Goal: Task Accomplishment & Management: Manage account settings

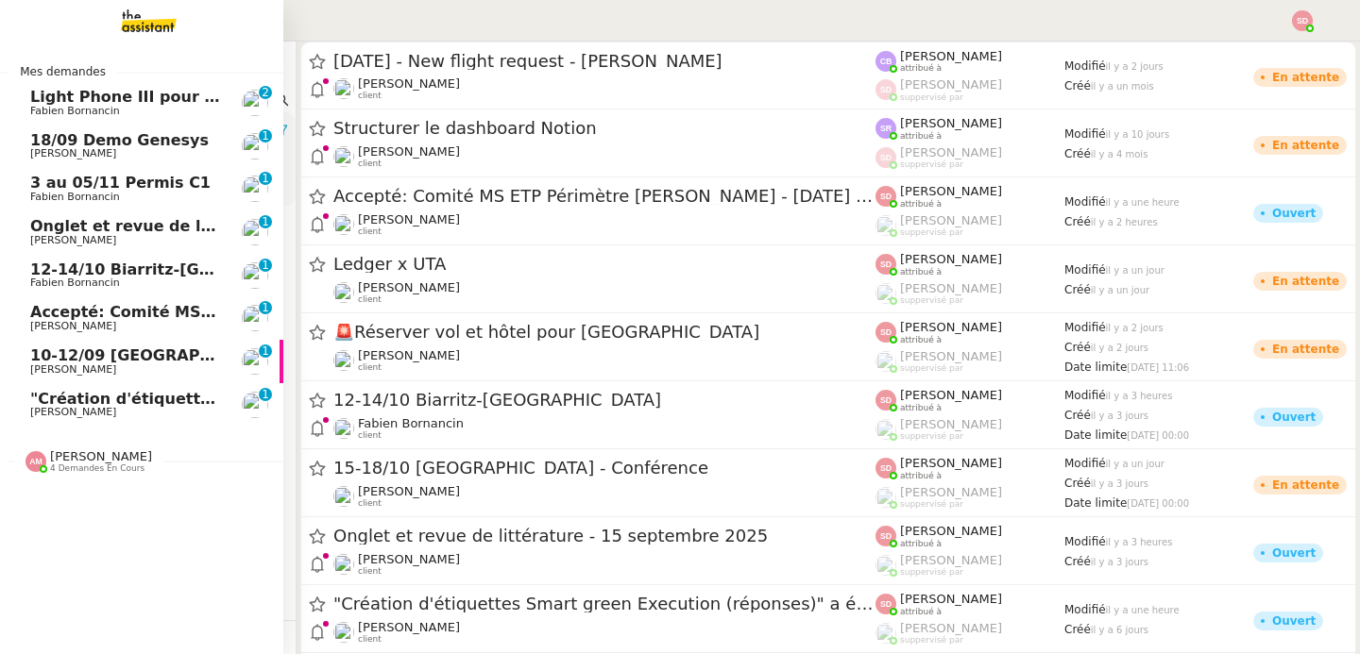
click at [192, 318] on span "Accepté: Comité MS ETP Périmètre [PERSON_NAME] - [DATE] 4:30pm - 5:15pm (UTC+2)…" at bounding box center [482, 312] width 904 height 18
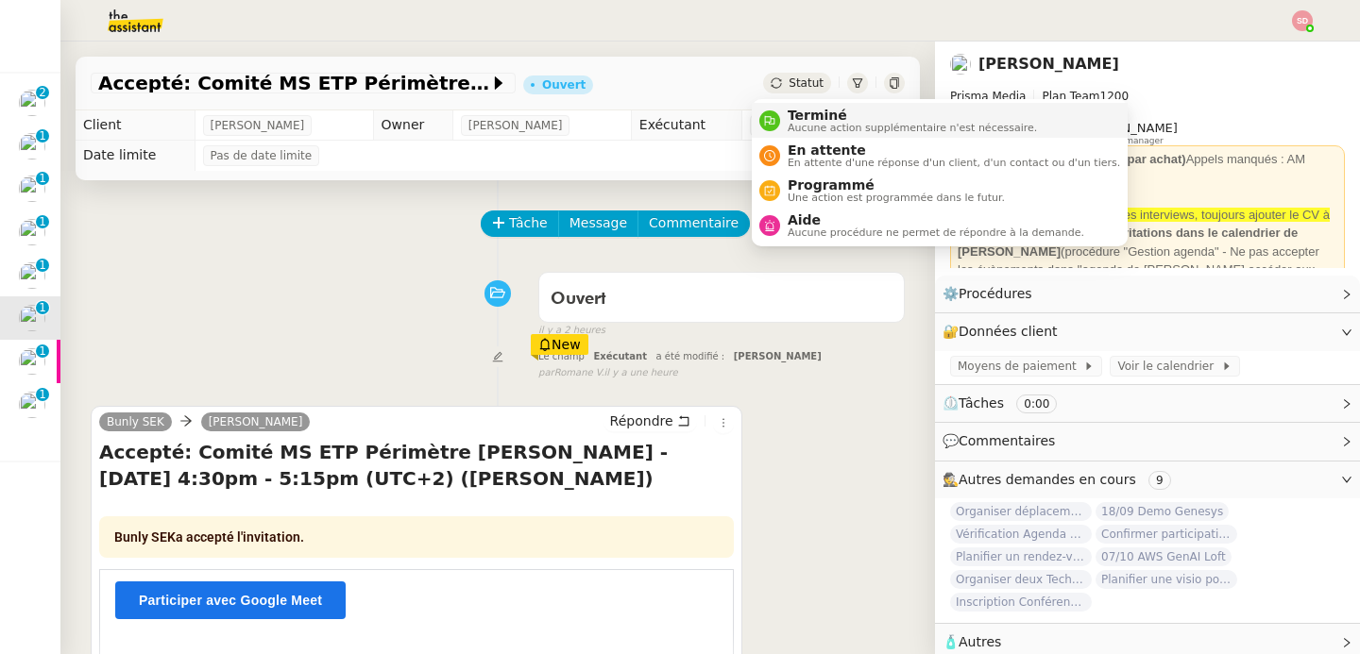
click at [778, 131] on div "Terminé Aucune action supplémentaire n'est nécessaire." at bounding box center [898, 120] width 278 height 25
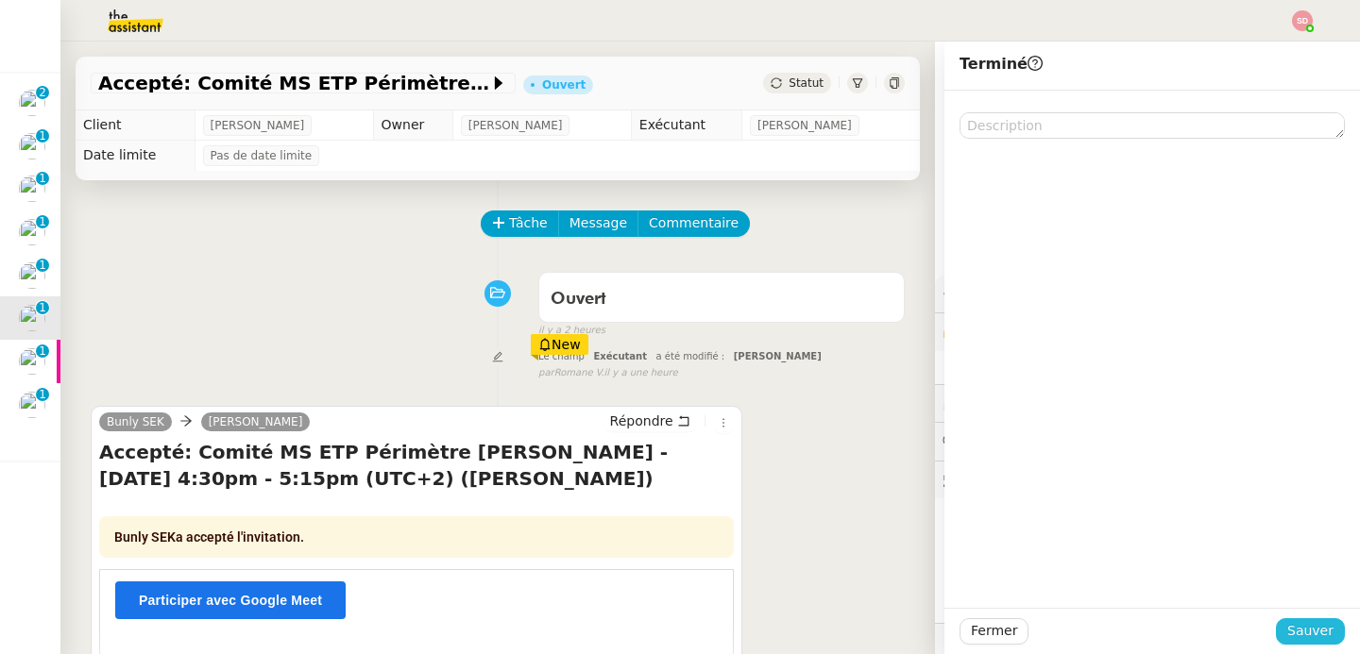
click at [1297, 632] on span "Sauver" at bounding box center [1310, 631] width 46 height 22
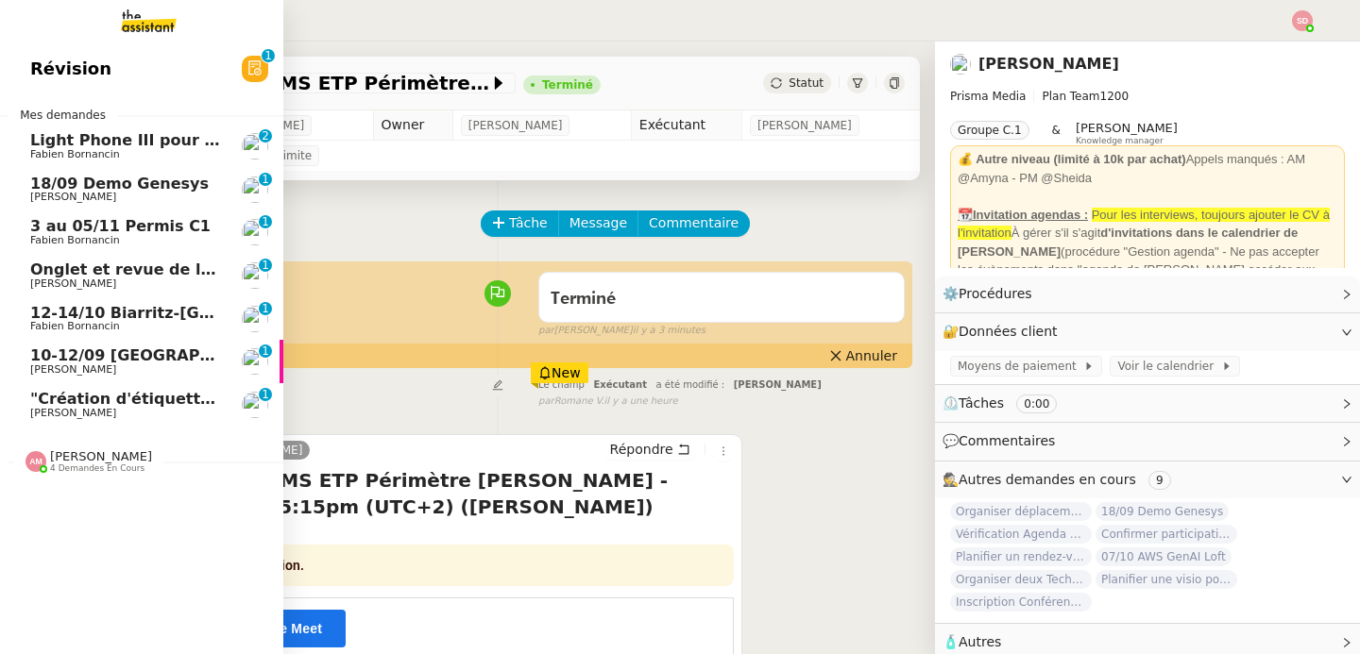
click at [33, 320] on span "Fabien Bornancin" at bounding box center [75, 326] width 90 height 12
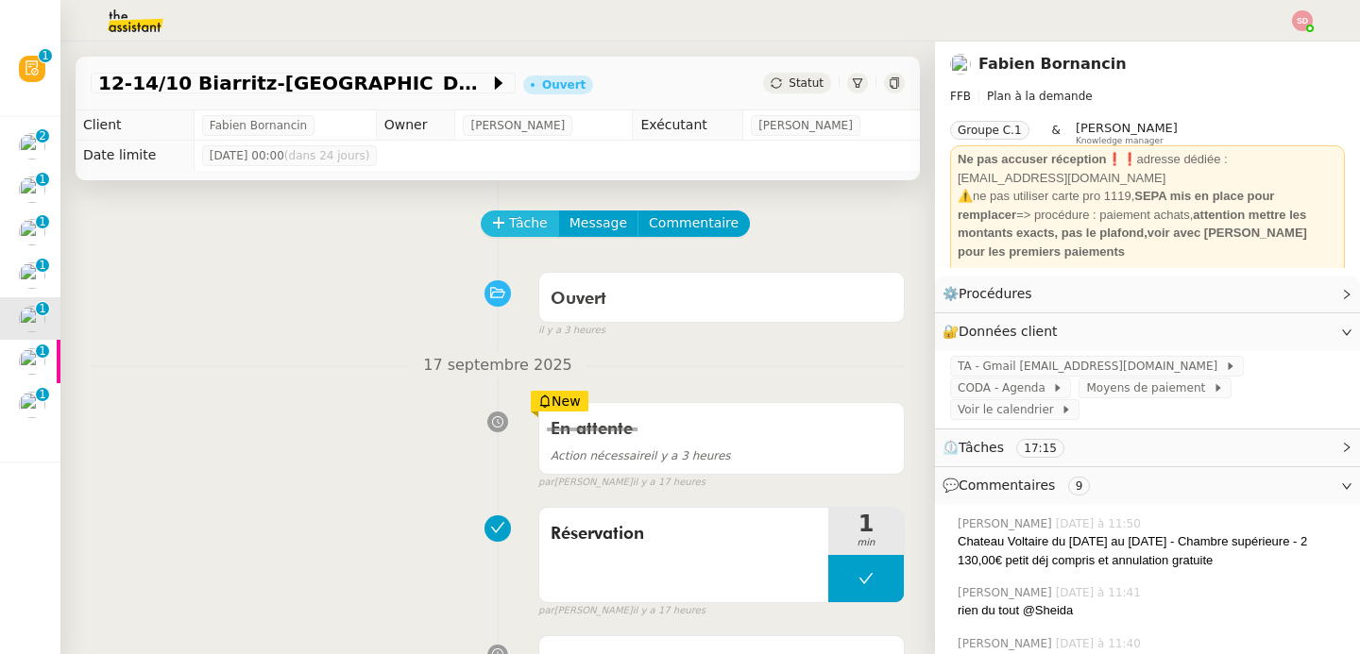
click at [509, 228] on span "Tâche" at bounding box center [528, 223] width 39 height 22
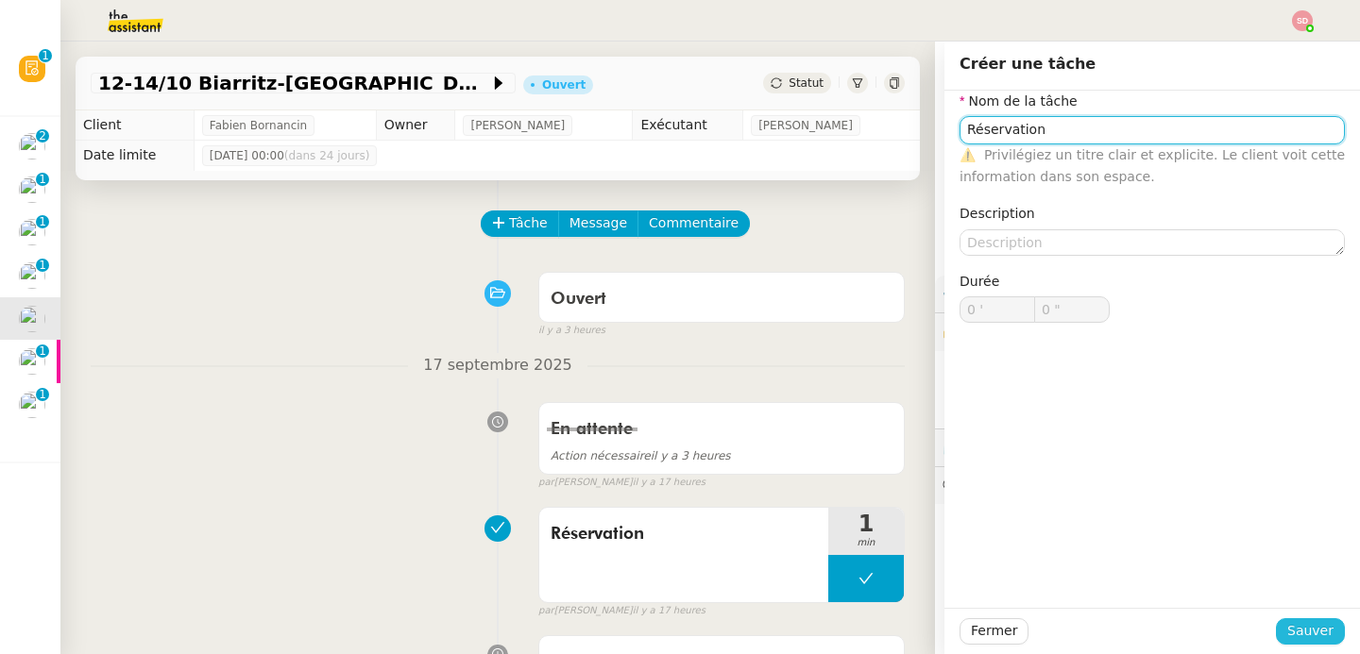
type input "Réservation"
click at [1308, 628] on span "Sauver" at bounding box center [1310, 631] width 46 height 22
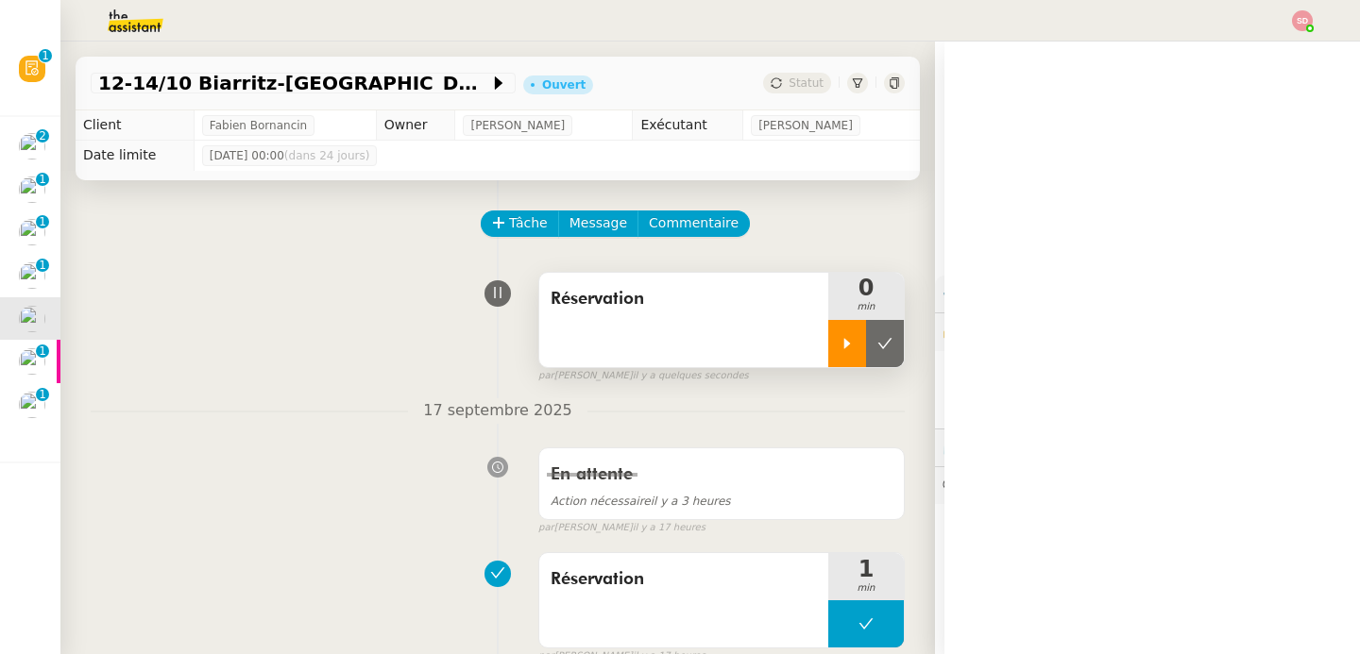
click at [839, 343] on icon at bounding box center [846, 343] width 15 height 15
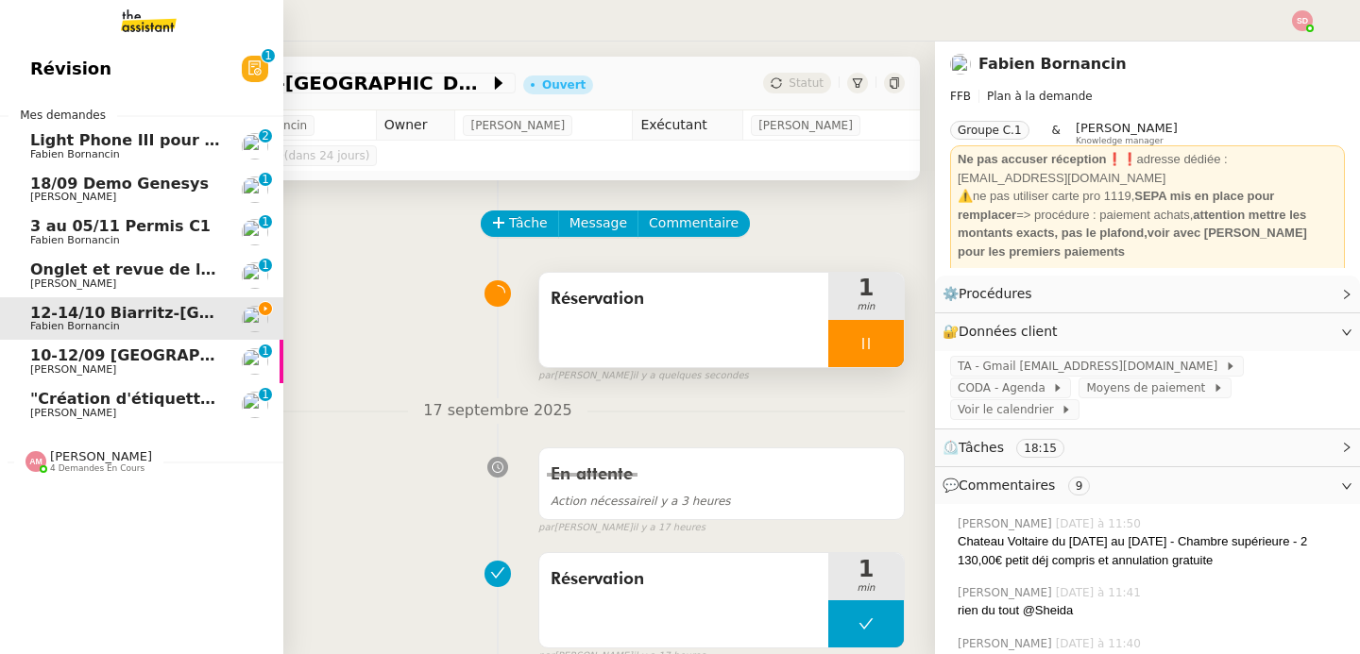
click at [42, 181] on span "18/09 Demo Genesys" at bounding box center [119, 184] width 178 height 18
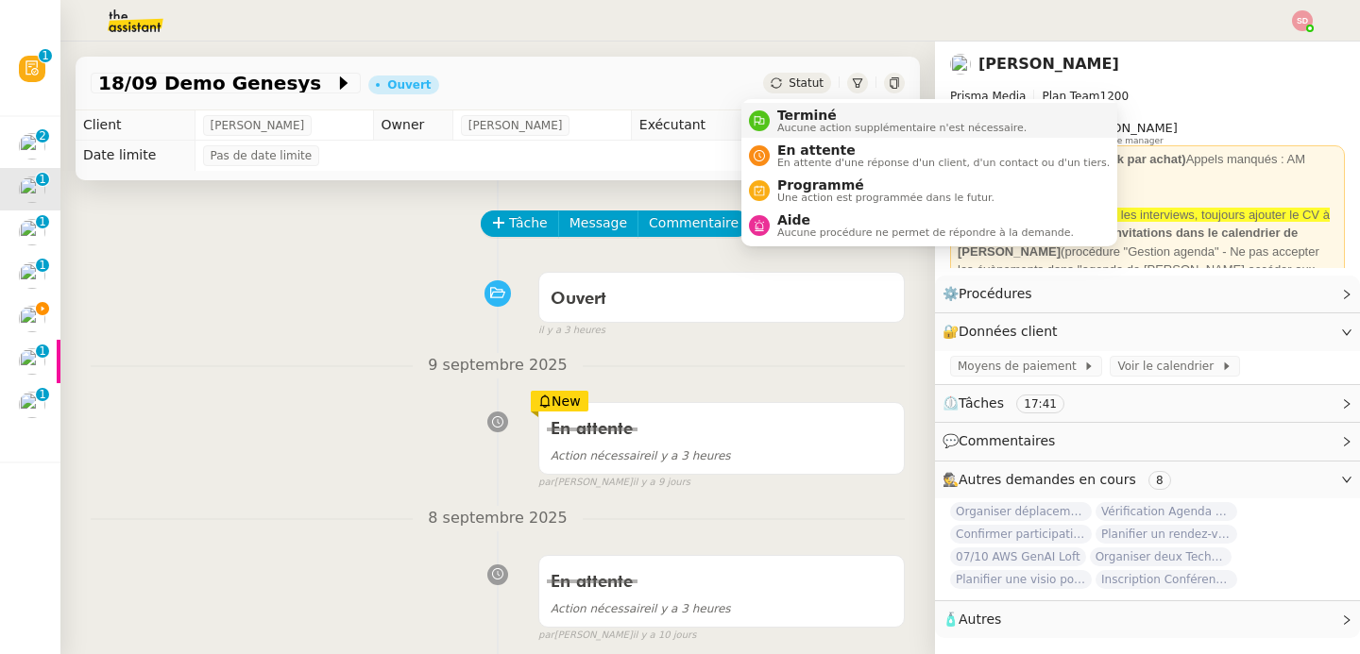
click at [768, 123] on nz-avatar at bounding box center [759, 120] width 21 height 21
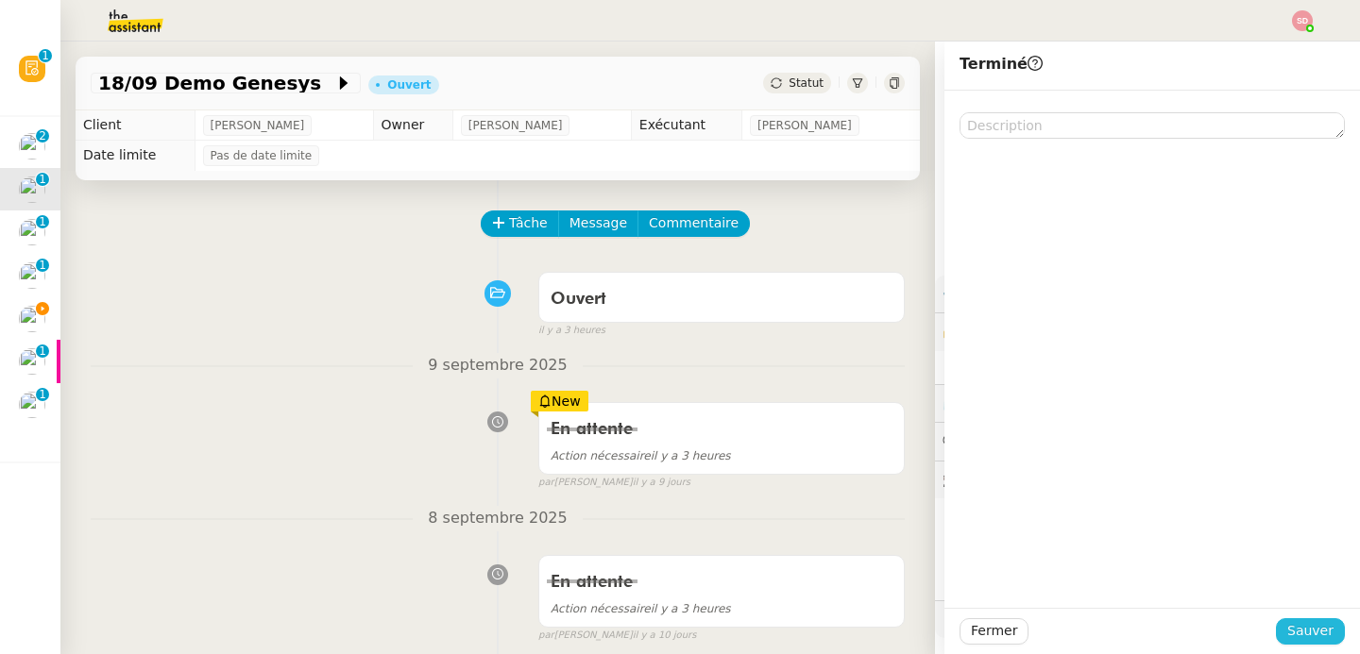
click at [1300, 629] on span "Sauver" at bounding box center [1310, 631] width 46 height 22
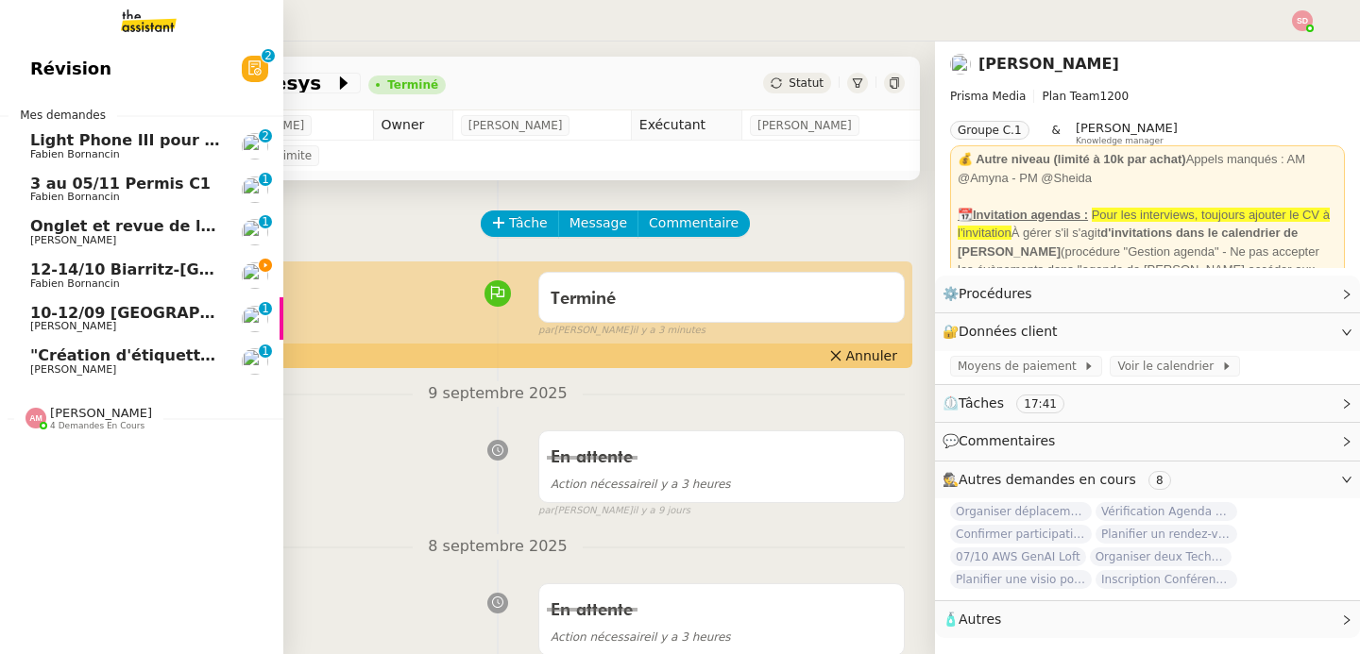
click at [118, 420] on span "[PERSON_NAME]" at bounding box center [101, 413] width 102 height 14
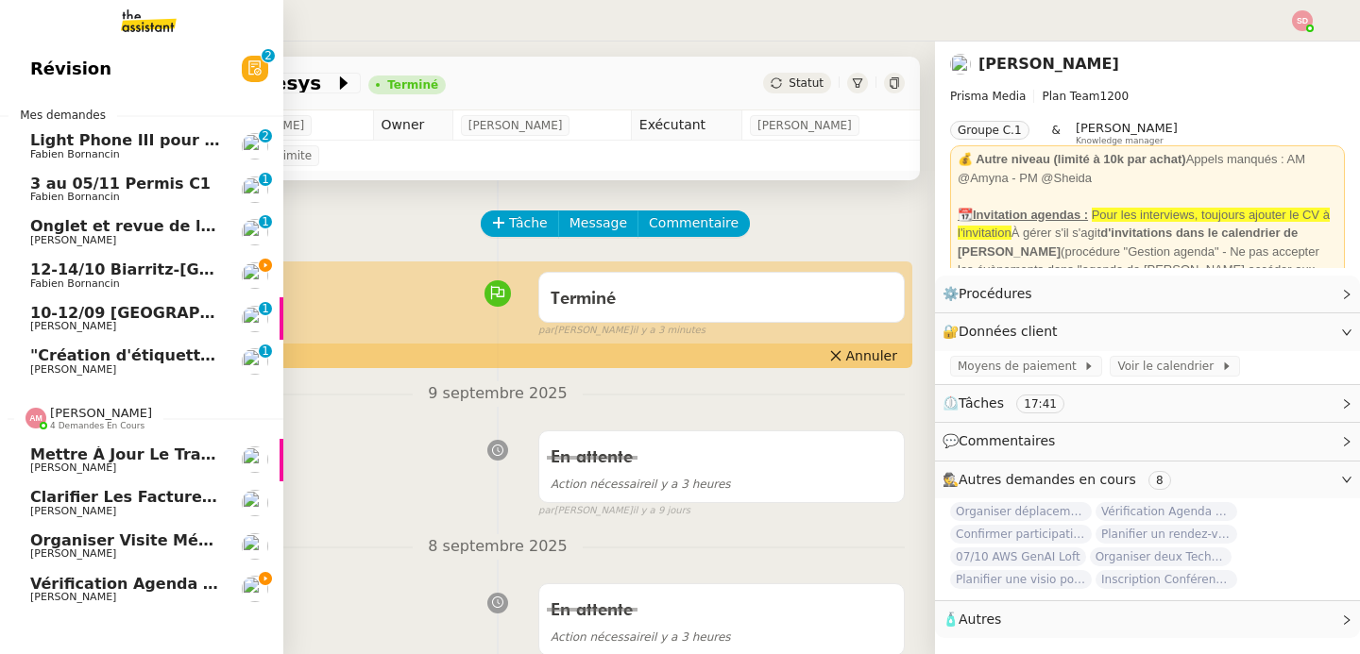
click at [117, 421] on span "4 demandes en cours" at bounding box center [97, 426] width 94 height 10
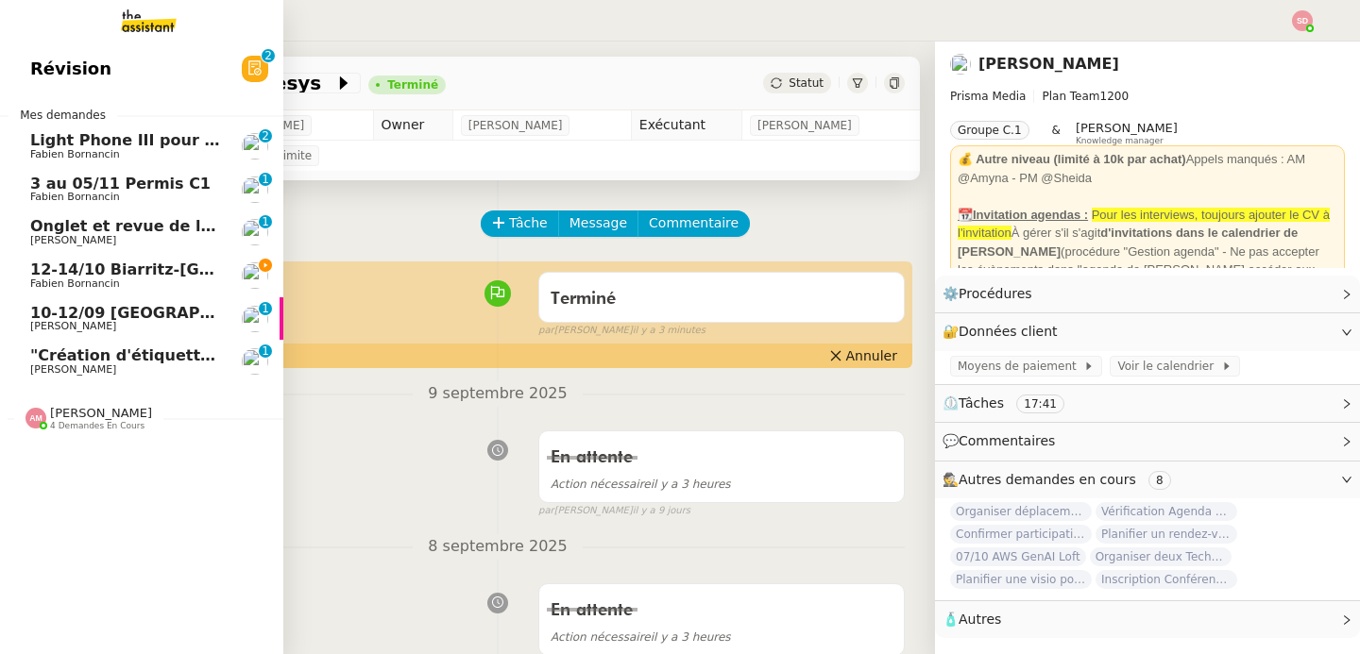
click at [161, 279] on span "Fabien Bornancin" at bounding box center [125, 284] width 191 height 11
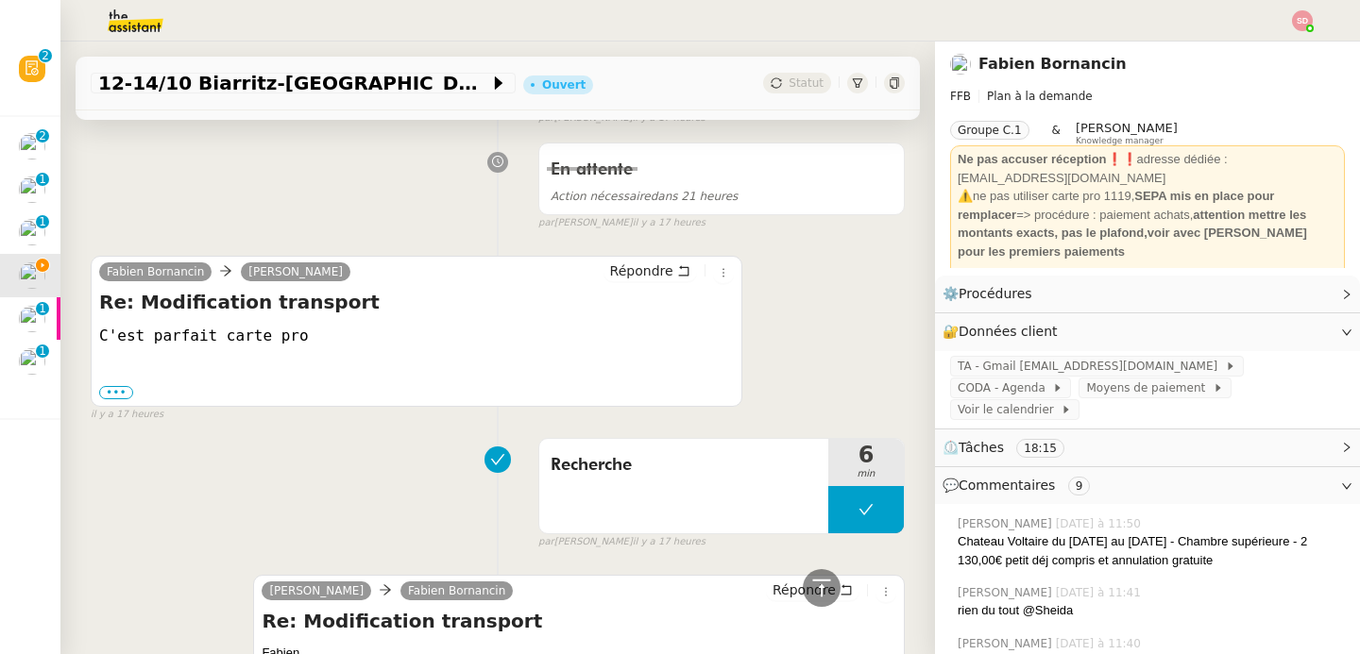
scroll to position [825, 0]
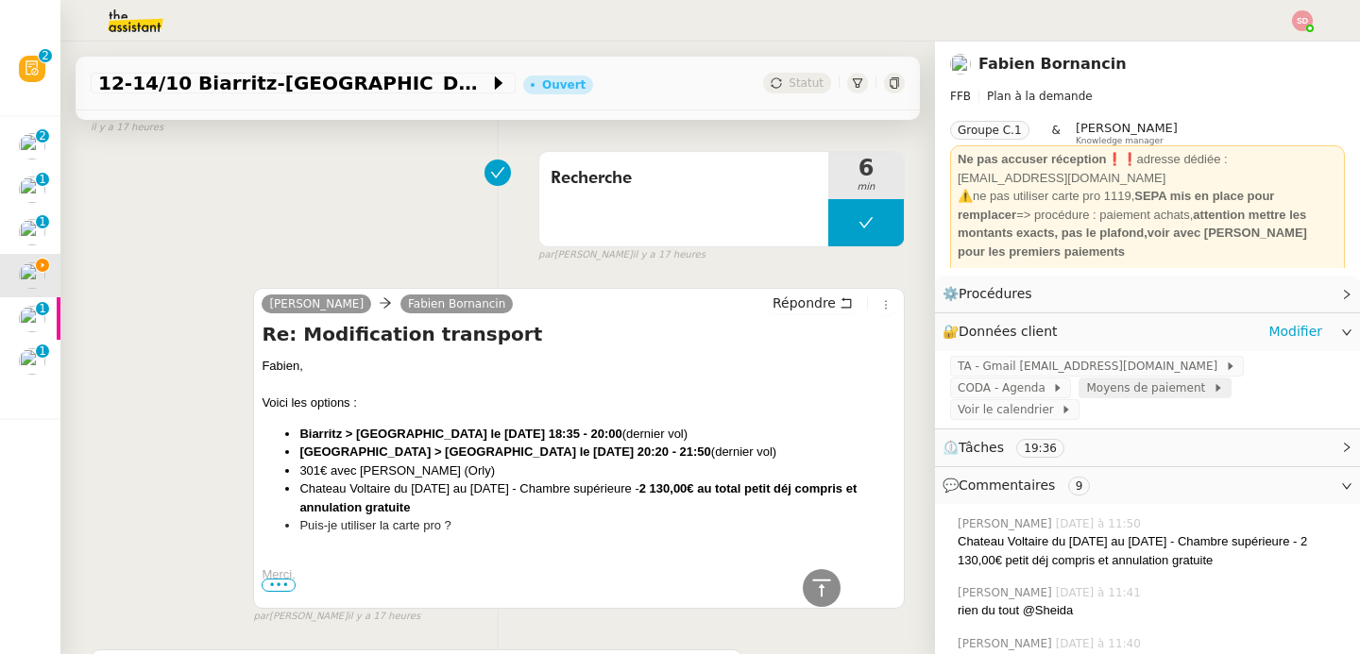
click at [1086, 388] on span "Moyens de paiement" at bounding box center [1149, 388] width 126 height 19
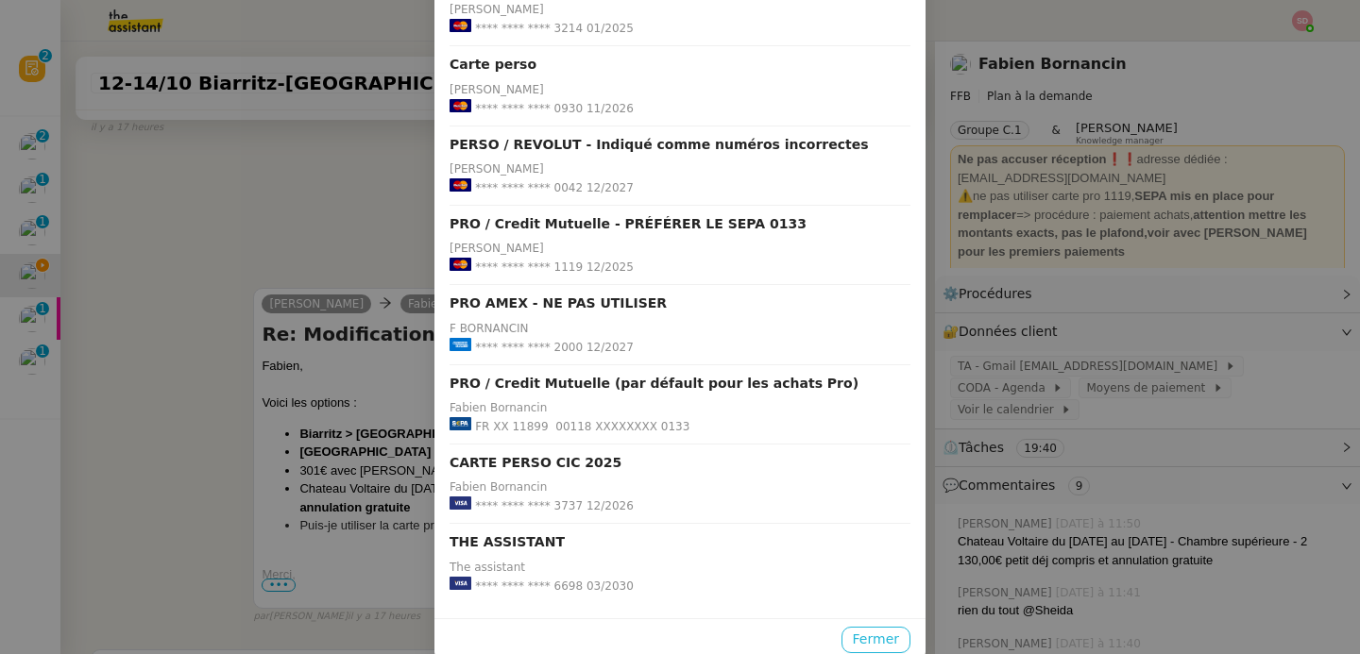
scroll to position [138, 0]
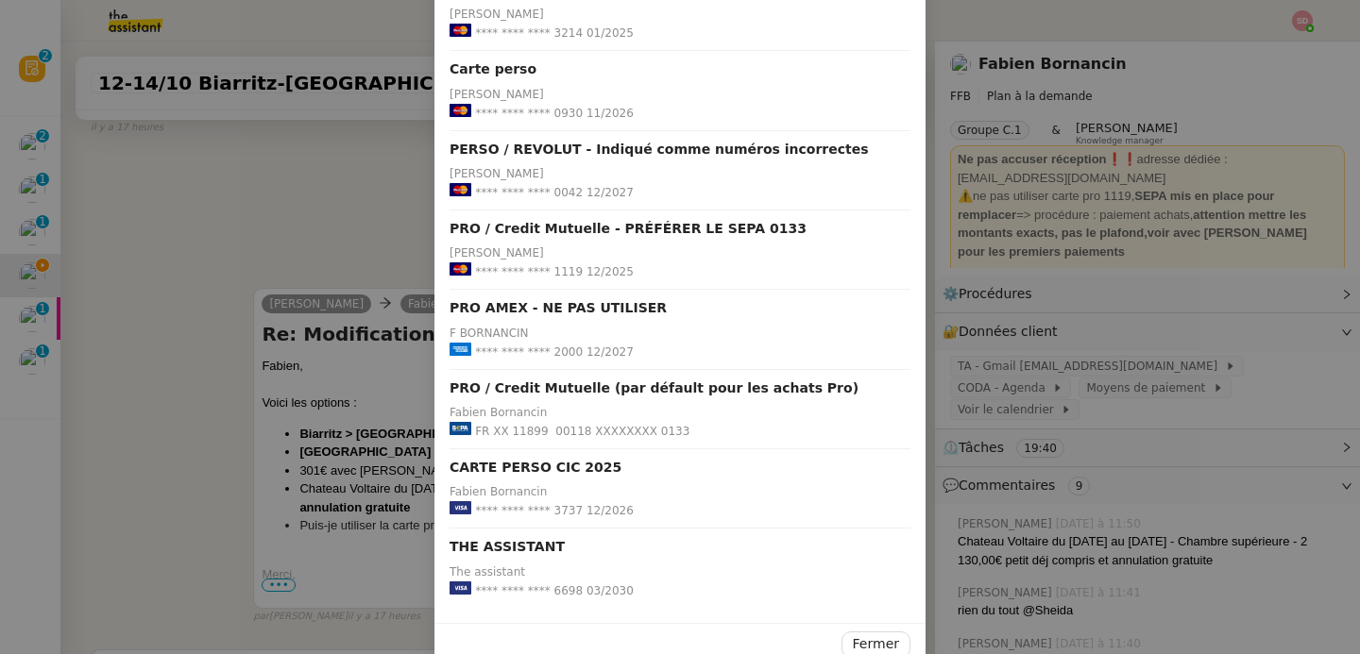
click at [735, 229] on strong "PRO / Credit Mutuelle - PRÉFÉRER LE SEPA 0133" at bounding box center [627, 229] width 357 height 22
copy strong "0133"
click at [211, 243] on nz-modal-container "Carte perso [PERSON_NAME] **** **** **** 3214 01/2025 Carte perso [PERSON_NAME]…" at bounding box center [680, 327] width 1360 height 654
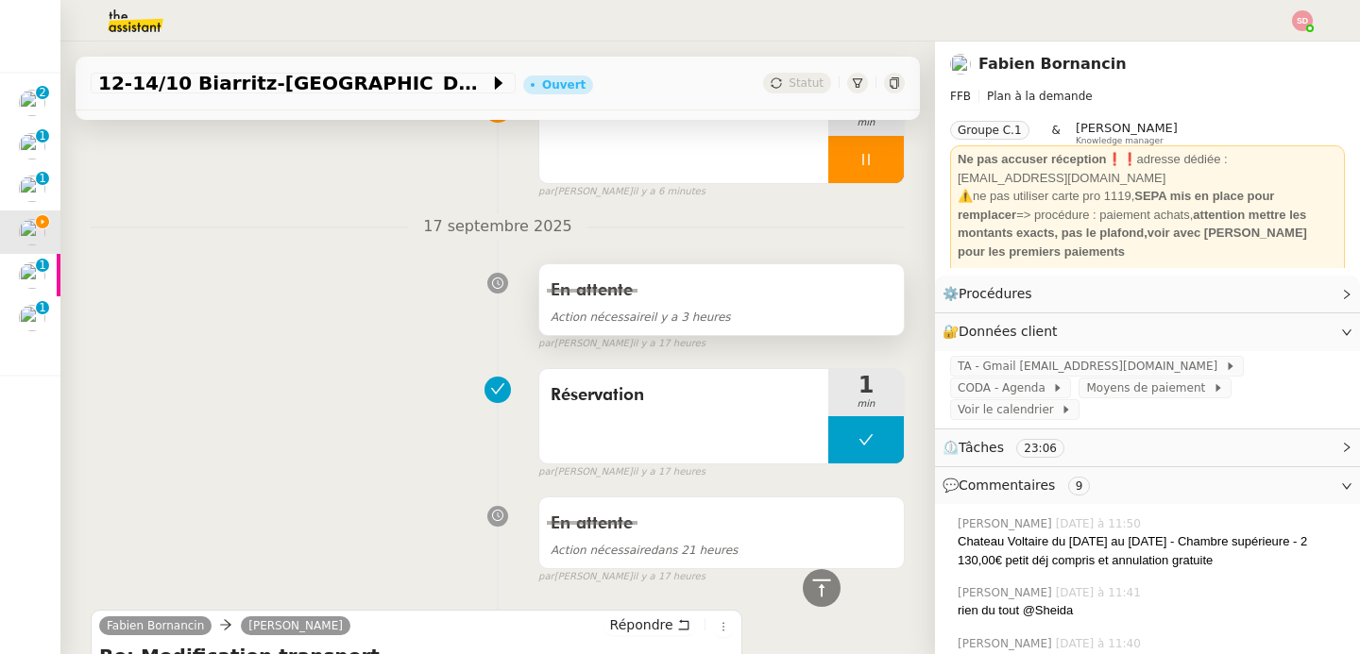
scroll to position [0, 0]
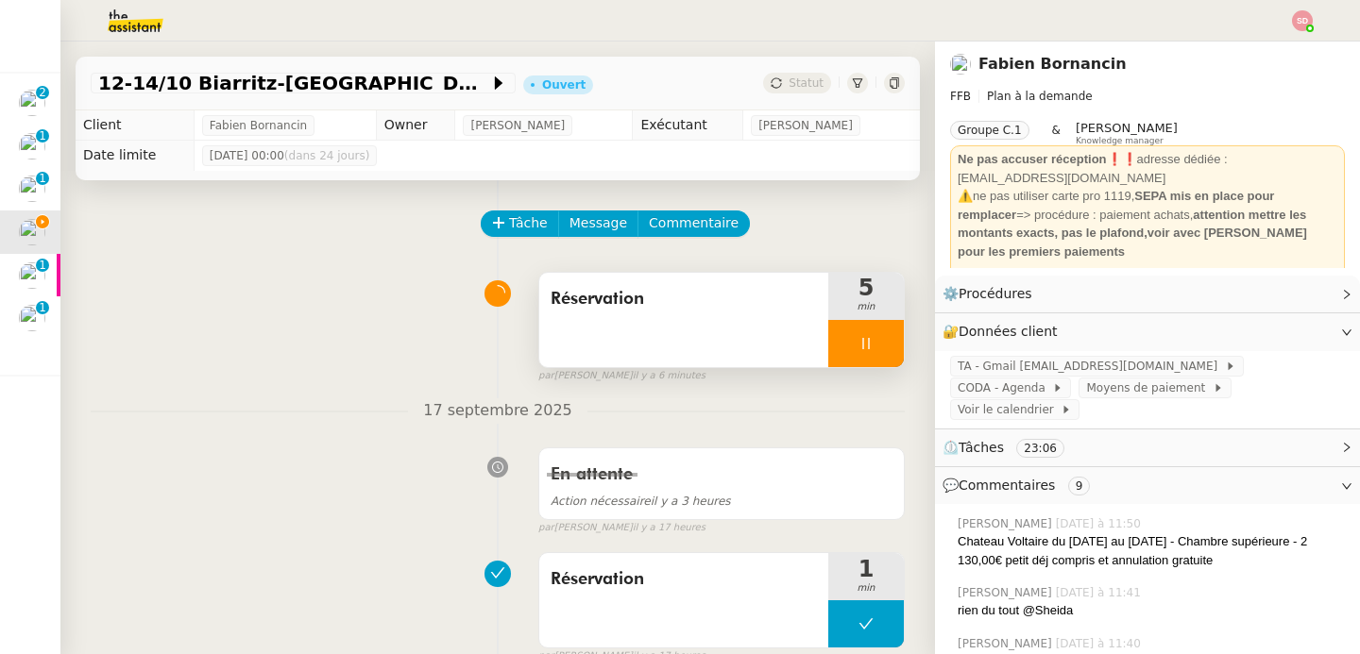
click at [856, 351] on div at bounding box center [866, 343] width 76 height 47
click at [866, 351] on button at bounding box center [885, 343] width 38 height 47
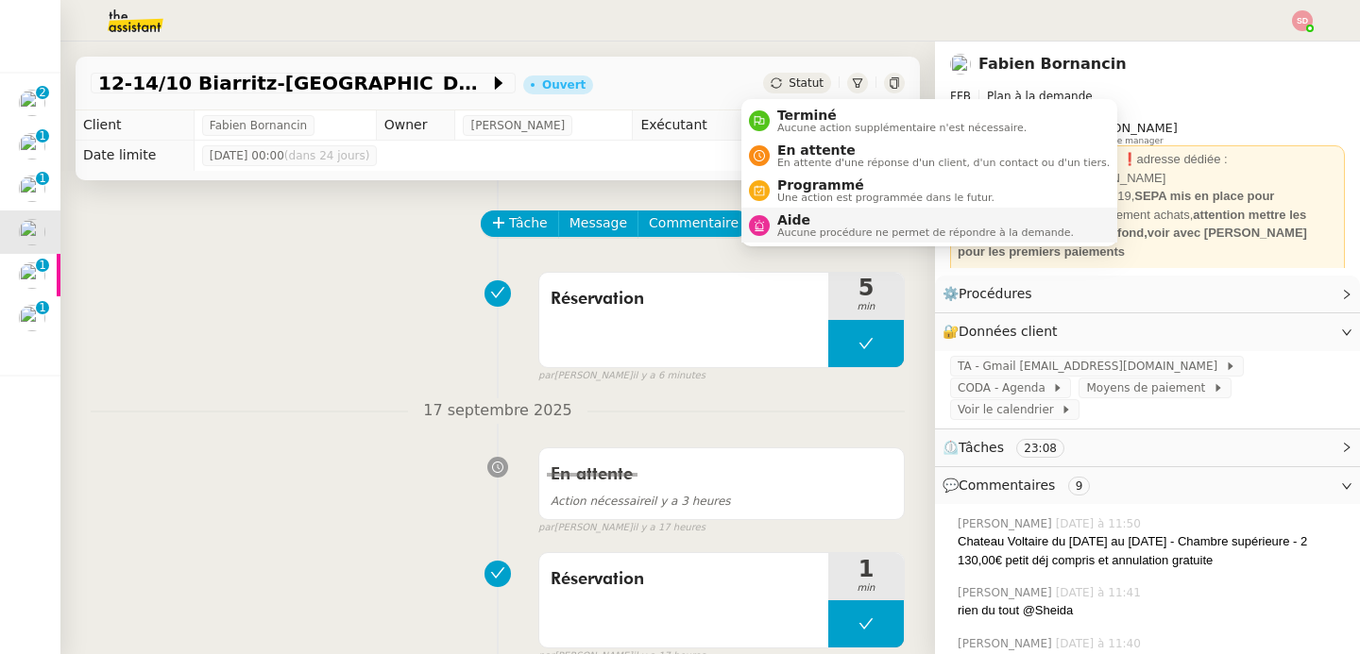
click at [769, 233] on div "Aide Aucune procédure ne permet de répondre à la demande." at bounding box center [911, 224] width 325 height 25
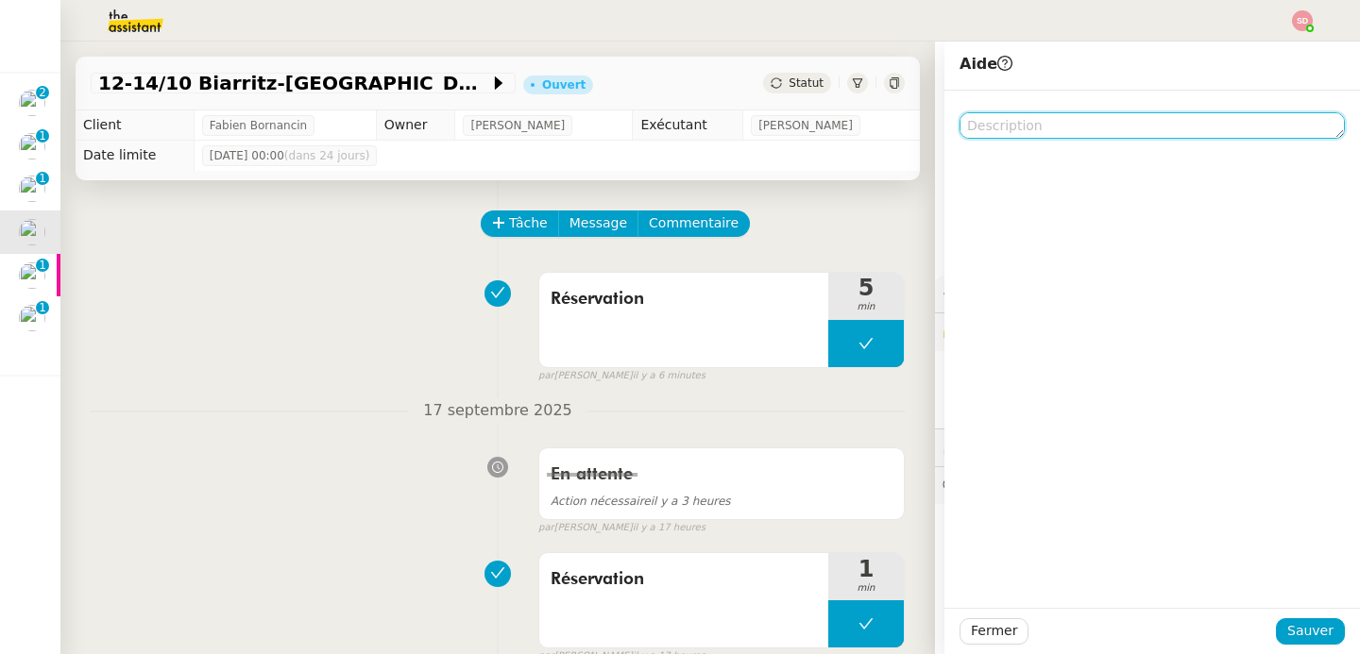
click at [1069, 125] on textarea at bounding box center [1151, 125] width 385 height 26
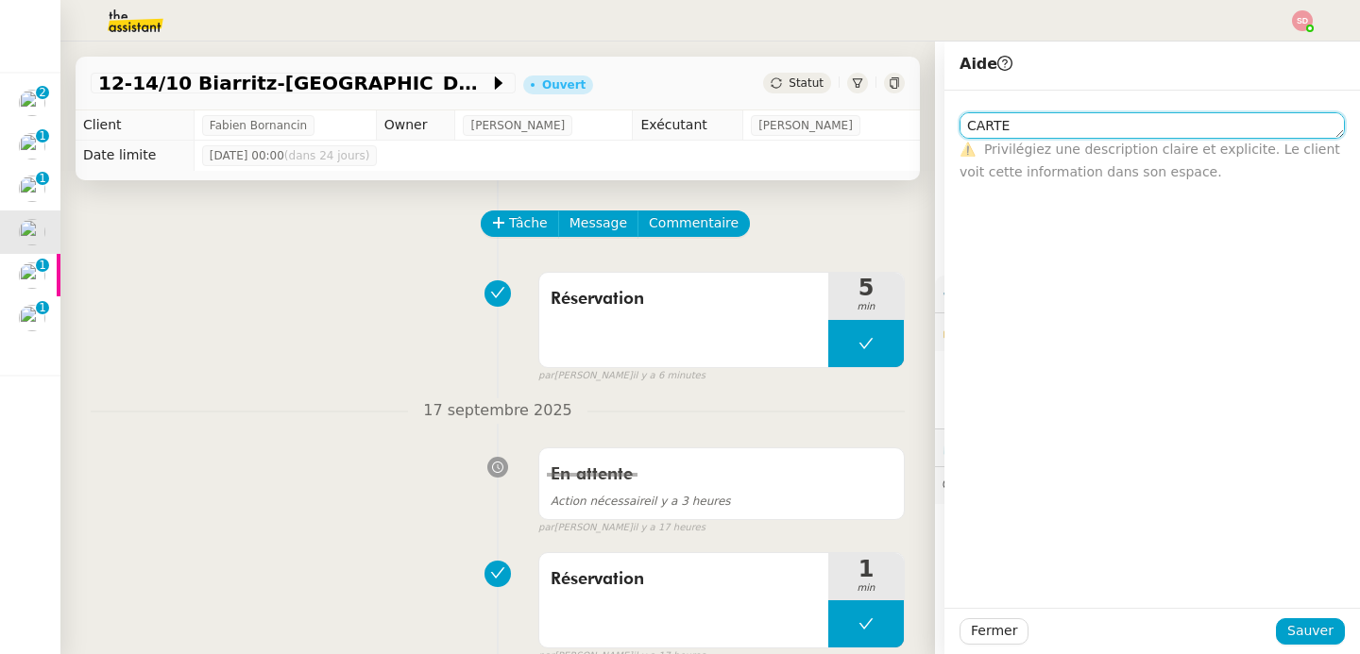
type textarea "CARTE"
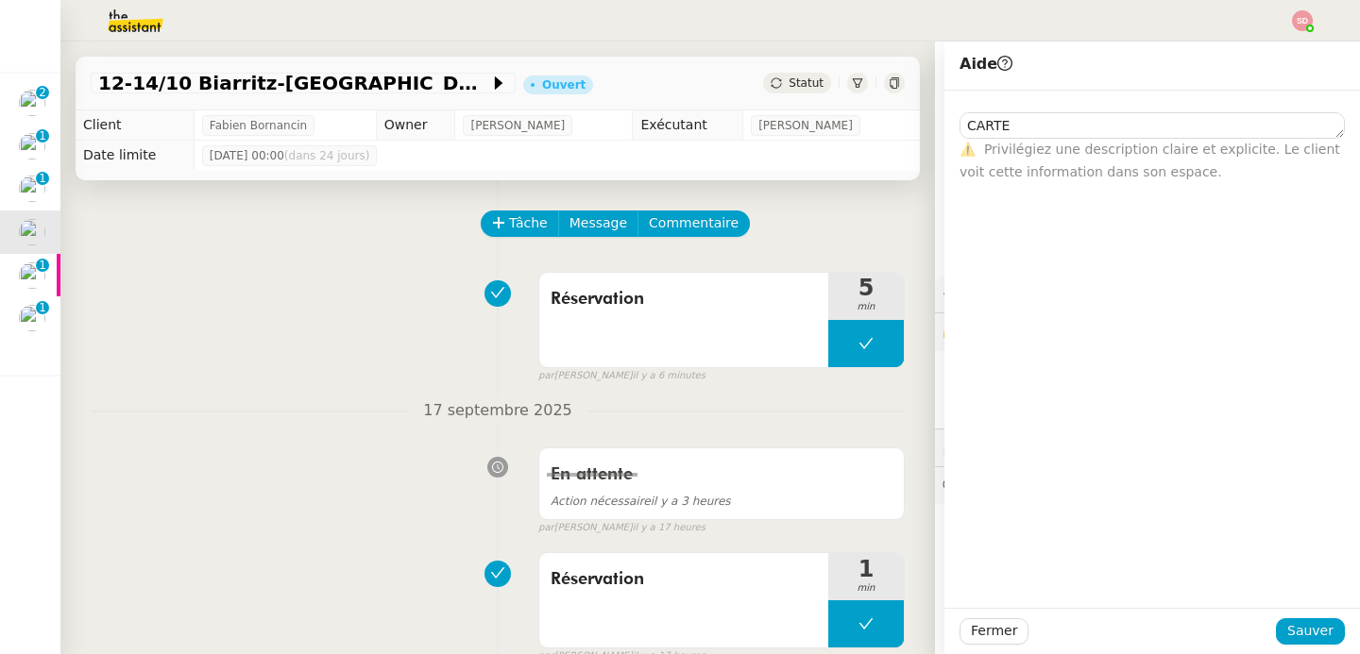
click at [1298, 647] on div "Fermer Sauver" at bounding box center [1151, 631] width 415 height 46
click at [1304, 637] on span "Sauver" at bounding box center [1310, 631] width 46 height 22
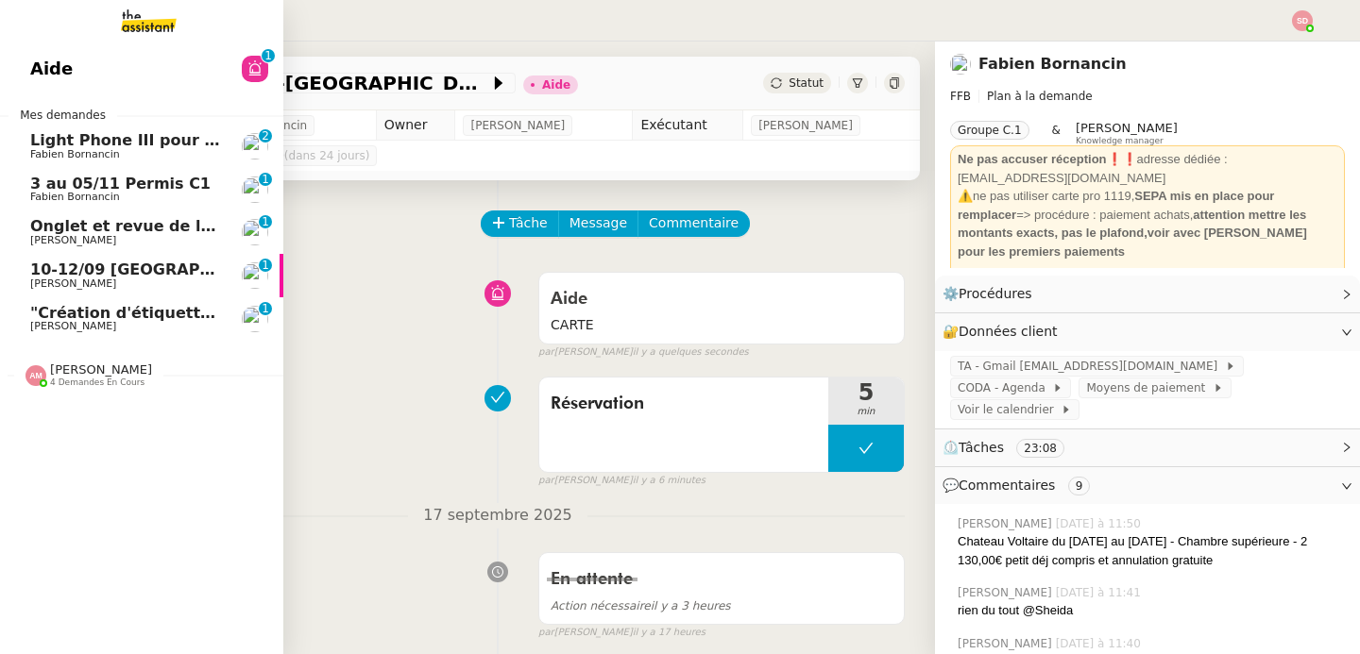
click at [48, 141] on span "Light Phone III pour Ines" at bounding box center [135, 140] width 210 height 18
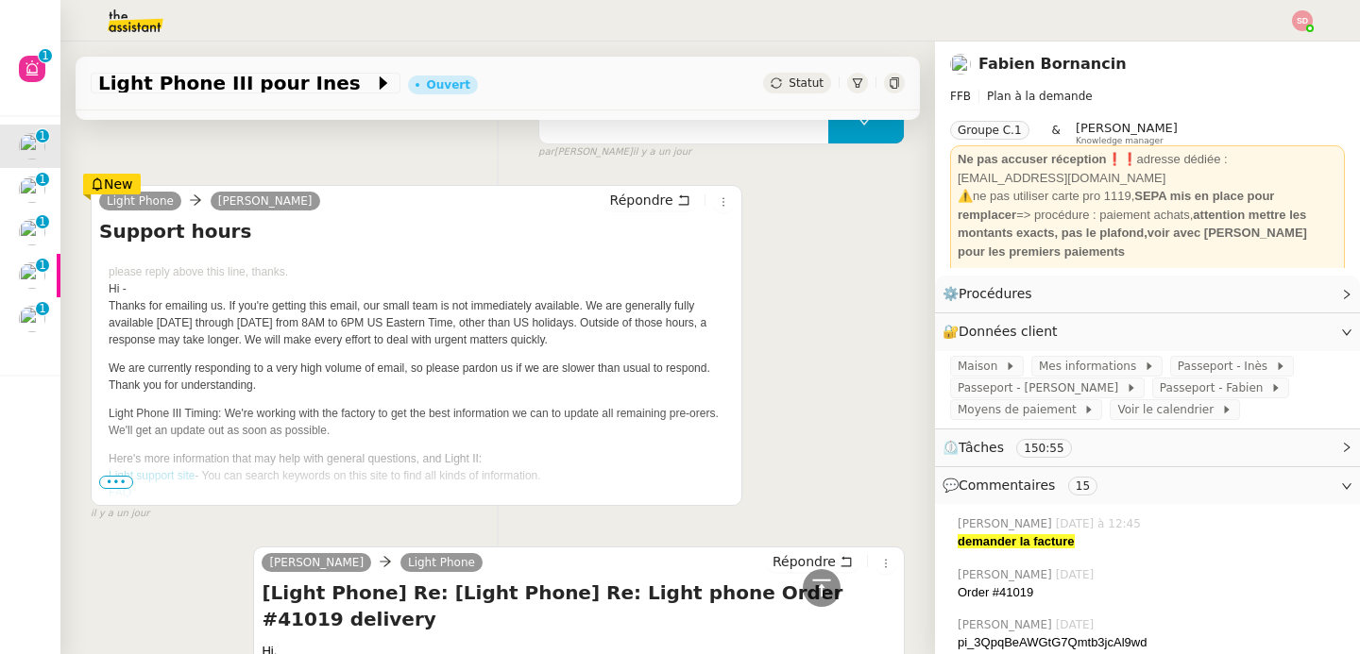
scroll to position [485, 0]
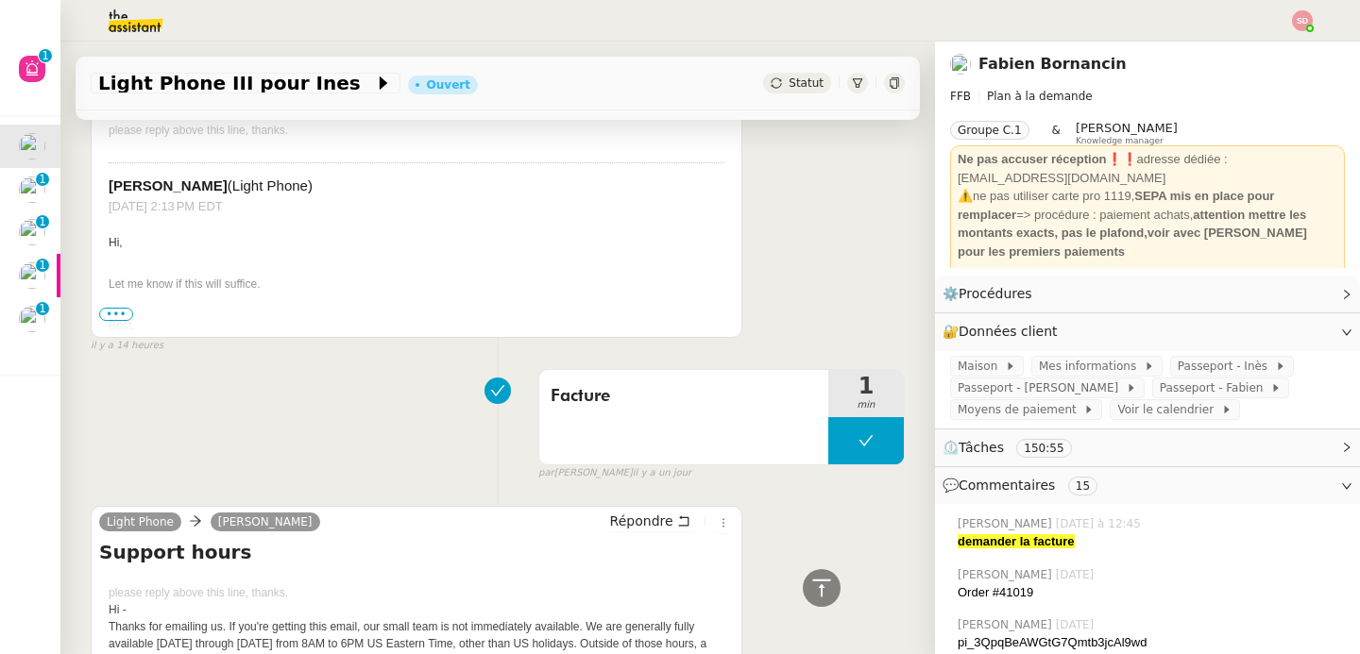
click at [114, 306] on div "Hi, Let me know if this will suffice. Best, Dan" at bounding box center [417, 294] width 616 height 125
click at [110, 313] on span "•••" at bounding box center [116, 314] width 34 height 13
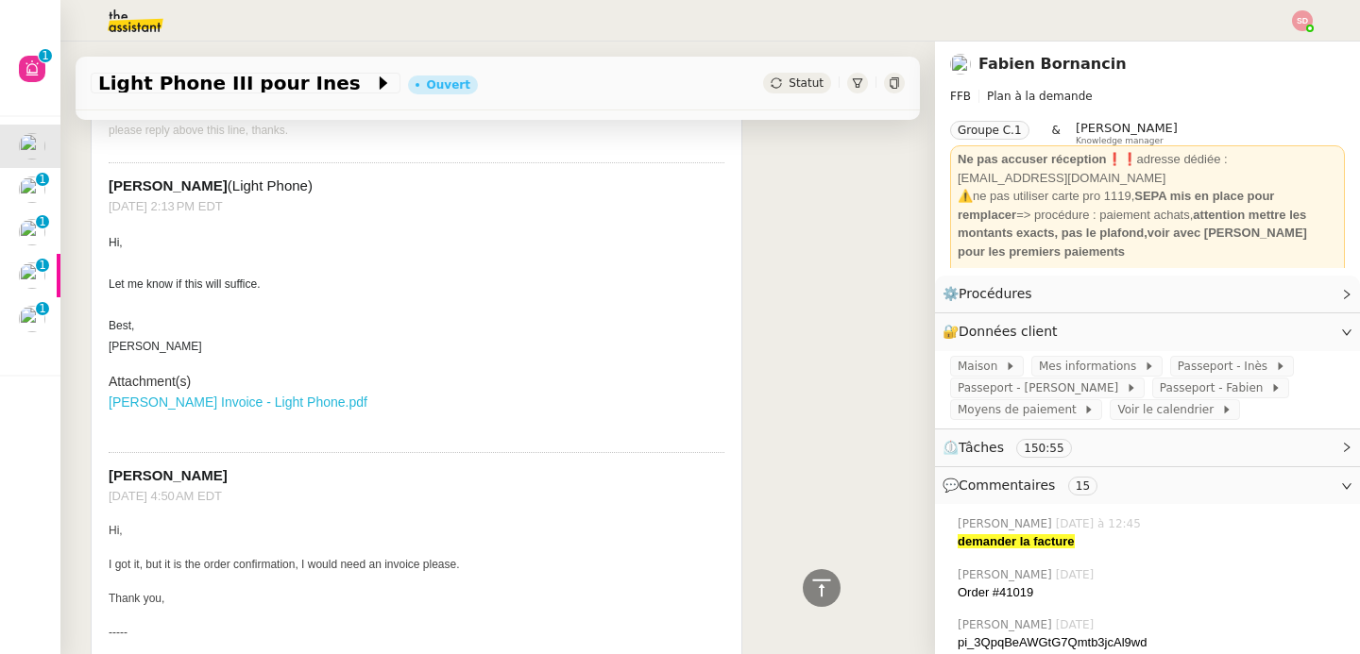
click at [345, 395] on link "[PERSON_NAME] Invoice - Light Phone.pdf" at bounding box center [238, 402] width 259 height 15
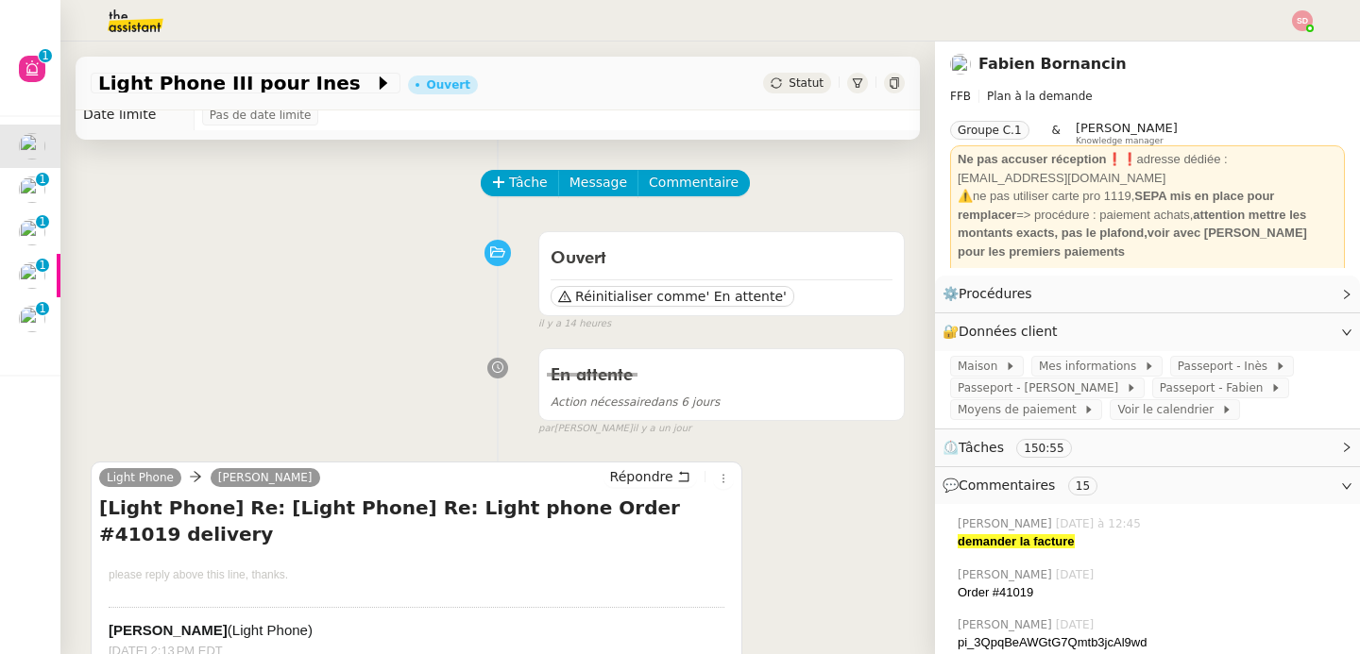
scroll to position [0, 0]
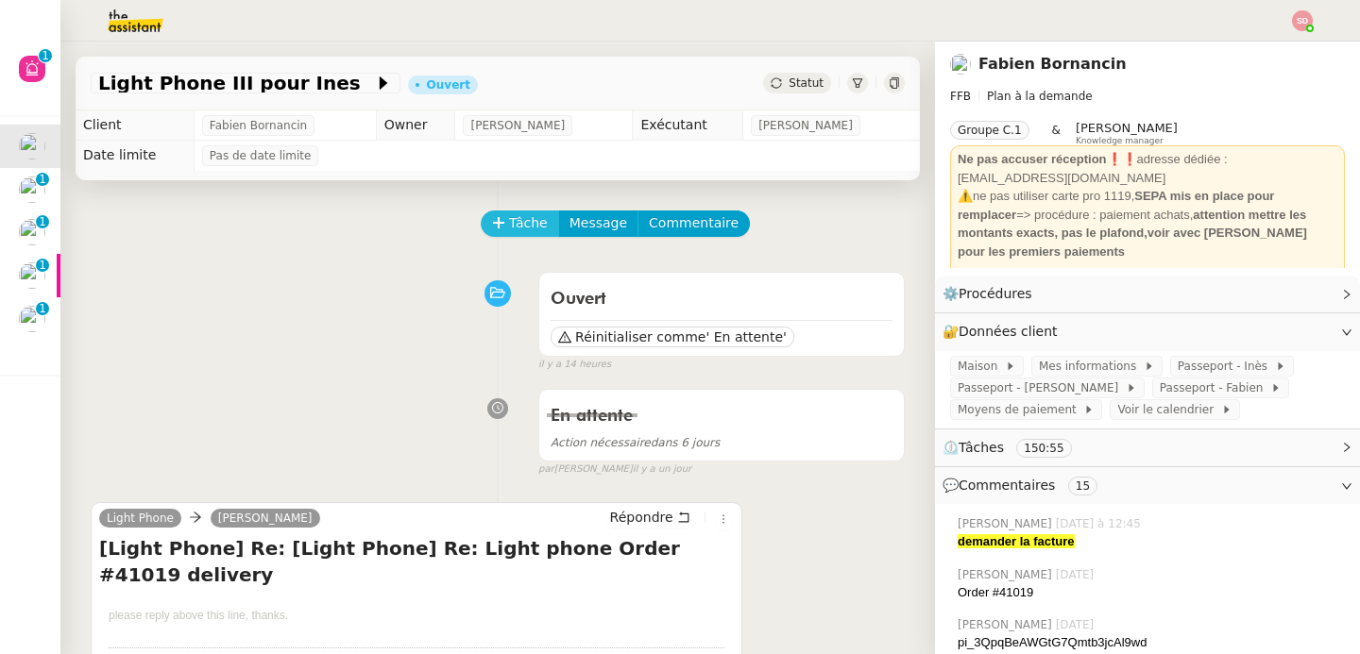
click at [509, 221] on span "Tâche" at bounding box center [528, 223] width 39 height 22
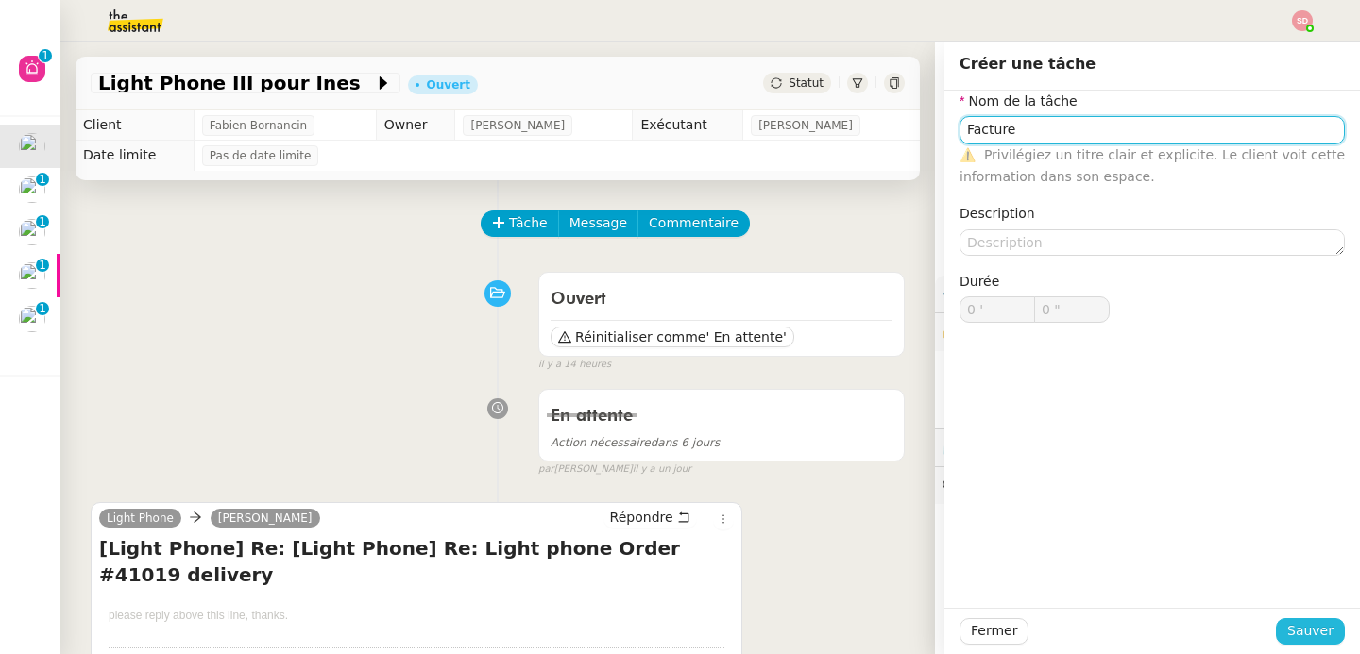
type input "Facture"
click at [1324, 622] on button "Sauver" at bounding box center [1310, 631] width 69 height 26
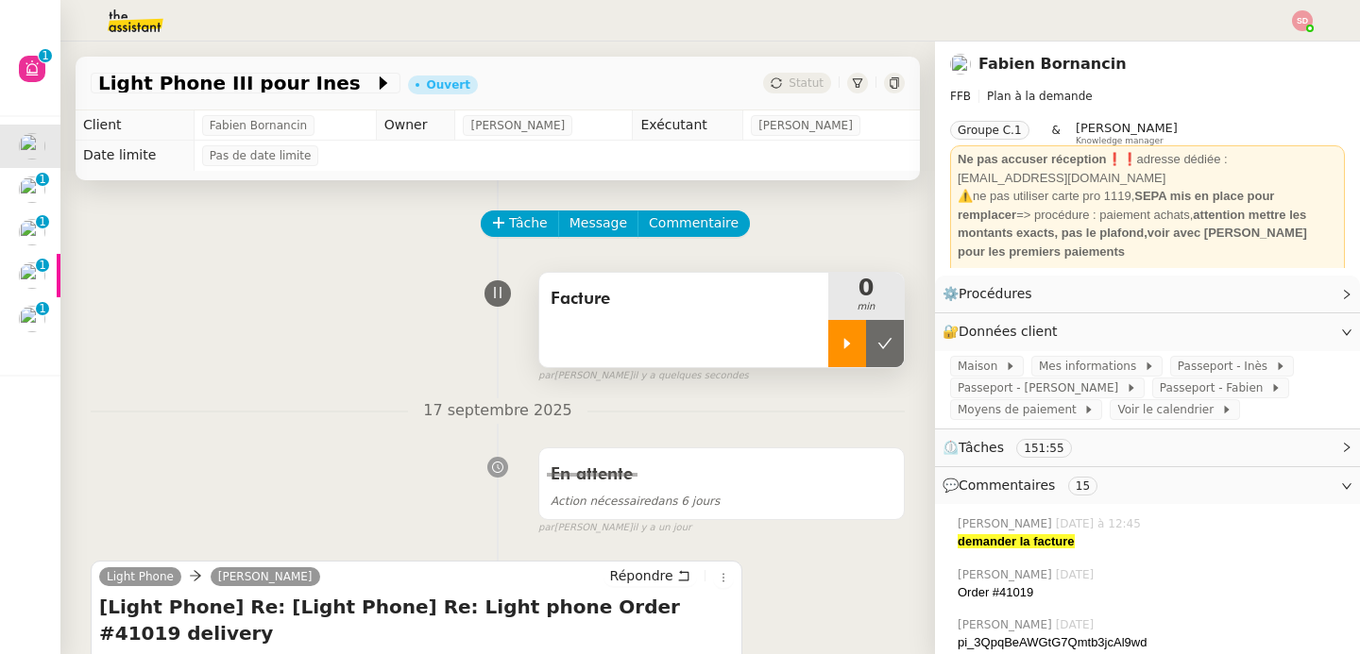
click at [839, 341] on icon at bounding box center [846, 343] width 15 height 15
click at [860, 348] on div at bounding box center [866, 343] width 76 height 47
click at [877, 348] on icon at bounding box center [884, 343] width 15 height 15
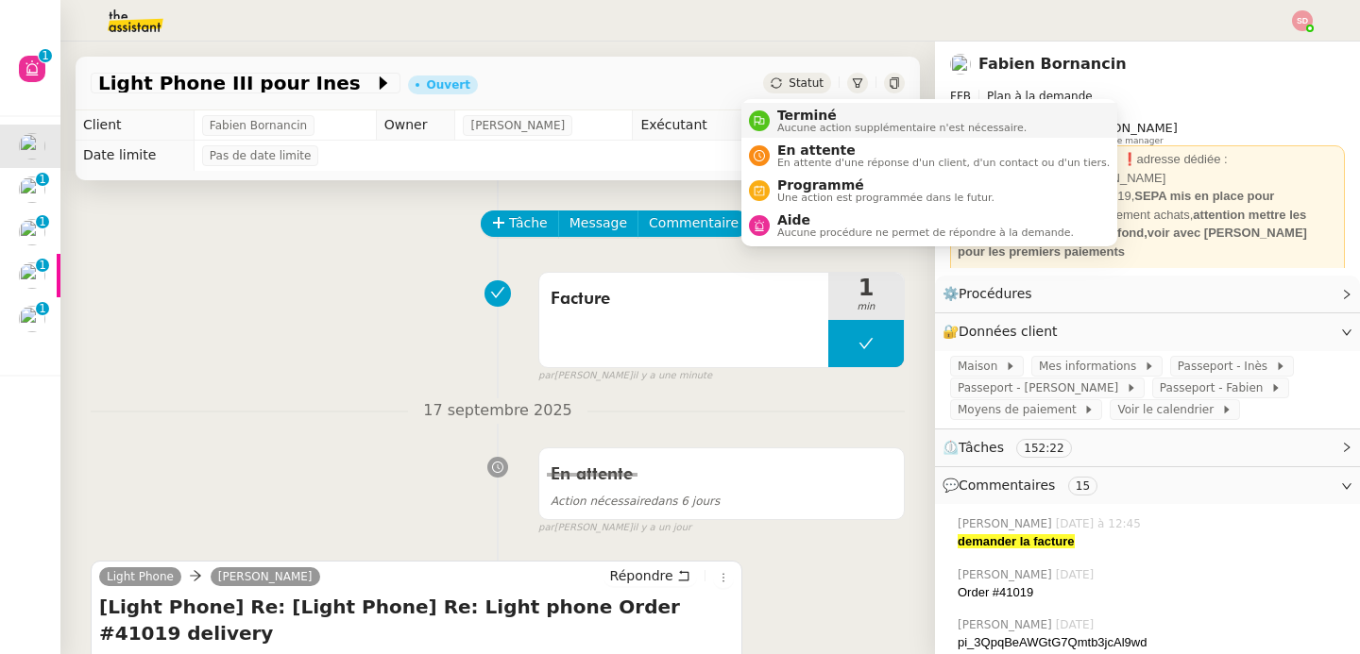
click at [780, 110] on span "Terminé" at bounding box center [901, 115] width 249 height 15
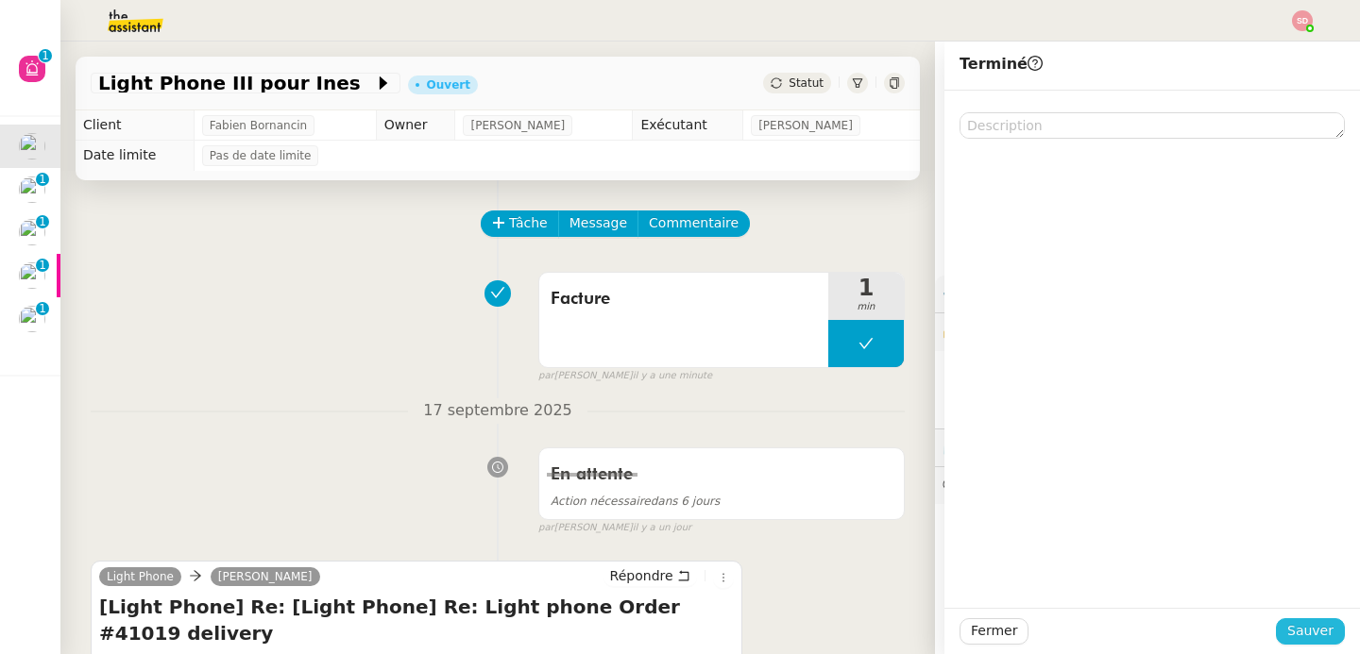
click at [1293, 640] on span "Sauver" at bounding box center [1310, 631] width 46 height 22
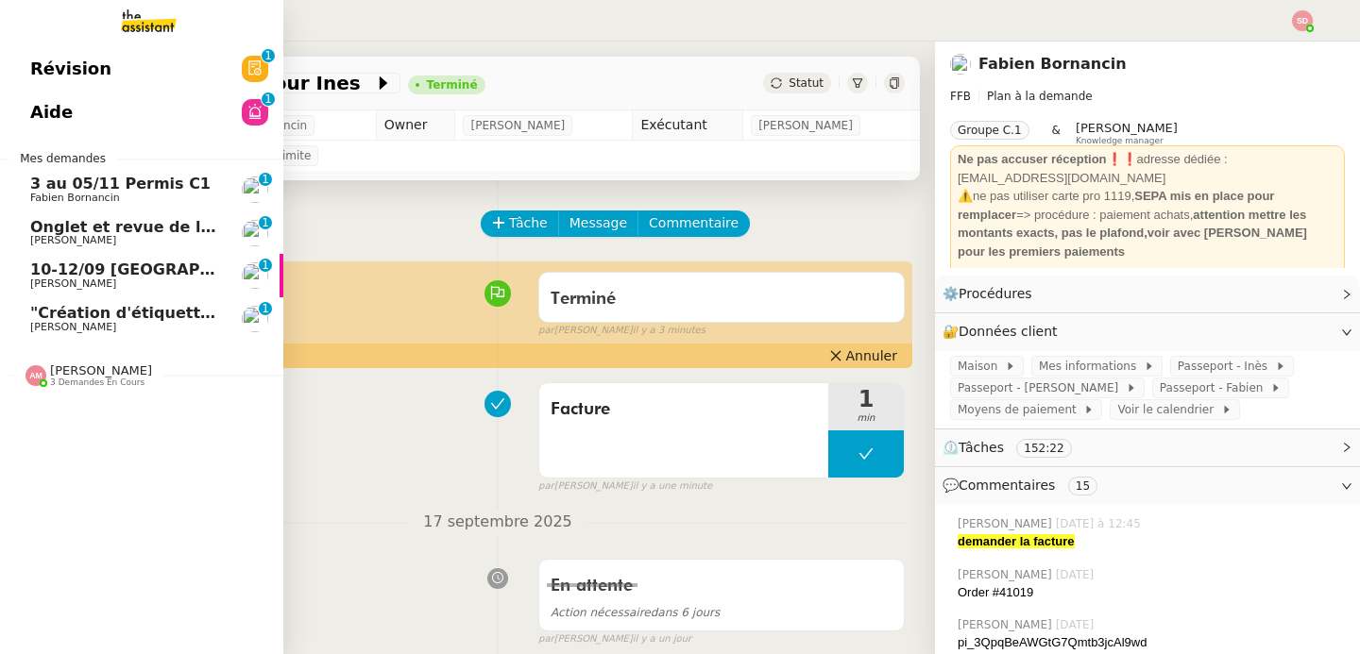
click at [145, 116] on link "Aide 0 1 2 3 4 5 6 7 8 9" at bounding box center [141, 112] width 283 height 43
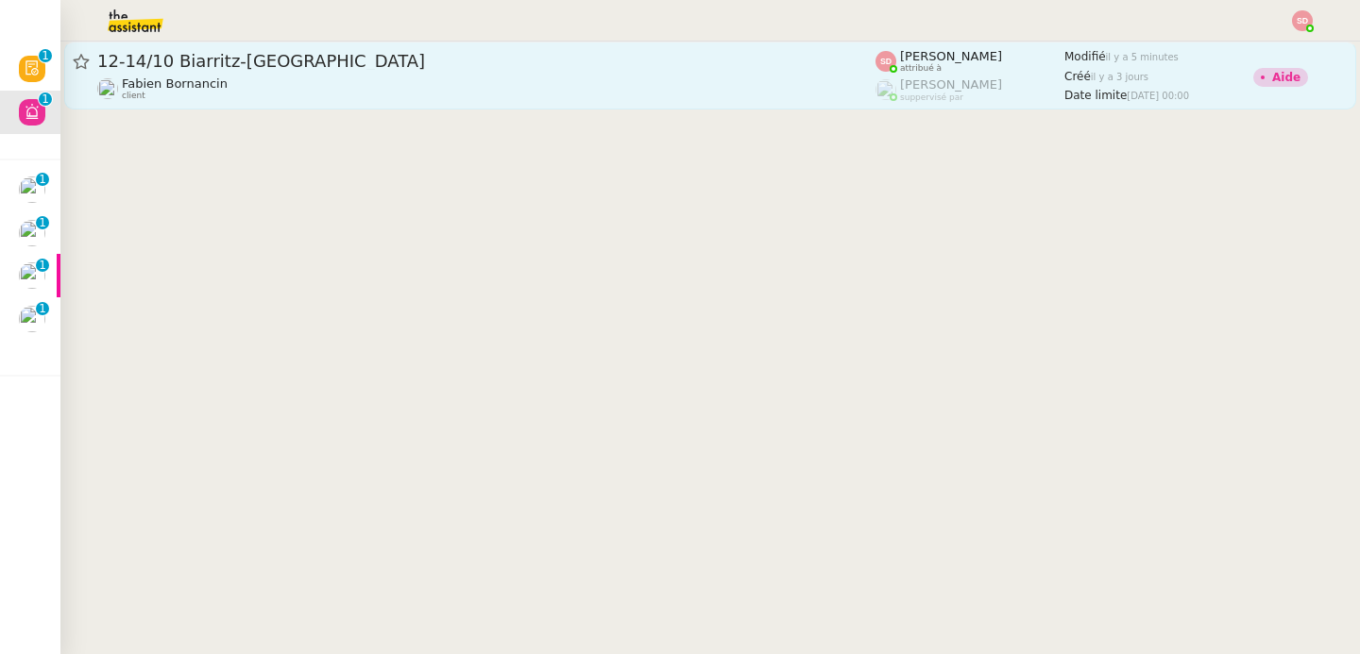
click at [744, 69] on span "12-14/10 Biarritz-[GEOGRAPHIC_DATA]" at bounding box center [486, 61] width 778 height 17
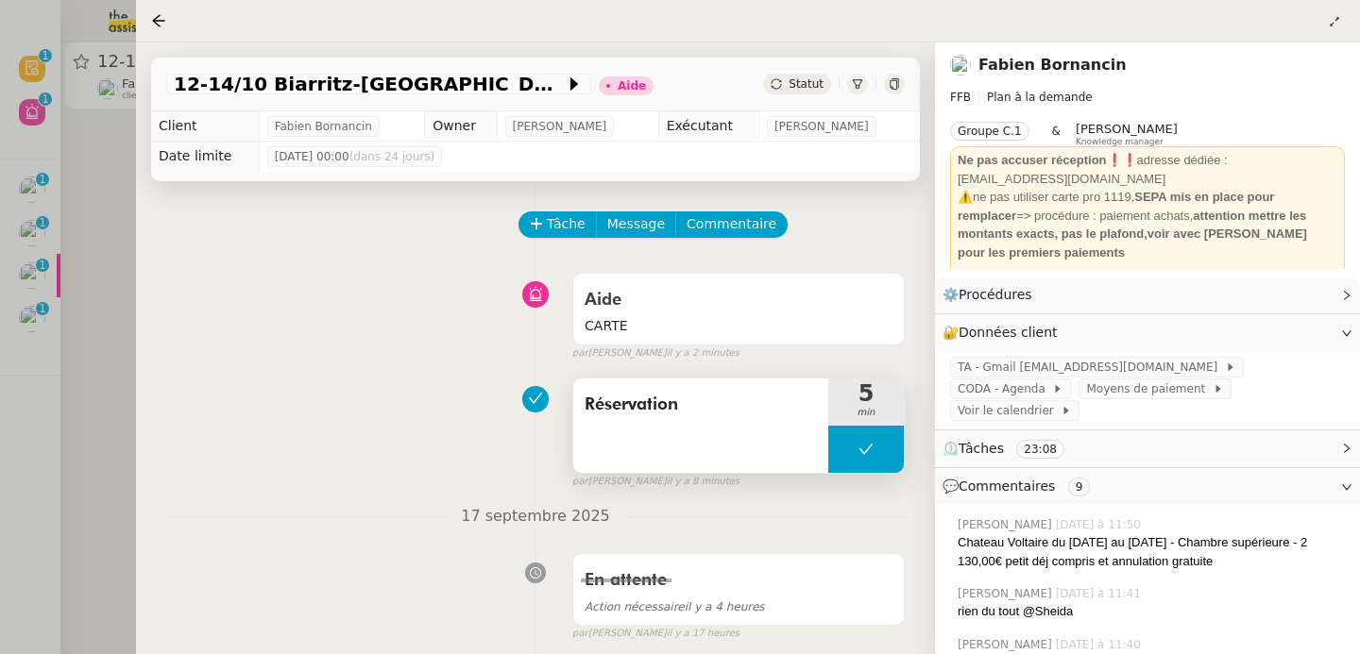
click at [856, 452] on button at bounding box center [866, 449] width 76 height 47
click at [844, 454] on icon at bounding box center [846, 449] width 15 height 15
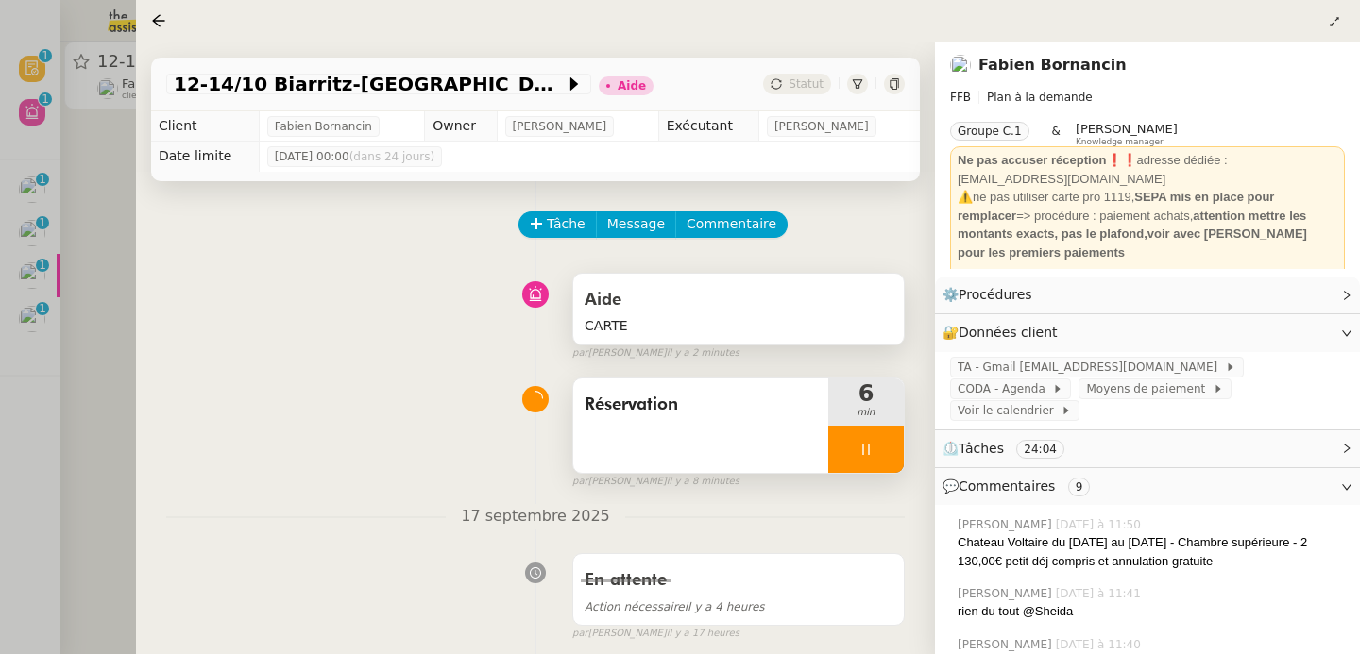
click at [711, 318] on span "CARTE" at bounding box center [738, 326] width 308 height 22
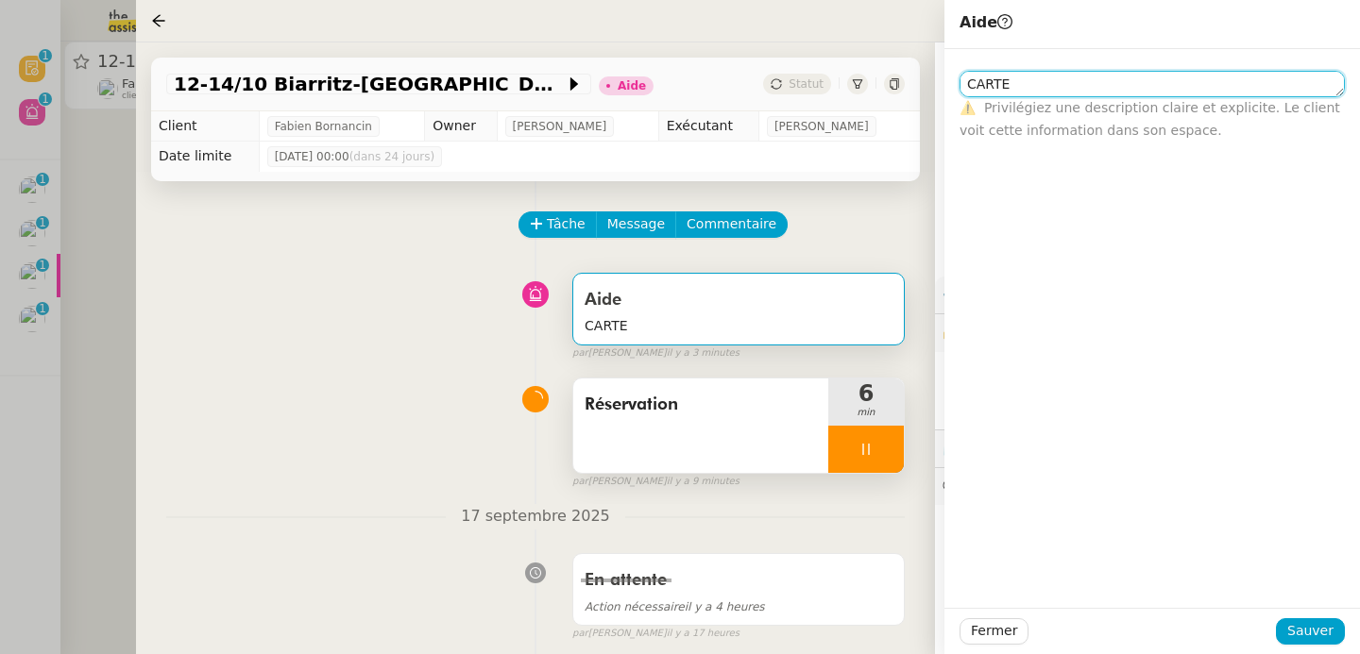
click at [969, 85] on textarea "CARTE" at bounding box center [1151, 84] width 385 height 26
click at [1054, 80] on textarea "2 CARTE" at bounding box center [1151, 84] width 385 height 26
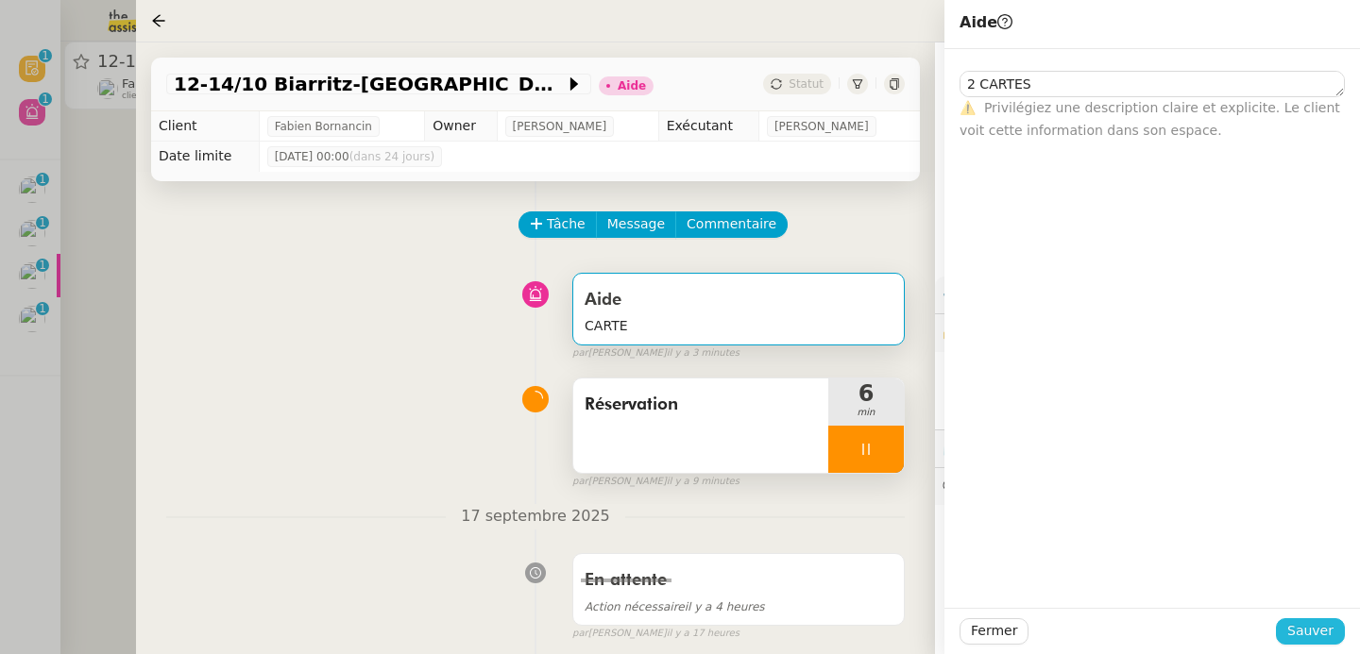
click at [1317, 639] on span "Sauver" at bounding box center [1310, 631] width 46 height 22
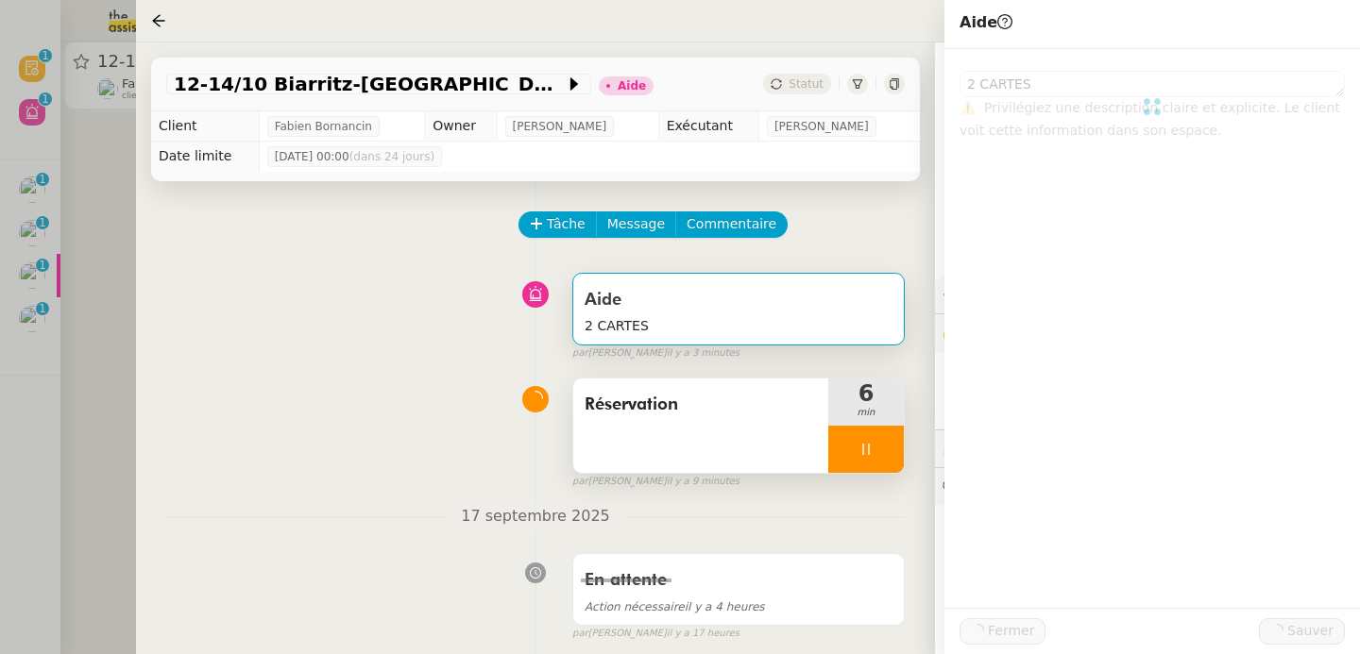
type textarea "2 CARTES"
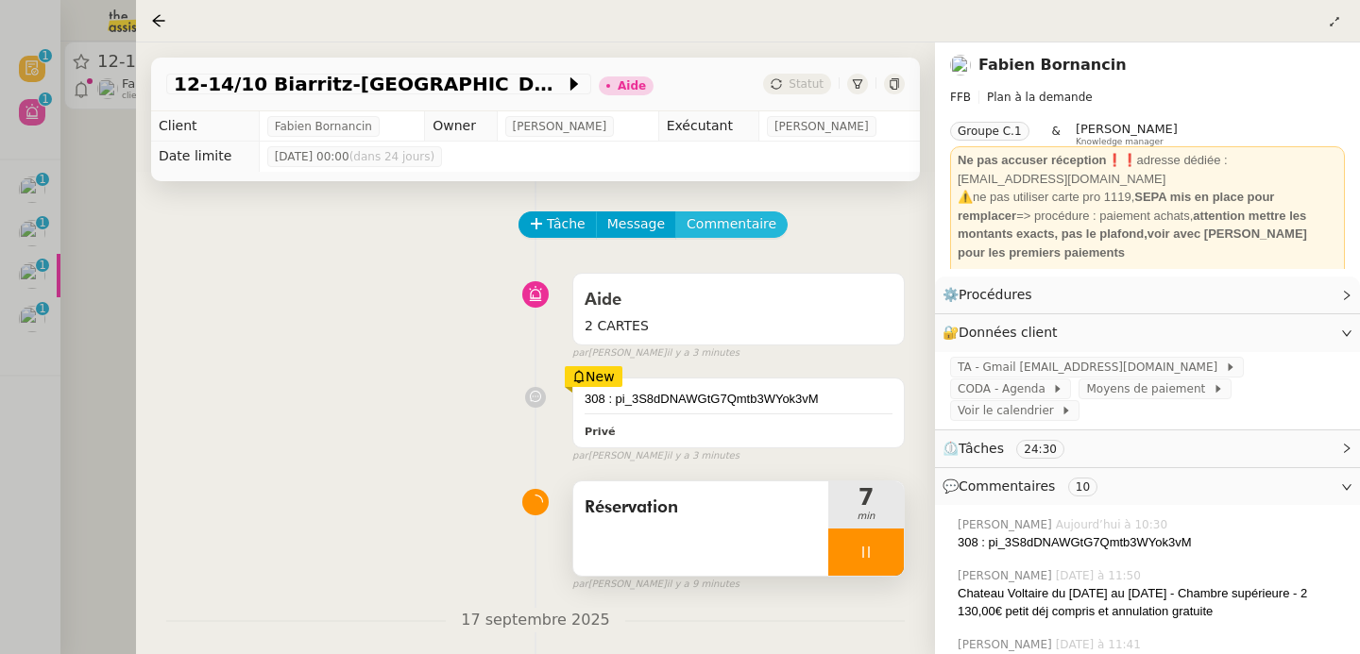
click at [743, 221] on span "Commentaire" at bounding box center [731, 224] width 90 height 22
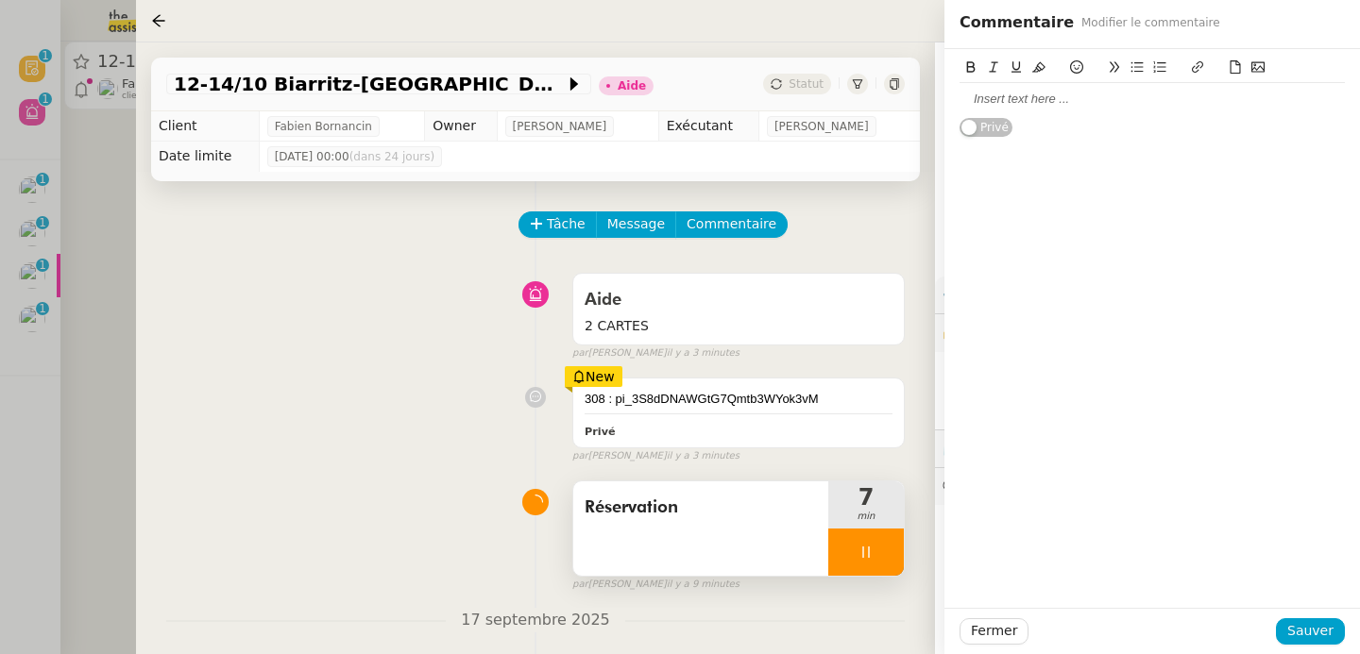
click at [1253, 66] on icon at bounding box center [1257, 67] width 13 height 10
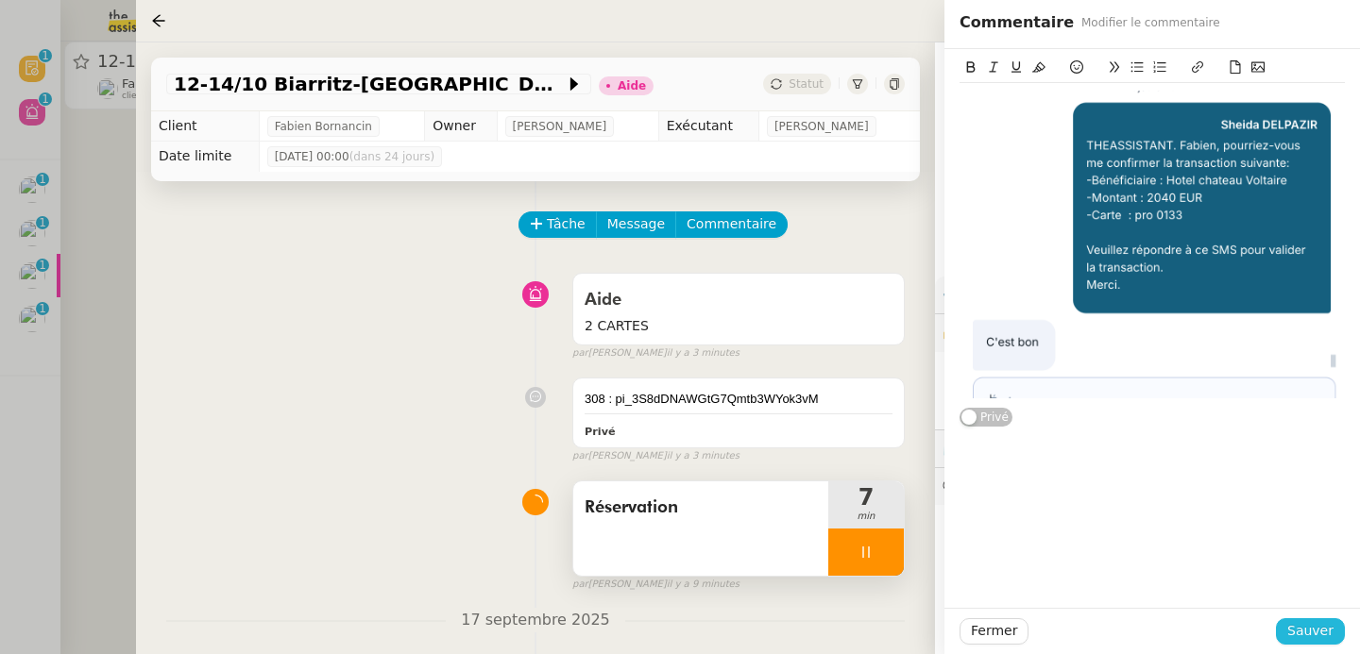
click at [1303, 628] on span "Sauver" at bounding box center [1310, 631] width 46 height 22
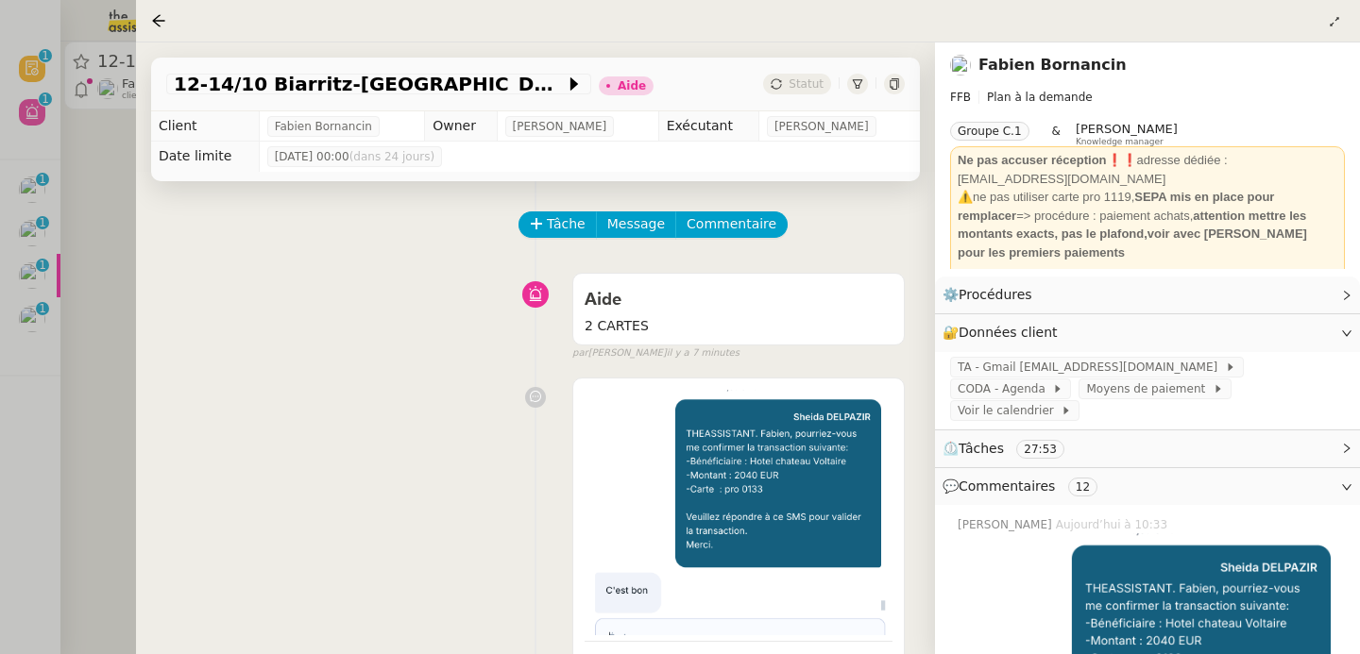
click at [112, 313] on div at bounding box center [680, 327] width 1360 height 654
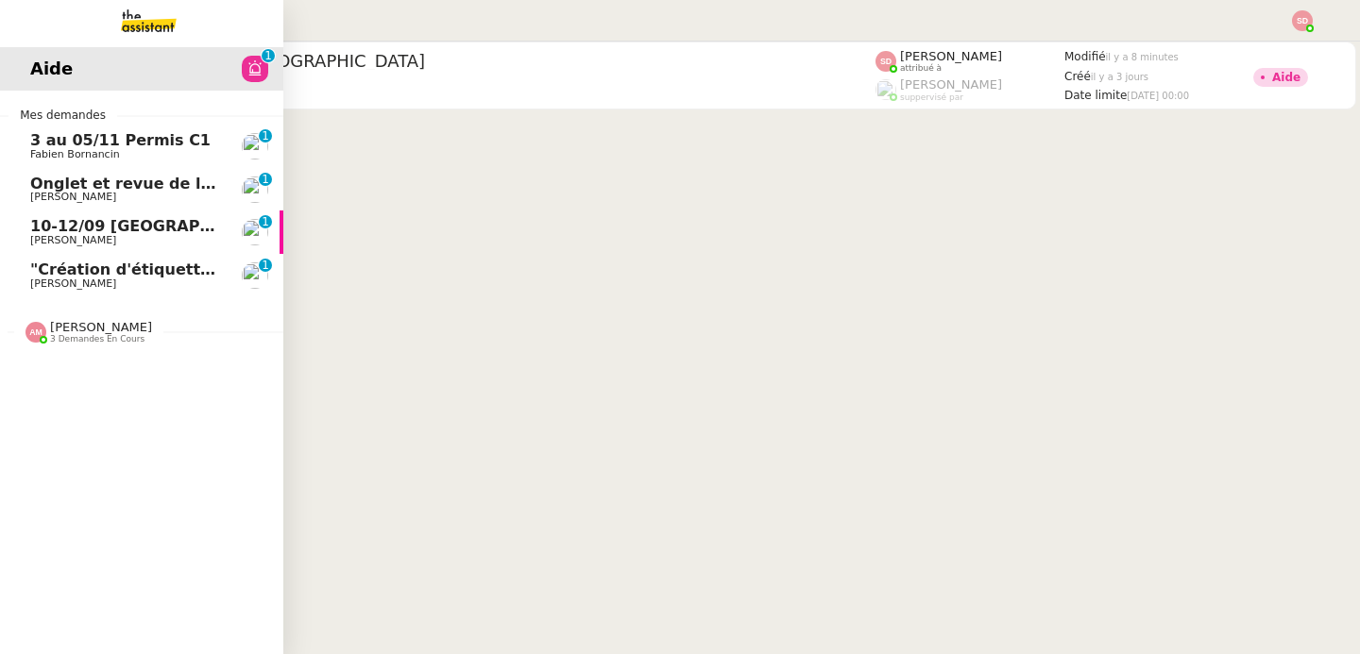
click at [173, 181] on span "Onglet et revue de littérature - 15 septembre 2025" at bounding box center [247, 184] width 435 height 18
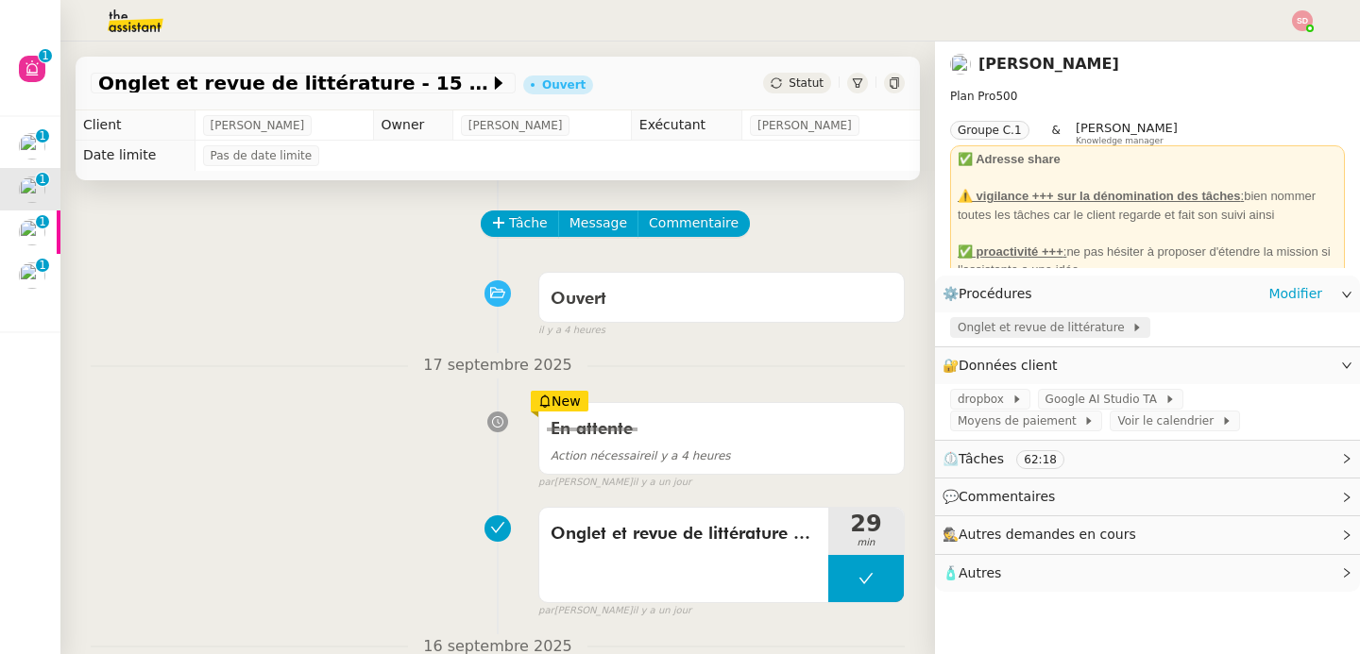
click at [1051, 336] on span "Onglet et revue de littérature" at bounding box center [1044, 327] width 174 height 19
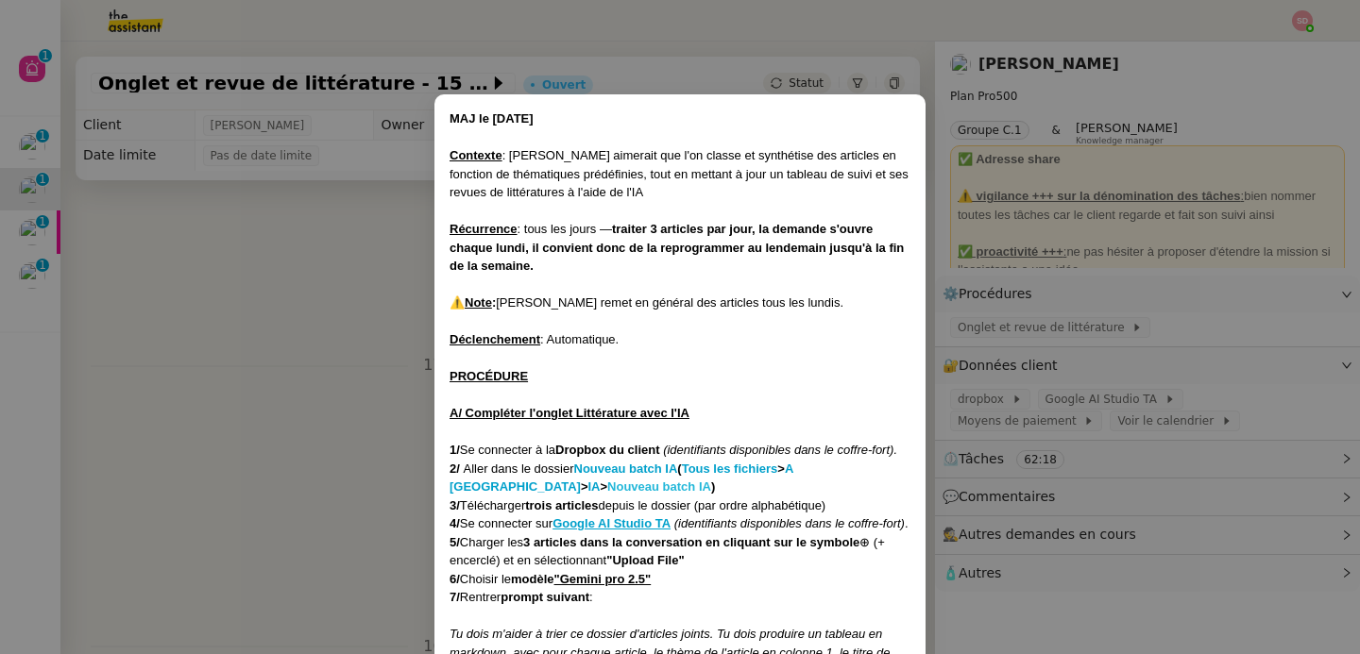
click at [607, 488] on strong "Nouveau batch IA" at bounding box center [659, 487] width 104 height 14
click at [186, 314] on nz-modal-container "MAJ le [DATE] Contexte : [PERSON_NAME] aimerait que l'on classe et synthétise d…" at bounding box center [680, 327] width 1360 height 654
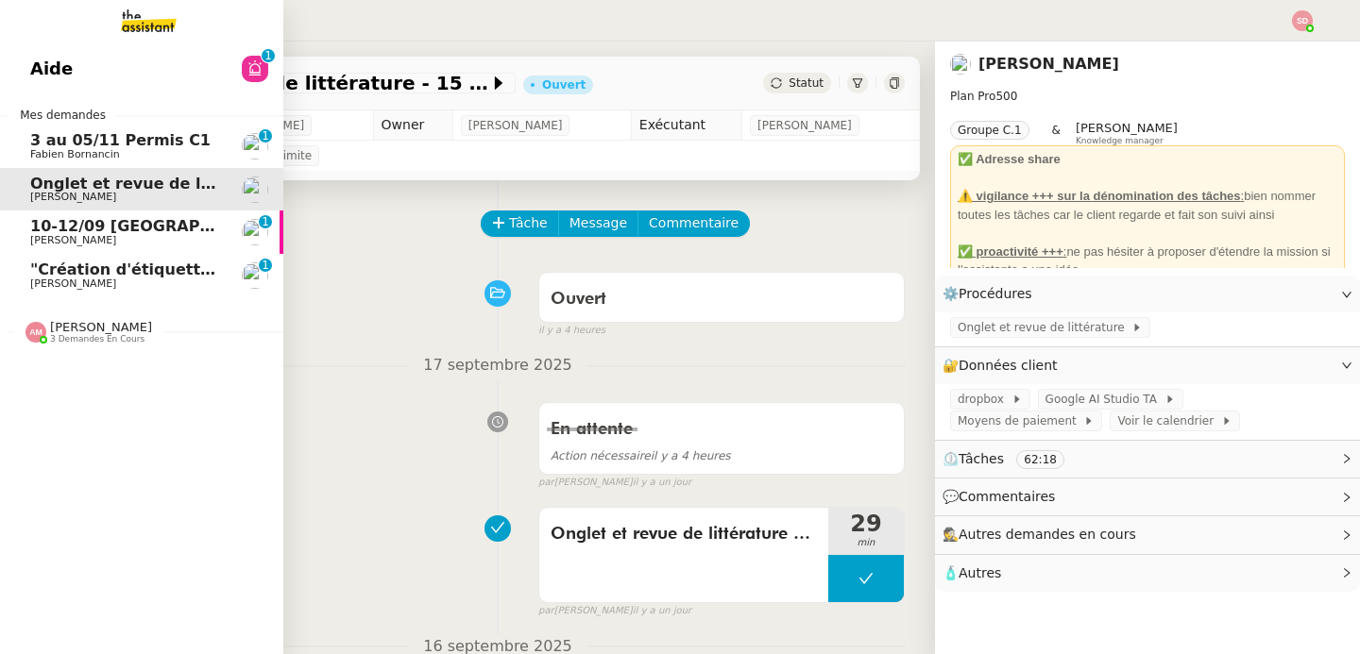
click at [141, 233] on span "10-12/09 [GEOGRAPHIC_DATA] - [GEOGRAPHIC_DATA]" at bounding box center [255, 226] width 450 height 18
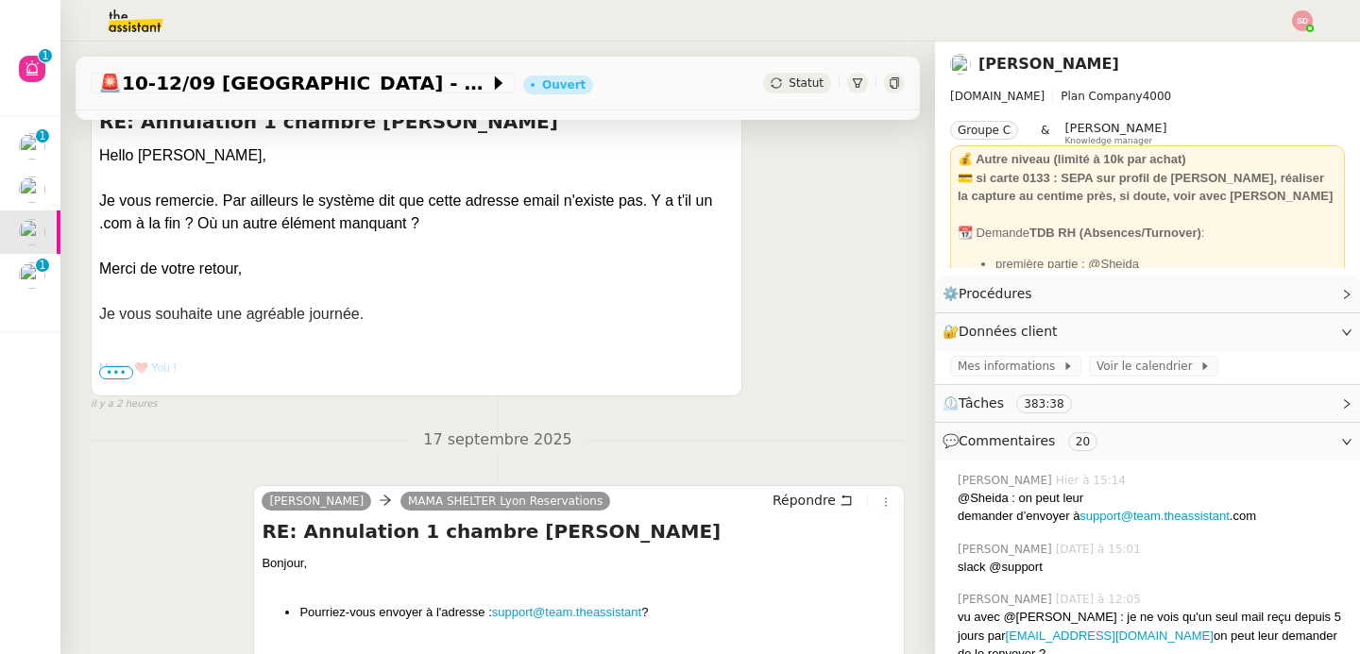
scroll to position [744, 0]
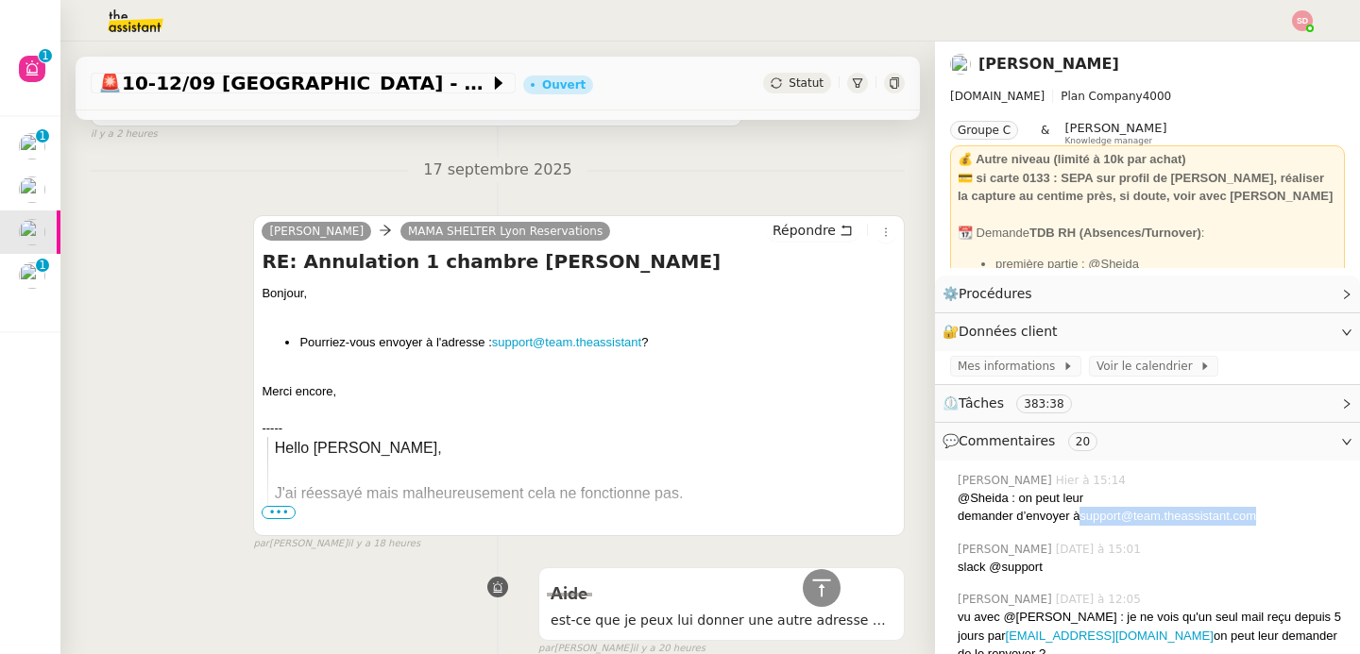
drag, startPoint x: 1268, startPoint y: 515, endPoint x: 1070, endPoint y: 517, distance: 198.3
click at [1070, 517] on div "@Sheida : on peut leur demander d’envoyer à support@team.theassistant .com" at bounding box center [1150, 507] width 387 height 37
copy div "support@team.theassistant .com"
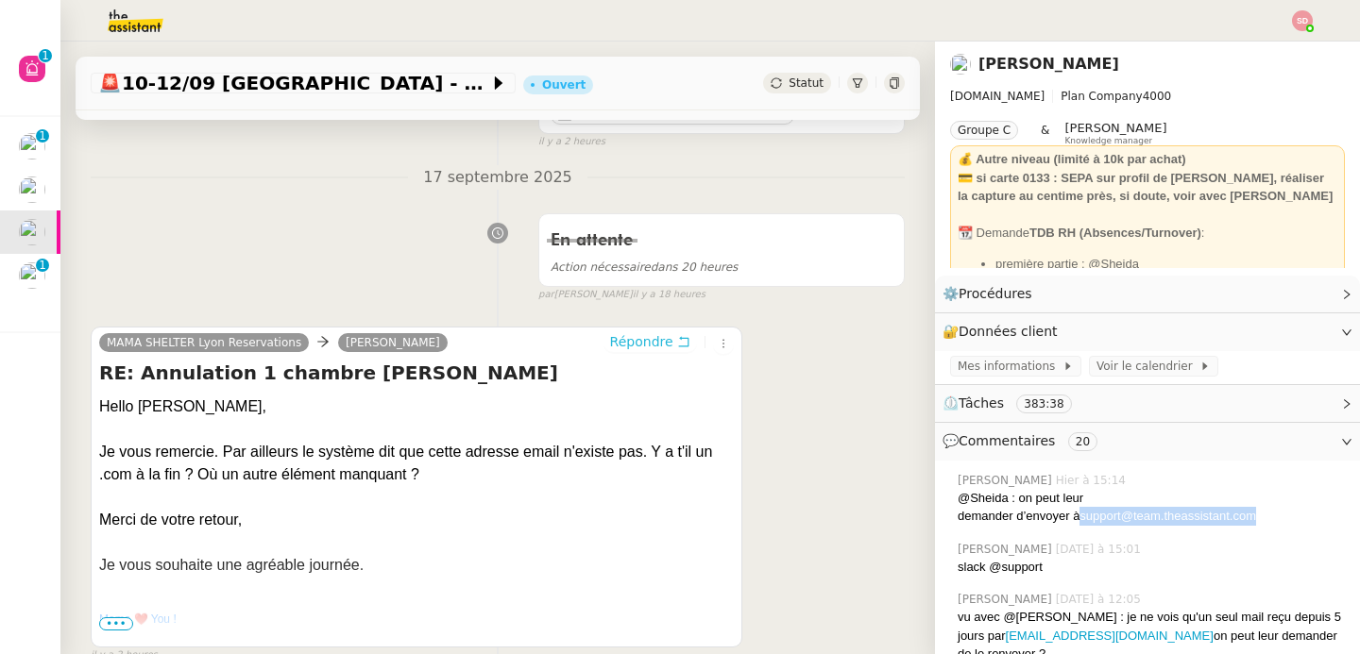
scroll to position [0, 0]
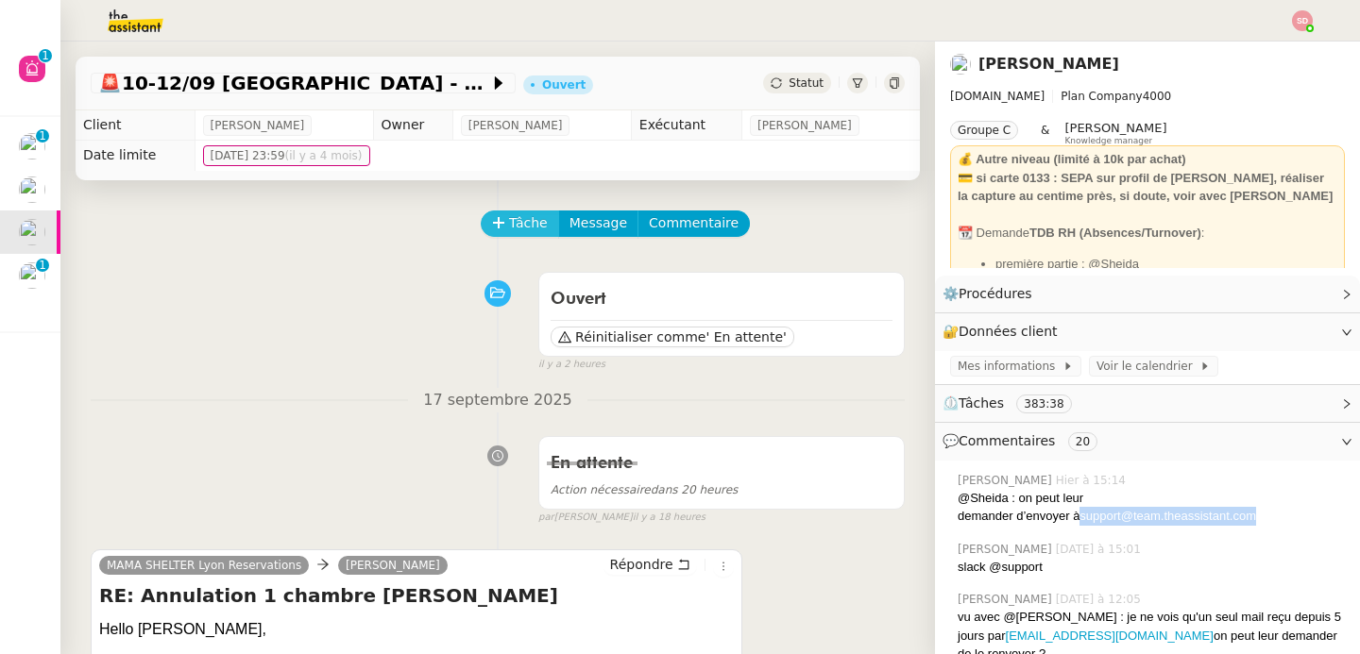
click at [495, 221] on button "Tâche" at bounding box center [520, 224] width 78 height 26
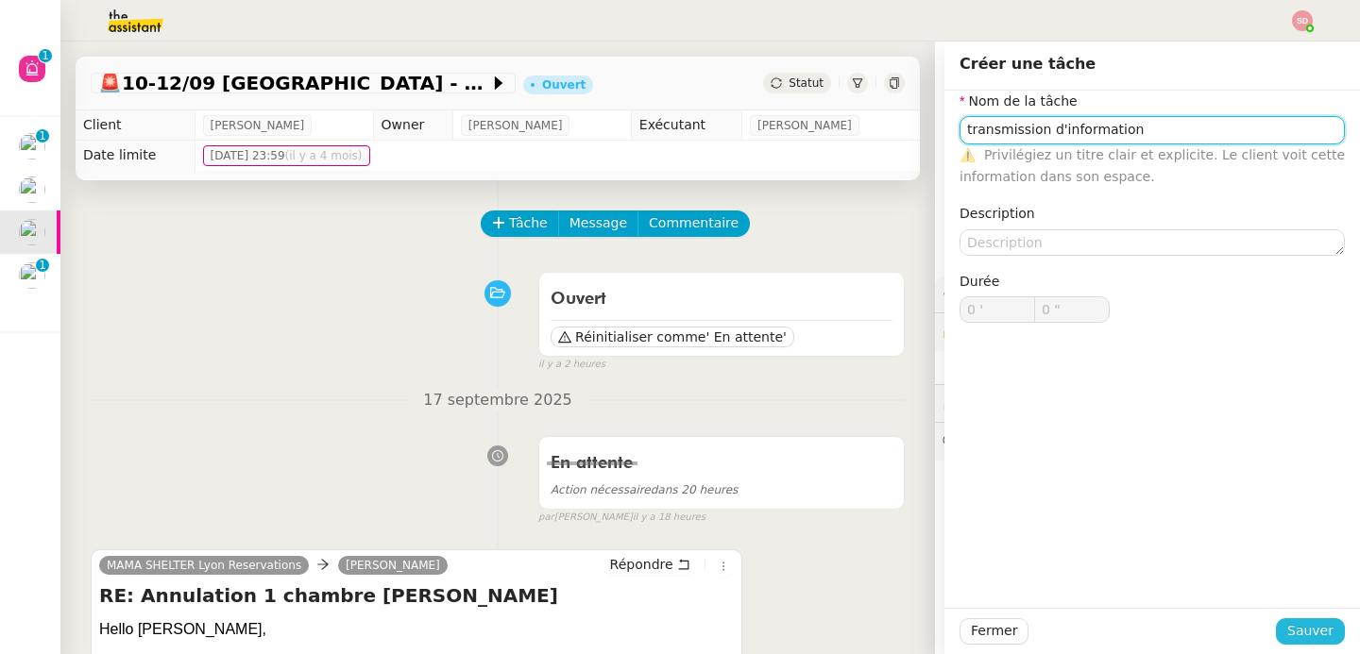
type input "transmission d'information"
click at [1297, 630] on span "Sauver" at bounding box center [1310, 631] width 46 height 22
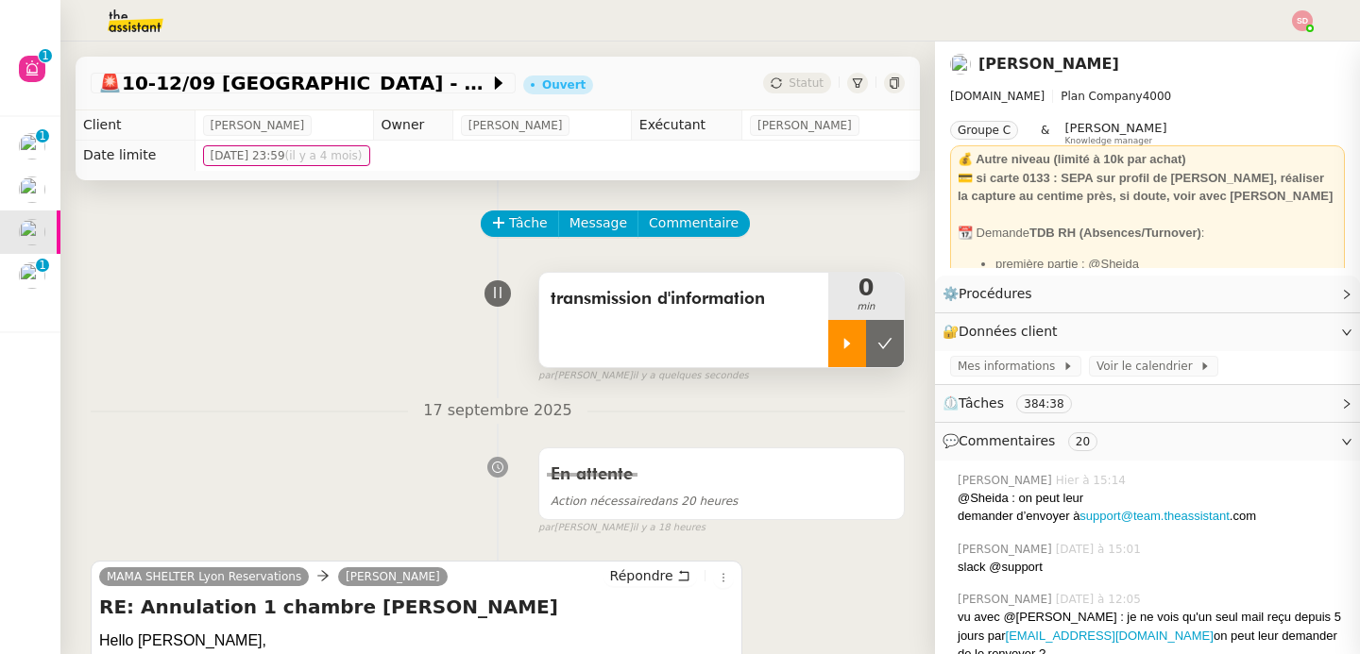
click at [839, 339] on icon at bounding box center [846, 343] width 15 height 15
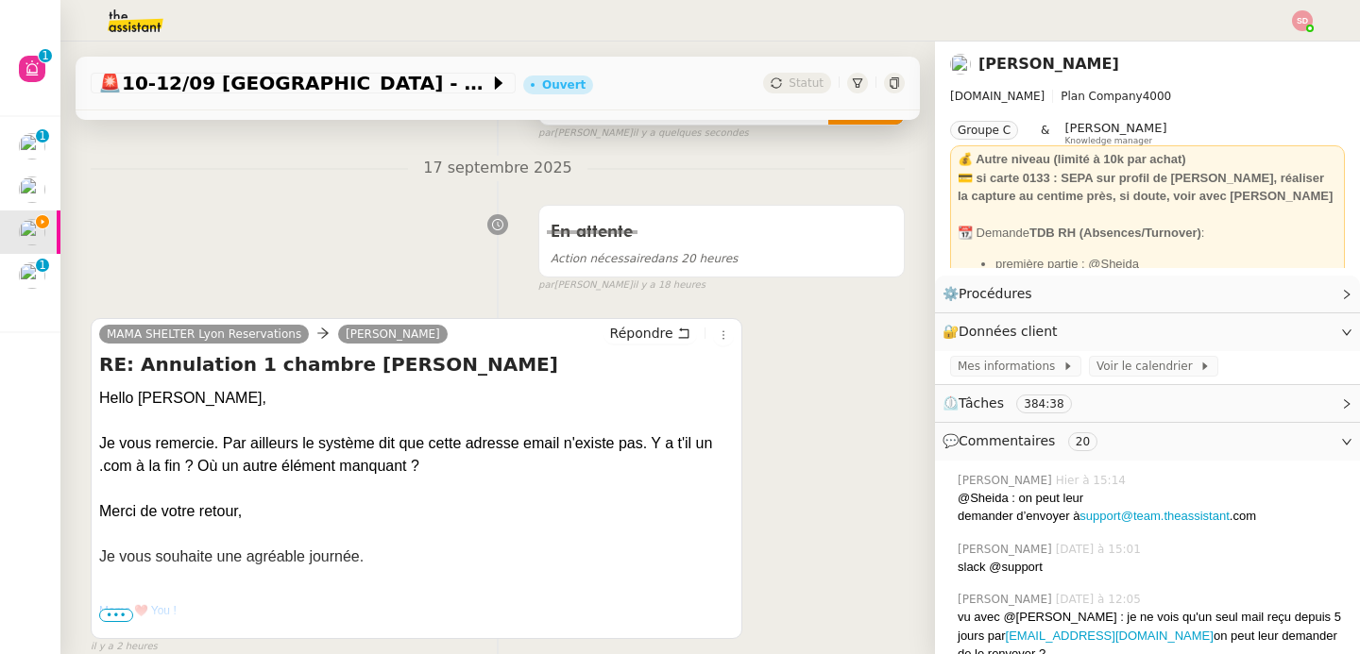
scroll to position [253, 0]
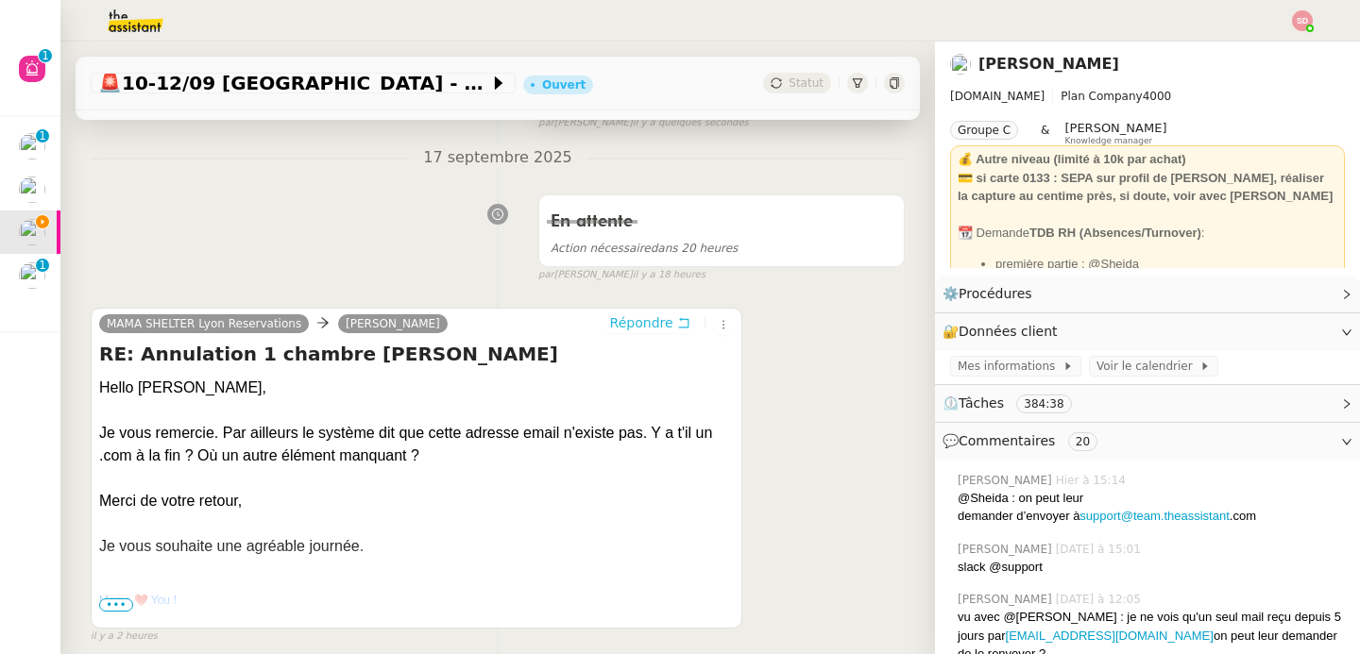
click at [640, 321] on span "Répondre" at bounding box center [641, 322] width 63 height 19
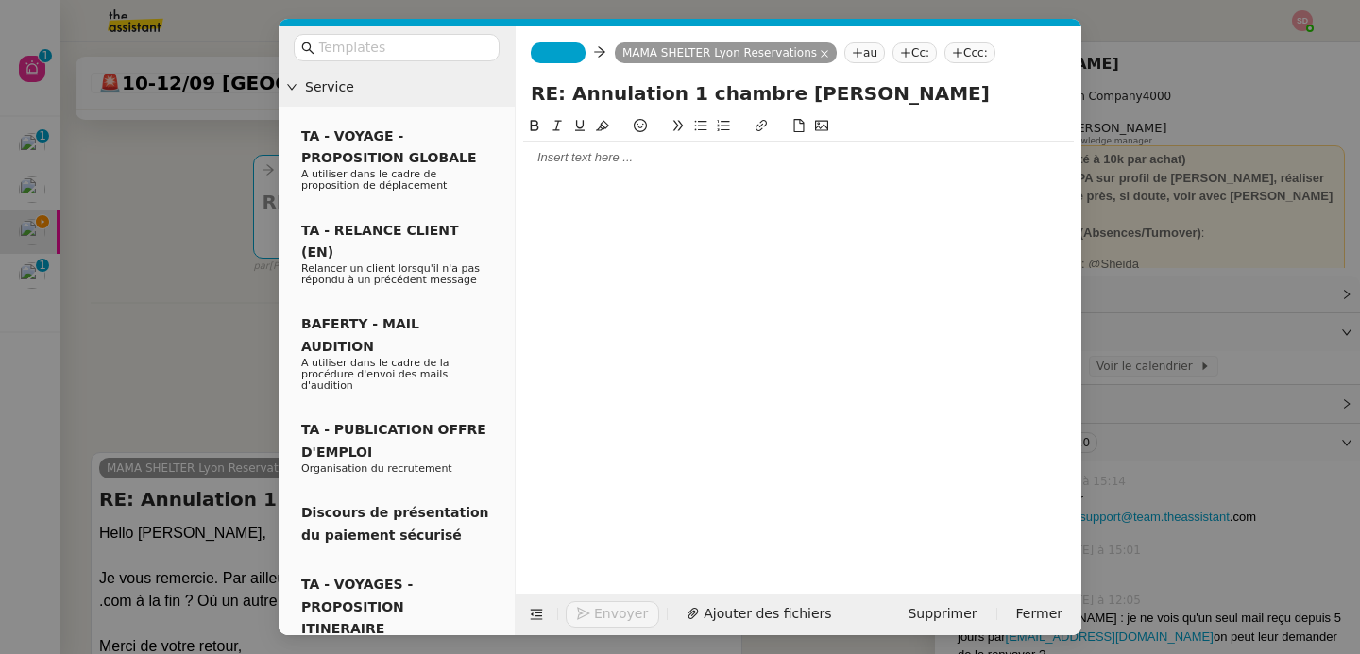
click at [577, 62] on nz-tag "_______" at bounding box center [558, 52] width 55 height 21
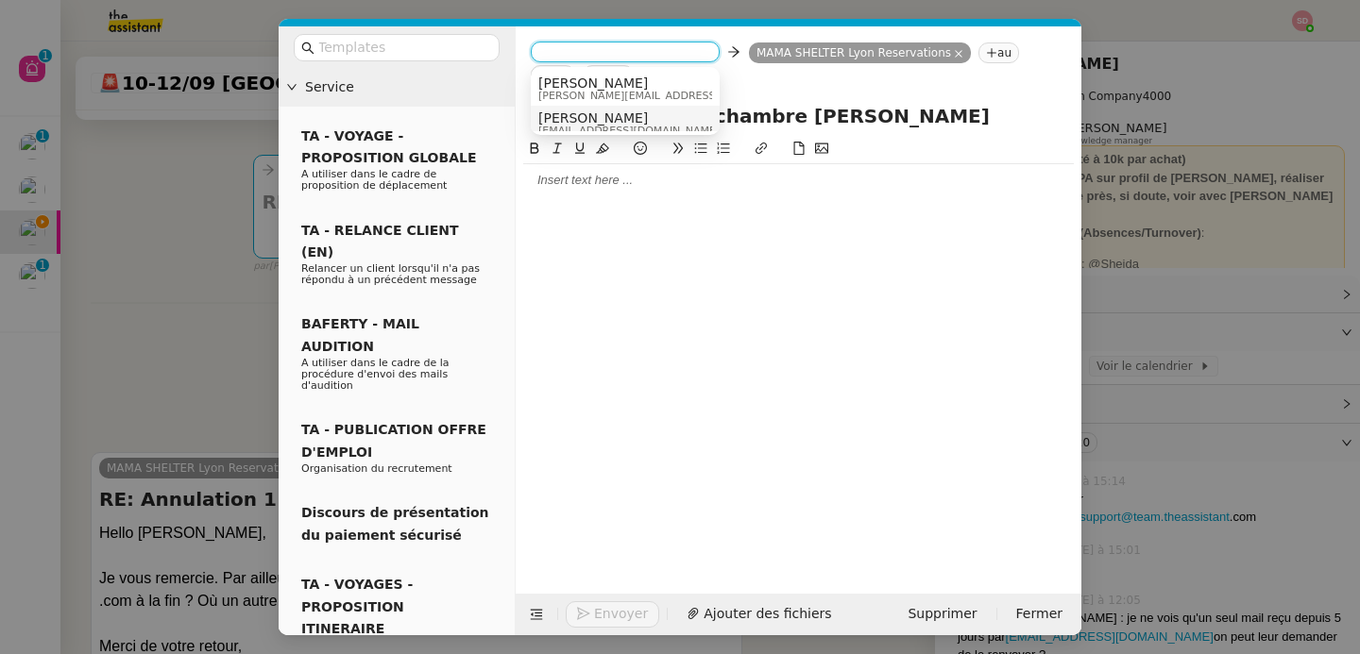
click at [617, 118] on span "[PERSON_NAME]" at bounding box center [628, 117] width 181 height 15
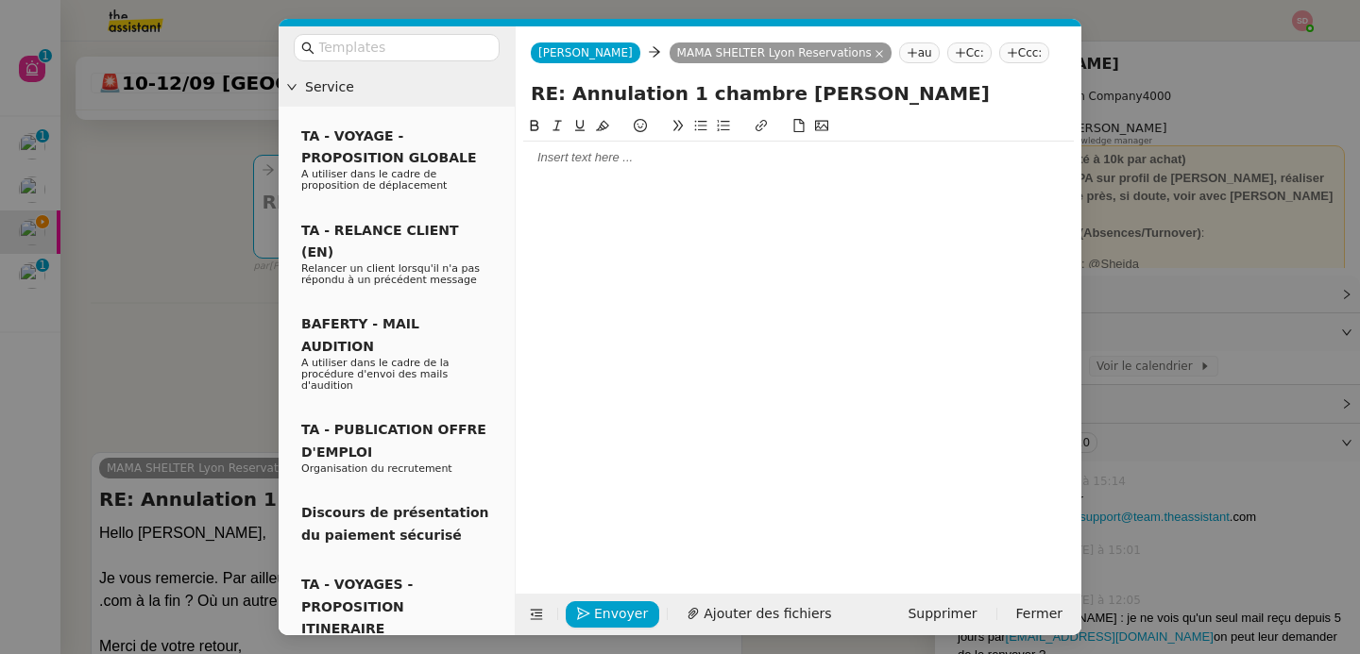
click at [617, 163] on div at bounding box center [798, 157] width 550 height 17
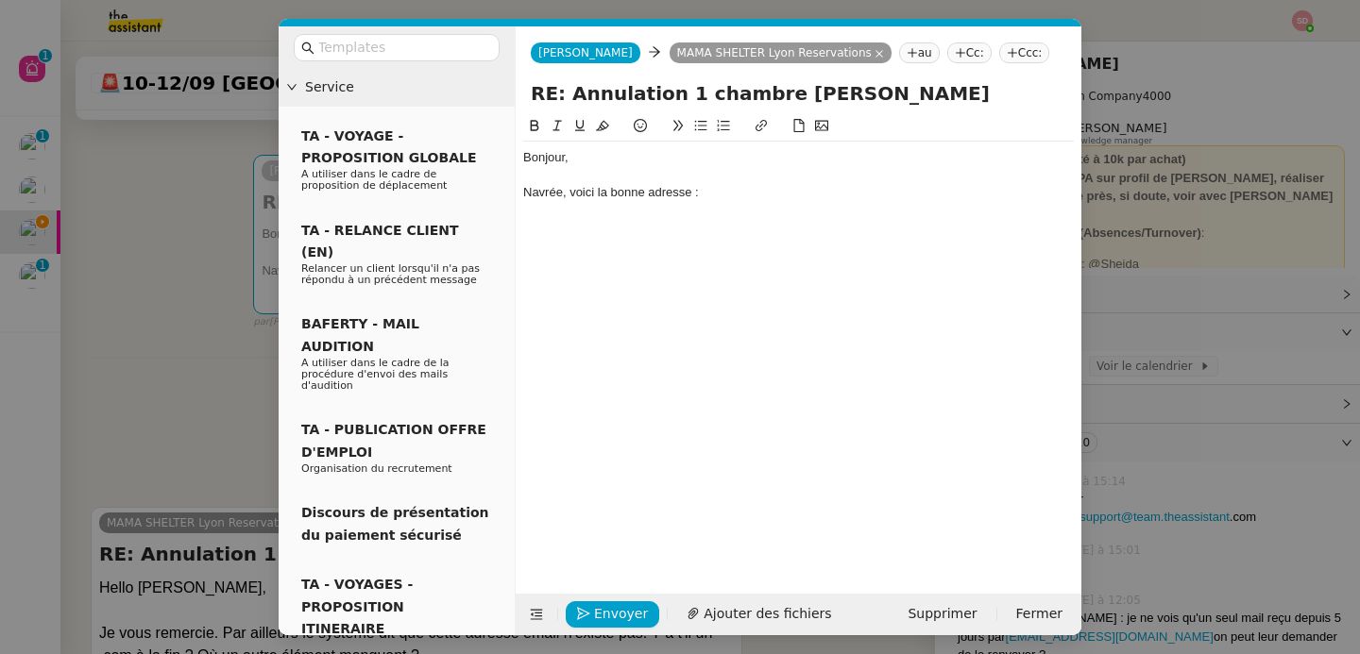
scroll to position [0, 0]
click at [839, 195] on link "support@team.theassistant" at bounding box center [773, 192] width 149 height 14
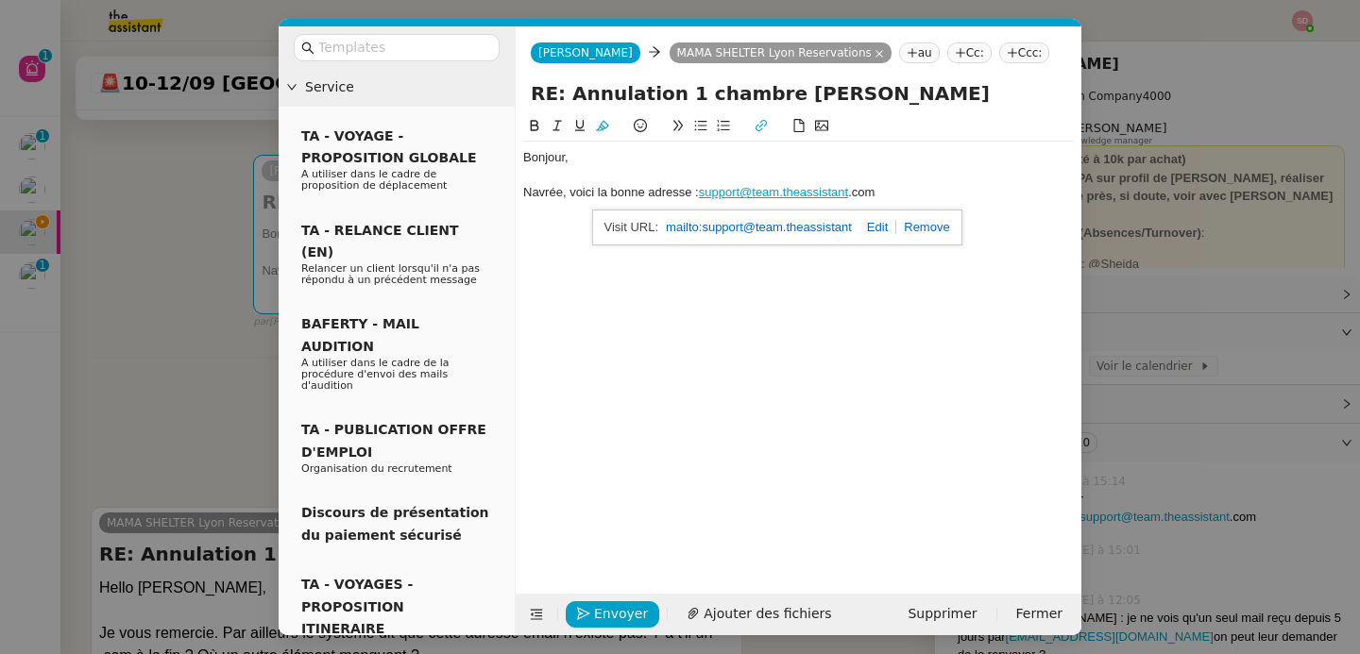
click at [939, 229] on link at bounding box center [922, 227] width 53 height 14
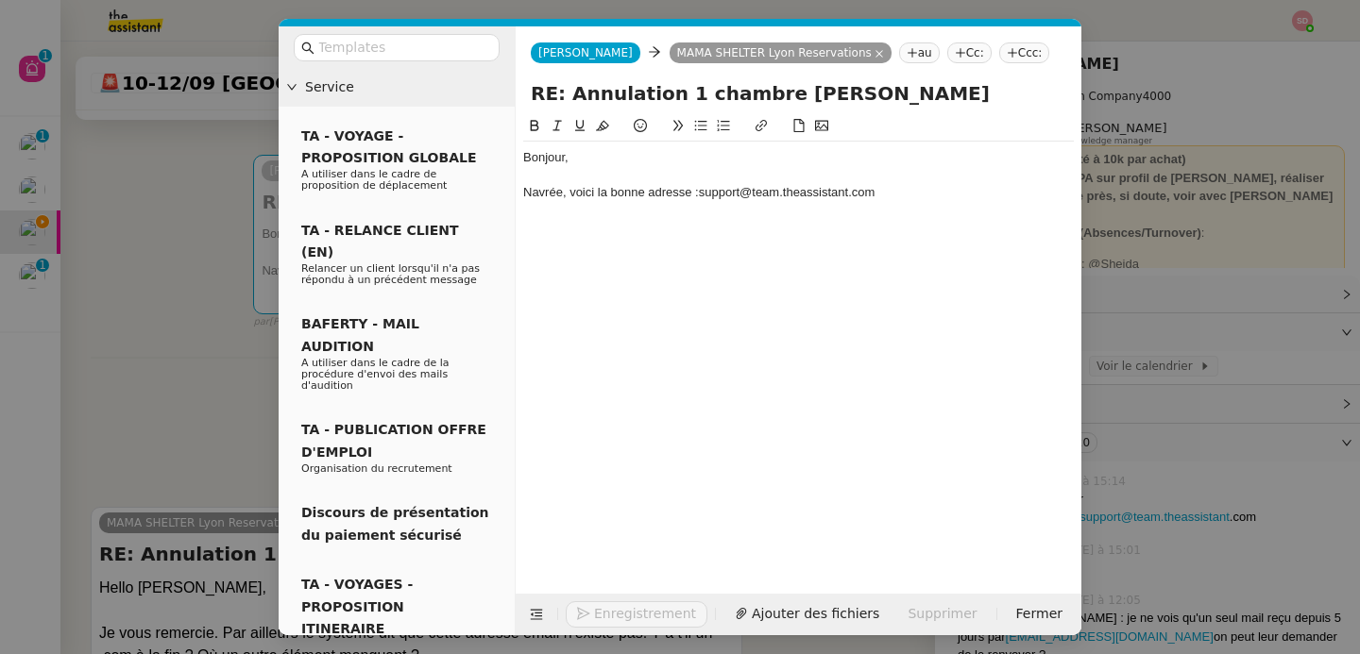
click at [920, 196] on div "Navrée, voici la bonne adresse : support@team.theassistant .com" at bounding box center [798, 192] width 550 height 17
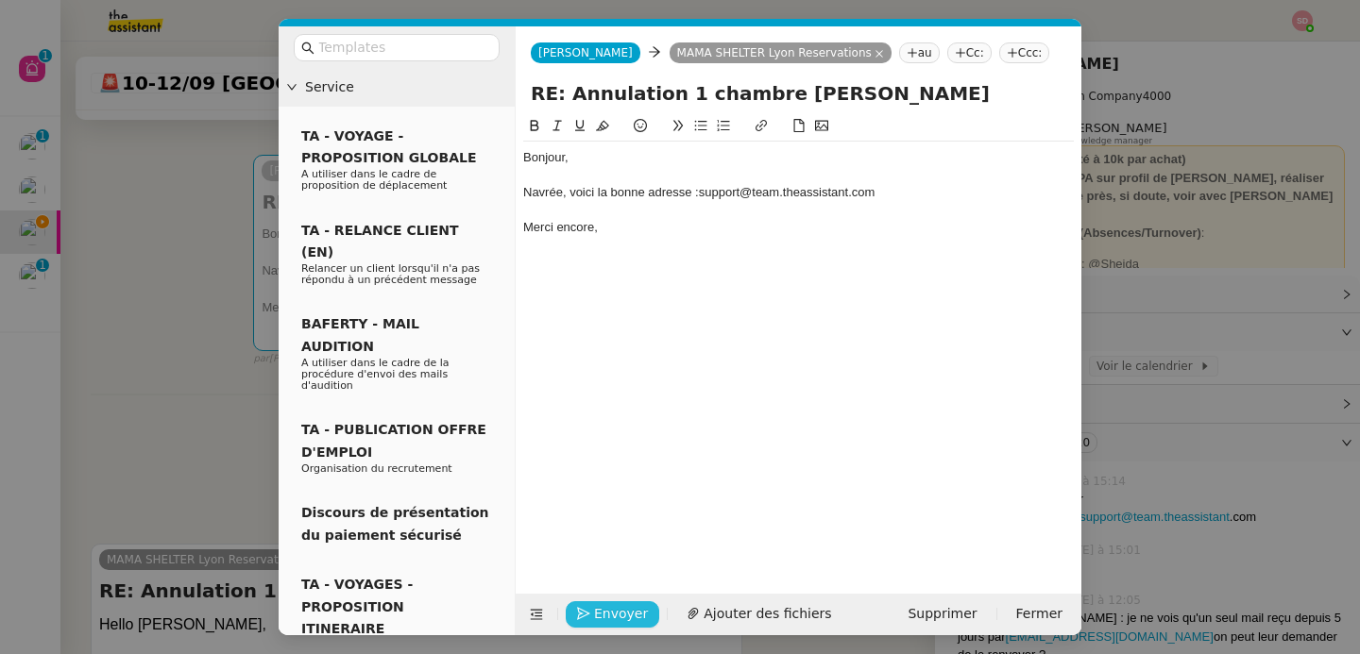
click at [621, 624] on span "Envoyer" at bounding box center [621, 614] width 54 height 22
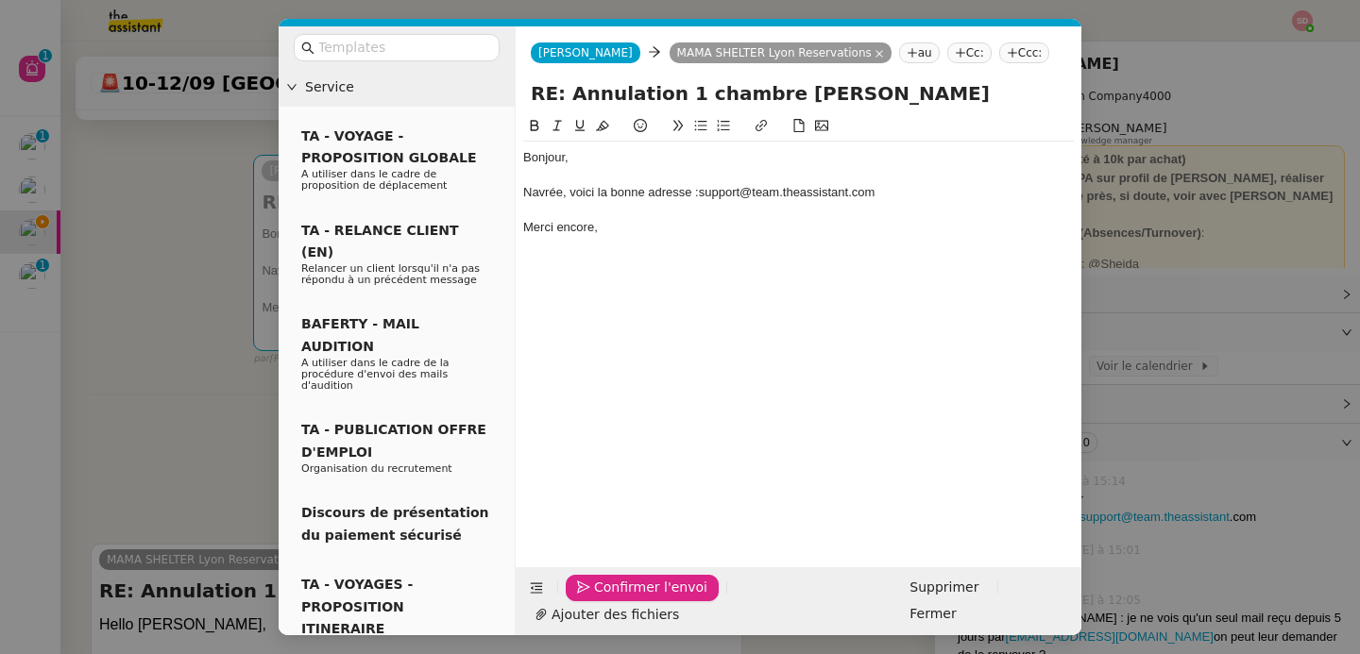
click at [621, 599] on span "Confirmer l'envoi" at bounding box center [650, 588] width 113 height 22
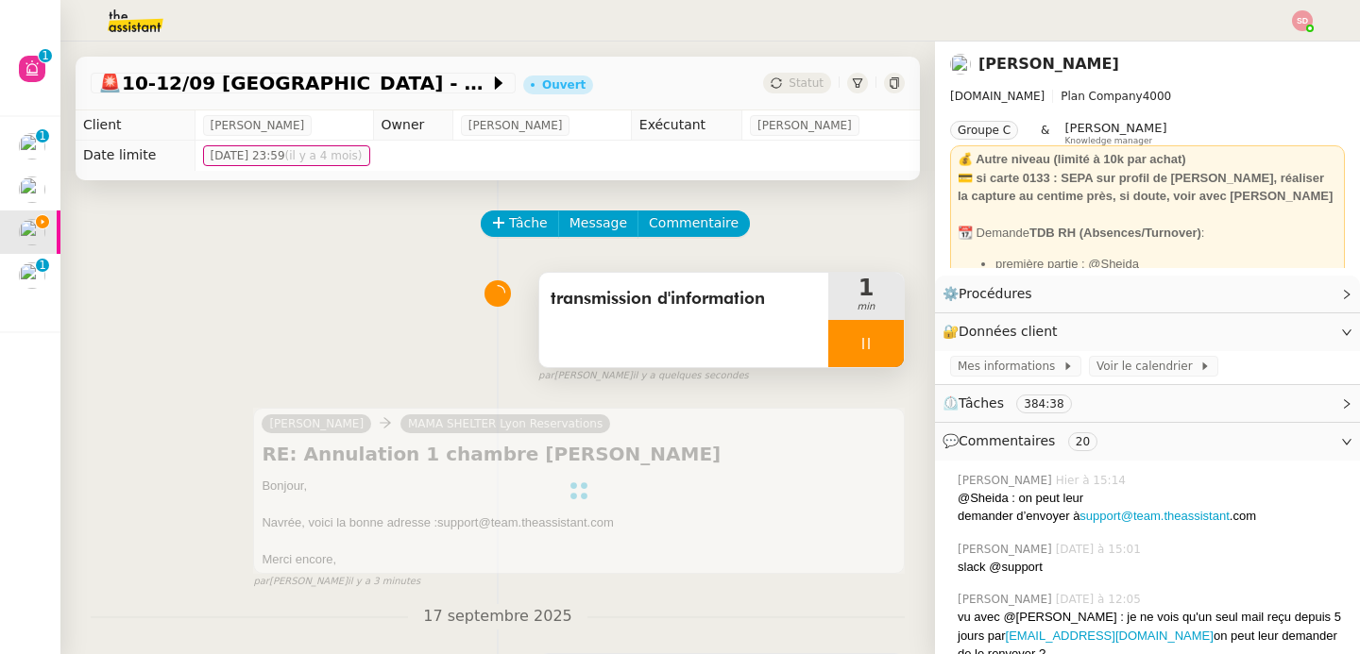
click at [867, 338] on div at bounding box center [866, 343] width 76 height 47
click at [877, 338] on icon at bounding box center [884, 343] width 15 height 15
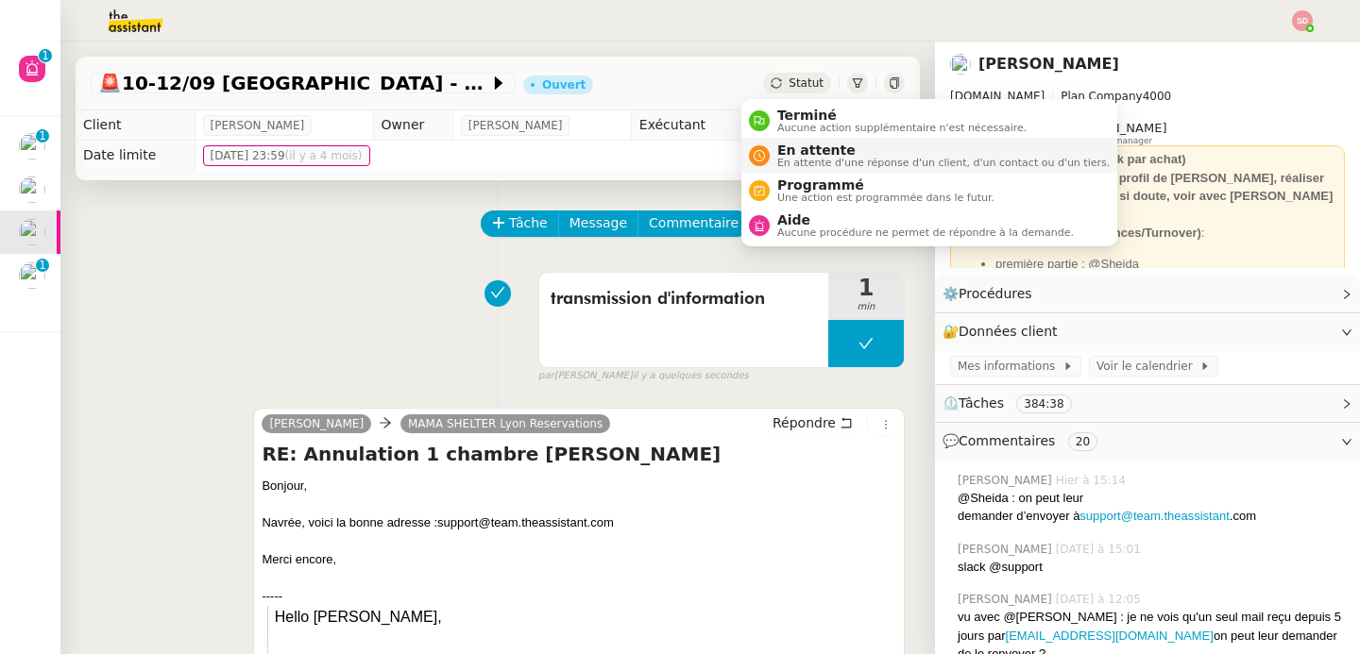
click at [788, 150] on span "En attente" at bounding box center [943, 150] width 332 height 15
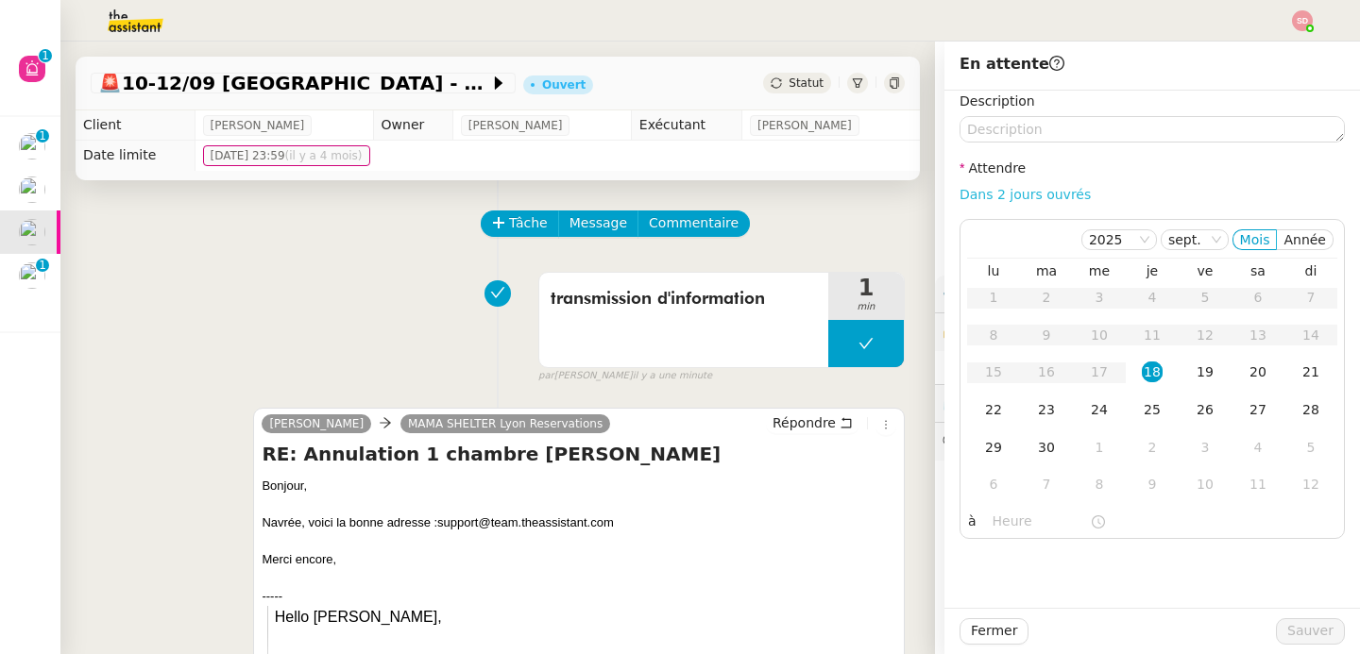
click at [1026, 195] on link "Dans 2 jours ouvrés" at bounding box center [1024, 194] width 131 height 15
type input "07:00"
click at [1199, 368] on div "19" at bounding box center [1204, 372] width 21 height 21
click at [1288, 622] on span "Sauver" at bounding box center [1310, 631] width 46 height 22
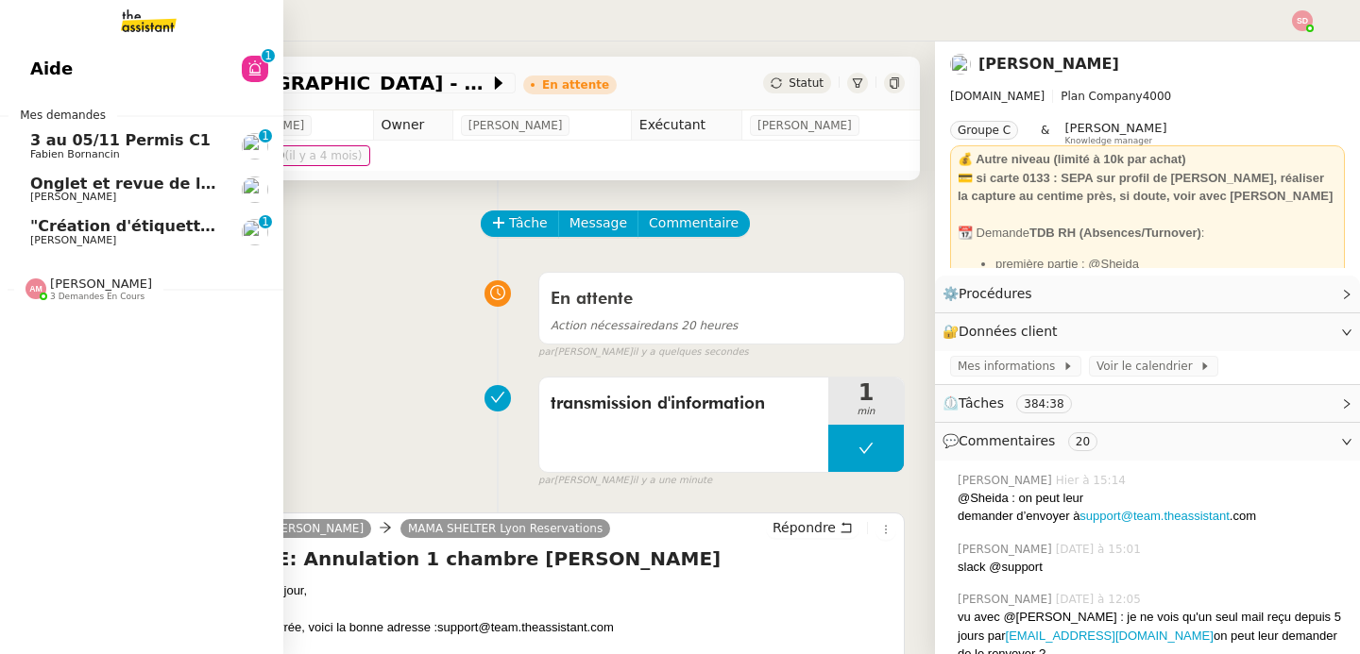
click at [80, 227] on span ""Création d'étiquettes Smart green Execution (réponses)" a été modifié récemmen…" at bounding box center [389, 226] width 719 height 18
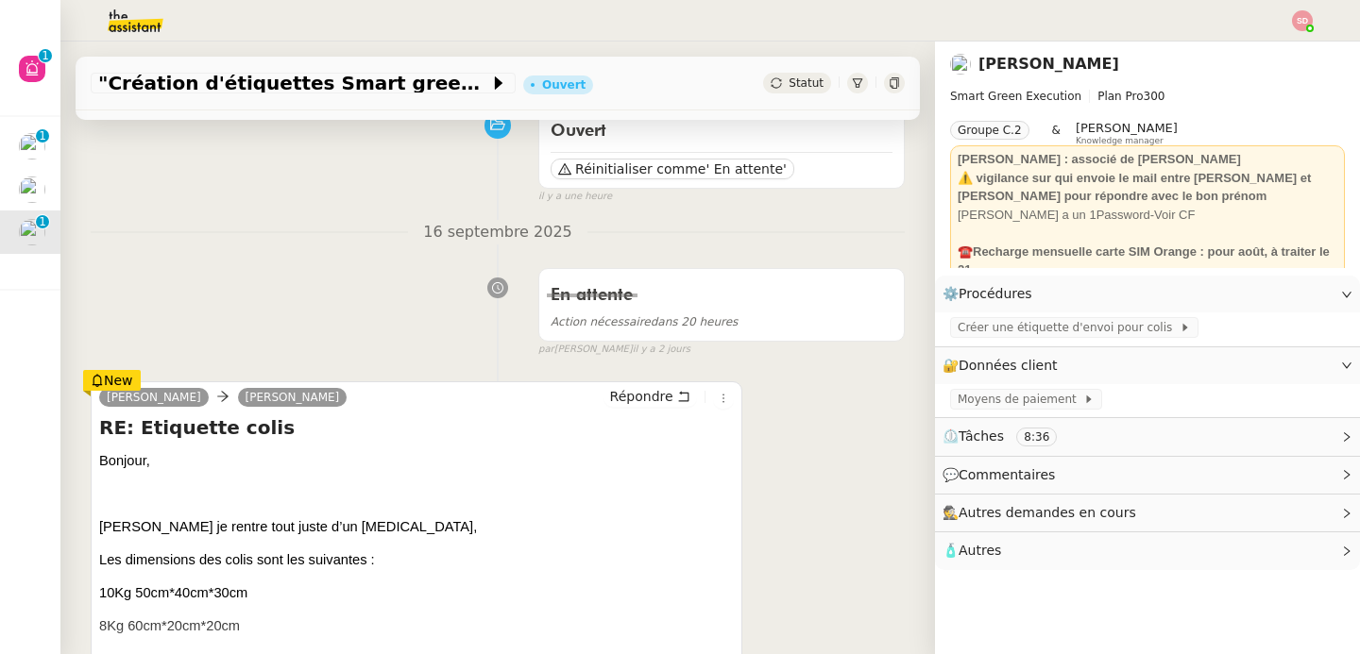
scroll to position [271, 0]
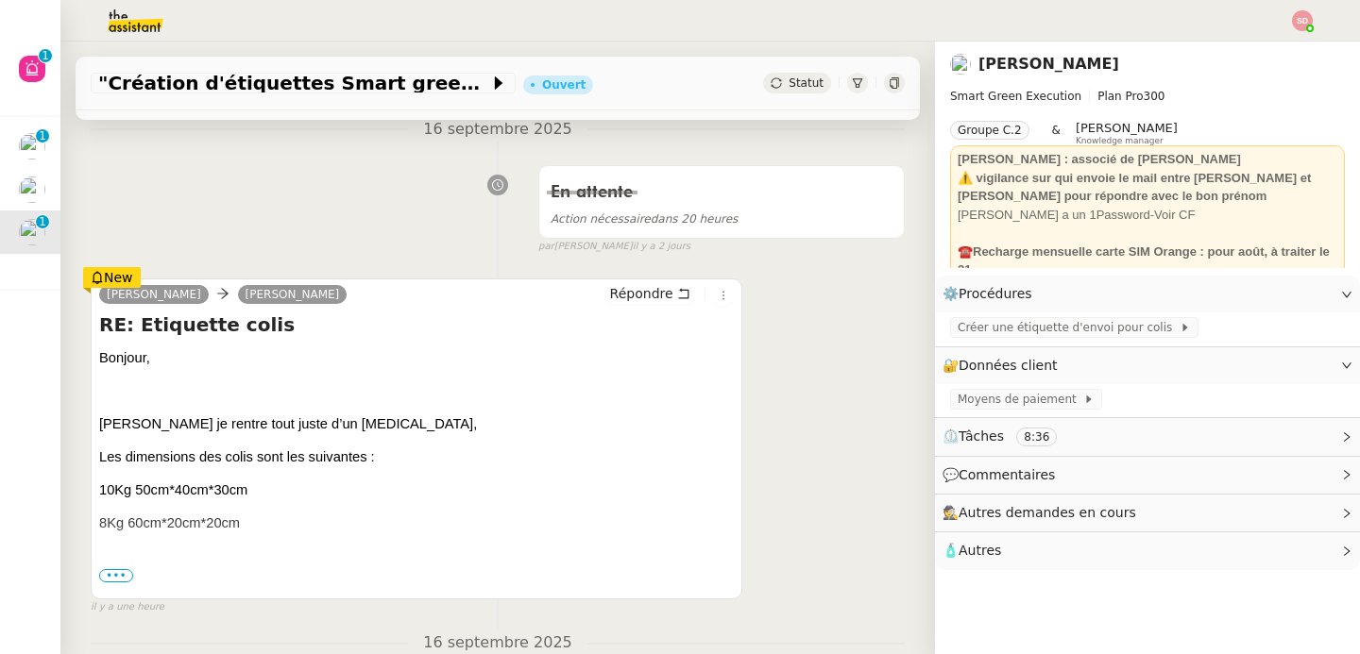
click at [125, 572] on span "•••" at bounding box center [116, 575] width 34 height 13
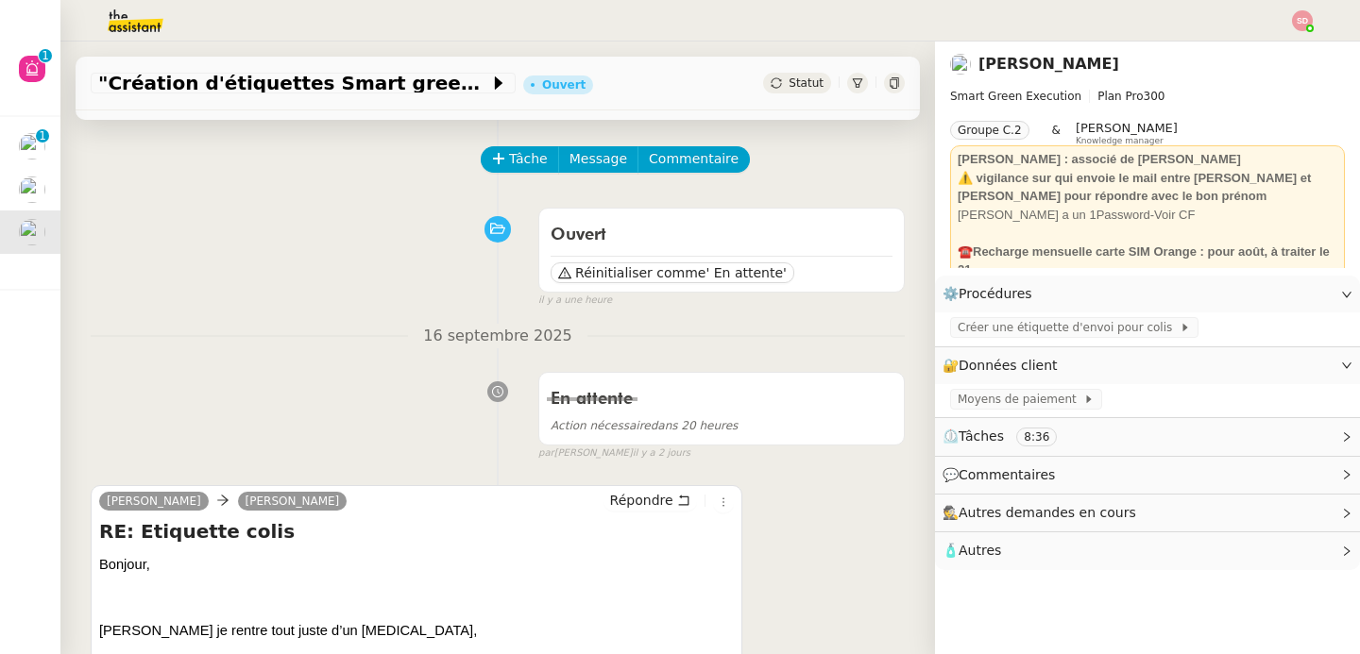
scroll to position [0, 0]
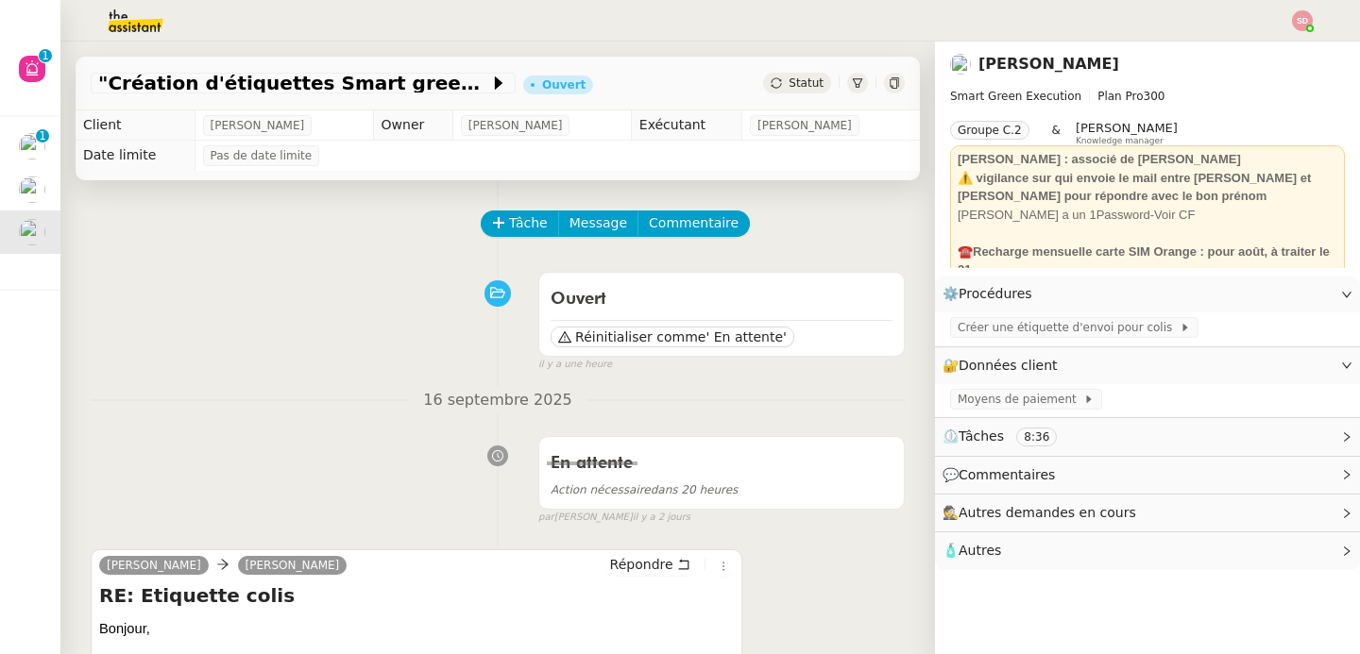
click at [278, 311] on div "Ouvert Réinitialiser comme ' En attente' false il y a une heure" at bounding box center [498, 318] width 814 height 110
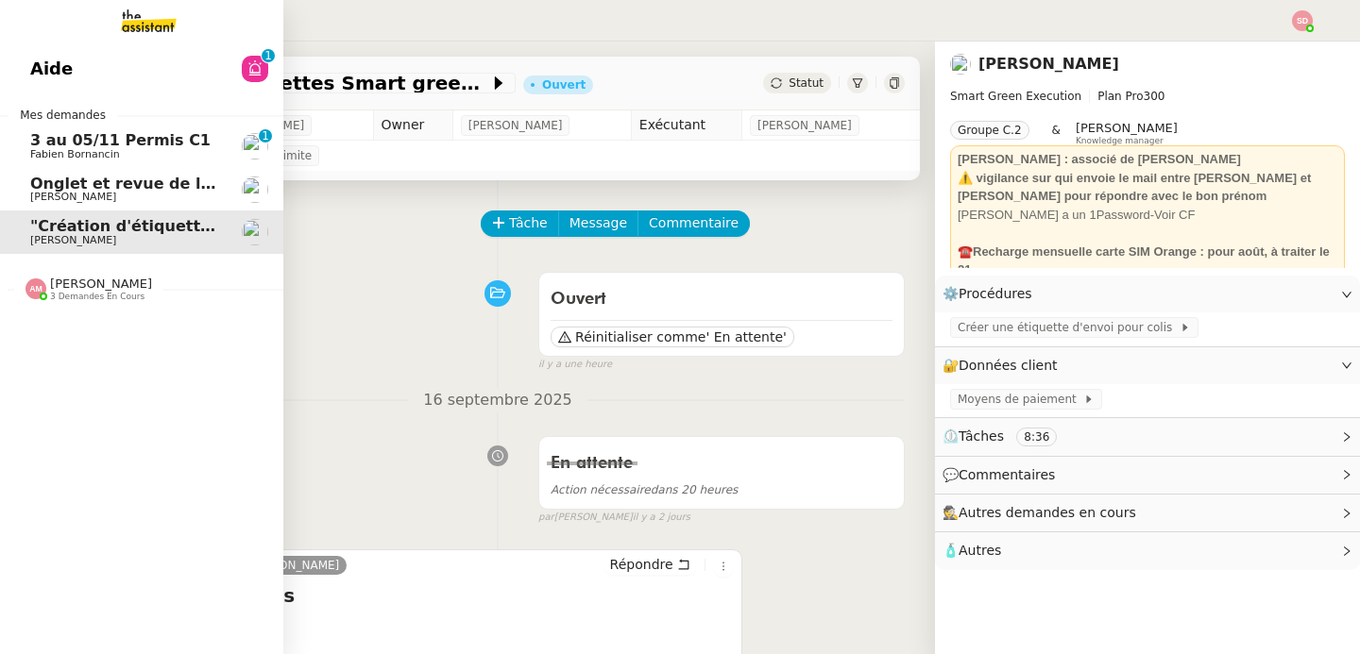
click at [106, 192] on span "[PERSON_NAME]" at bounding box center [73, 197] width 86 height 12
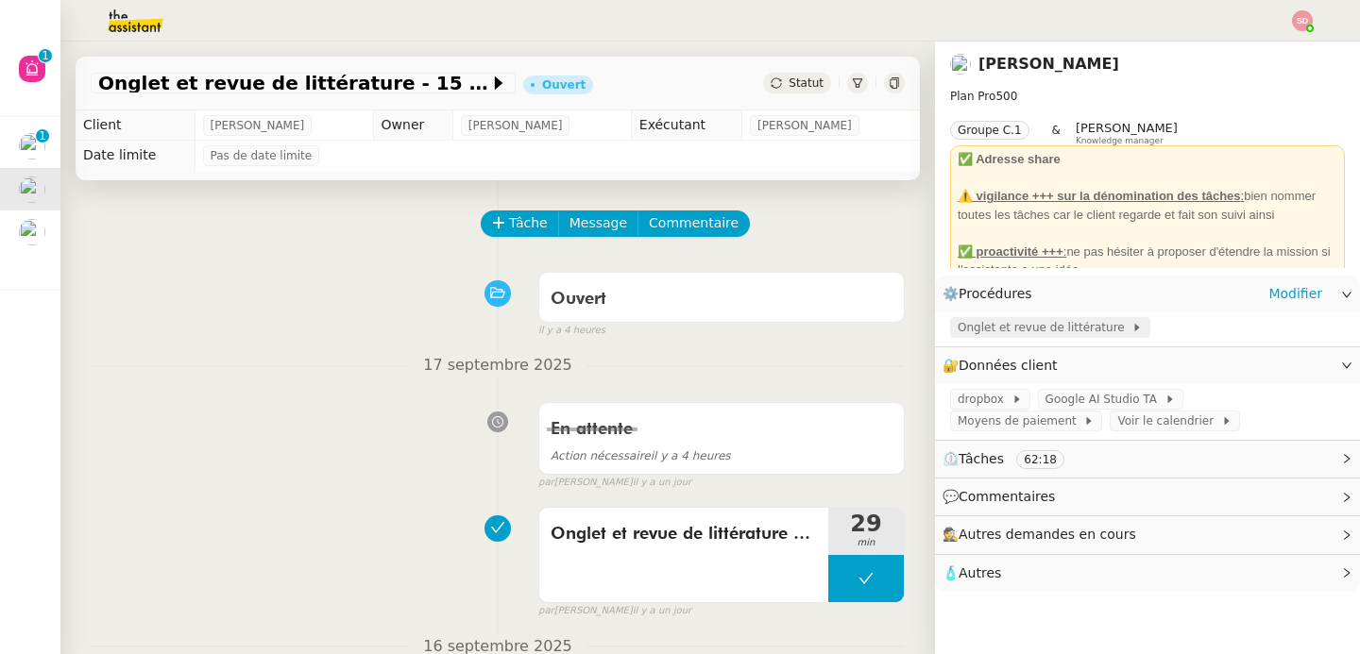
click at [1060, 322] on span "Onglet et revue de littérature" at bounding box center [1044, 327] width 174 height 19
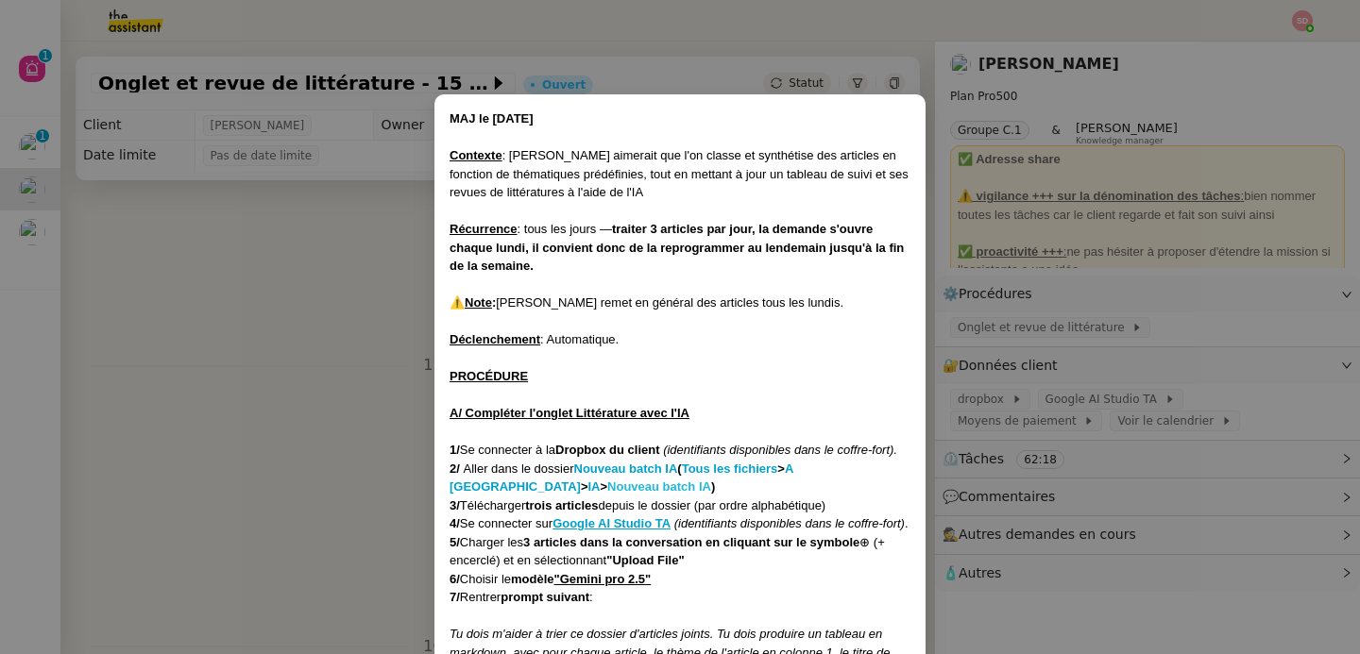
click at [607, 486] on strong "Nouveau batch IA" at bounding box center [659, 487] width 104 height 14
click at [343, 209] on nz-modal-container "MAJ le [DATE] Contexte : [PERSON_NAME] aimerait que l'on classe et synthétise d…" at bounding box center [680, 327] width 1360 height 654
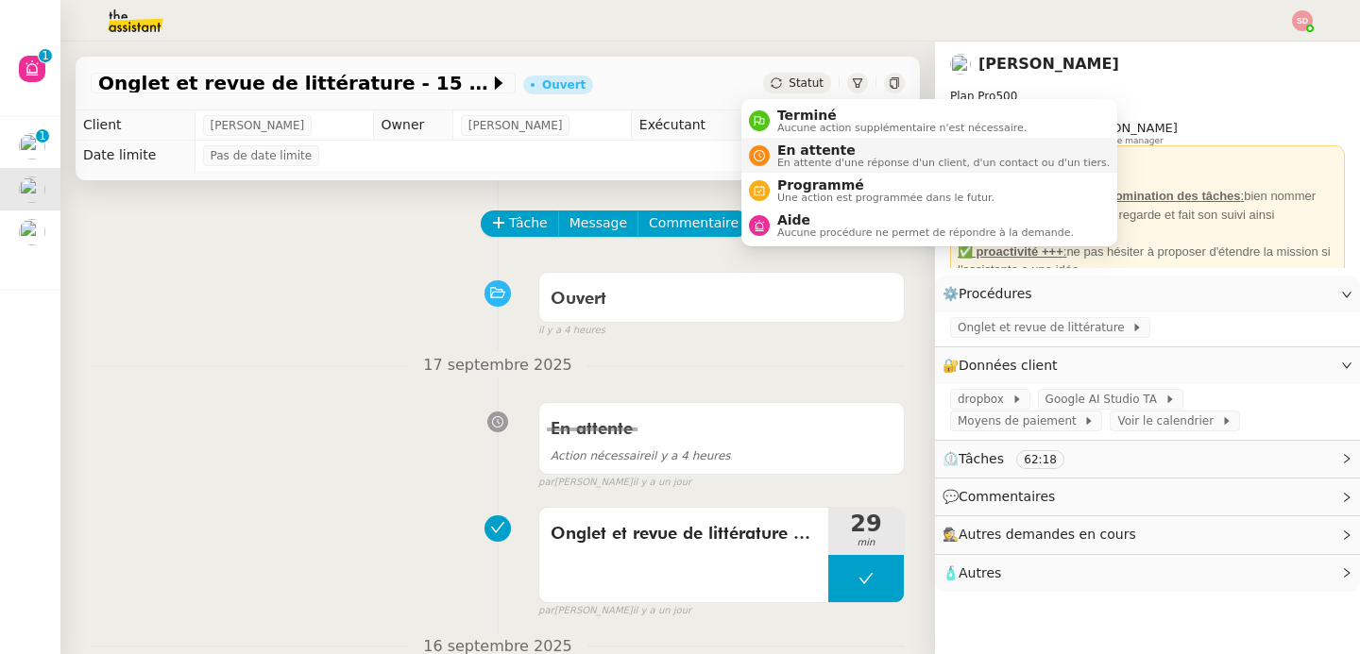
click at [789, 153] on span "En attente" at bounding box center [943, 150] width 332 height 15
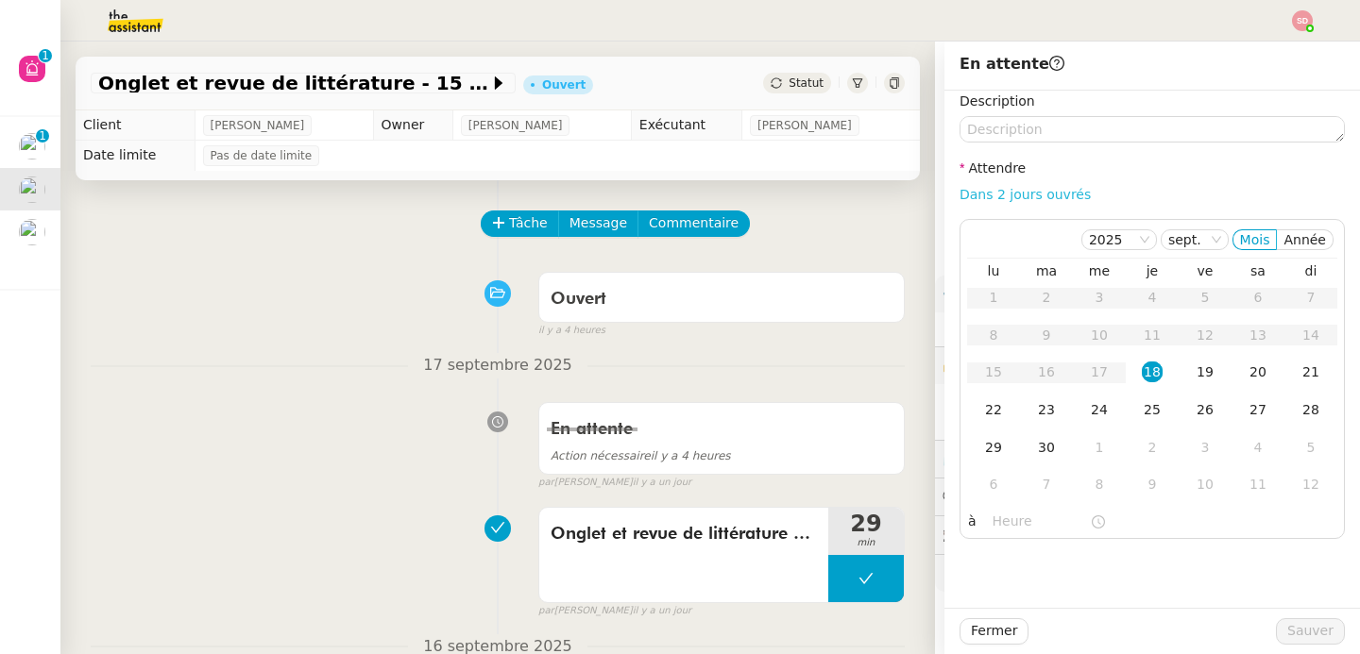
click at [1041, 197] on link "Dans 2 jours ouvrés" at bounding box center [1024, 194] width 131 height 15
type input "07:00"
click at [1194, 375] on div "19" at bounding box center [1204, 372] width 21 height 21
click at [1302, 633] on span "Sauver" at bounding box center [1310, 631] width 46 height 22
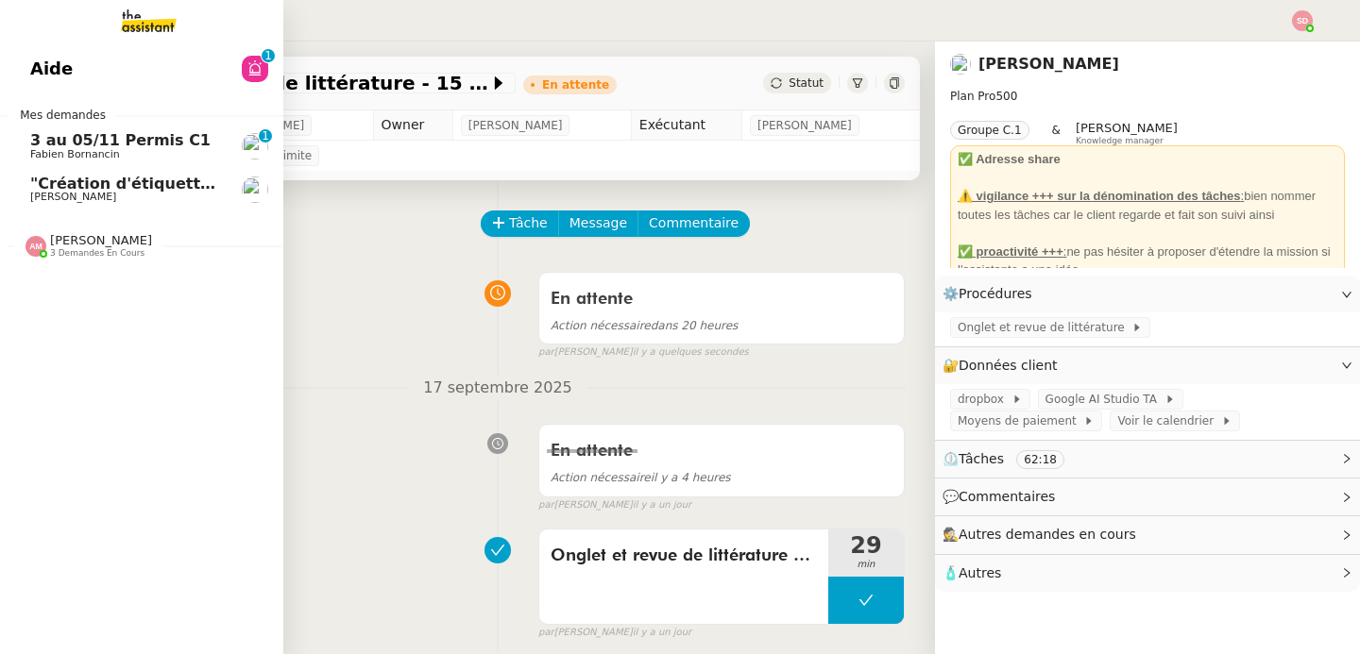
click at [22, 251] on span "[PERSON_NAME] 3 demandes en cours" at bounding box center [88, 245] width 149 height 25
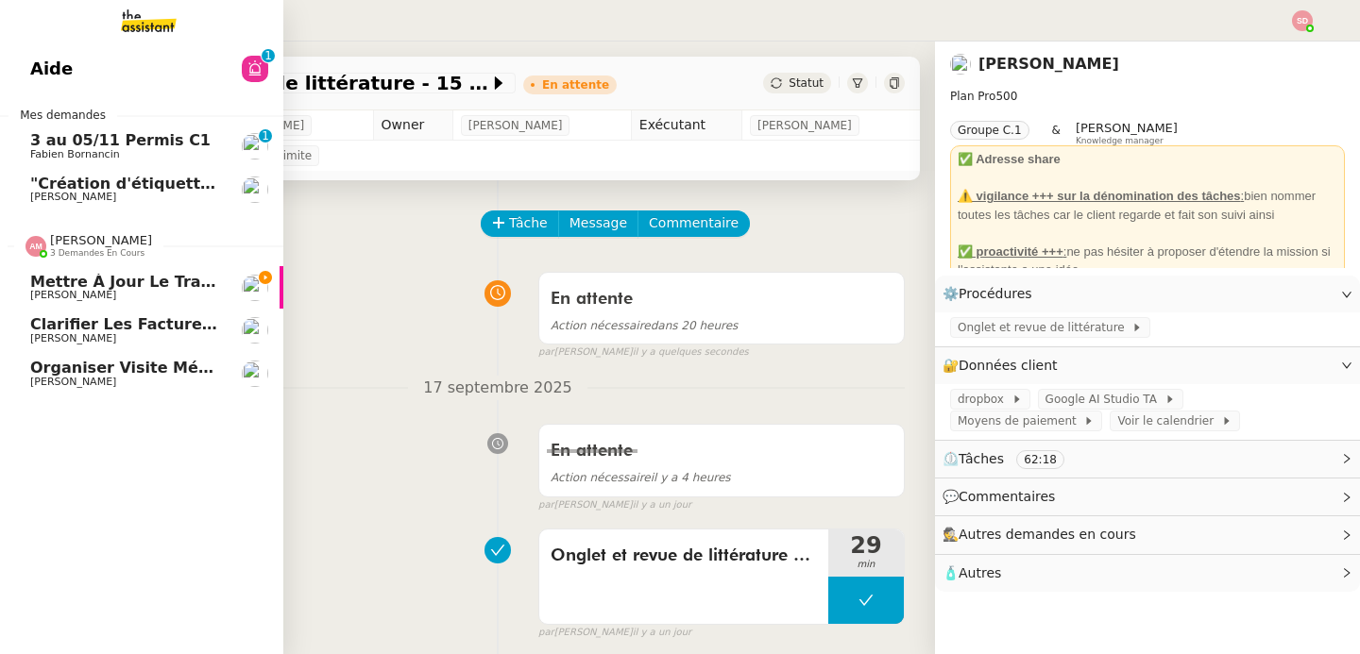
click at [86, 287] on span "Mettre à jour le tracker des factures" at bounding box center [191, 282] width 322 height 18
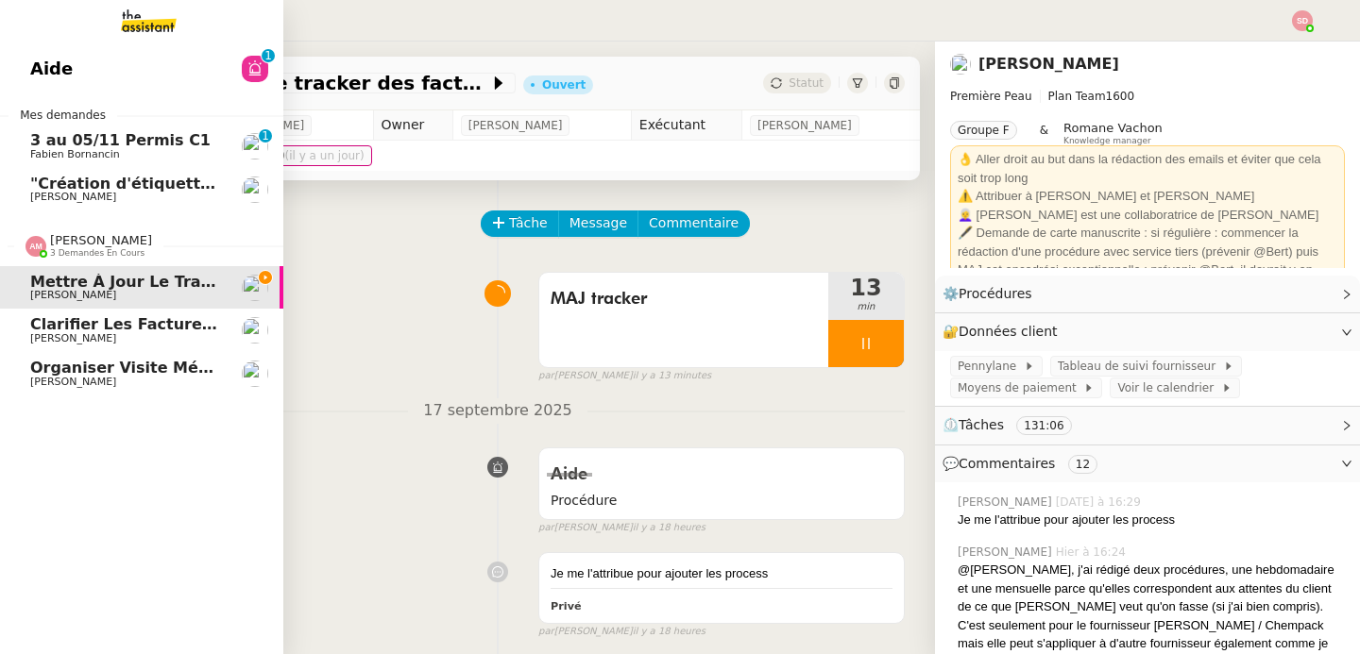
click at [204, 386] on span "[PERSON_NAME]" at bounding box center [125, 382] width 191 height 11
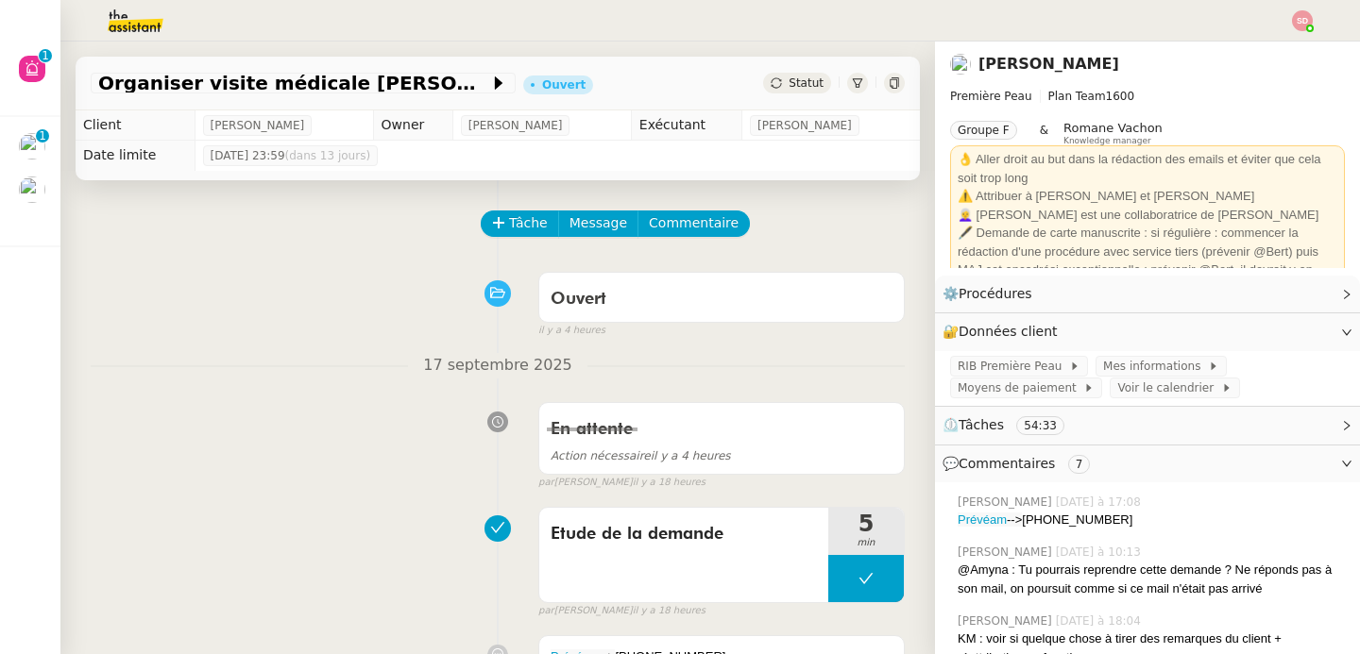
click at [150, 246] on div "Tâche Message Commentaire" at bounding box center [498, 233] width 814 height 45
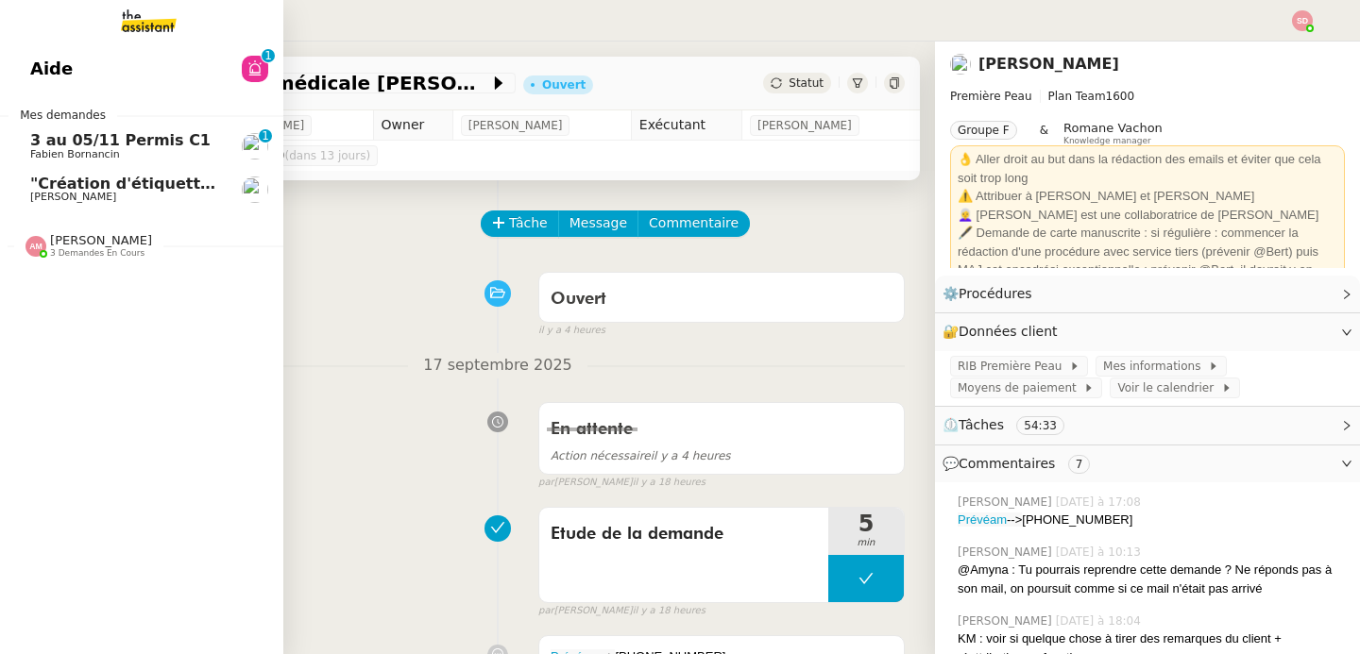
click at [251, 61] on icon at bounding box center [254, 67] width 15 height 15
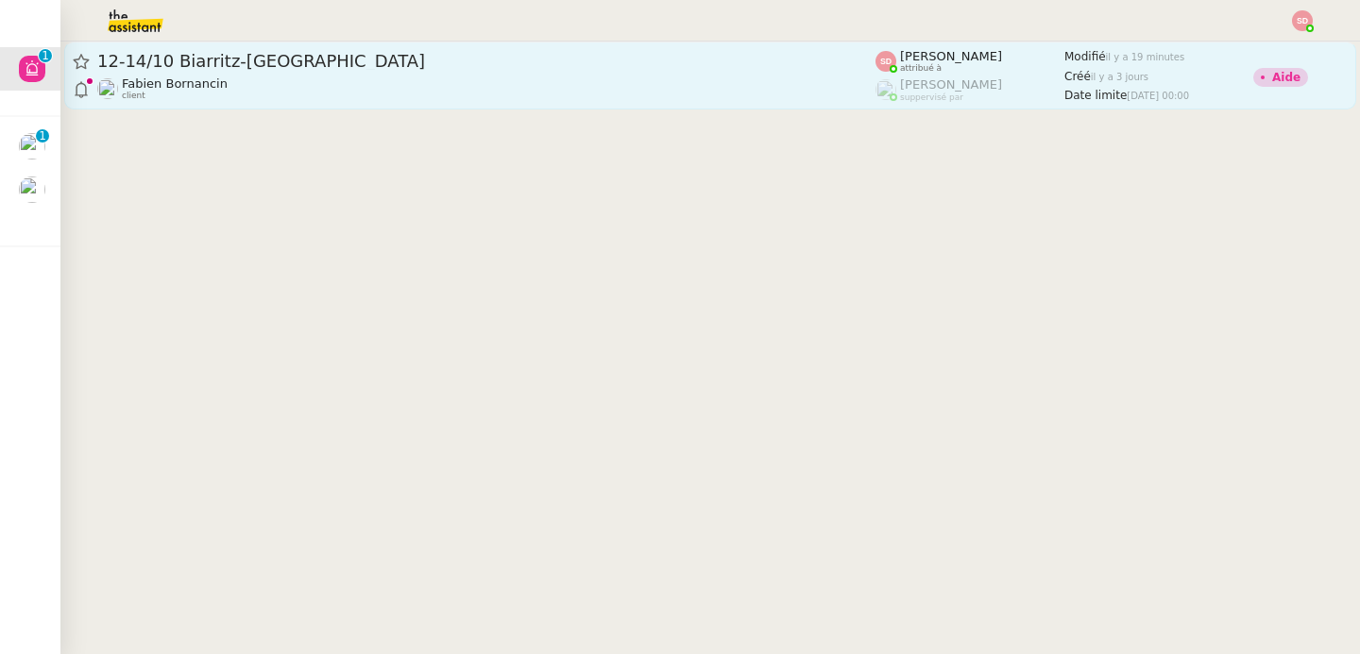
click at [508, 70] on div "12-14/10 Biarritz-[GEOGRAPHIC_DATA]" at bounding box center [486, 61] width 778 height 23
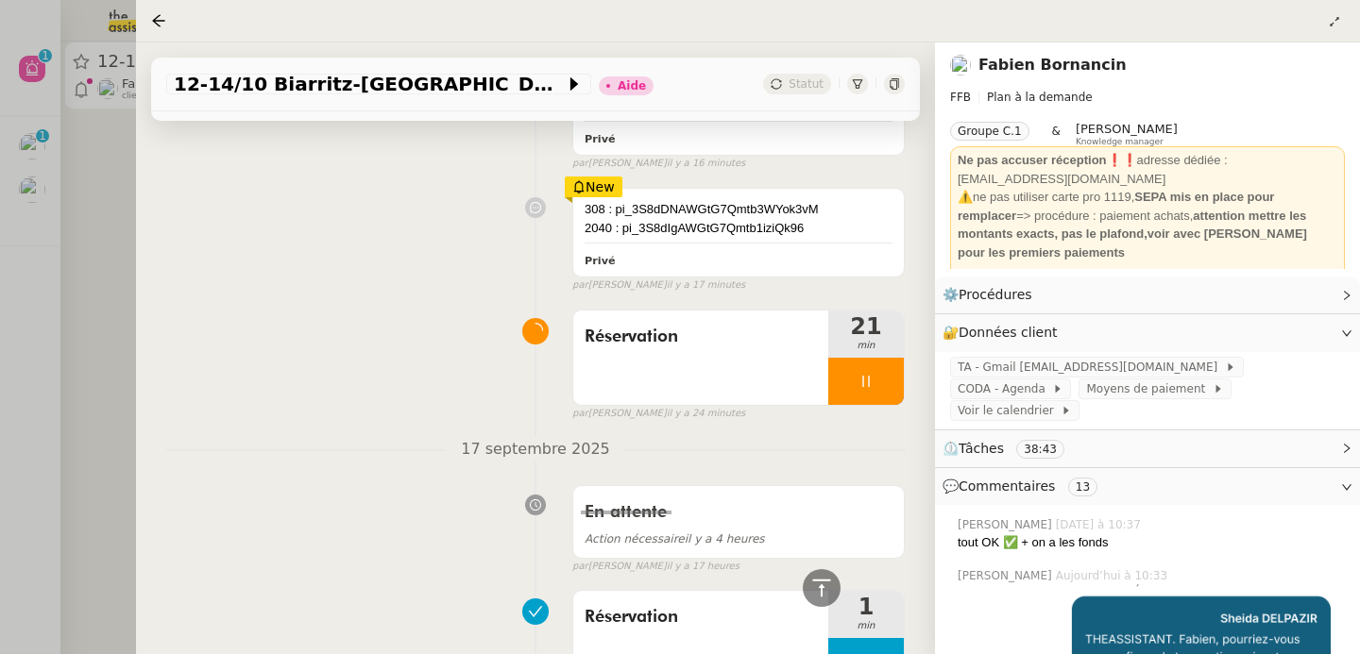
scroll to position [754, 0]
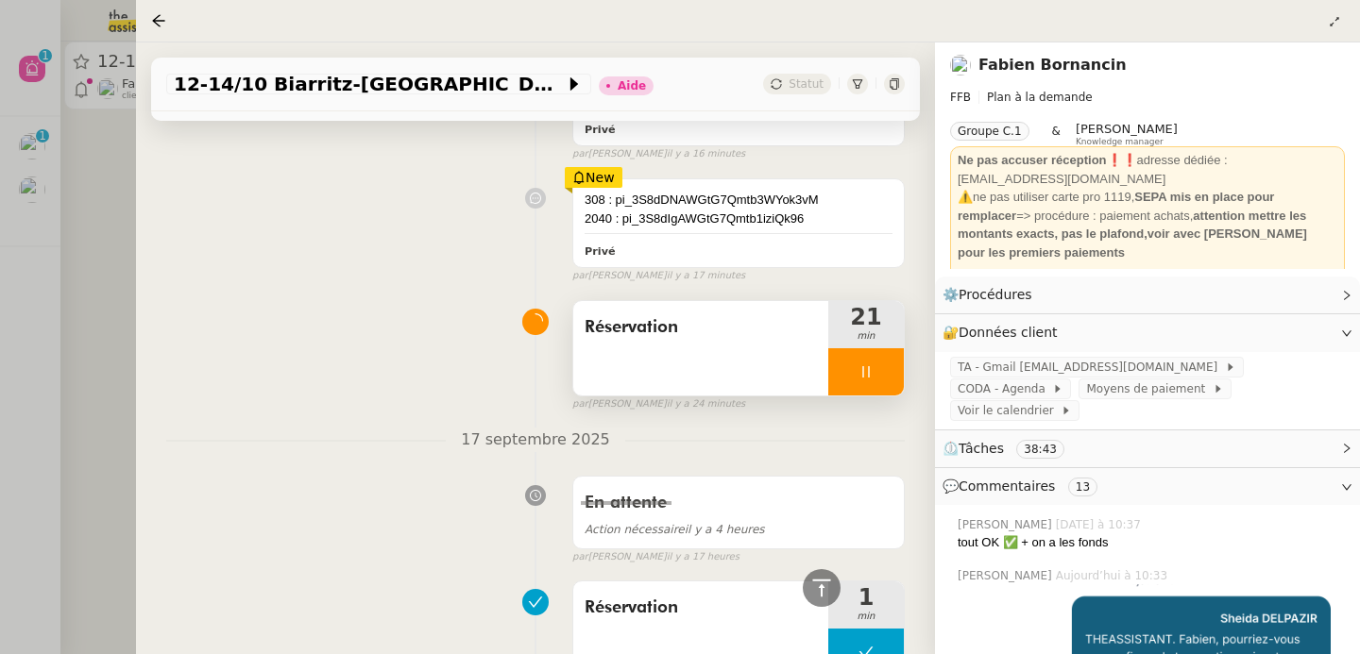
click at [867, 358] on div at bounding box center [866, 371] width 76 height 47
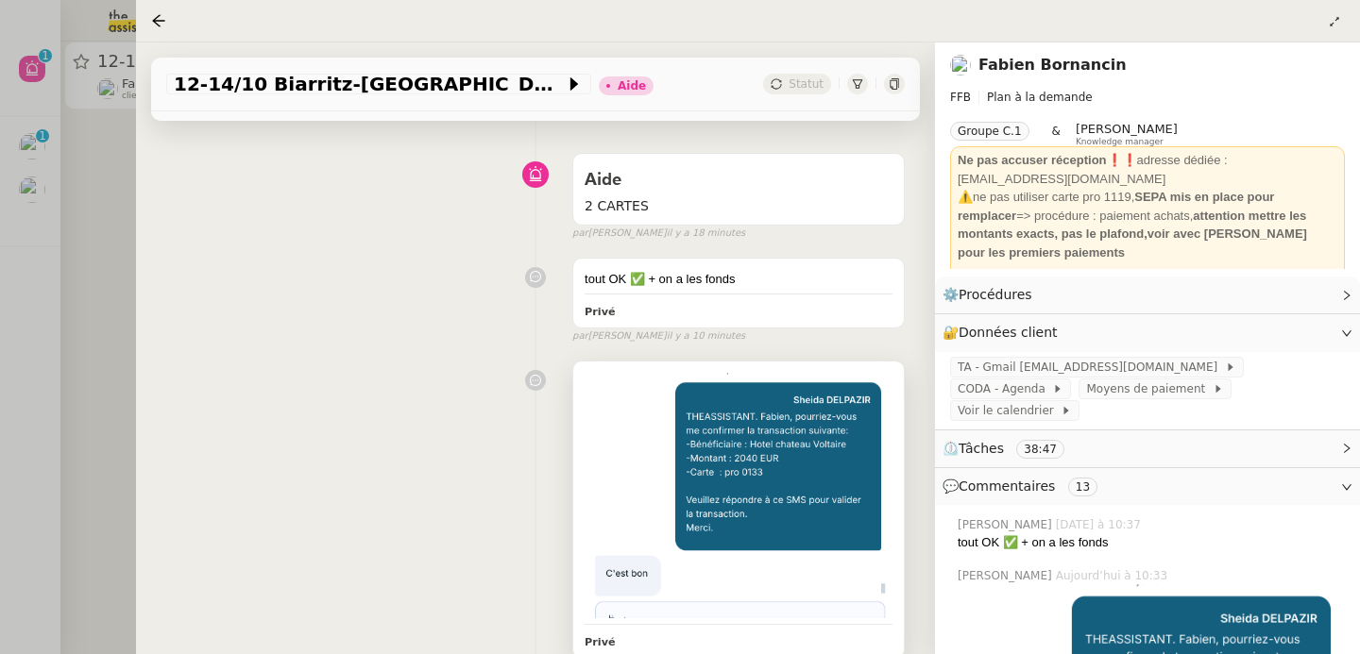
scroll to position [761, 0]
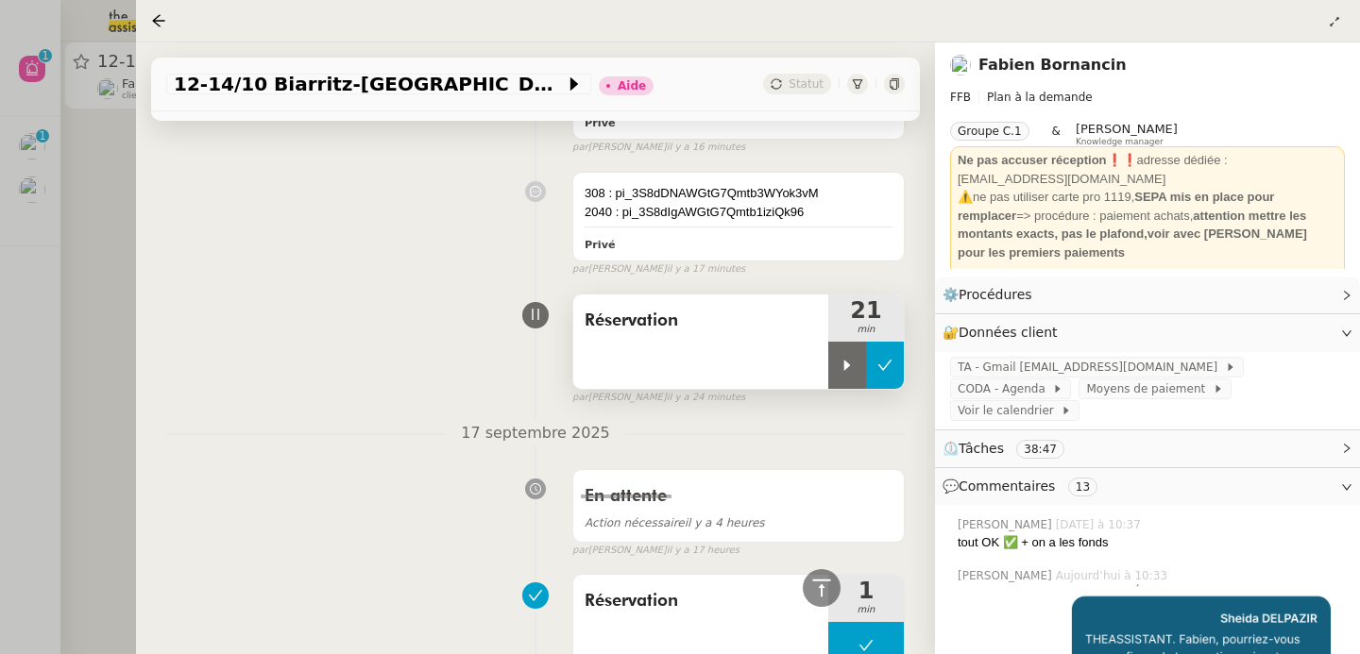
click at [866, 364] on button at bounding box center [885, 365] width 38 height 47
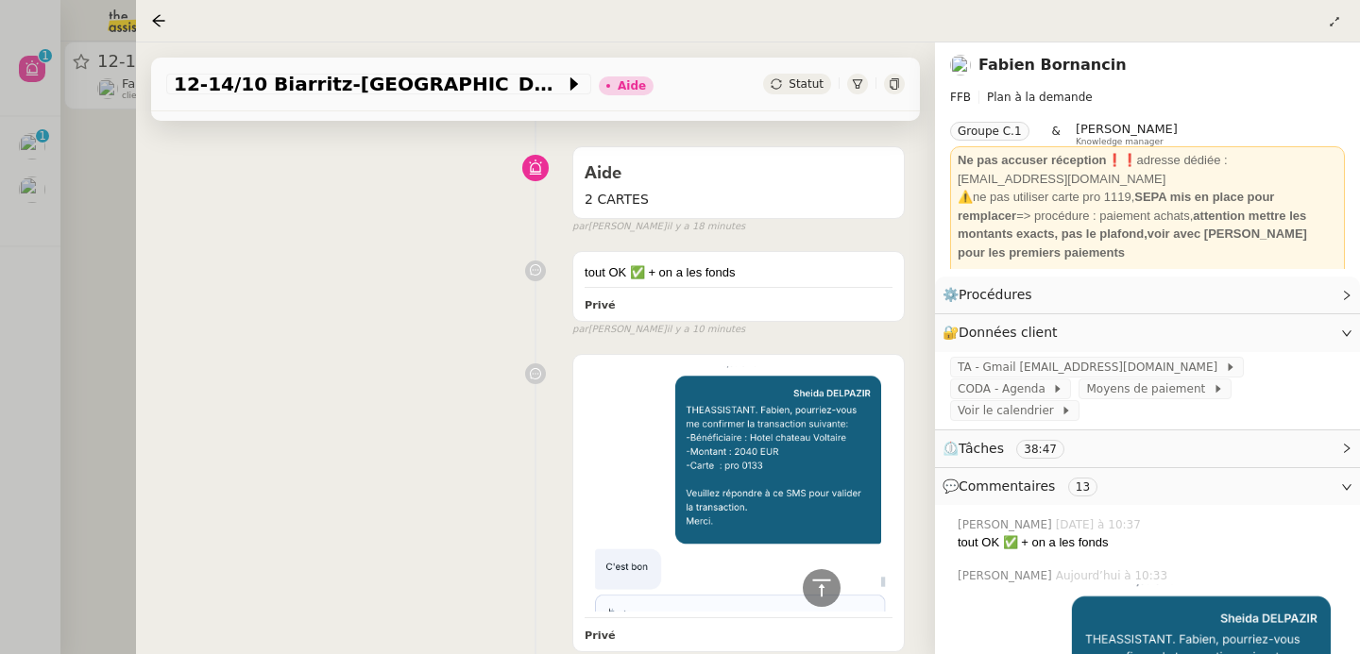
scroll to position [0, 0]
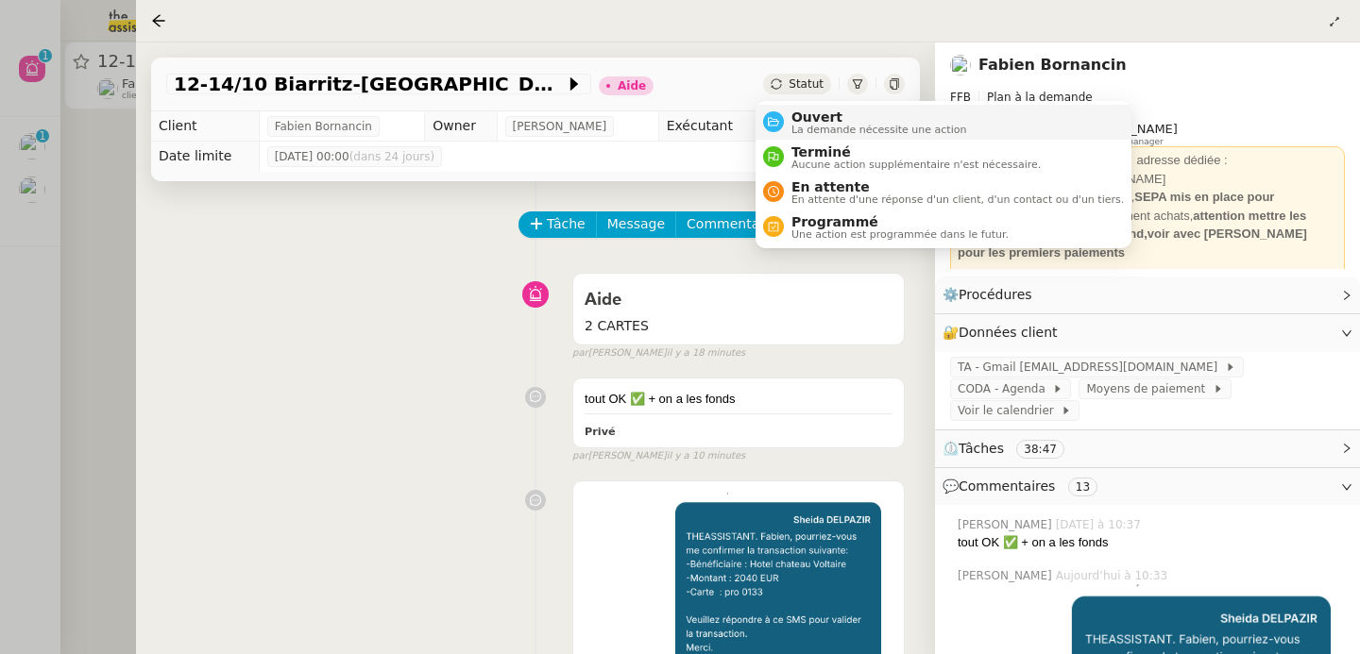
click at [770, 115] on nz-avatar at bounding box center [773, 121] width 21 height 21
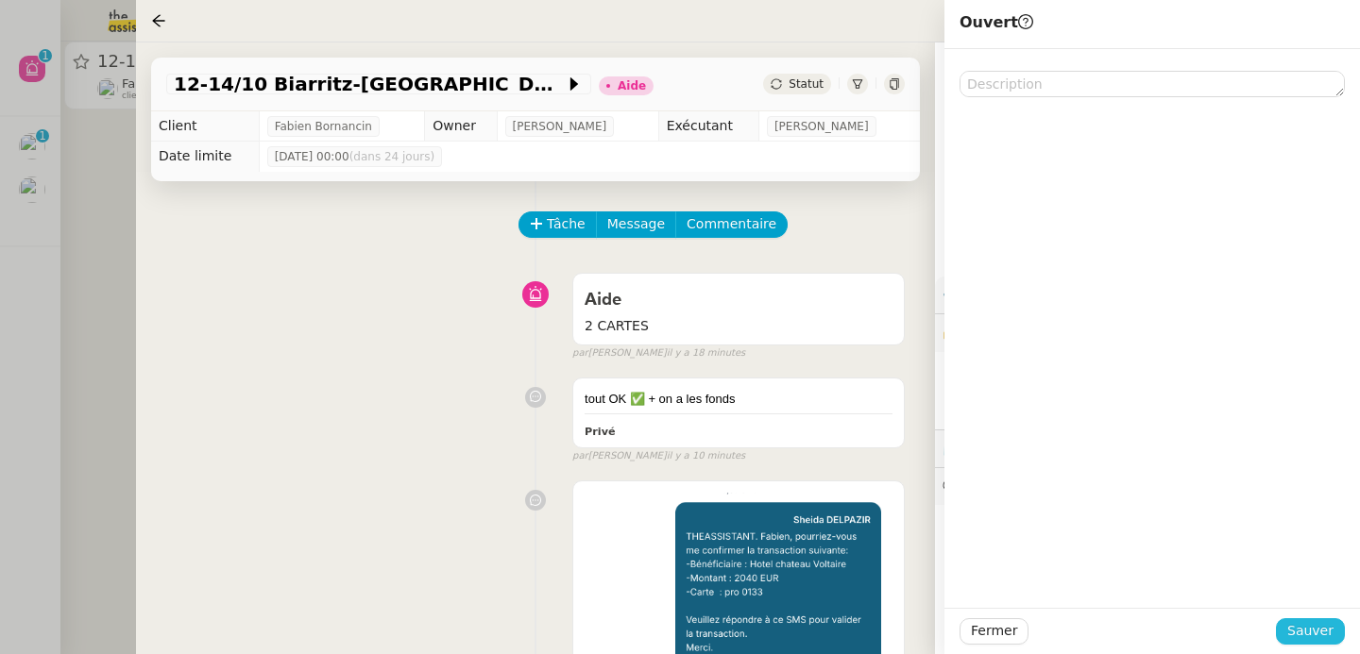
click at [1293, 634] on span "Sauver" at bounding box center [1310, 631] width 46 height 22
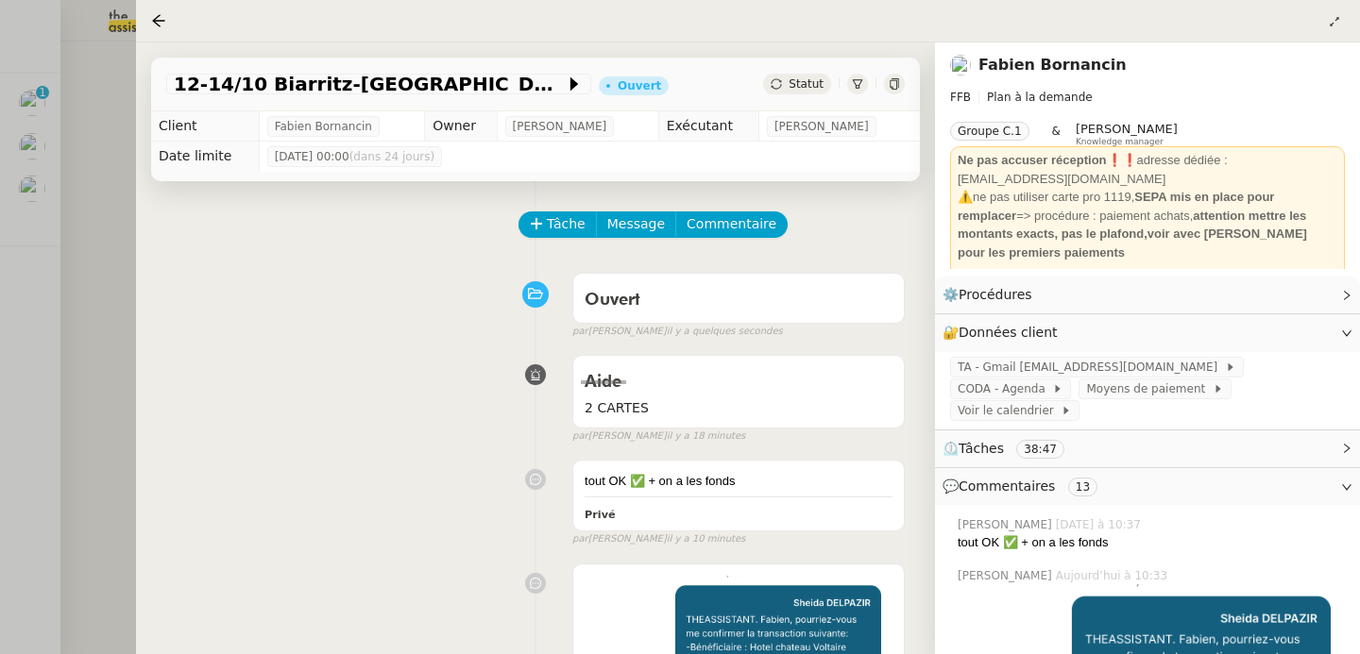
click at [77, 262] on div at bounding box center [680, 327] width 1360 height 654
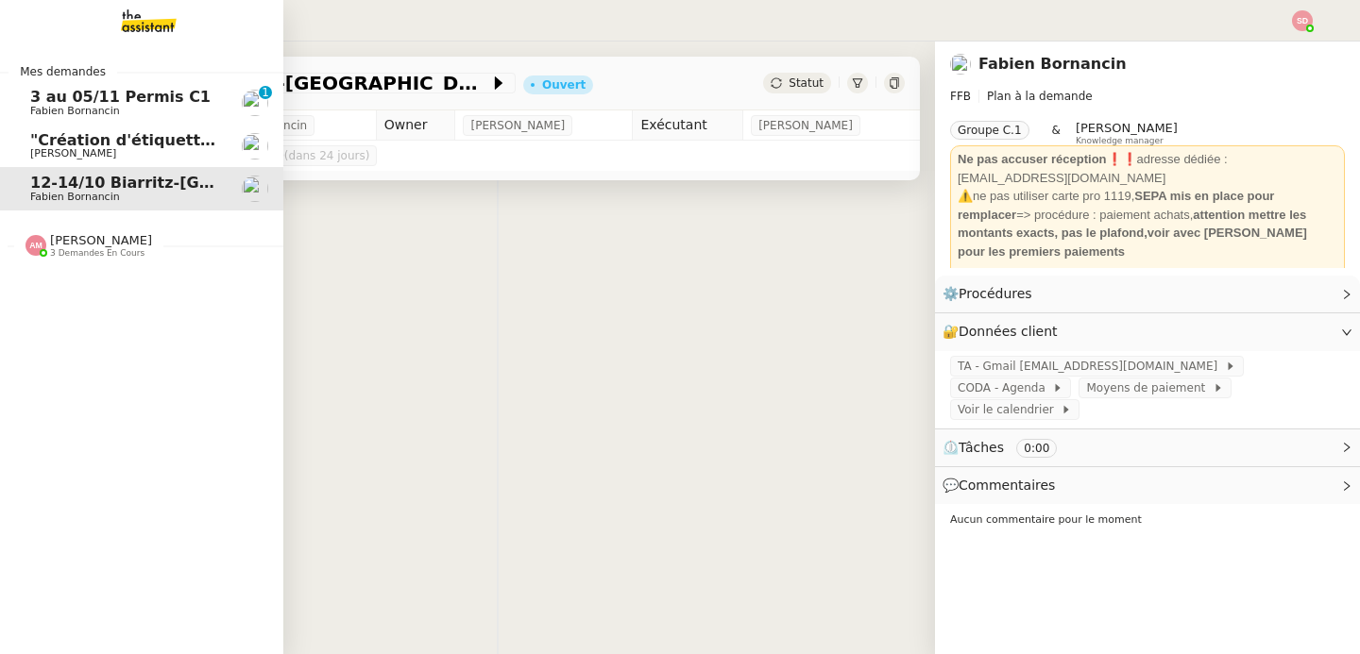
click at [63, 185] on span "12-14/10 Biarritz-[GEOGRAPHIC_DATA]" at bounding box center [193, 183] width 327 height 18
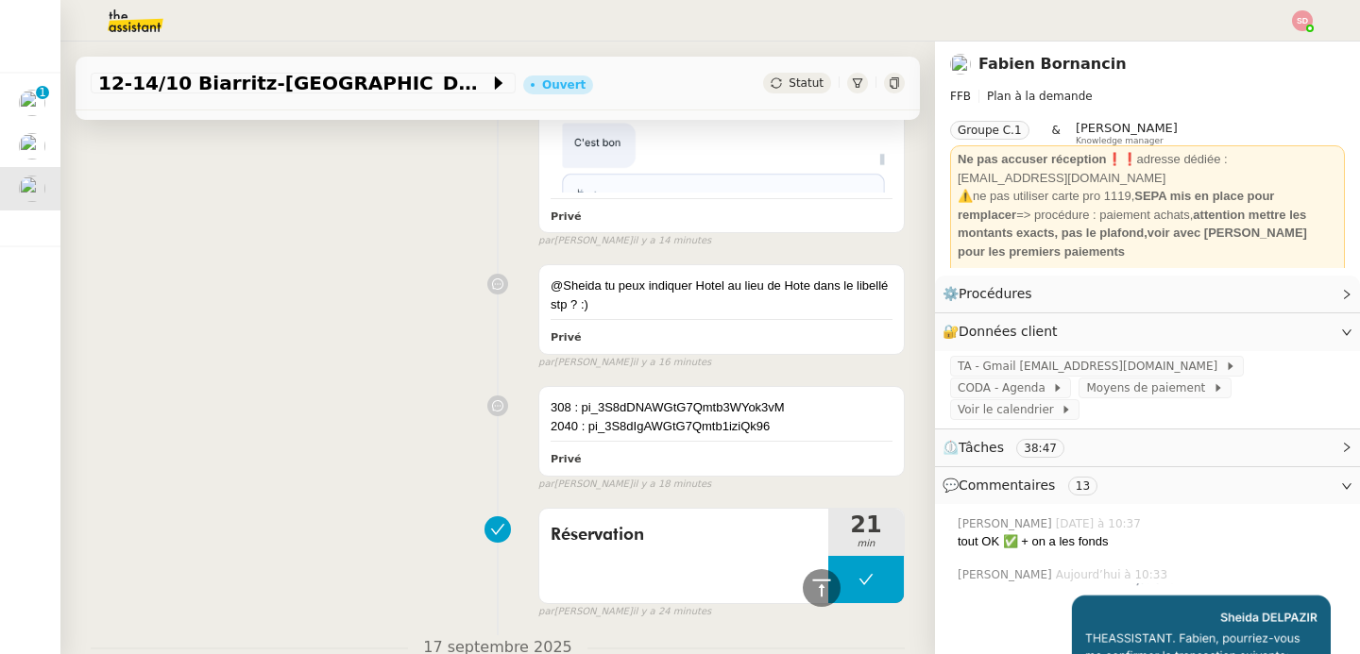
scroll to position [724, 0]
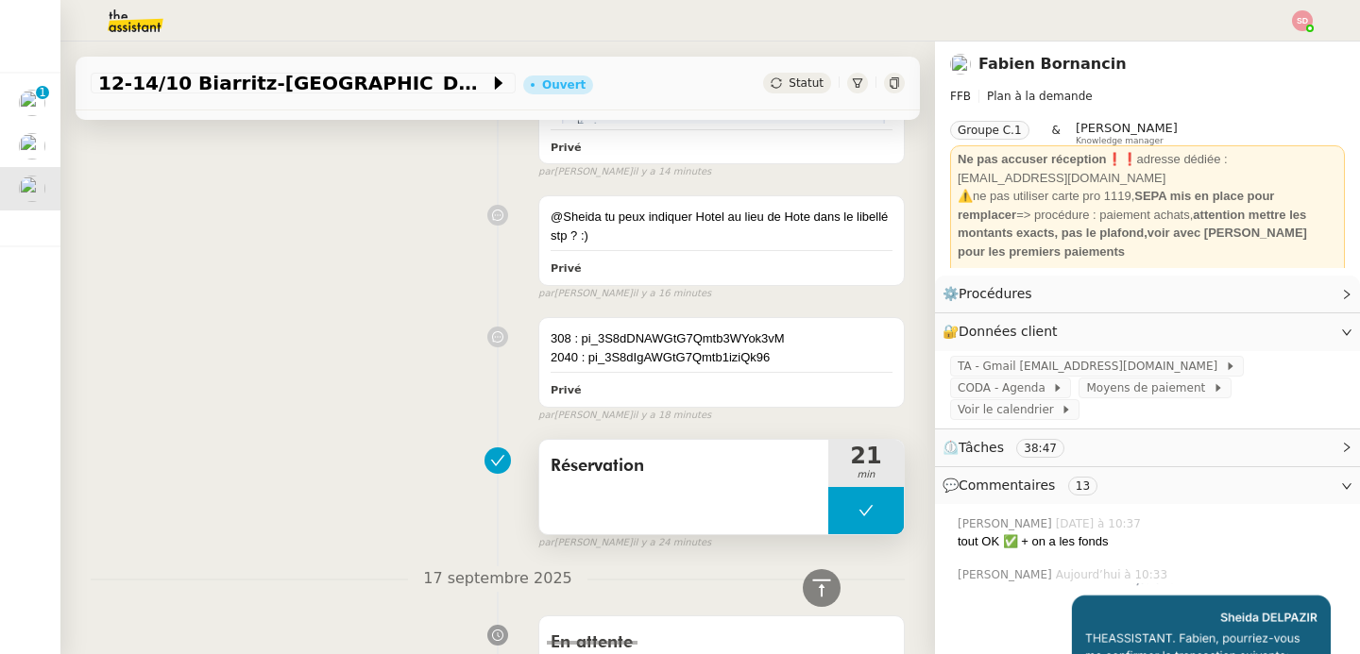
click at [858, 503] on icon at bounding box center [865, 510] width 15 height 15
click at [839, 503] on icon at bounding box center [846, 510] width 15 height 15
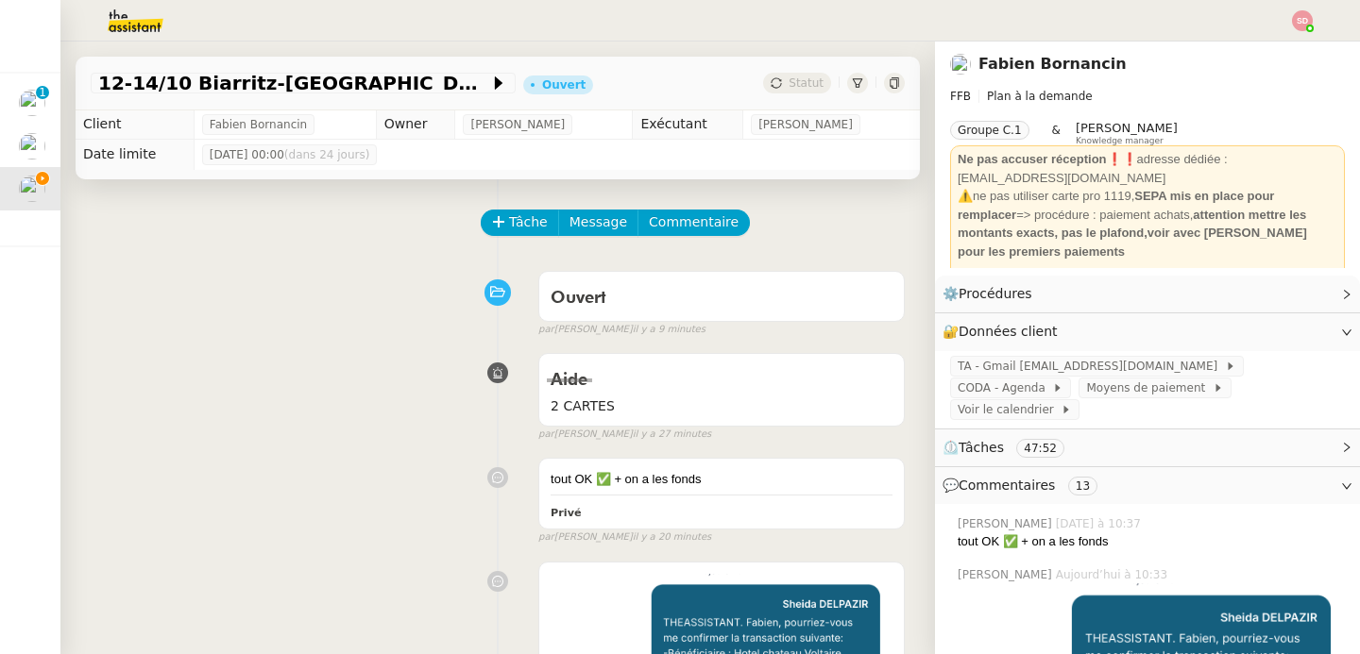
scroll to position [0, 0]
click at [695, 212] on span "Commentaire" at bounding box center [694, 223] width 90 height 22
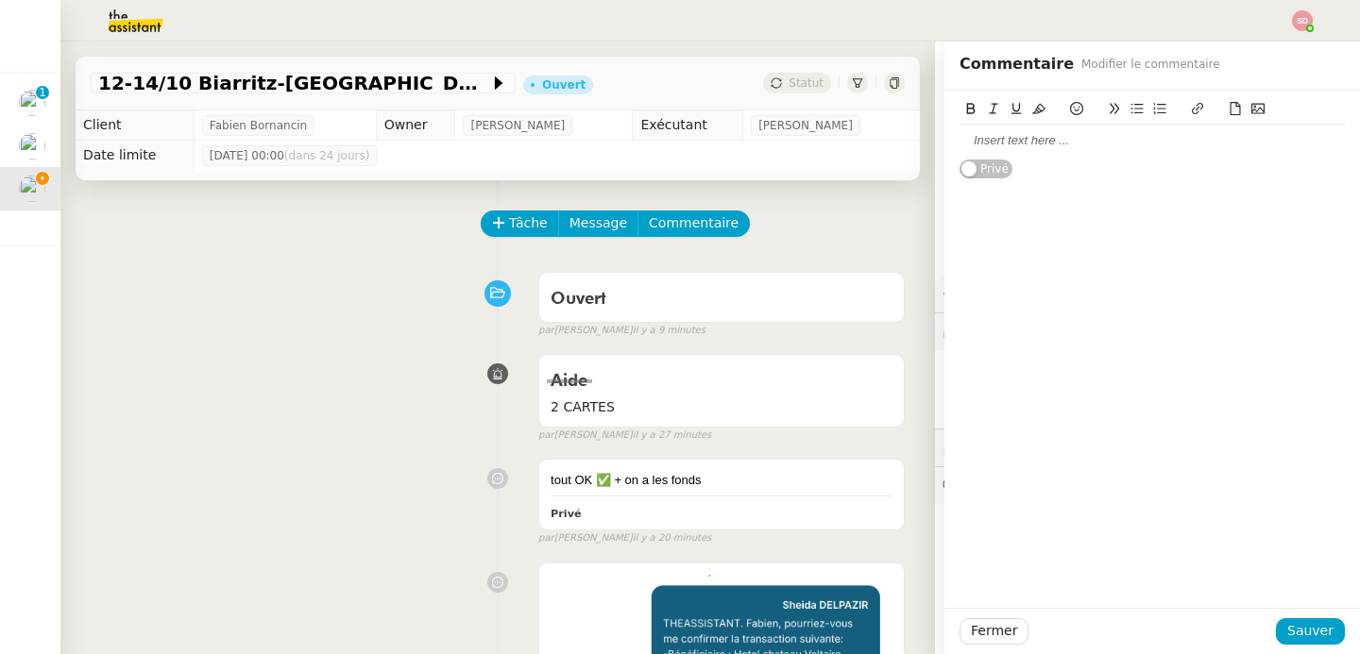
click at [1108, 152] on div at bounding box center [1151, 141] width 385 height 32
click at [1307, 630] on span "Sauver" at bounding box center [1310, 631] width 46 height 22
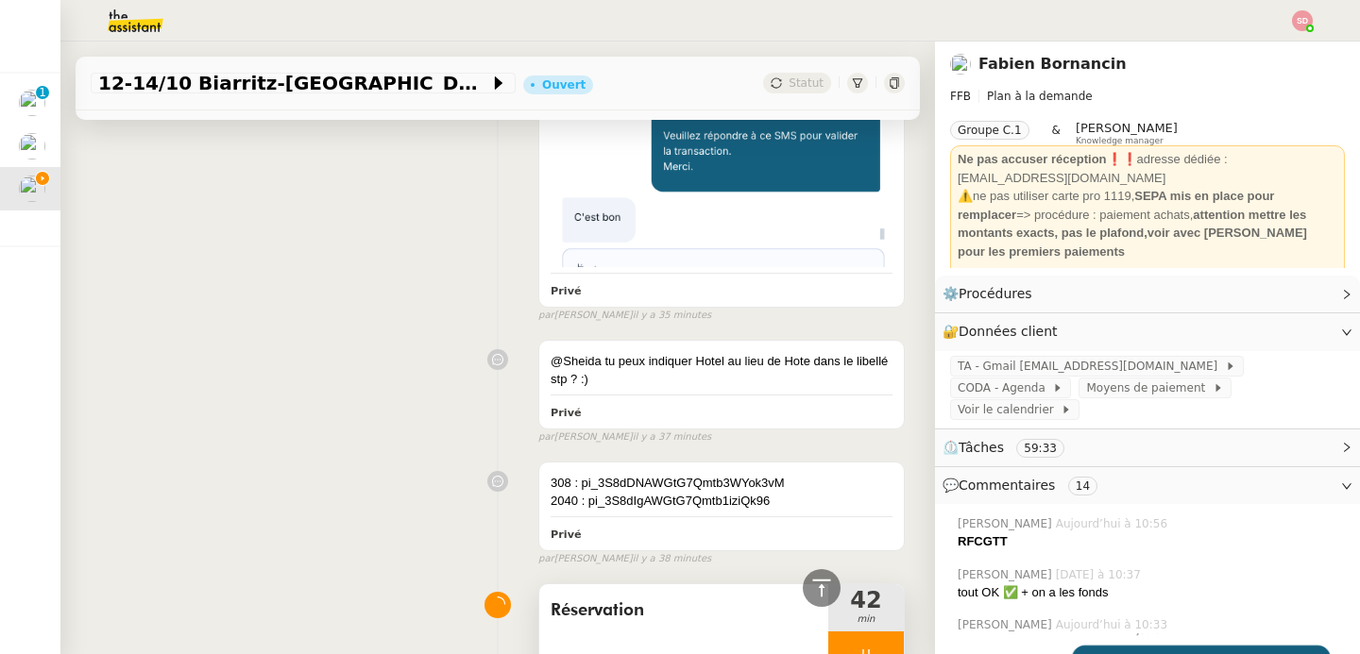
scroll to position [1181, 0]
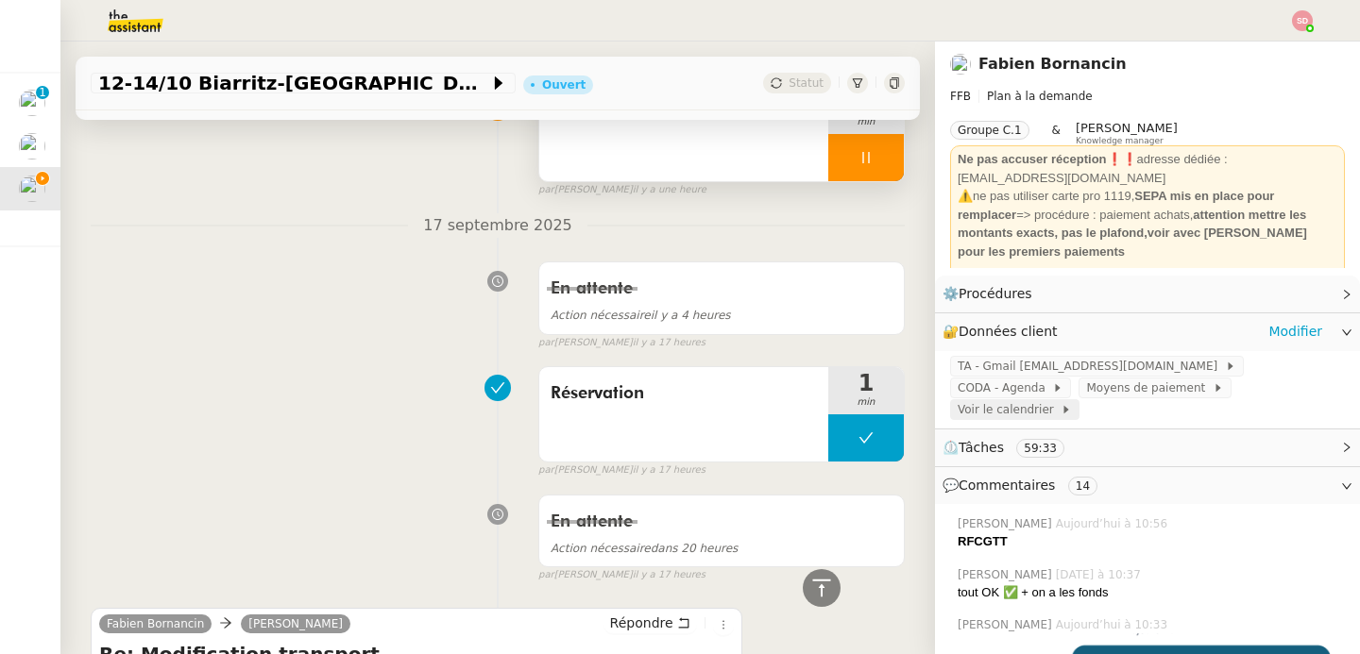
click at [1060, 400] on span "Voir le calendrier" at bounding box center [1008, 409] width 103 height 19
click at [243, 287] on div "En attente Action nécessaire il y a 4 heures false par Sheida D. il y a 17 heur…" at bounding box center [498, 301] width 814 height 97
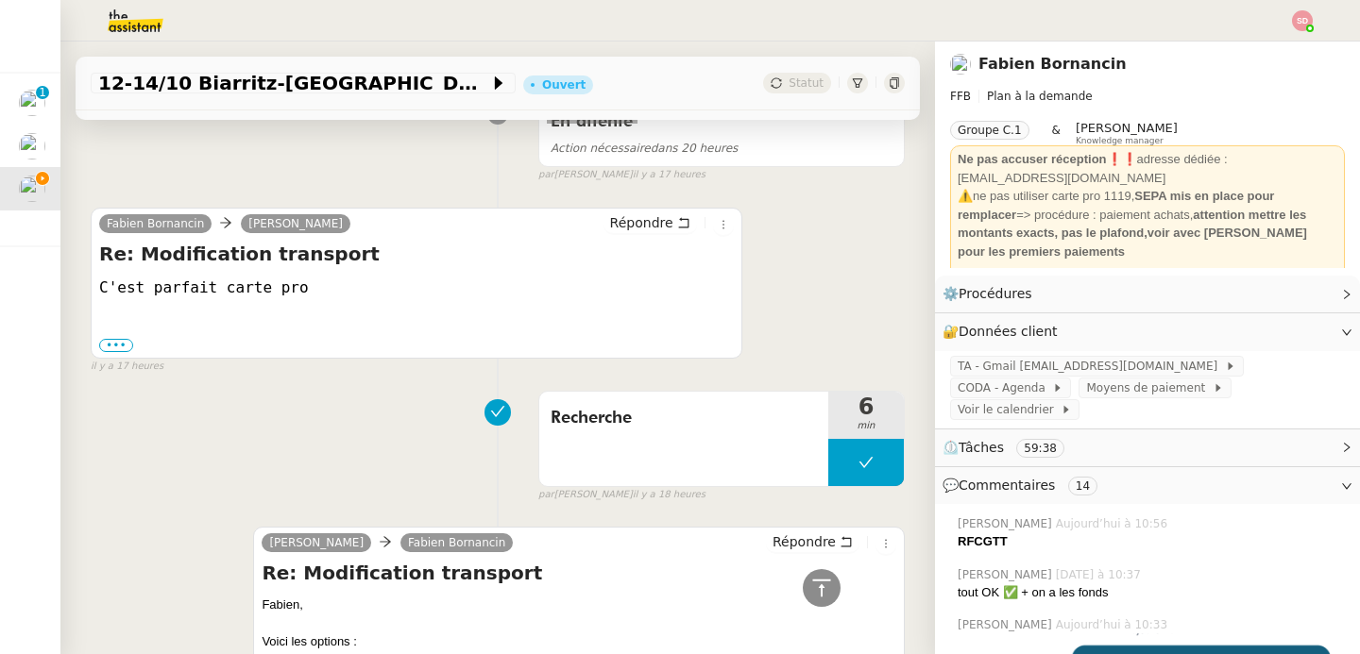
scroll to position [1776, 0]
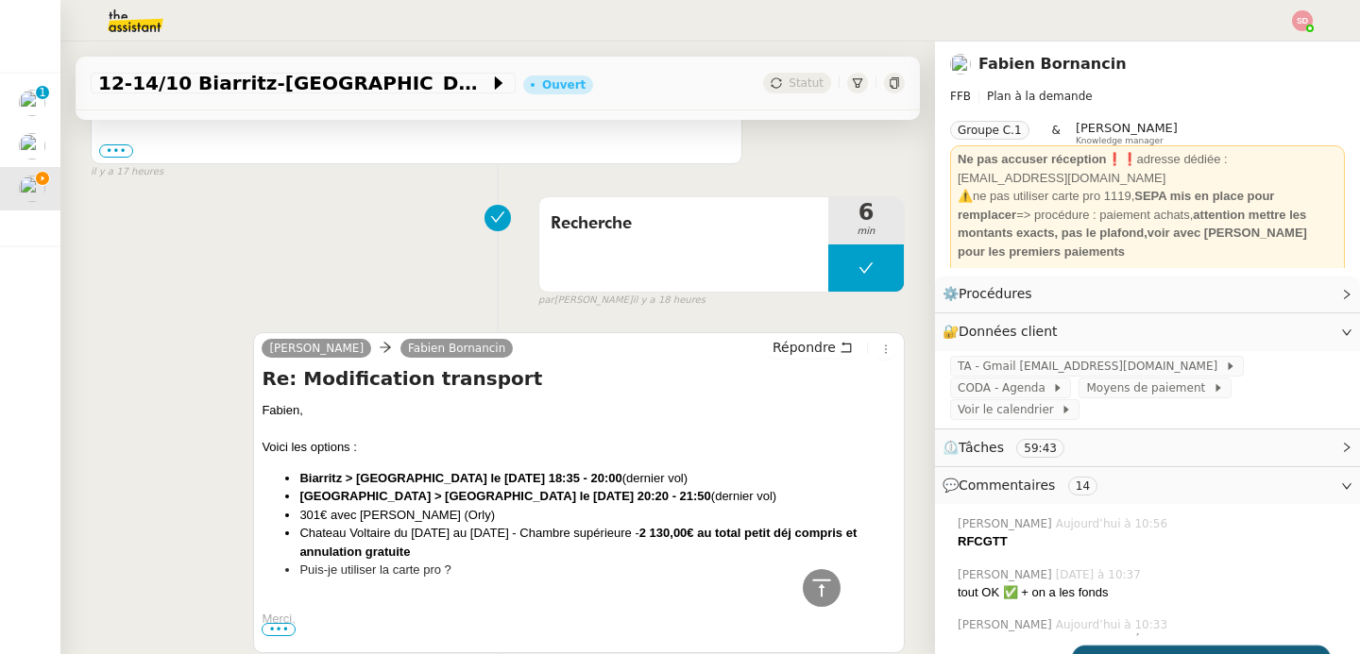
drag, startPoint x: 296, startPoint y: 465, endPoint x: 642, endPoint y: 483, distance: 347.0
click at [642, 483] on ul "Biarritz > Paris le 12 octobre 18:35 - 20:00 (dernier vol) Paris > Biarritz le …" at bounding box center [579, 524] width 634 height 110
copy ul "Biarritz > Paris le 12 octobre 18:35 - 20:00 (dernier vol) Paris > Biarritz le …"
click at [811, 593] on icon at bounding box center [821, 588] width 23 height 23
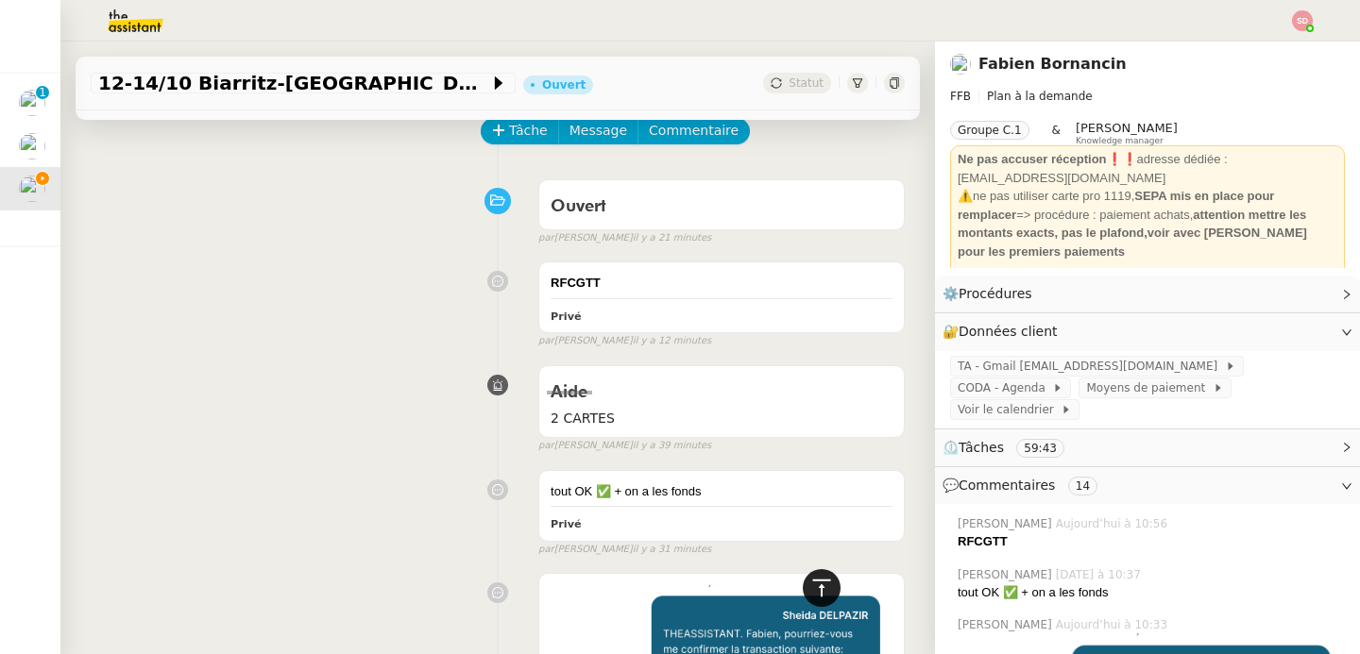
scroll to position [0, 0]
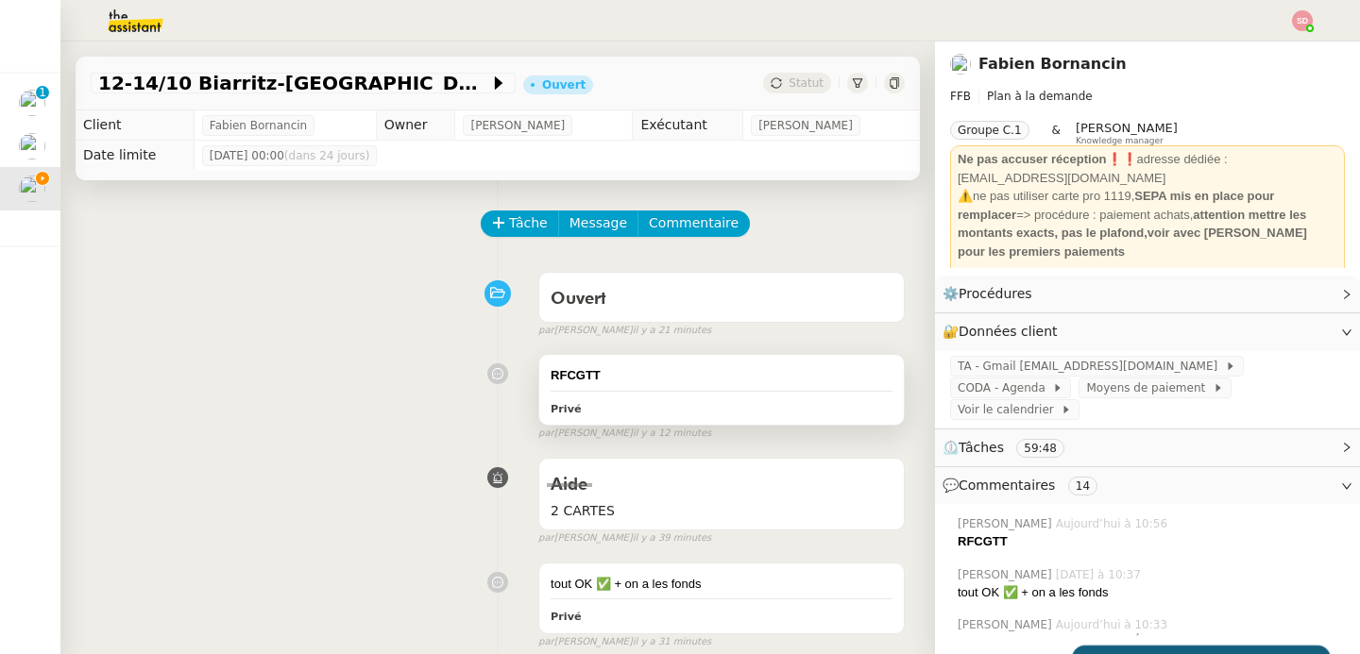
click at [732, 398] on div "Privé" at bounding box center [721, 409] width 342 height 22
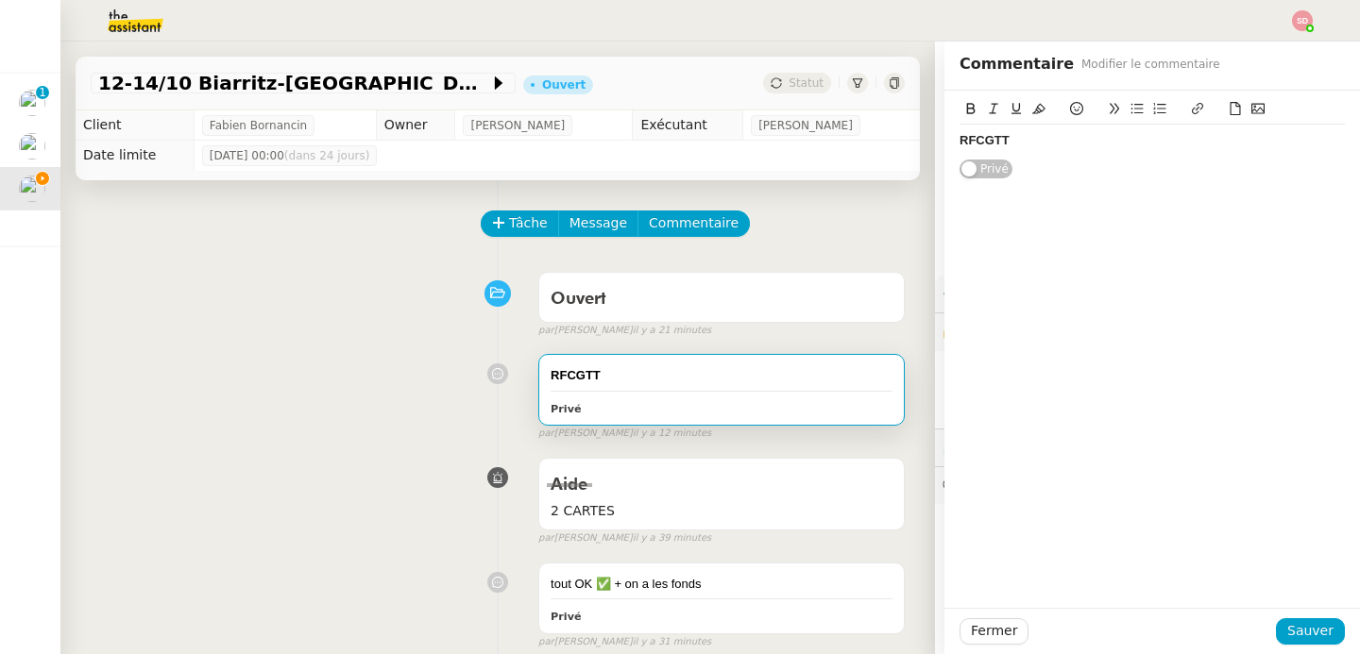
click at [959, 144] on strong "RFCGTT" at bounding box center [984, 140] width 50 height 14
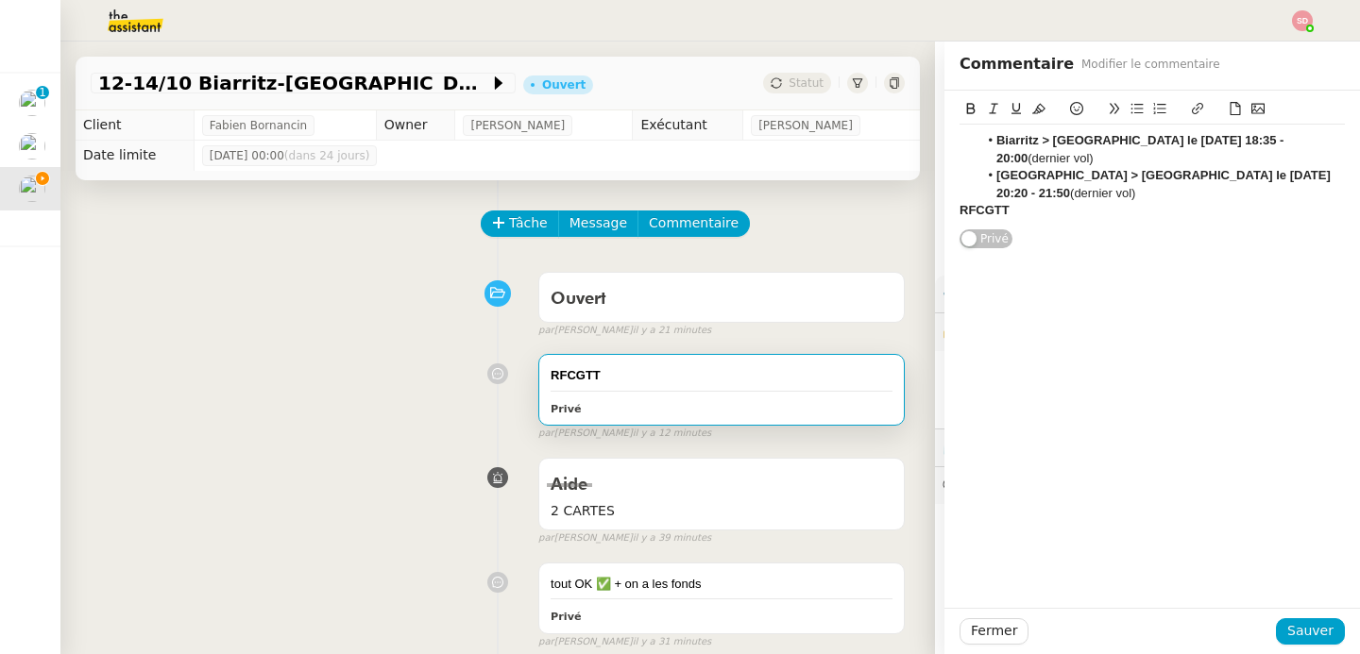
click at [996, 144] on strong "Biarritz > [GEOGRAPHIC_DATA] le [DATE] 18:35 - 20:00" at bounding box center [1141, 148] width 291 height 31
click at [980, 167] on li "Paris > Biarritz le 14 octobre 20:20 - 21:50 (dernier vol)" at bounding box center [1161, 184] width 367 height 35
drag, startPoint x: 1191, startPoint y: 144, endPoint x: 1279, endPoint y: 144, distance: 88.8
click at [1279, 144] on div "Biarritz > Paris le 12 octobre 18:35 - 20:00 (dernier vol)" at bounding box center [1151, 149] width 385 height 35
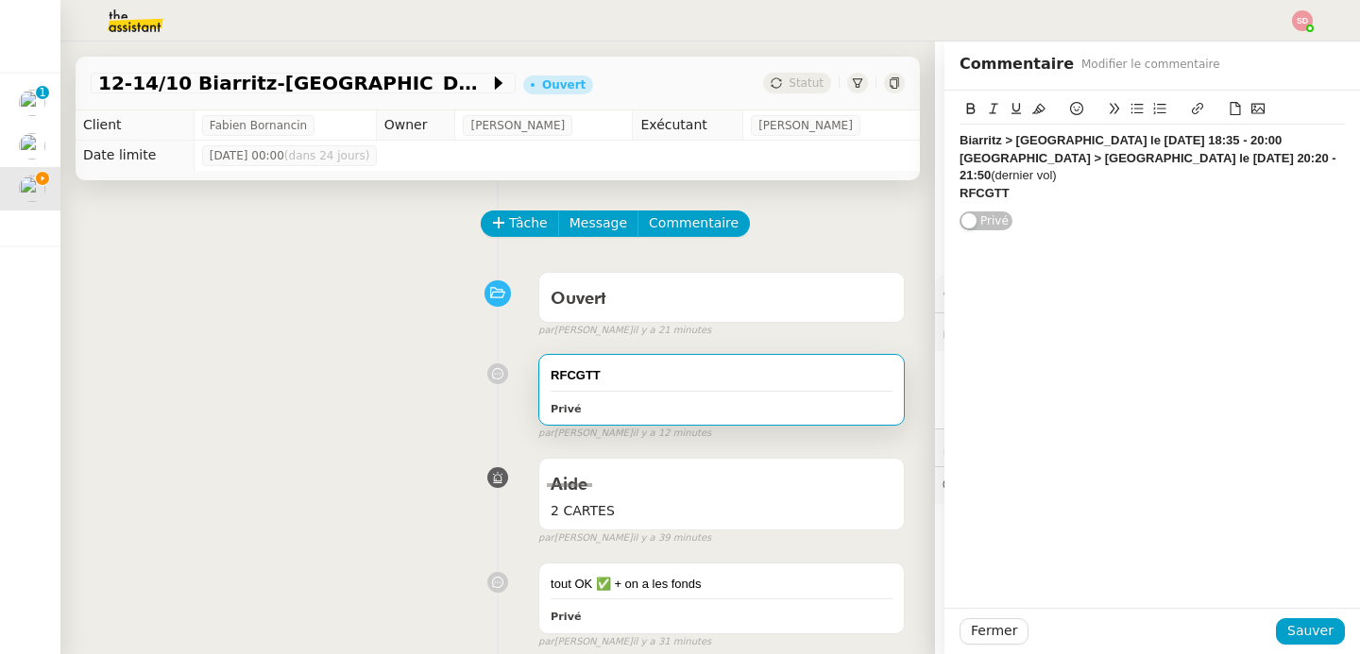
drag, startPoint x: 1275, startPoint y: 151, endPoint x: 1191, endPoint y: 165, distance: 85.2
click at [1191, 165] on div "Paris > Biarritz le 14 octobre 20:20 - 21:50 (dernier vol)" at bounding box center [1151, 167] width 385 height 35
click at [965, 186] on strong "RFCGTT" at bounding box center [984, 193] width 50 height 14
click at [959, 141] on strong "Biarritz > [GEOGRAPHIC_DATA] le [DATE] 18:35 - 20:00" at bounding box center [1120, 140] width 322 height 14
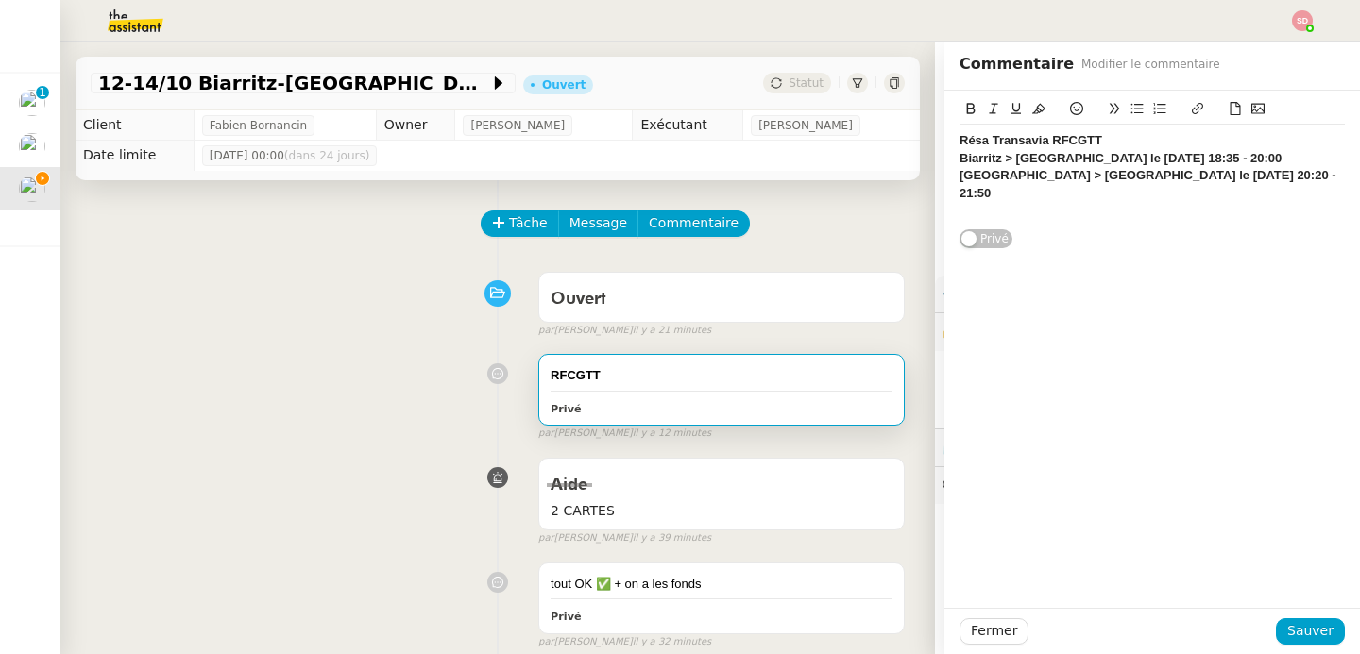
click at [994, 127] on div "Résa Transavia RFCGTT ﻿ Biarritz > Paris le 12 octobre 18:35 - 20:00 Paris > Bi…" at bounding box center [1151, 176] width 385 height 102
click at [999, 145] on strong "Résa Transavia RFCGTT" at bounding box center [1030, 140] width 143 height 14
click at [1009, 106] on icon at bounding box center [1015, 108] width 13 height 13
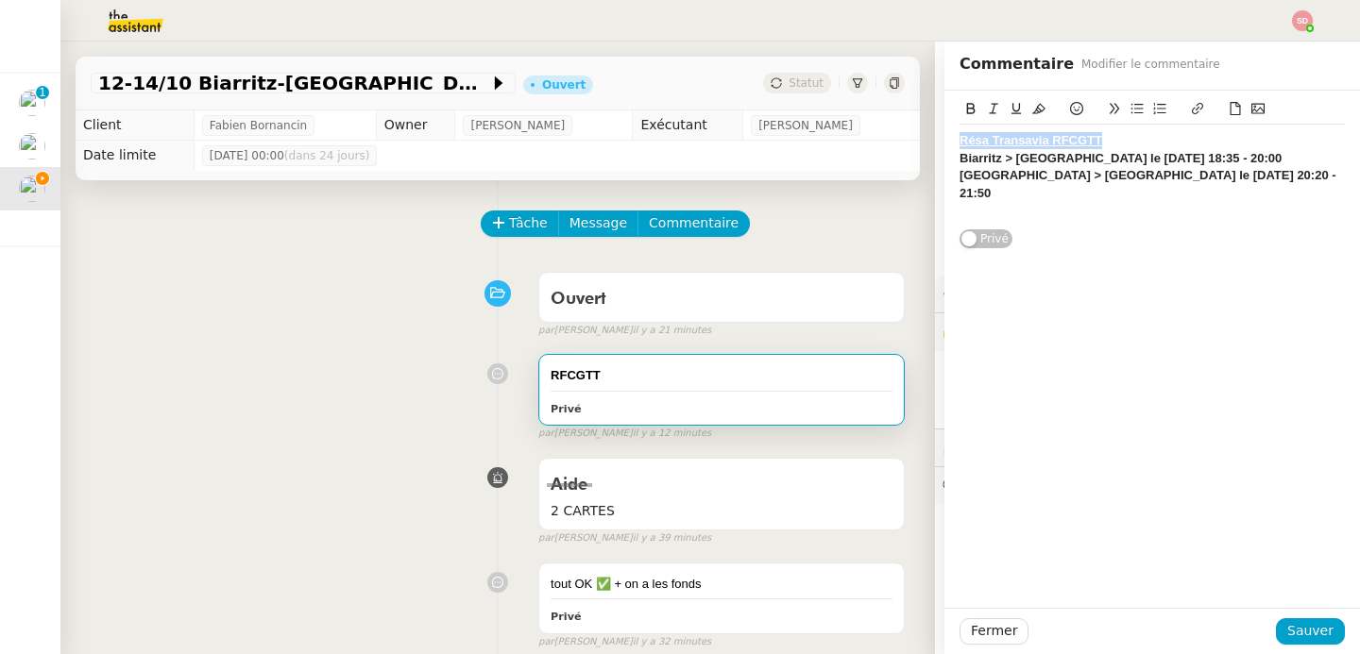
click at [1117, 143] on div "Résa Transavia RFCGTT" at bounding box center [1151, 140] width 385 height 17
click at [1228, 108] on icon at bounding box center [1234, 108] width 13 height 13
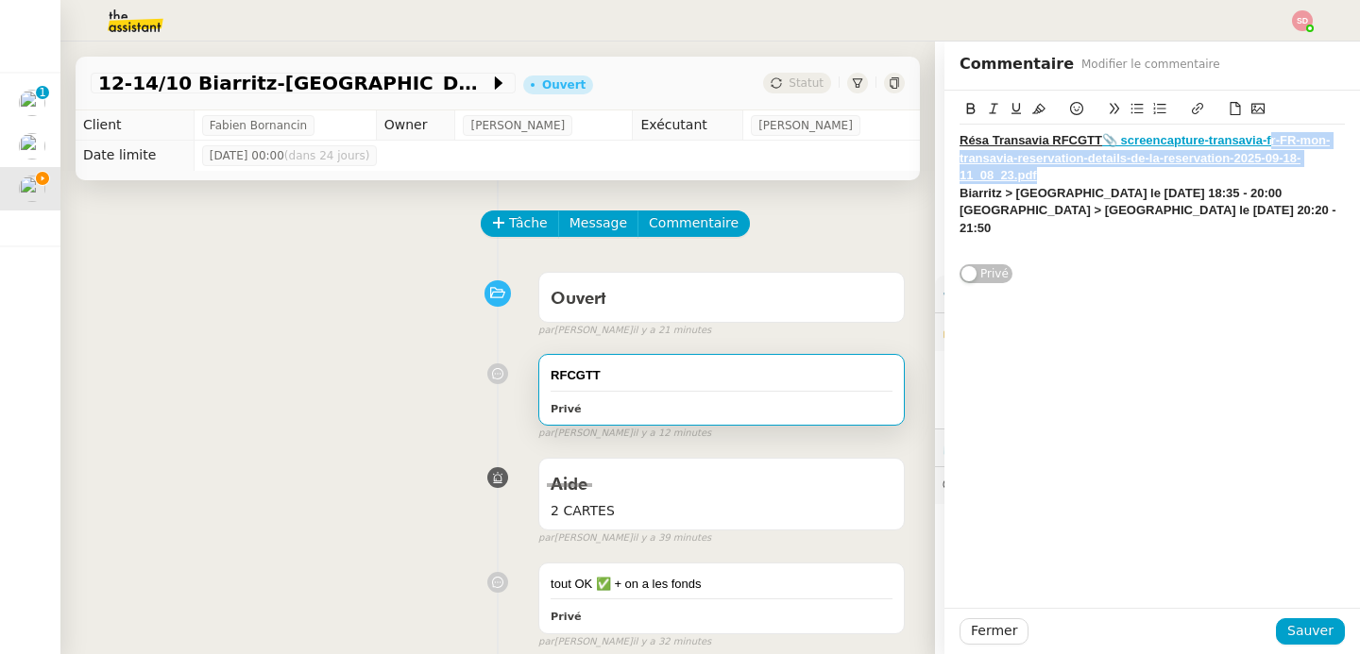
drag, startPoint x: 1061, startPoint y: 181, endPoint x: 1255, endPoint y: 137, distance: 198.6
click at [1255, 137] on div "Résa Transavia RFCGTT 📎 screencapture-transavia-fr-FR-mon-transavia-reservation…" at bounding box center [1151, 158] width 385 height 52
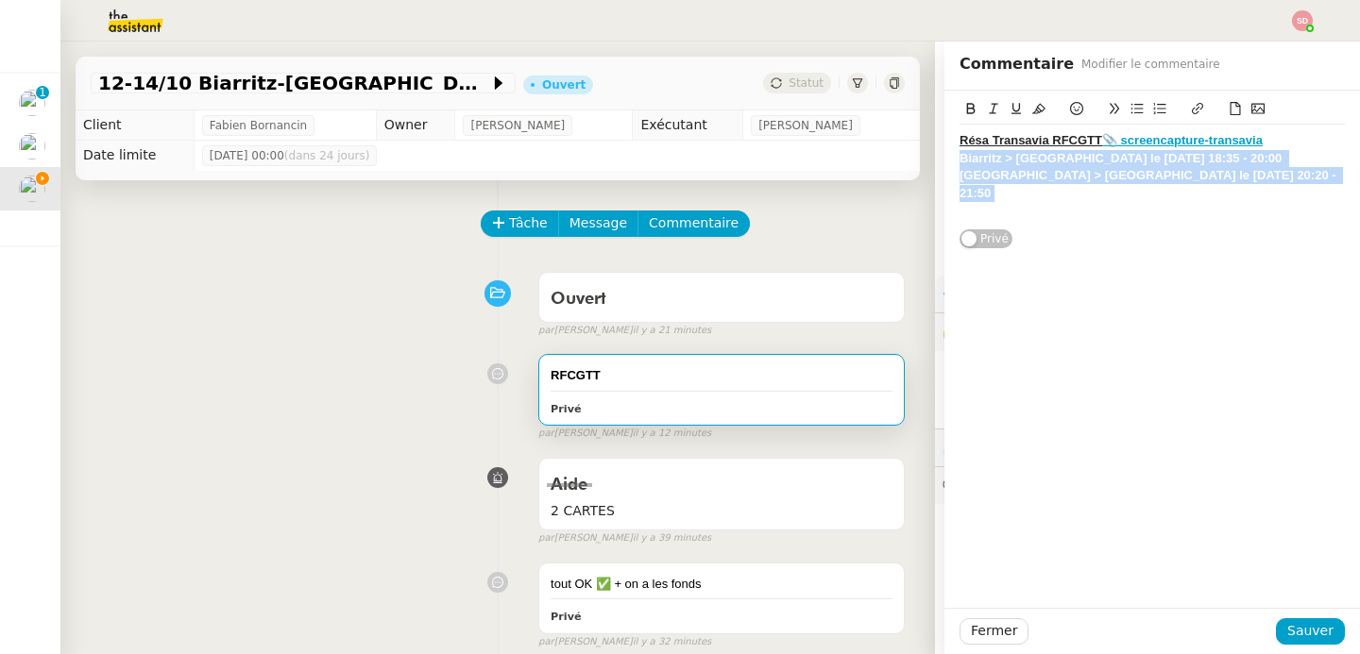
drag, startPoint x: 1198, startPoint y: 177, endPoint x: 938, endPoint y: 159, distance: 261.2
click at [944, 159] on div "screencapture-transavia-fr-FR-mon-transavia-reservation-details-de-la-reservati…" at bounding box center [1151, 170] width 415 height 159
click at [964, 103] on icon at bounding box center [970, 108] width 13 height 13
click at [967, 107] on icon at bounding box center [971, 108] width 8 height 11
click at [967, 109] on icon at bounding box center [971, 108] width 8 height 11
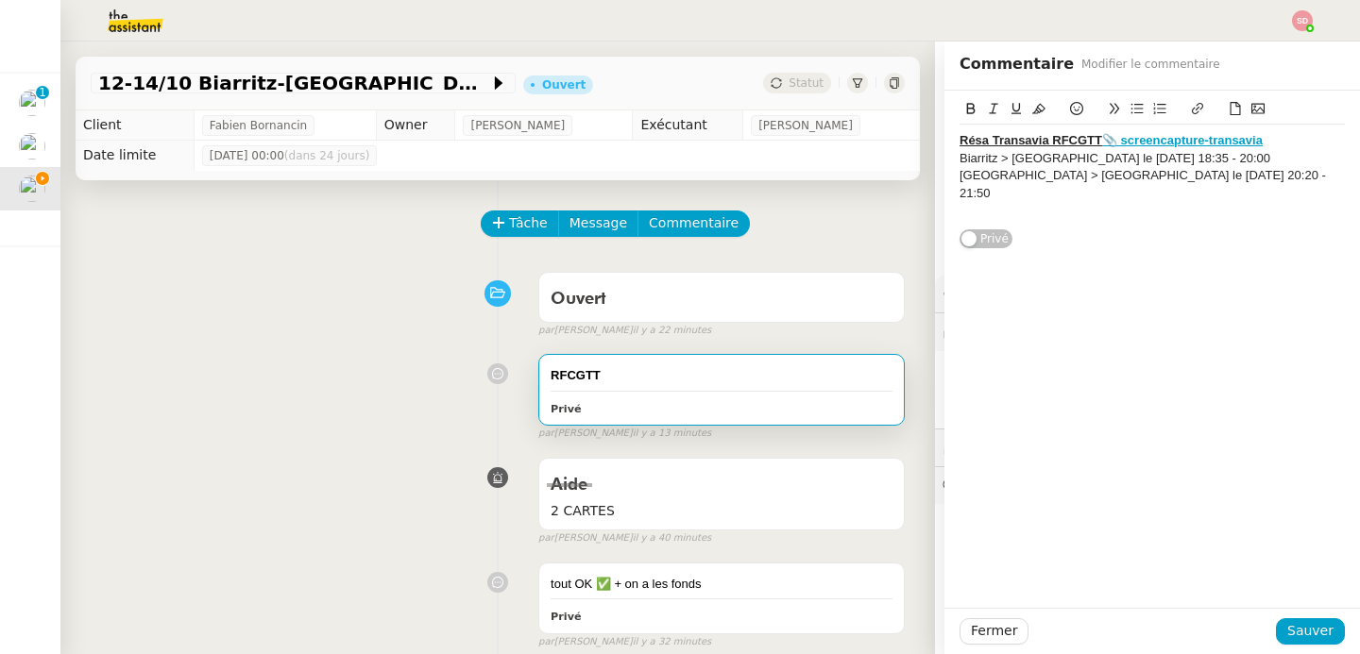
click at [994, 202] on div at bounding box center [1151, 210] width 385 height 17
click at [959, 140] on u "Résa Transavia RFCGTT" at bounding box center [1030, 140] width 143 height 14
click at [1070, 112] on icon at bounding box center [1076, 108] width 13 height 13
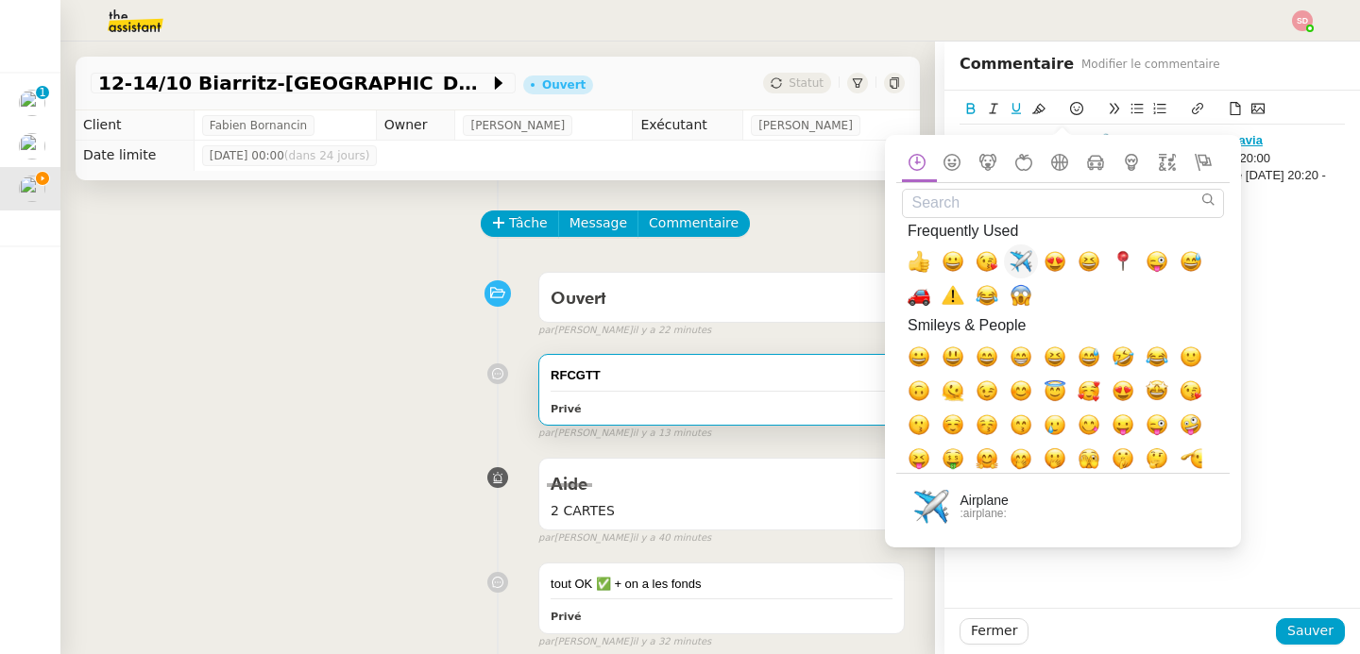
click at [1025, 267] on span "✈️, airplane" at bounding box center [1020, 261] width 23 height 23
click at [1297, 156] on div "Biarritz > [GEOGRAPHIC_DATA] le [DATE] 18:35 - 20:00" at bounding box center [1151, 158] width 385 height 17
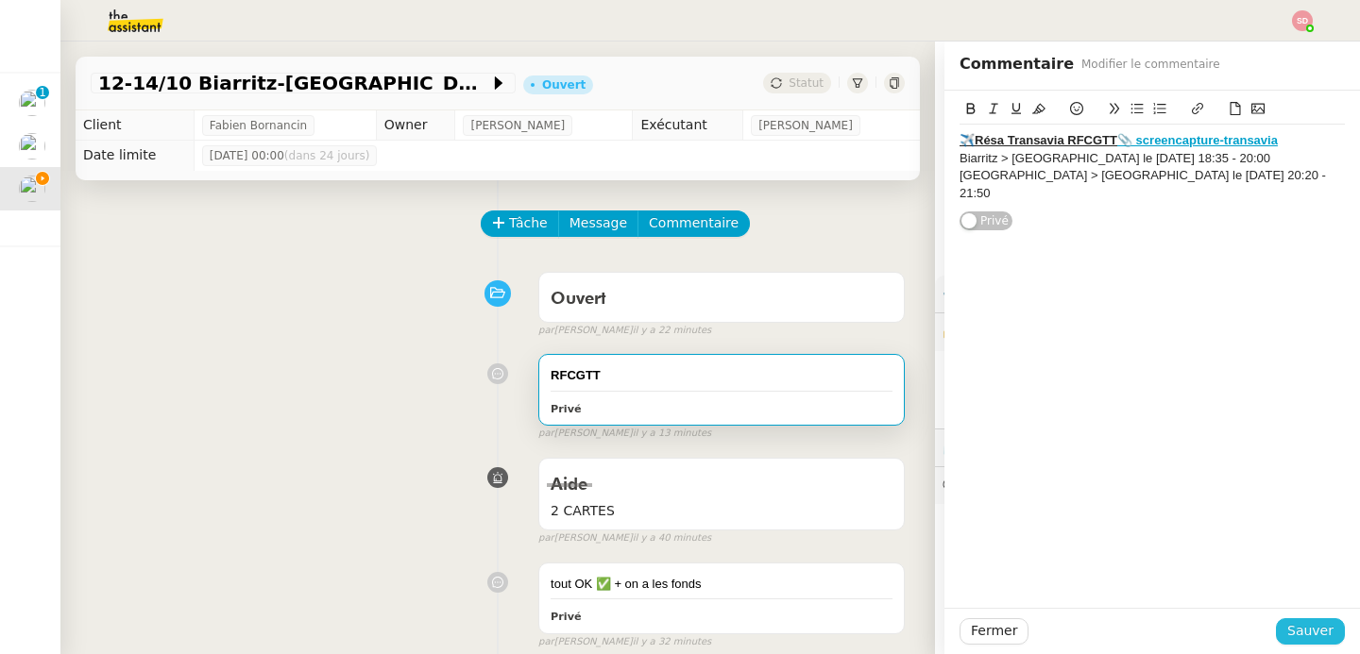
click at [1287, 637] on span "Sauver" at bounding box center [1310, 631] width 46 height 22
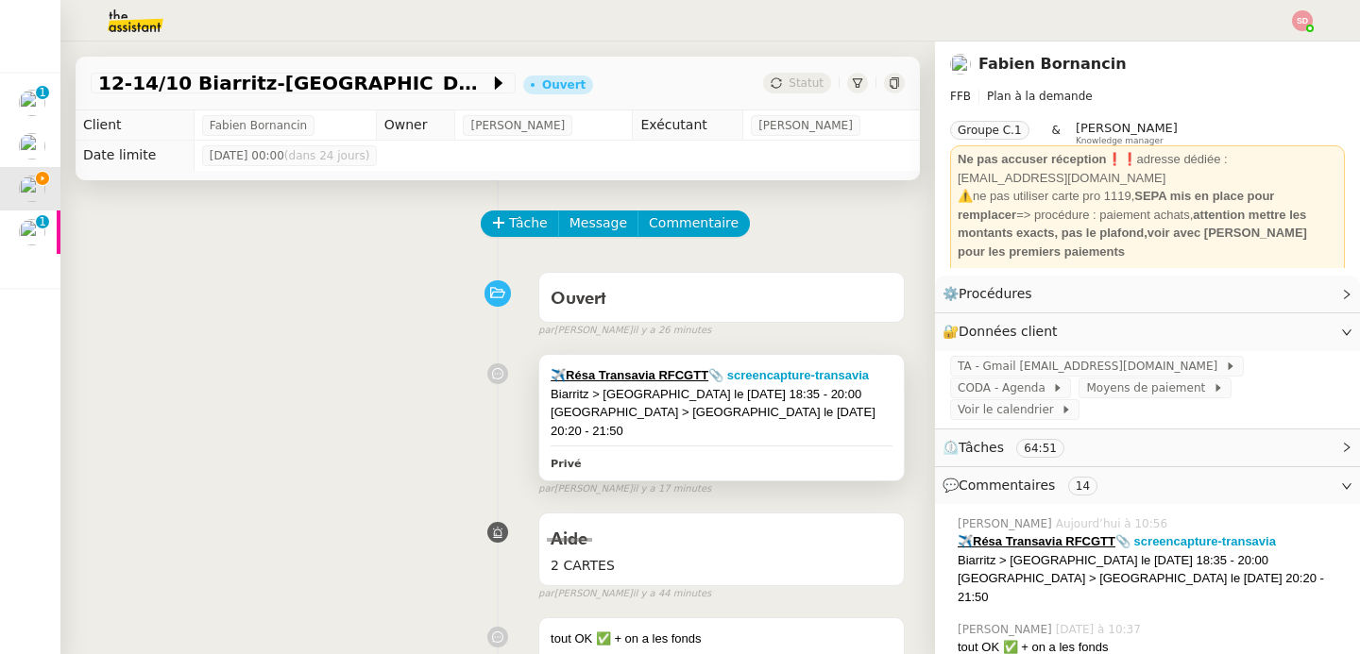
click at [744, 417] on div "[GEOGRAPHIC_DATA] > [GEOGRAPHIC_DATA] le [DATE] 20:20 - 21:50" at bounding box center [721, 421] width 342 height 37
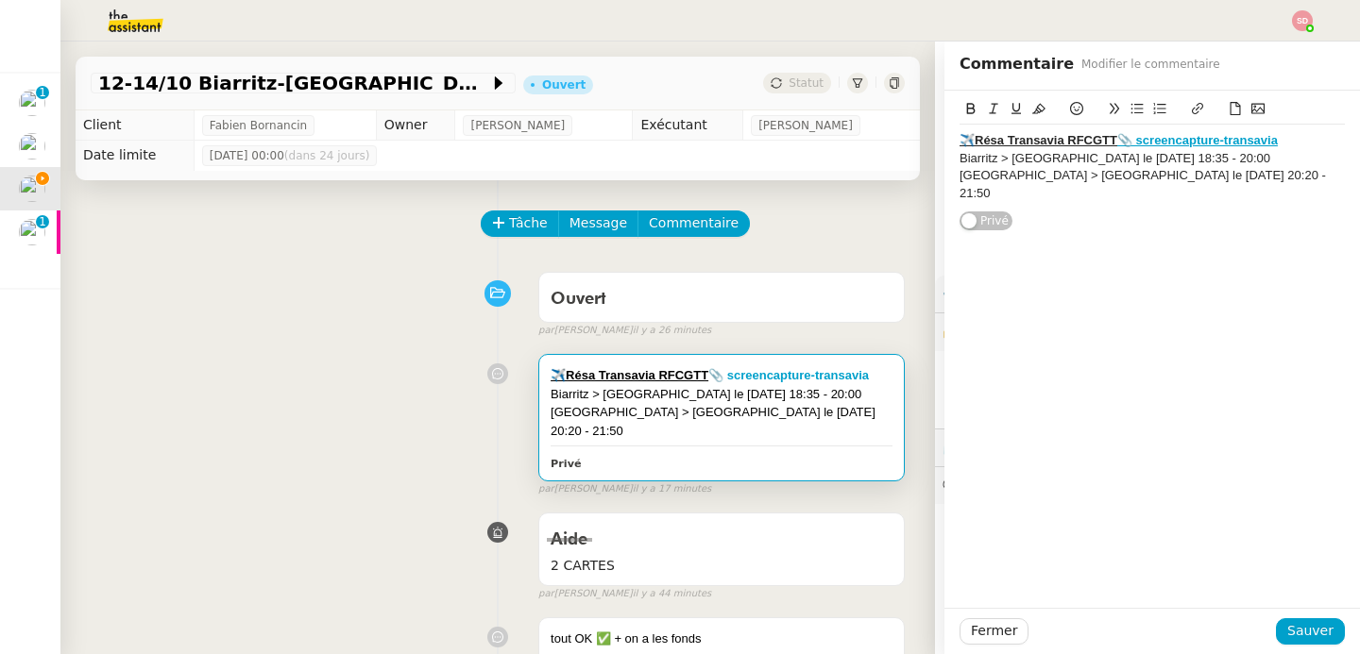
click at [1193, 185] on div "✈️Résa Transavia RFCGTT 📎 screencapture-transavia Biarritz > Paris le 12 octobr…" at bounding box center [1151, 167] width 385 height 85
drag, startPoint x: 948, startPoint y: 197, endPoint x: 1076, endPoint y: 195, distance: 128.4
click at [1076, 202] on div "Stay at Chateau Voltaire - référence 34713SF006442" at bounding box center [1151, 210] width 385 height 17
click at [959, 99] on button at bounding box center [970, 109] width 23 height 22
click at [1009, 102] on icon at bounding box center [1015, 108] width 13 height 13
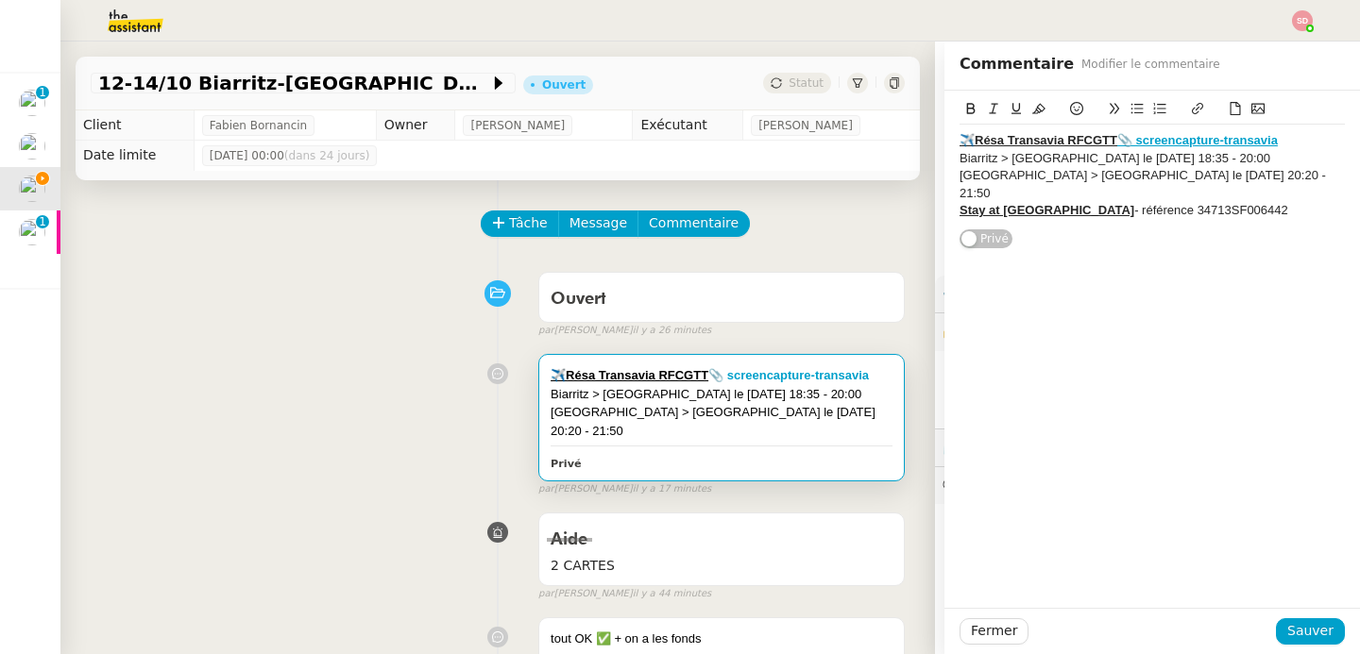
click at [959, 203] on u "Stay at Chateau Voltaire" at bounding box center [1046, 210] width 175 height 14
click at [1070, 106] on icon at bounding box center [1076, 108] width 13 height 13
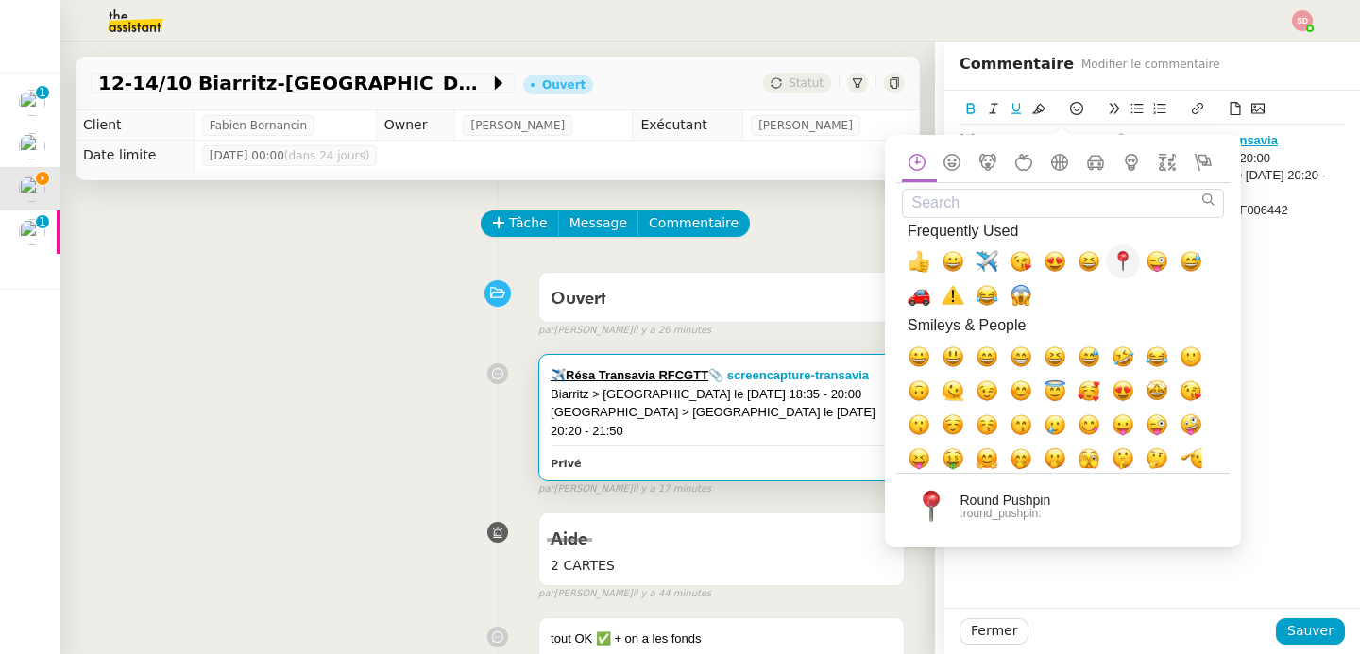
click at [1125, 255] on span "📍, round_pushpin" at bounding box center [1122, 261] width 23 height 23
click at [1278, 202] on div "📍Stay at Chateau Voltaire - référence 34713SF006442" at bounding box center [1151, 210] width 385 height 17
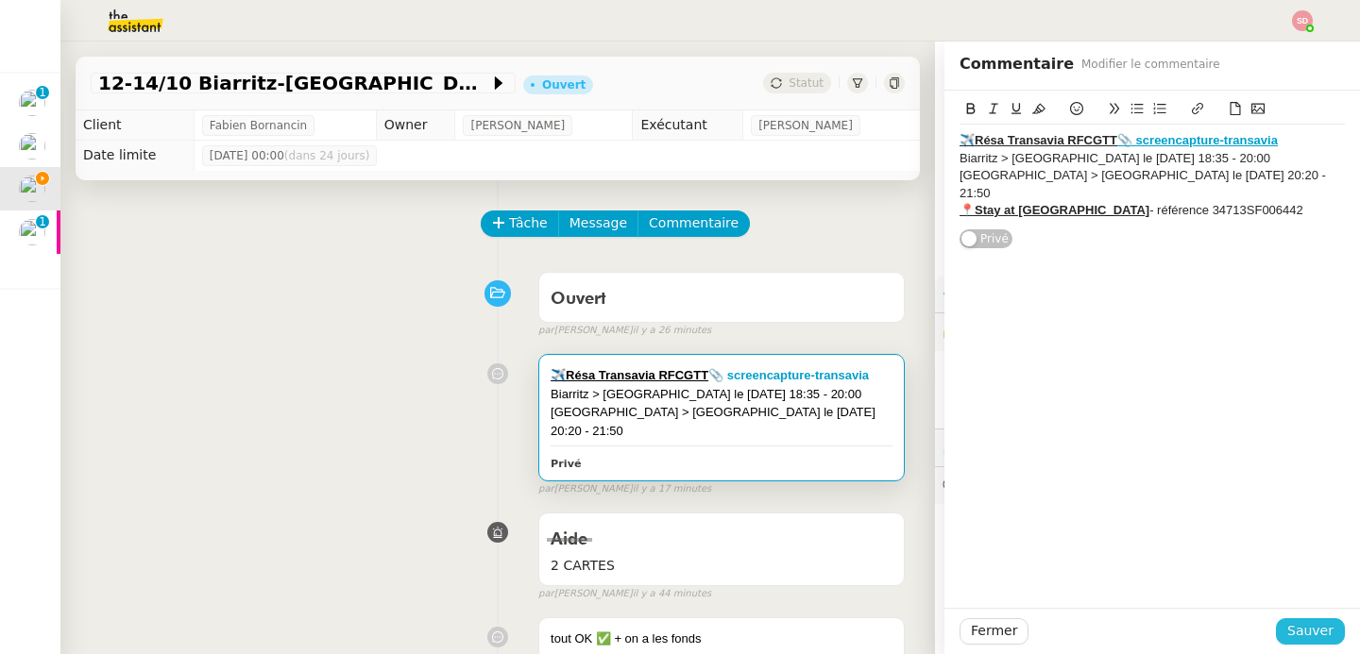
click at [1309, 631] on span "Sauver" at bounding box center [1310, 631] width 46 height 22
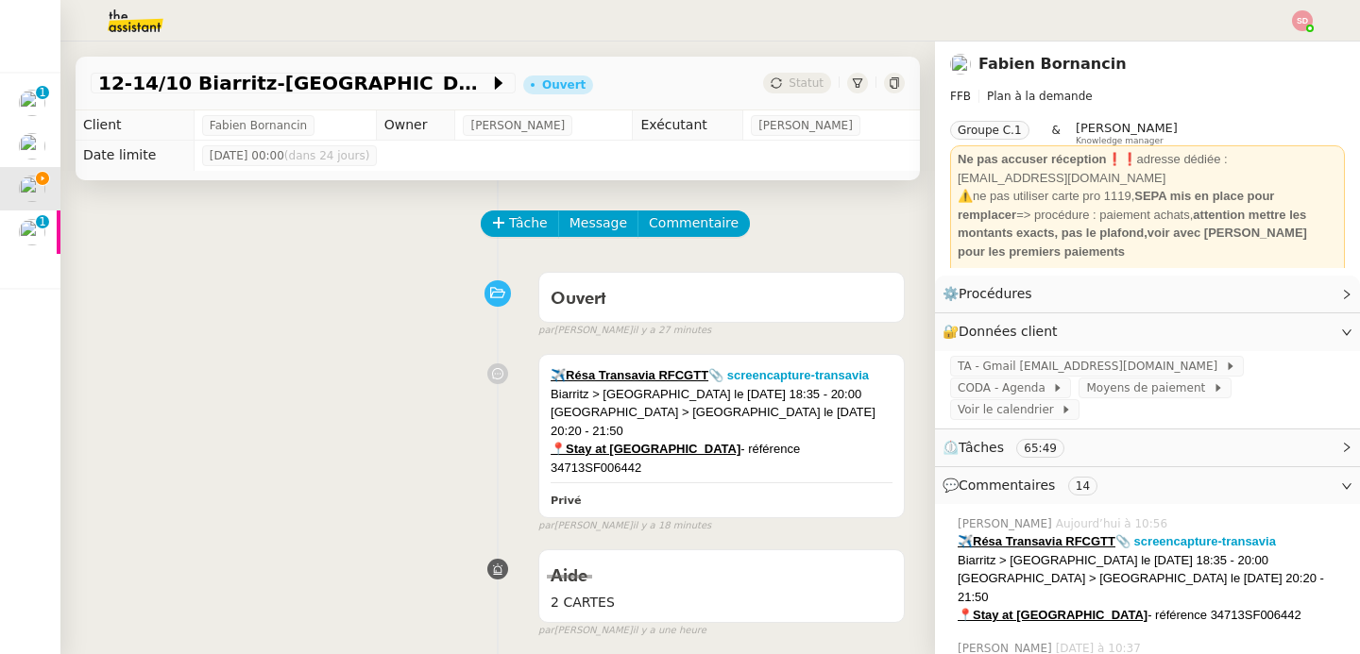
click at [331, 289] on div "Ouvert false par Sheida D. il y a 27 minutes" at bounding box center [498, 301] width 814 height 76
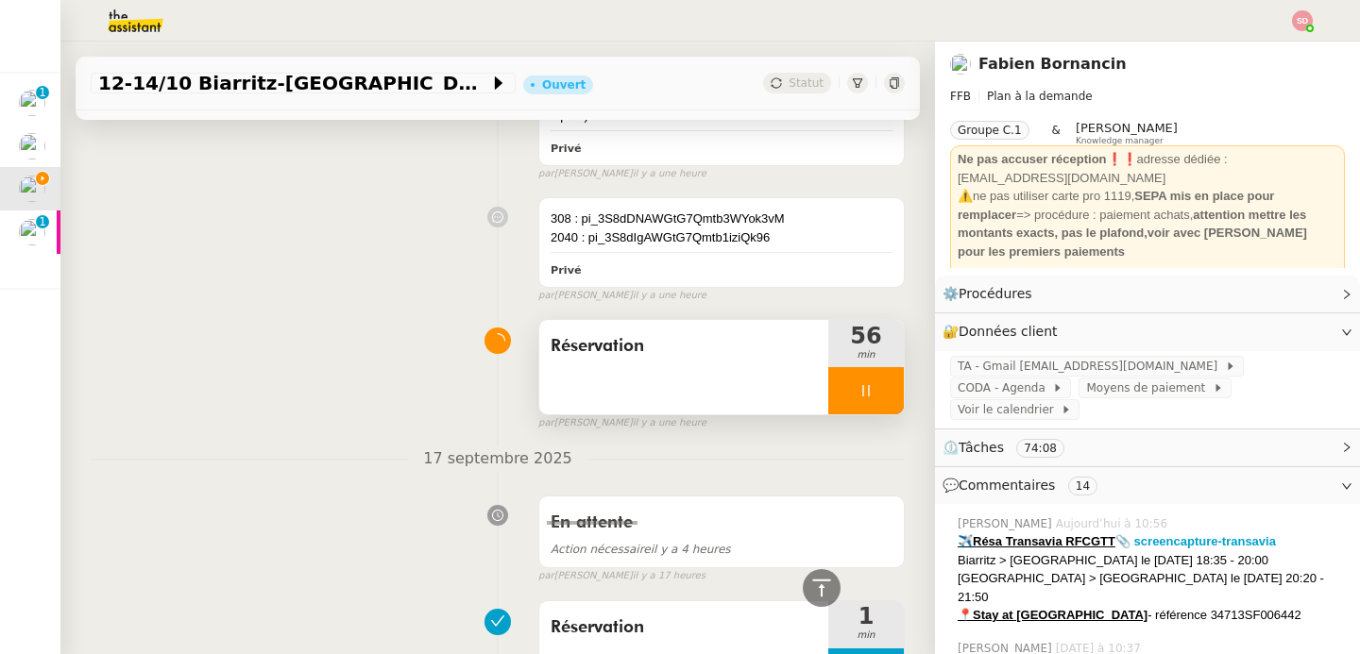
scroll to position [1041, 0]
click at [861, 365] on div at bounding box center [866, 388] width 76 height 47
click at [877, 381] on icon at bounding box center [884, 388] width 15 height 15
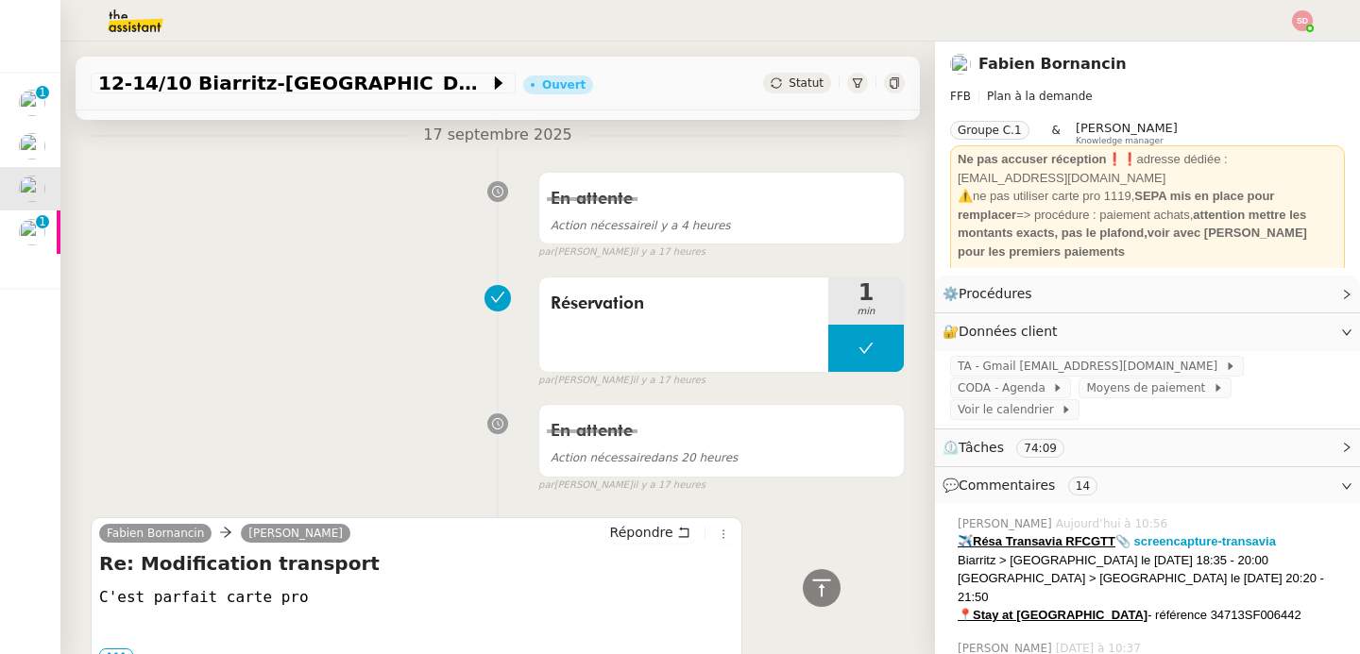
scroll to position [1443, 0]
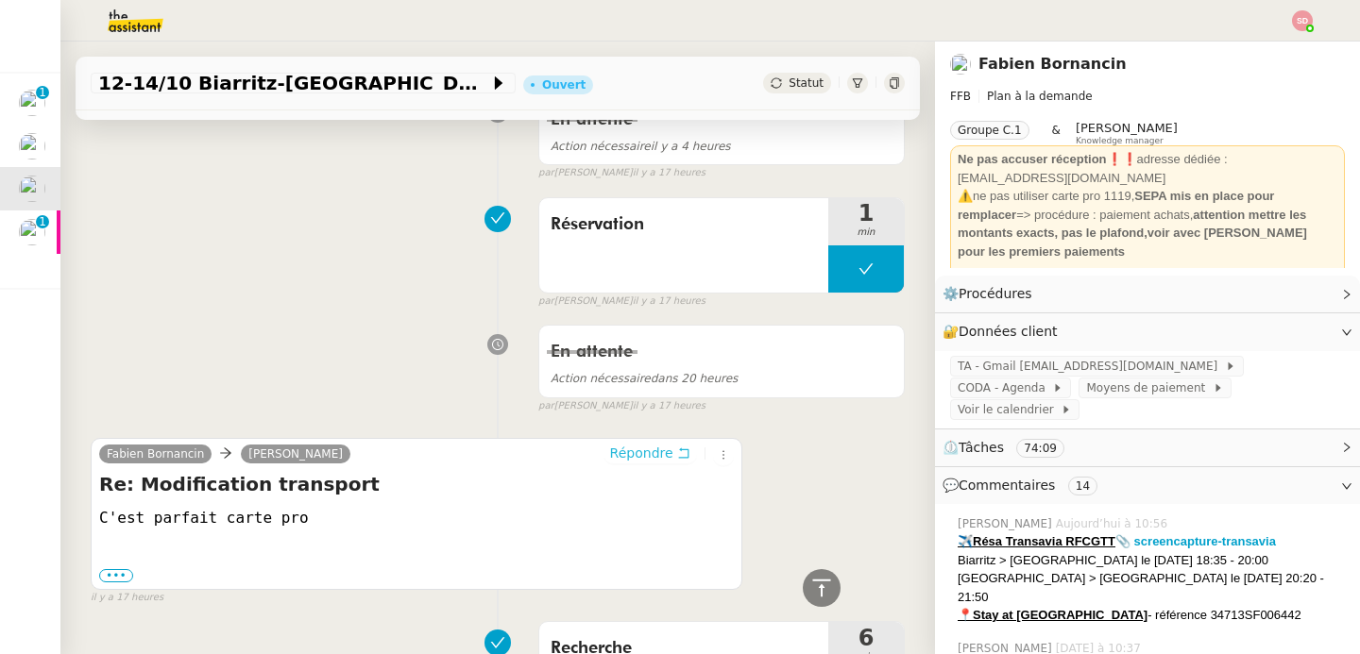
click at [638, 444] on span "Répondre" at bounding box center [641, 453] width 63 height 19
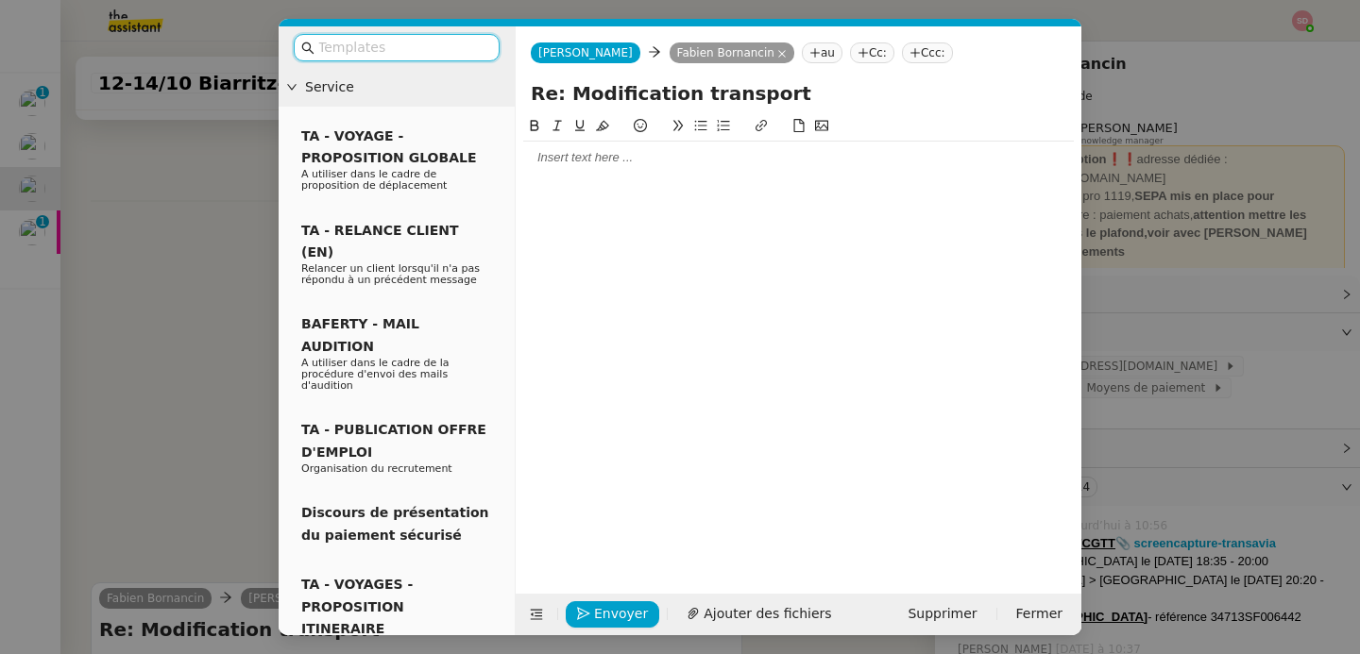
scroll to position [1587, 0]
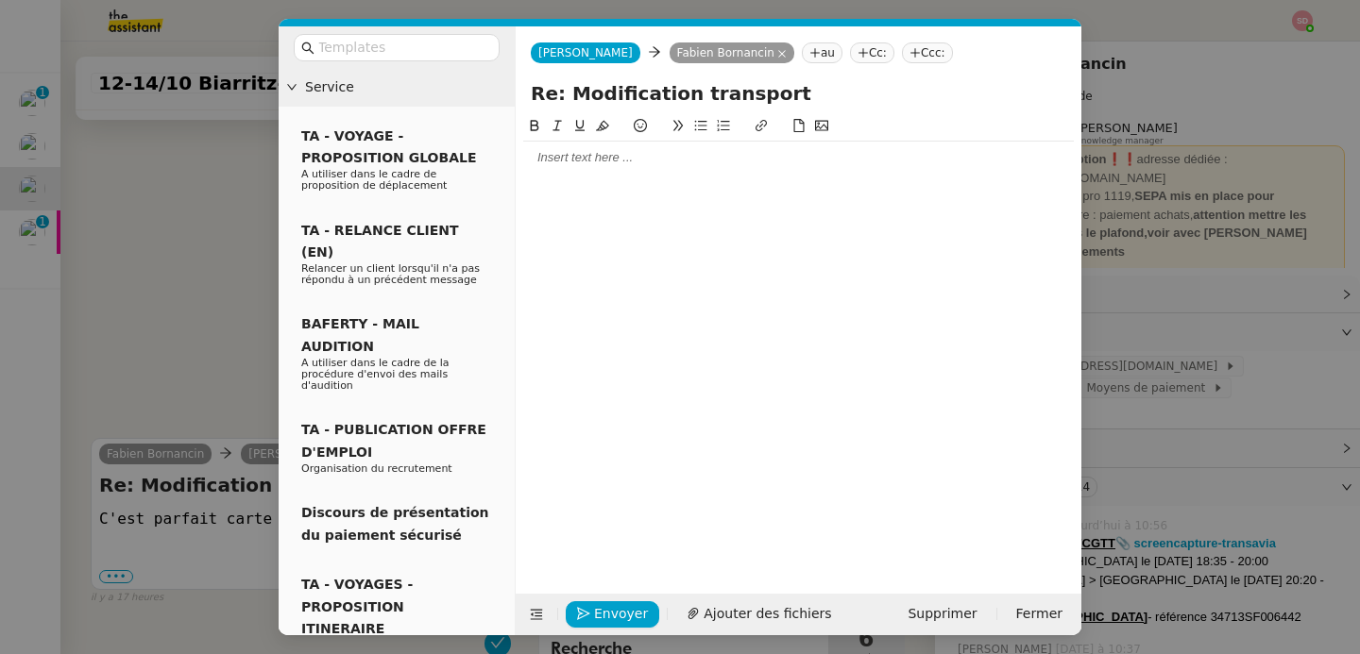
click at [599, 166] on div at bounding box center [798, 157] width 550 height 17
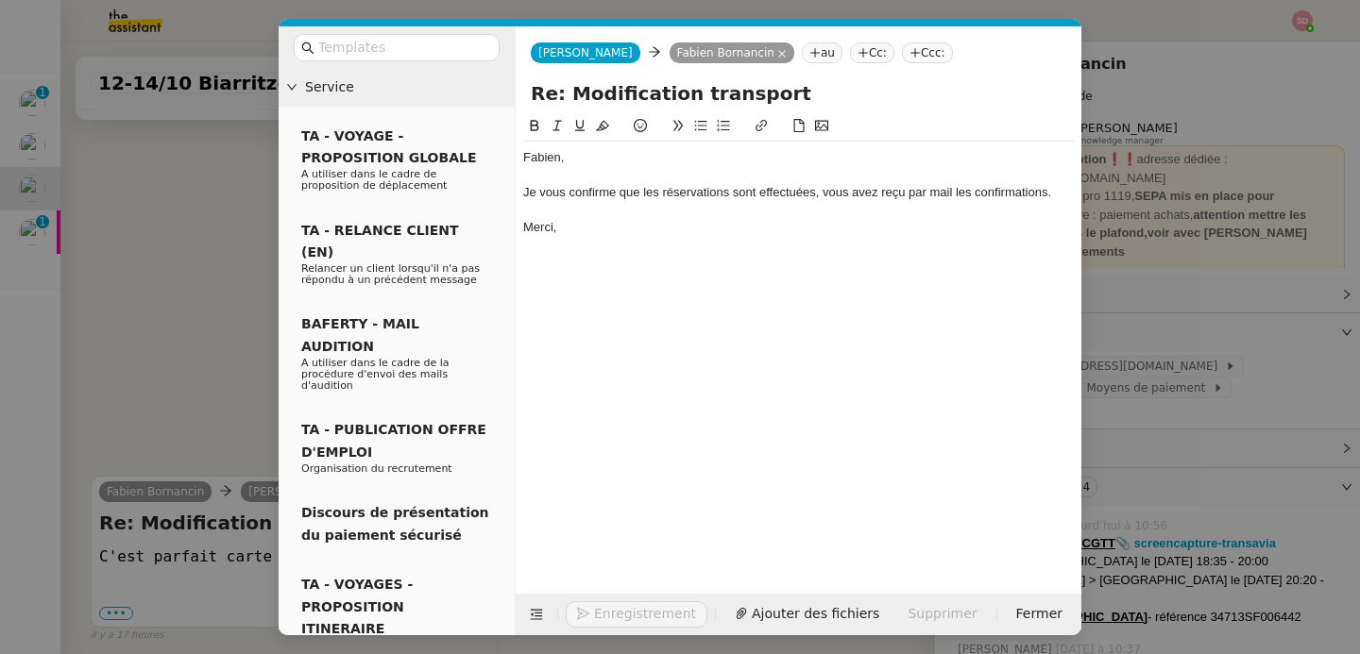
scroll to position [1679, 0]
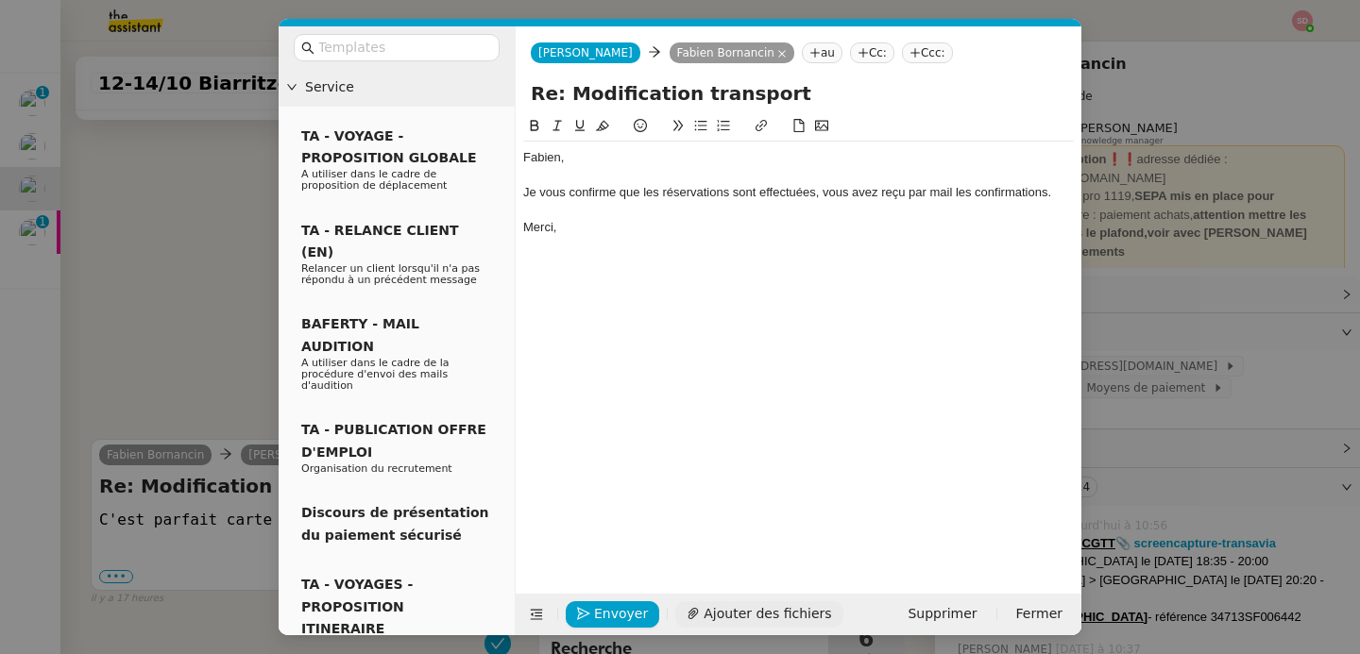
click at [745, 612] on span "Ajouter des fichiers" at bounding box center [766, 614] width 127 height 22
click at [530, 617] on icon at bounding box center [536, 614] width 13 height 13
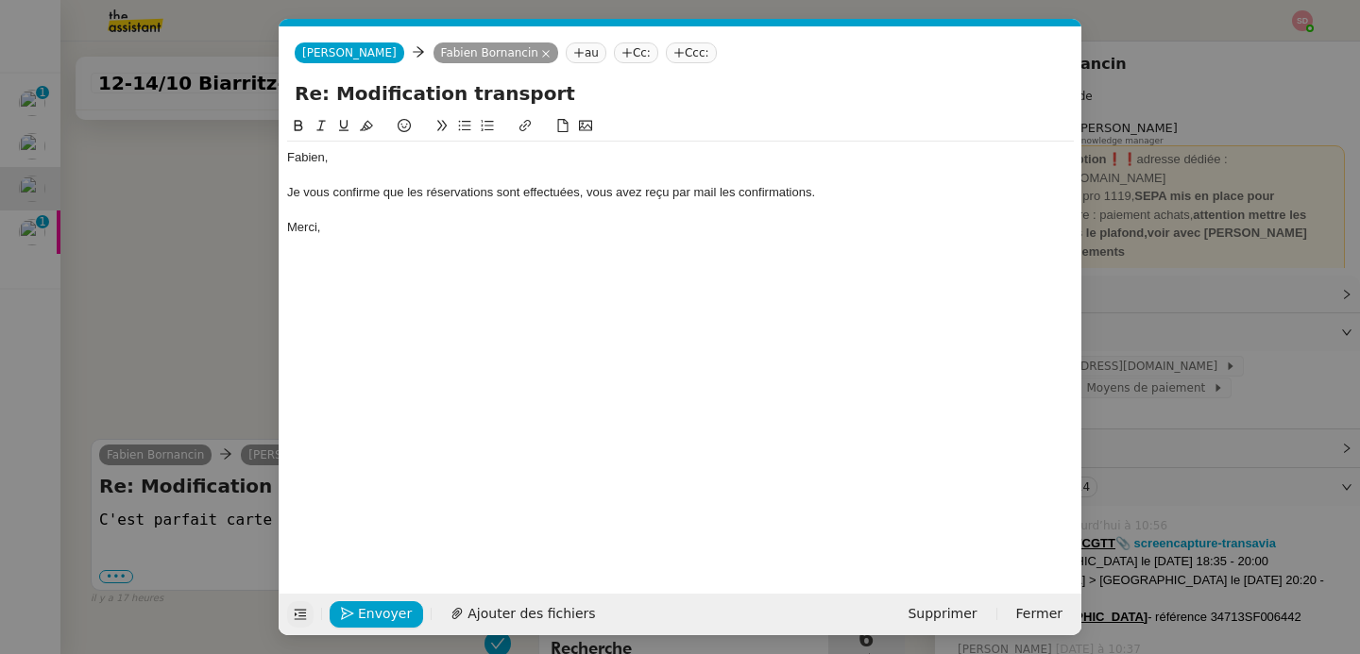
click at [576, 202] on div at bounding box center [680, 210] width 787 height 17
click at [576, 194] on div "Je vous confirme que les réservations sont effectuées, vous avez reçu par mail …" at bounding box center [680, 192] width 787 height 17
click at [949, 196] on div "Je vous confirme que les réservations sont effectuées (billets et hotel), vous …" at bounding box center [680, 192] width 787 height 17
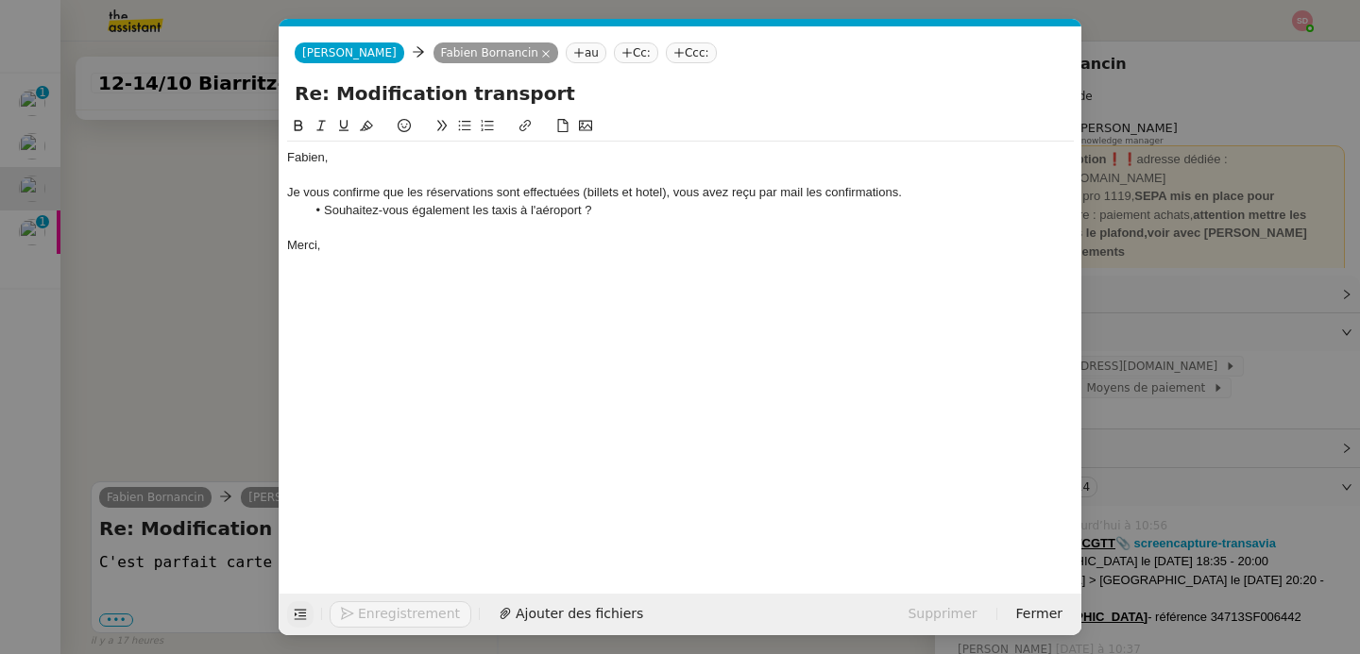
scroll to position [1722, 0]
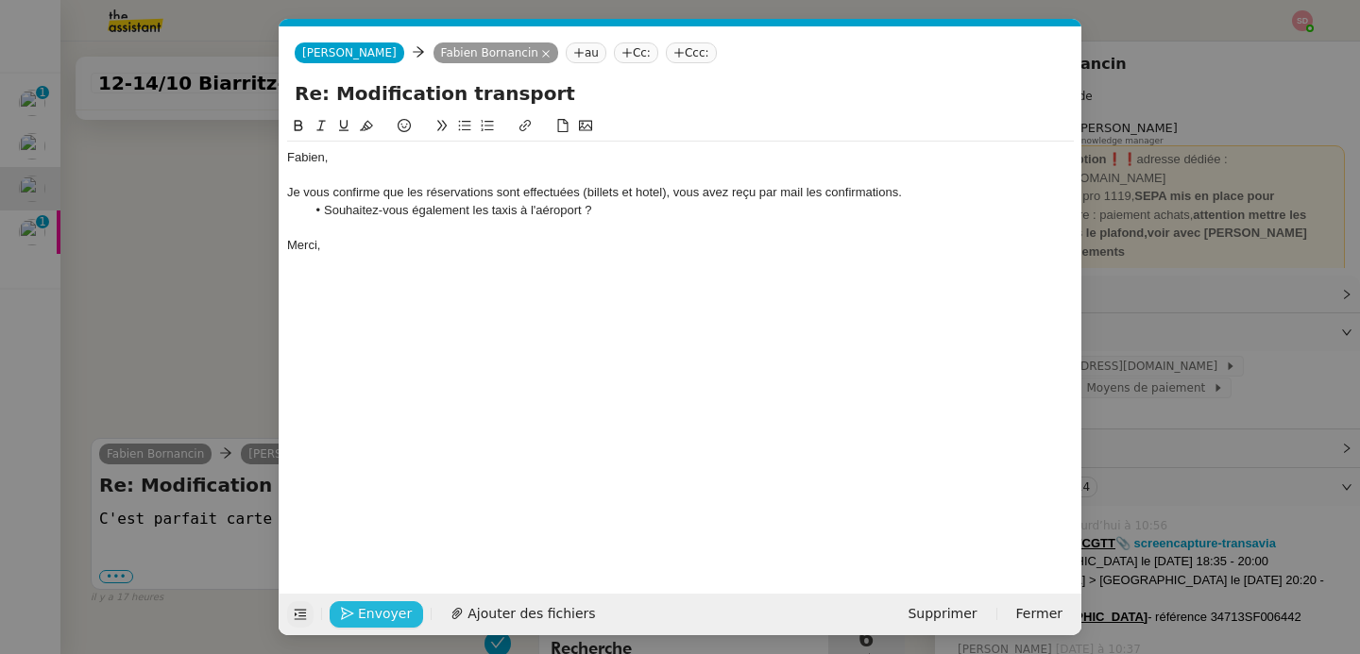
click at [383, 607] on span "Envoyer" at bounding box center [385, 614] width 54 height 22
click at [227, 335] on nz-modal-container "Service TA - VOYAGE - PROPOSITION GLOBALE A utiliser dans le cadre de propositi…" at bounding box center [680, 327] width 1360 height 654
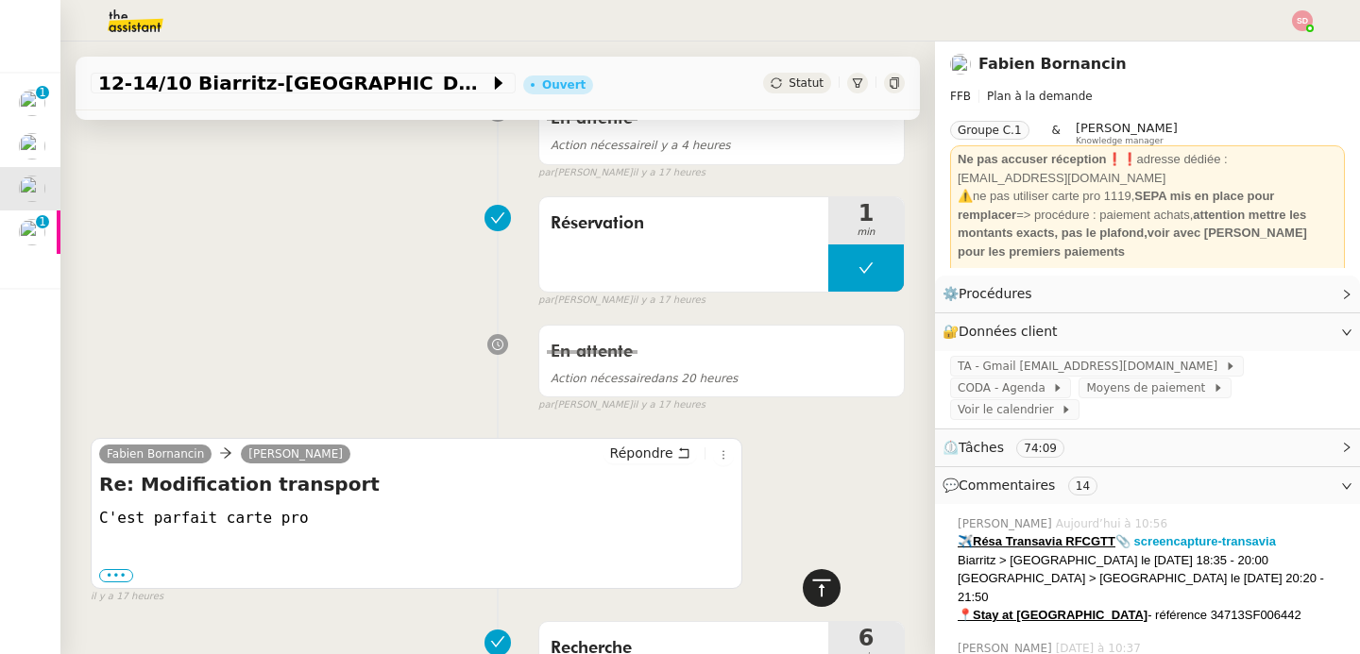
click at [810, 595] on icon at bounding box center [821, 588] width 23 height 23
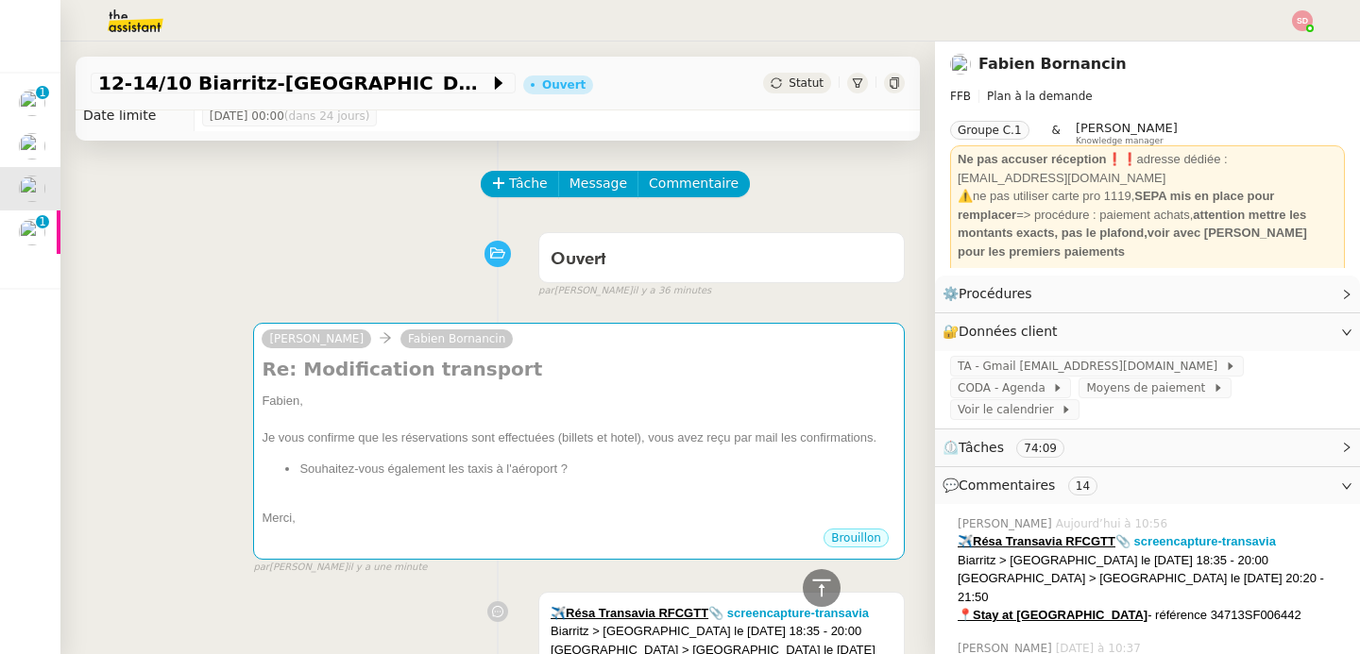
scroll to position [0, 0]
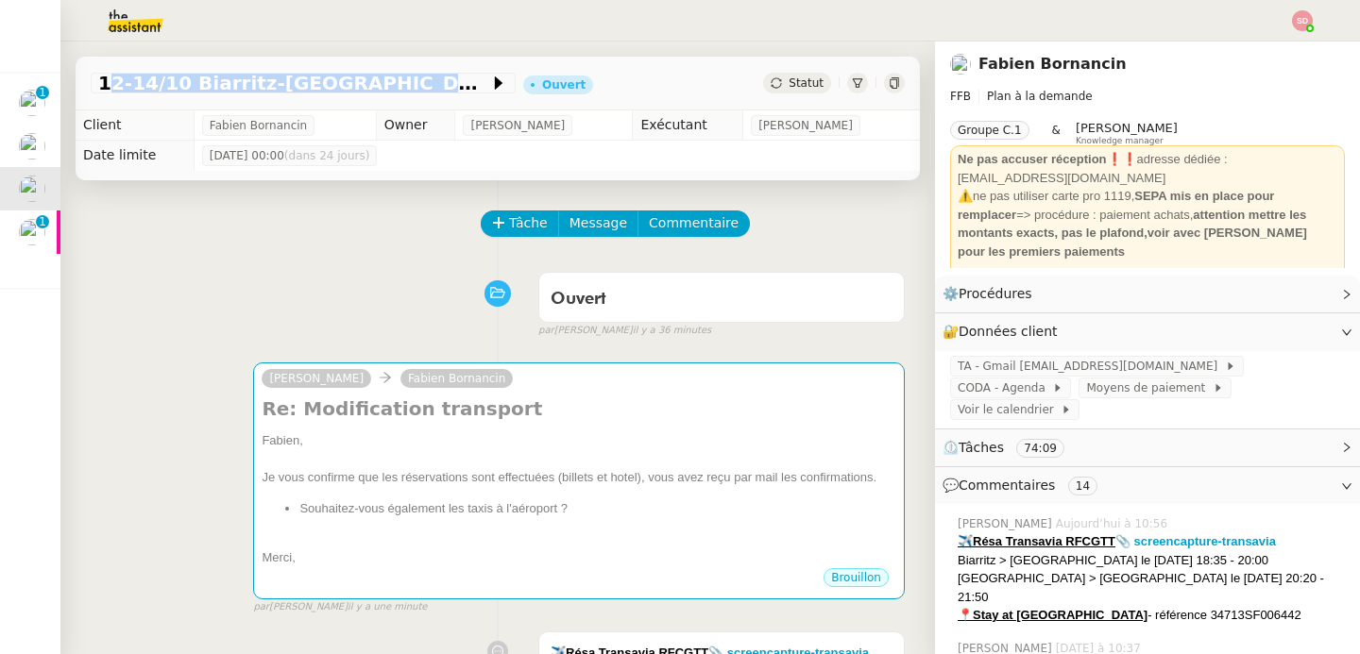
drag, startPoint x: 76, startPoint y: 76, endPoint x: 272, endPoint y: 97, distance: 197.5
click at [272, 97] on div "12-14/10 Biarritz-Paris Ouvert Statut" at bounding box center [498, 84] width 844 height 54
copy span "12-14/10 Biarritz-[GEOGRAPHIC_DATA]"
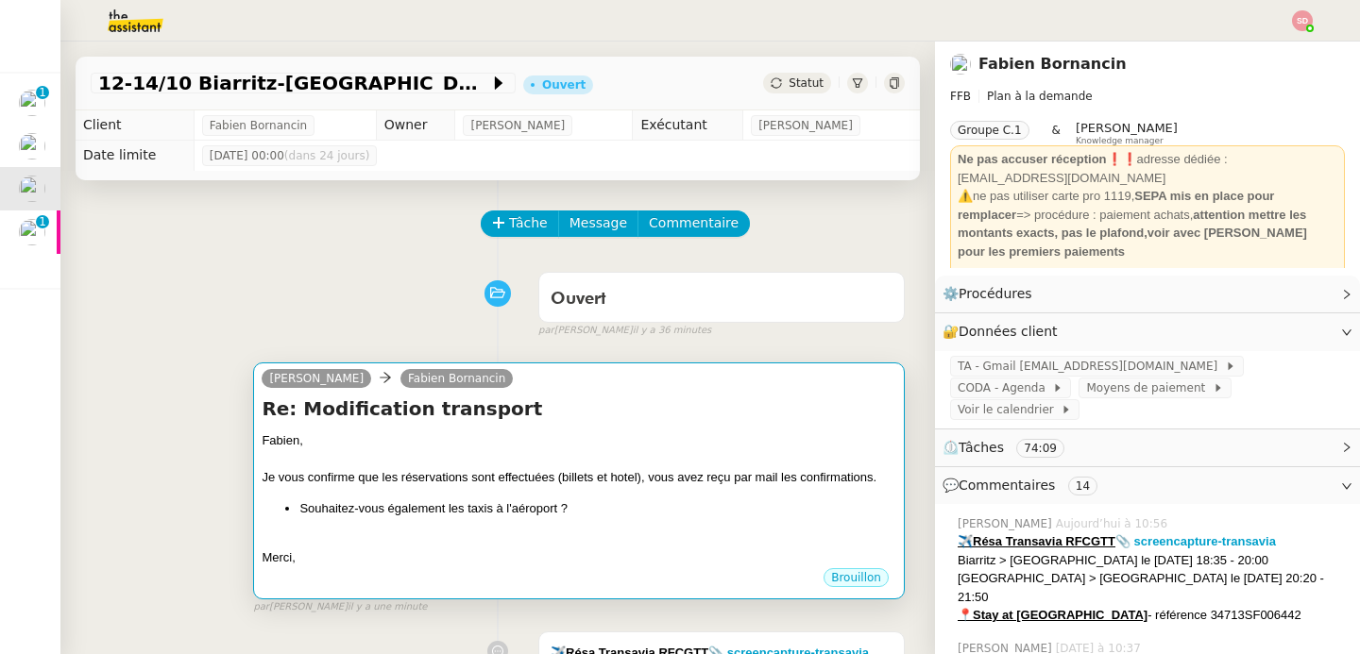
click at [609, 421] on h4 "Re: Modification transport" at bounding box center [579, 409] width 634 height 26
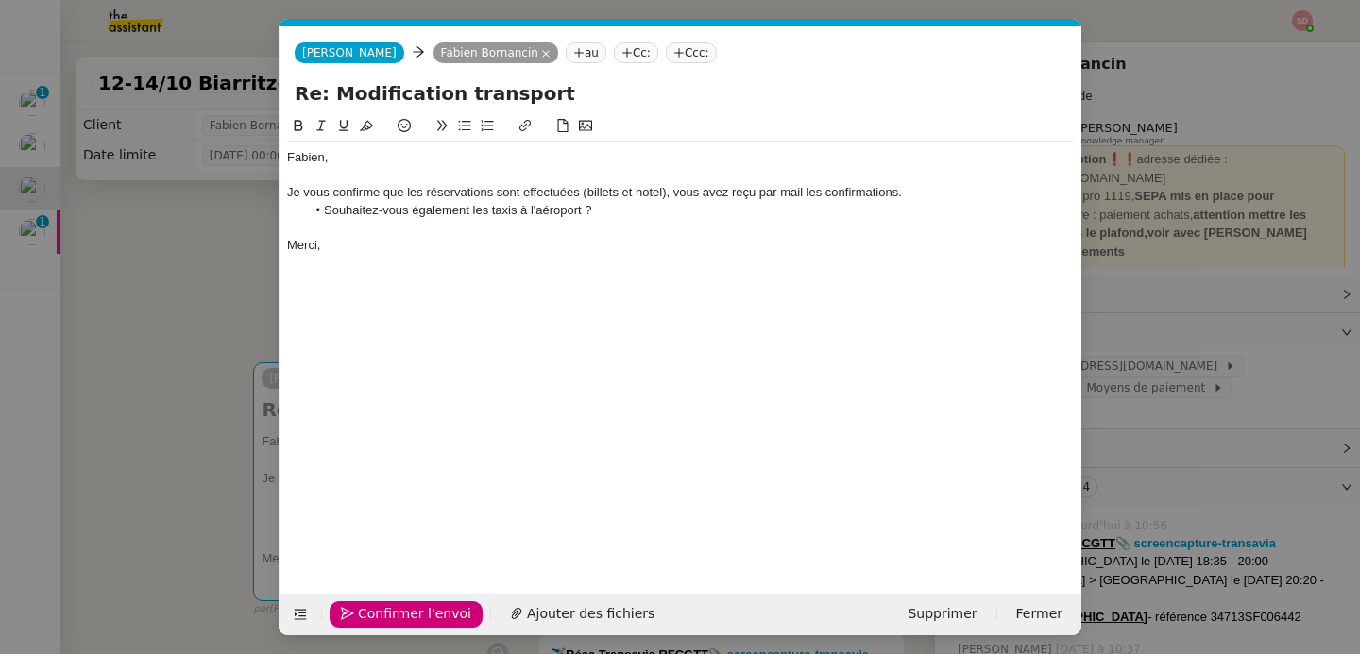
scroll to position [0, 40]
drag, startPoint x: 324, startPoint y: 94, endPoint x: 587, endPoint y: 97, distance: 263.4
click at [587, 97] on input "Re: Modification transport" at bounding box center [680, 93] width 771 height 28
paste input "12-14/10 Biarritz-[GEOGRAPHIC_DATA]"
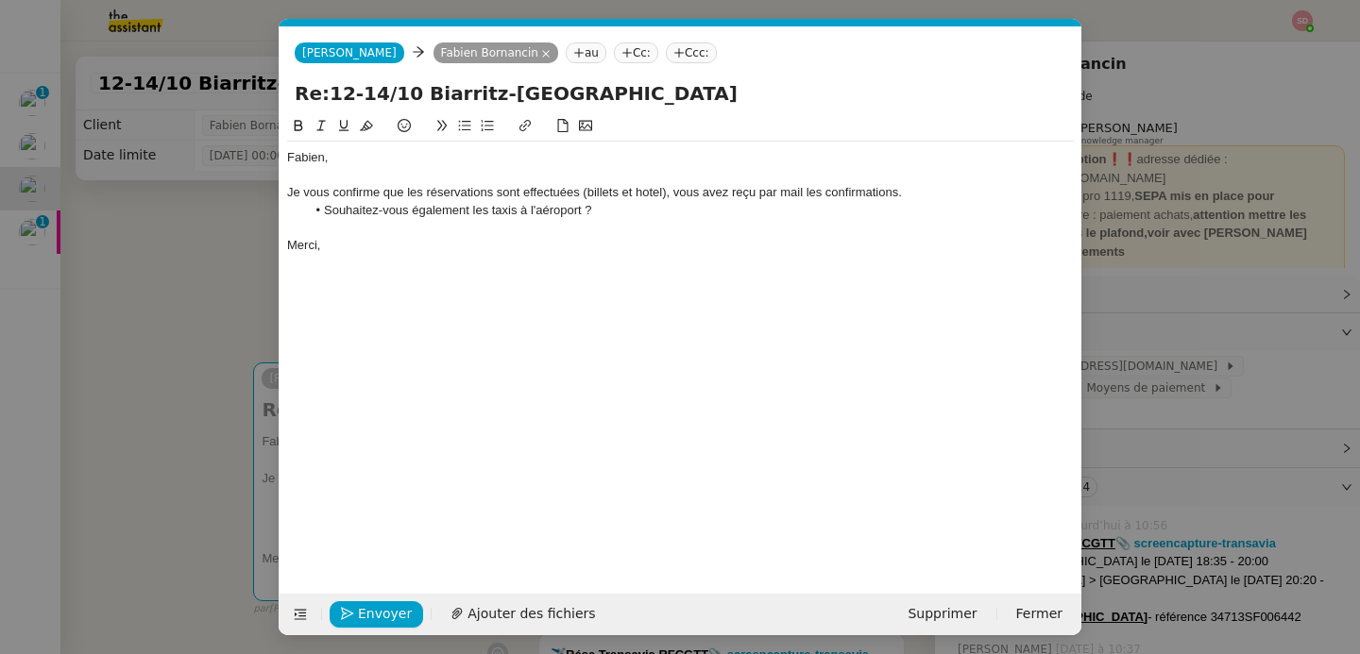
click at [325, 93] on input "Re:12-14/10 Biarritz-Paris" at bounding box center [680, 93] width 771 height 28
type input "Re: 12-14/10 Biarritz-Paris"
click at [380, 612] on span "Envoyer" at bounding box center [385, 614] width 54 height 22
click at [379, 613] on span "Confirmer l'envoi" at bounding box center [414, 614] width 113 height 22
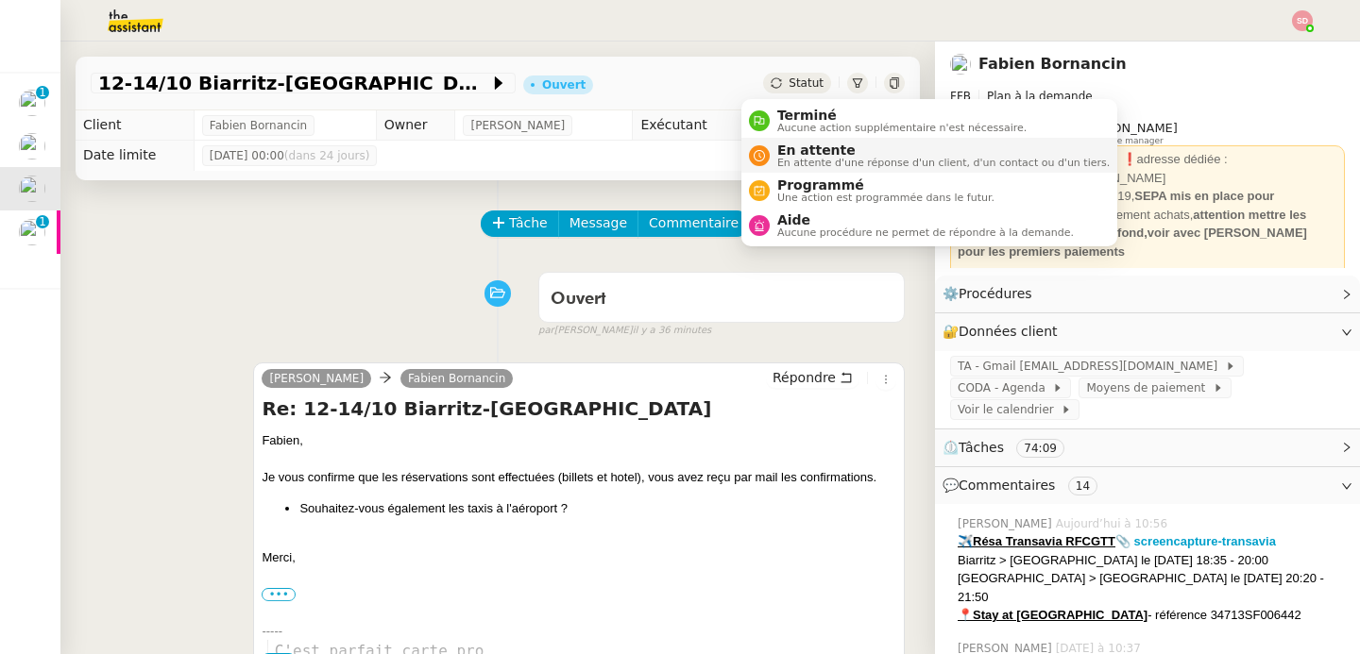
click at [786, 160] on span "En attente d'une réponse d'un client, d'un contact ou d'un tiers." at bounding box center [943, 163] width 332 height 10
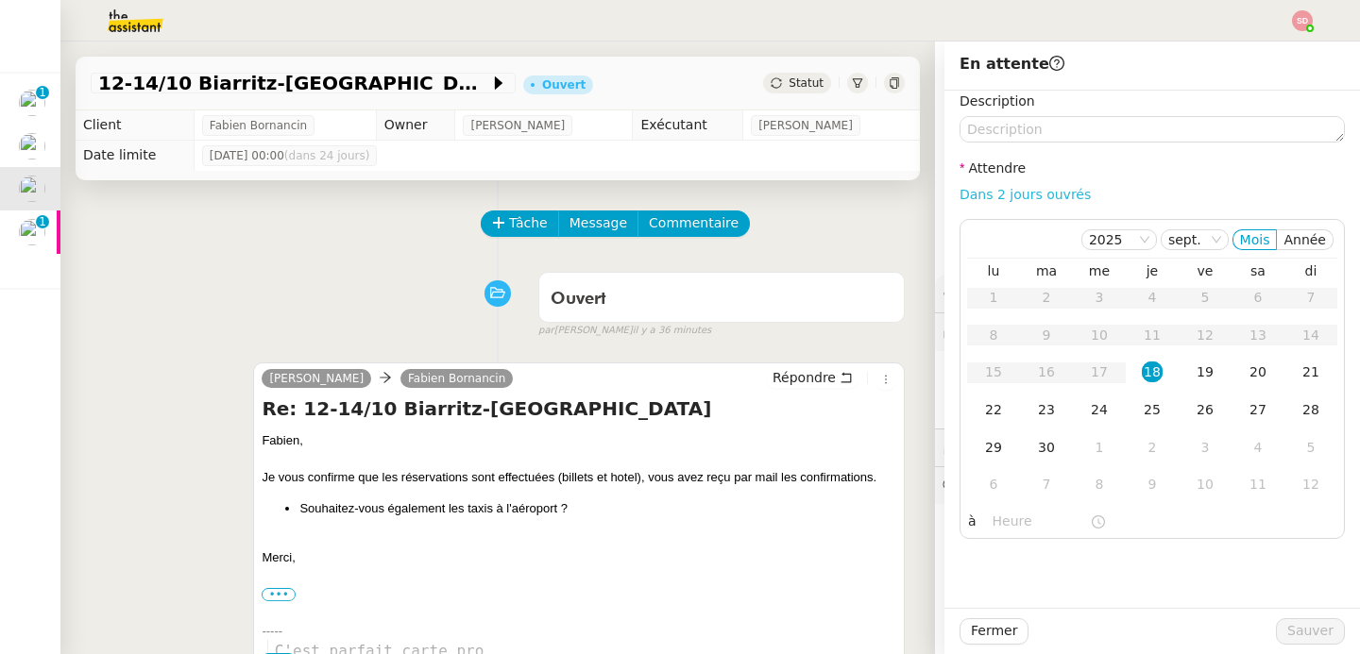
click at [999, 189] on link "Dans 2 jours ouvrés" at bounding box center [1024, 194] width 131 height 15
type input "07:00"
click at [1036, 485] on div "7" at bounding box center [1046, 484] width 21 height 21
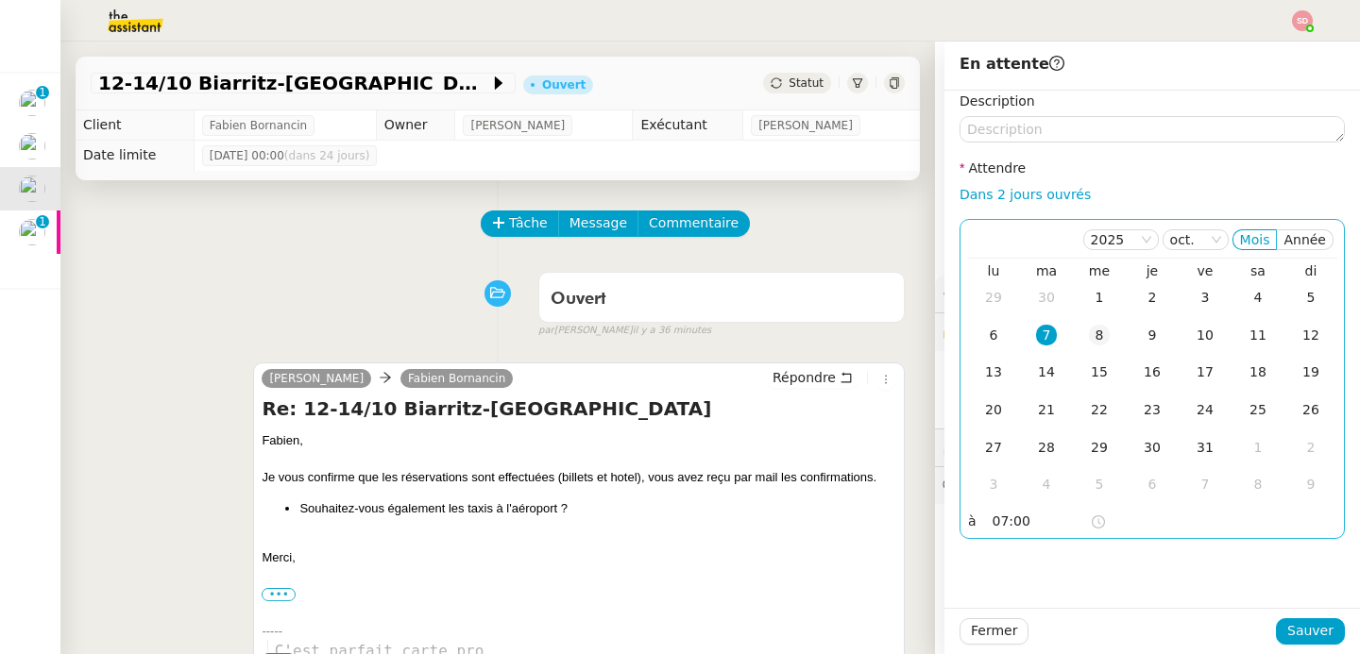
click at [1089, 337] on div "8" at bounding box center [1099, 335] width 21 height 21
click at [1287, 623] on span "Sauver" at bounding box center [1310, 631] width 46 height 22
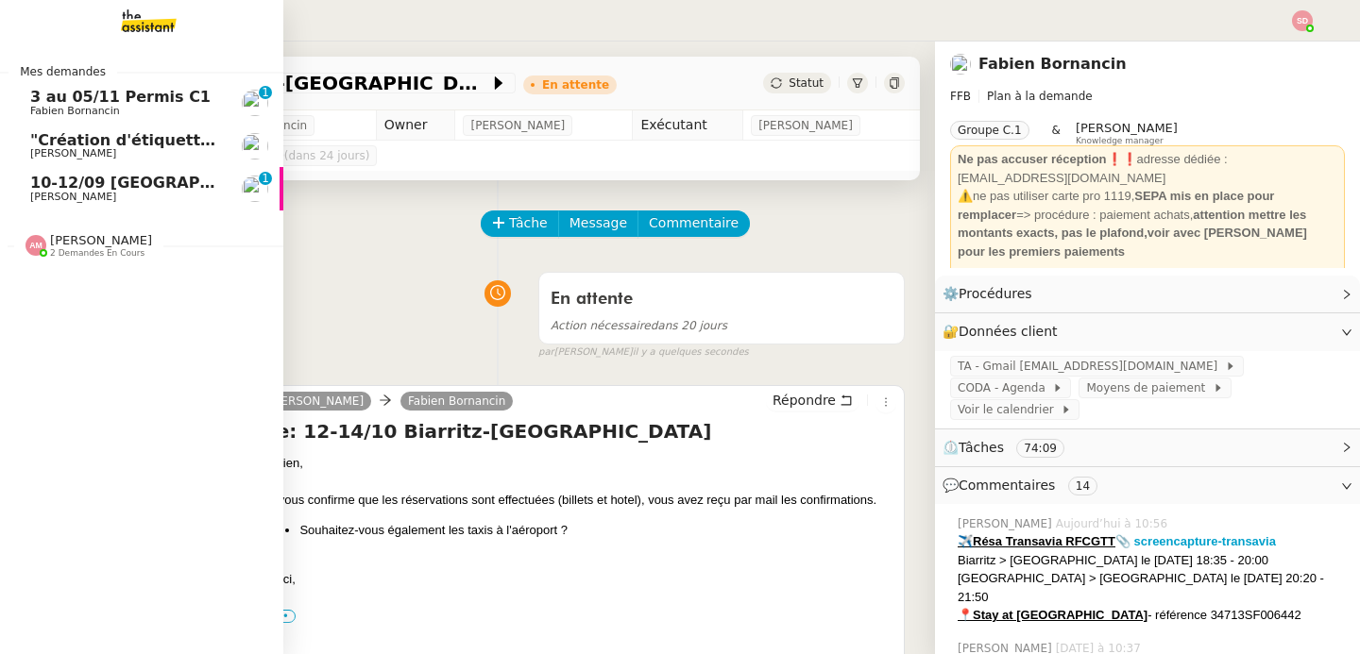
click at [44, 195] on span "[PERSON_NAME]" at bounding box center [73, 197] width 86 height 12
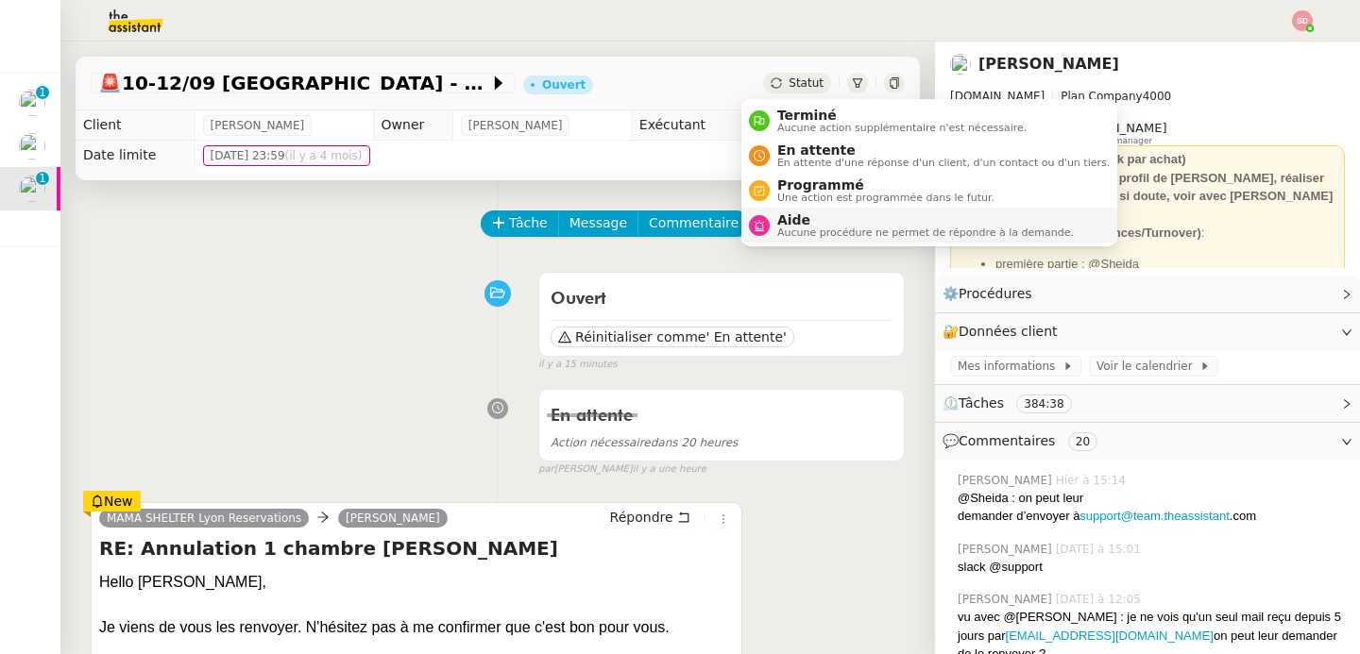
click at [781, 218] on span "Aide" at bounding box center [925, 219] width 296 height 15
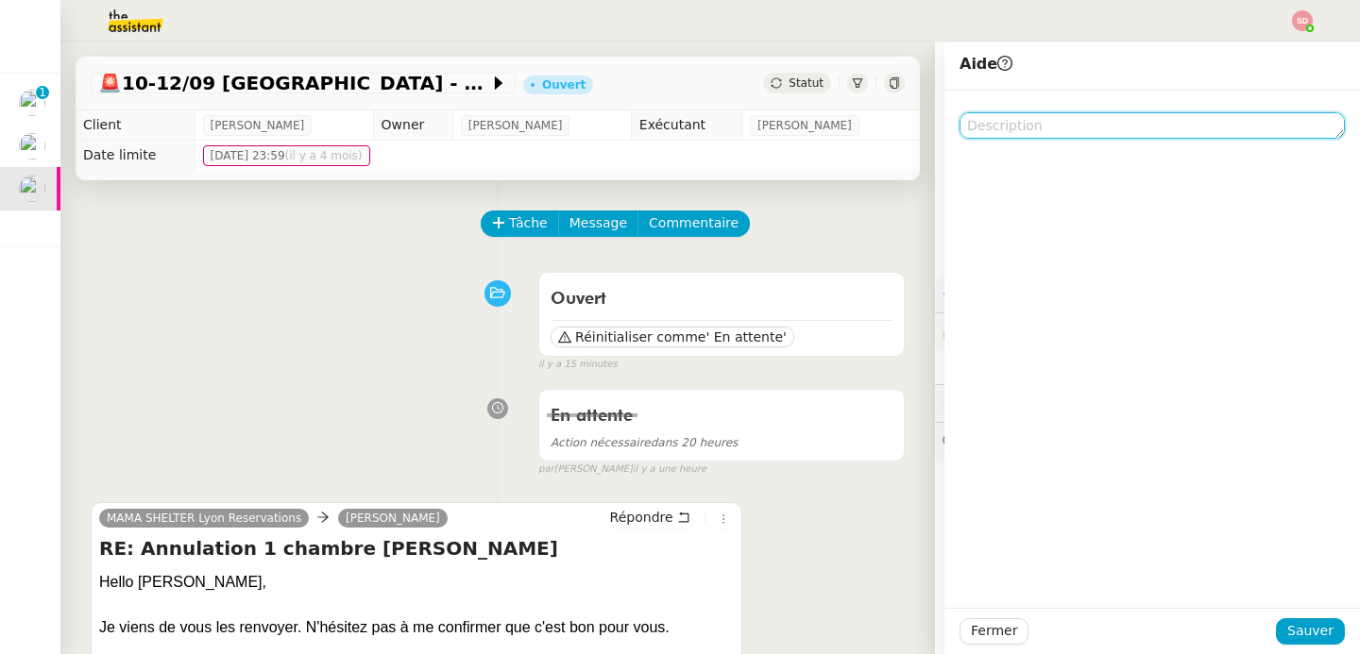
click at [1118, 125] on textarea at bounding box center [1151, 125] width 385 height 26
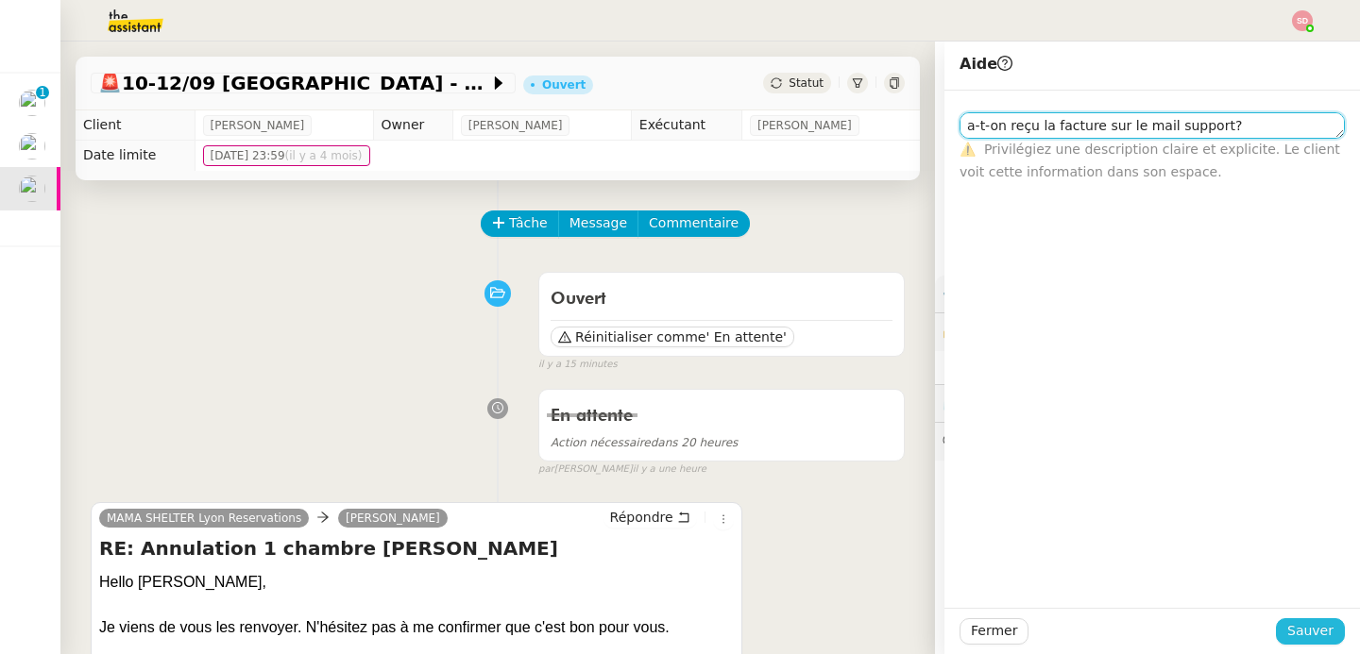
type textarea "a-t-on reçu la facture sur le mail support?"
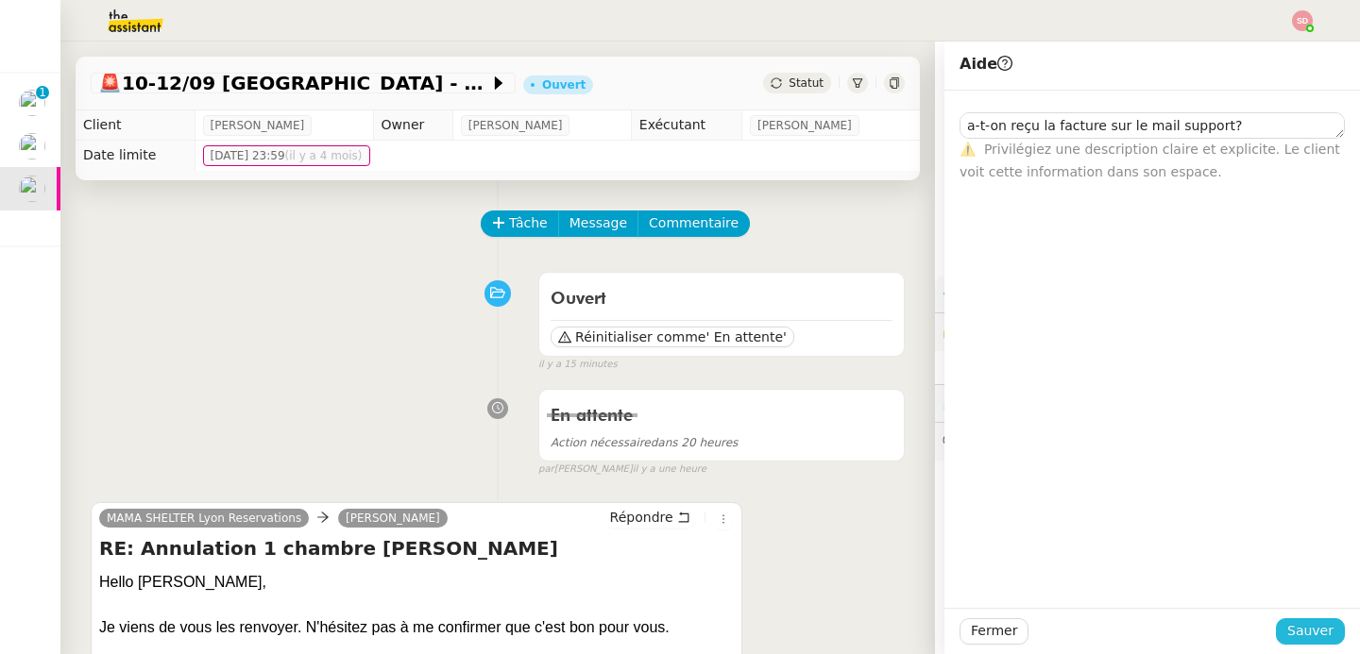
click at [1315, 635] on span "Sauver" at bounding box center [1310, 631] width 46 height 22
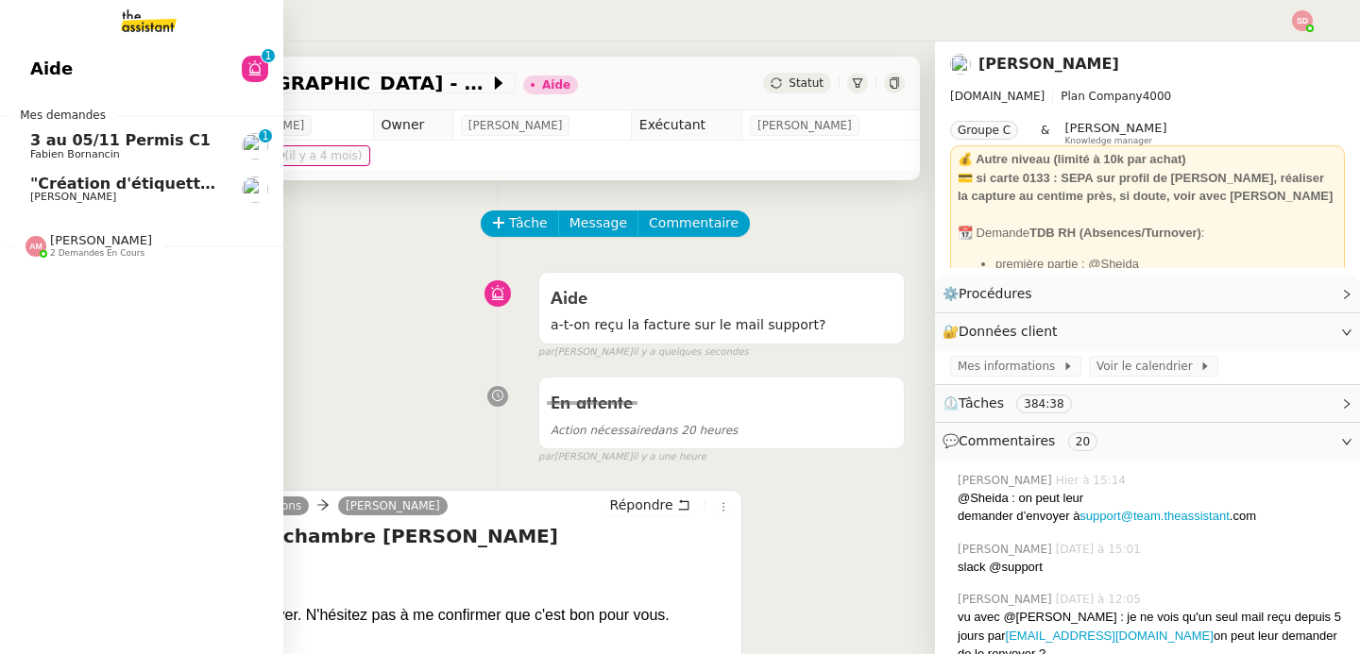
click at [43, 182] on span ""Création d'étiquettes Smart green Execution (réponses)" a été modifié récemmen…" at bounding box center [389, 184] width 719 height 18
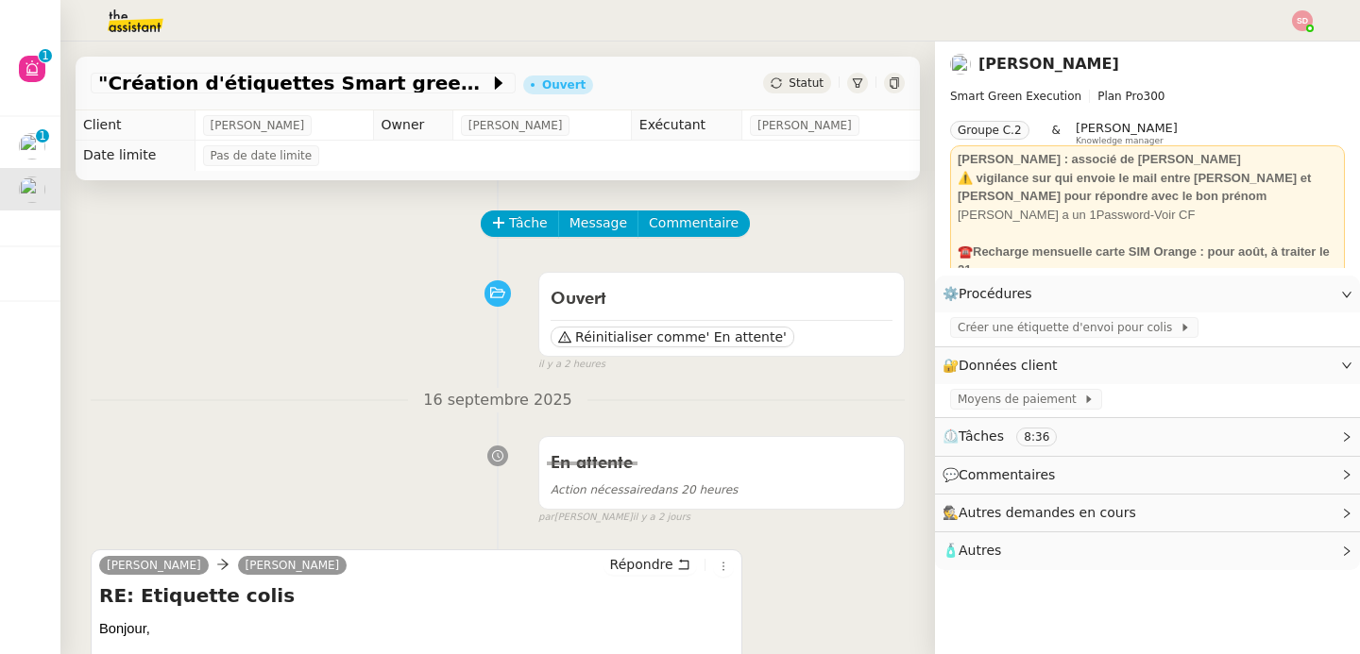
click at [401, 313] on div "Ouvert Réinitialiser comme ' En attente' false il y a 2 heures" at bounding box center [498, 318] width 814 height 110
click at [481, 231] on button "Tâche" at bounding box center [520, 224] width 78 height 26
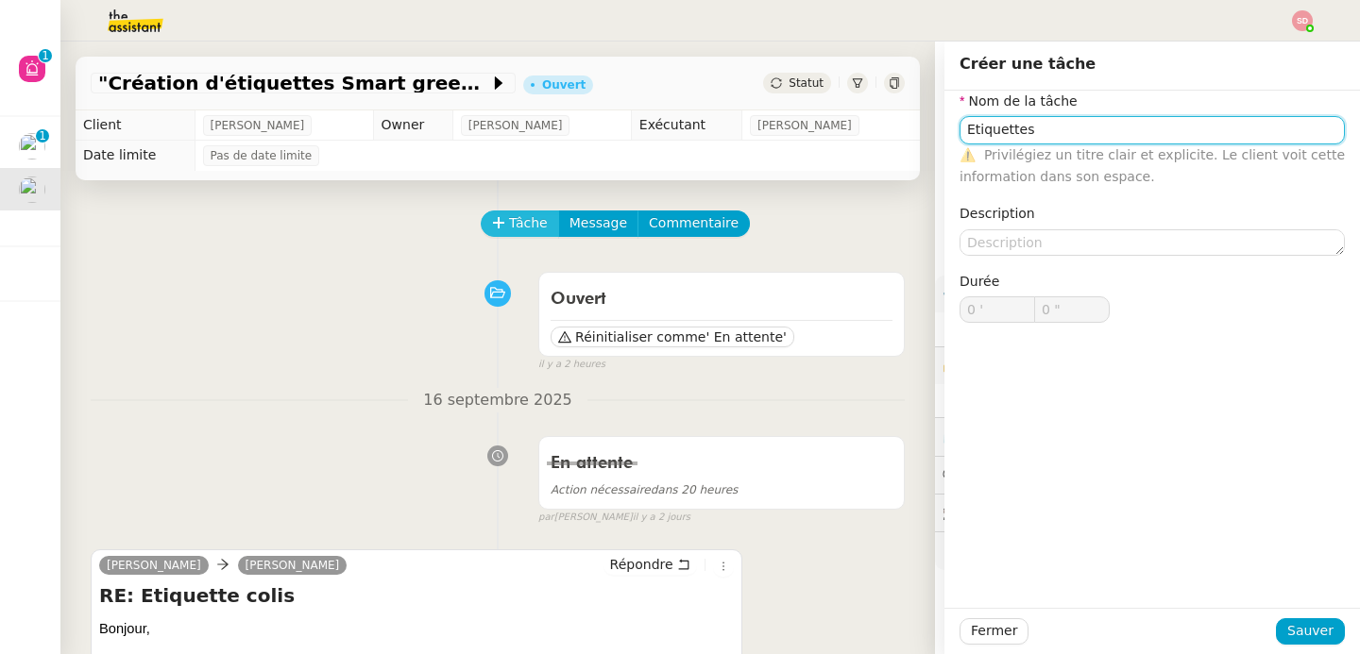
type input "Etiquettes"
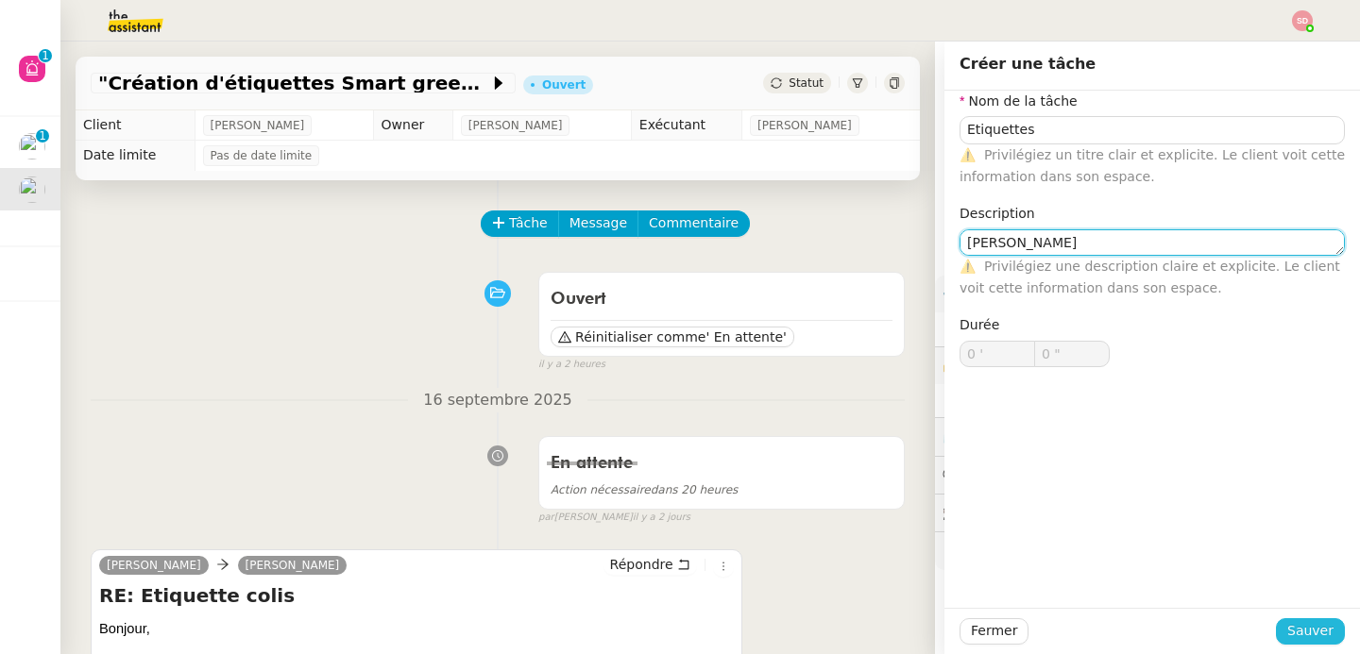
type textarea "[PERSON_NAME]"
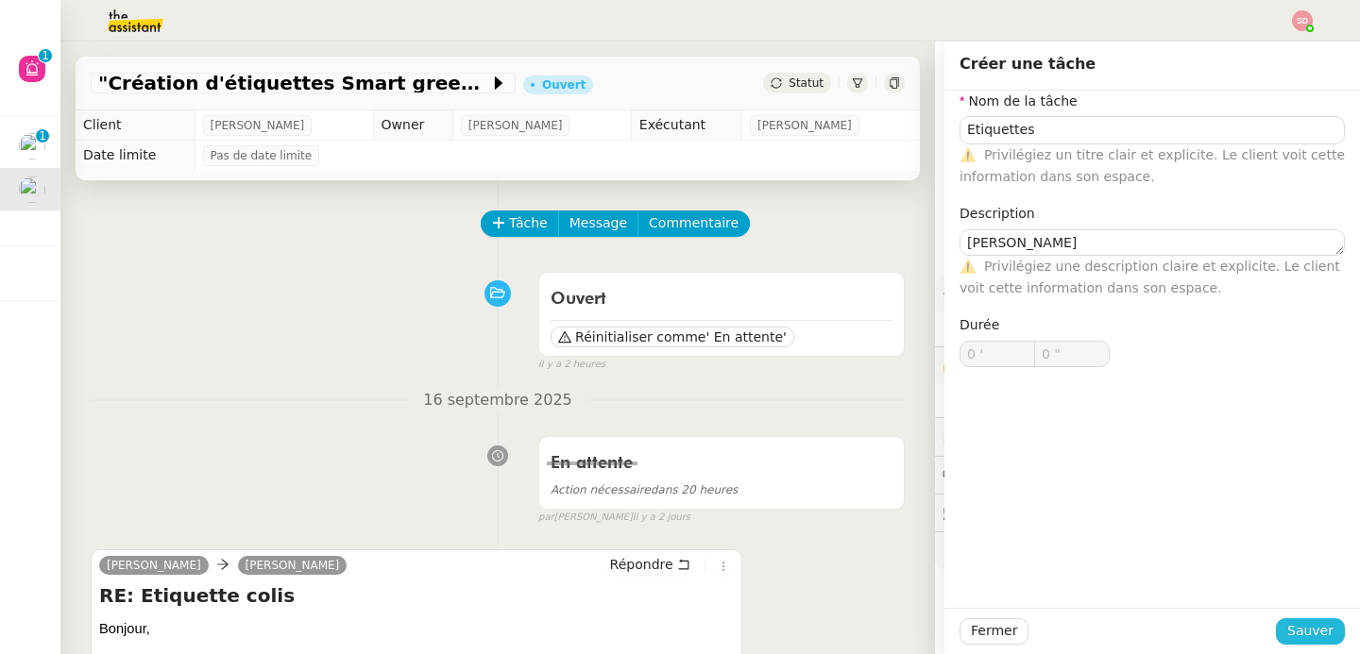
click at [1295, 623] on span "Sauver" at bounding box center [1310, 631] width 46 height 22
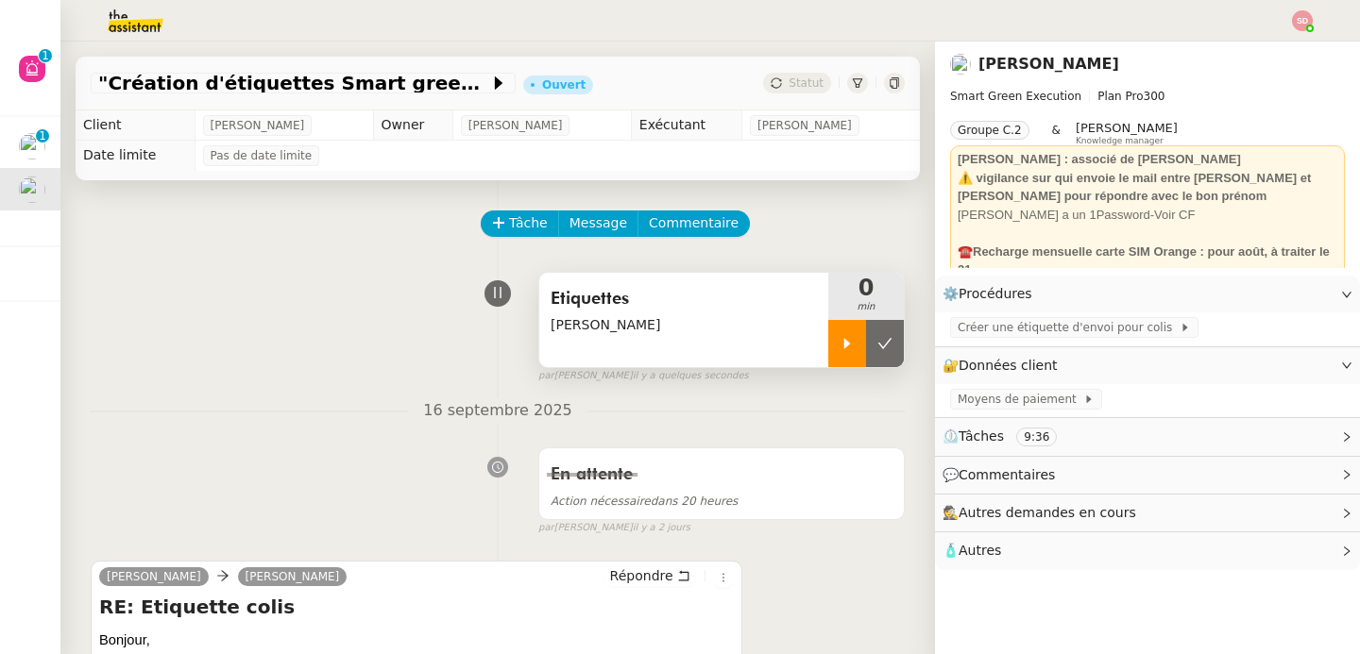
click at [828, 353] on div at bounding box center [847, 343] width 38 height 47
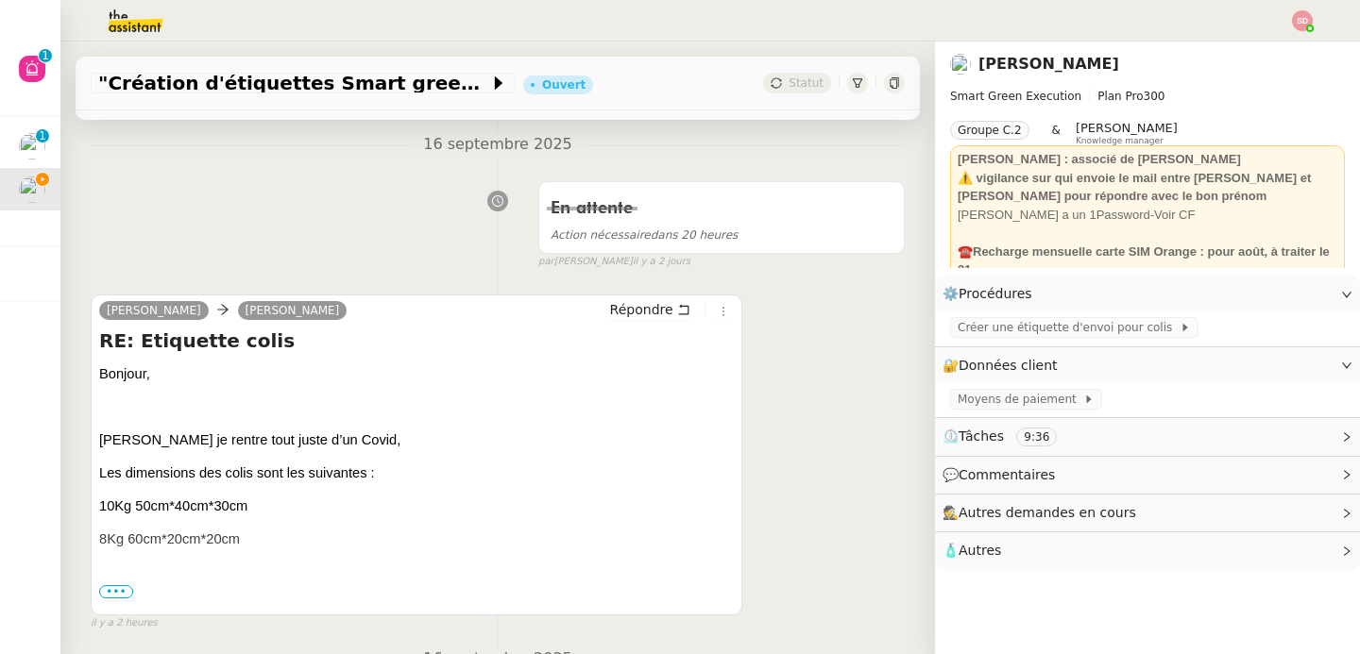
scroll to position [267, 0]
click at [122, 588] on span "•••" at bounding box center [116, 590] width 34 height 13
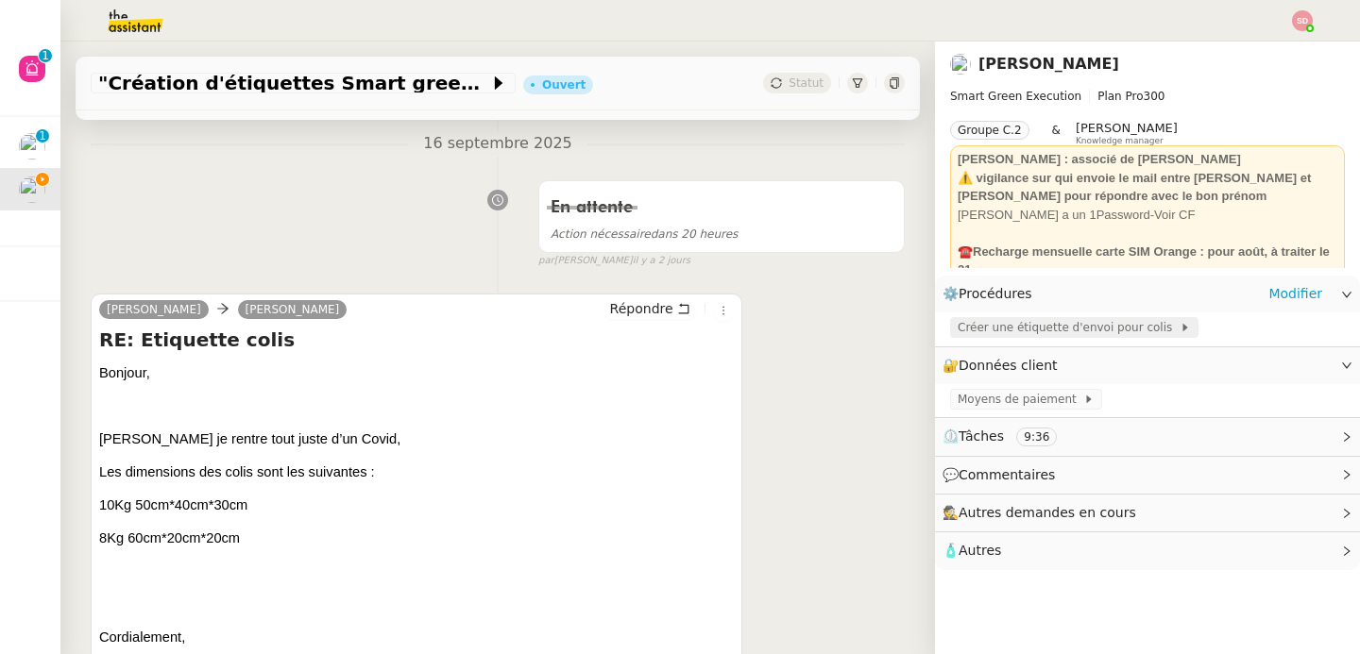
click at [1084, 331] on span "Créer une étiquette d'envoi pour colis" at bounding box center [1068, 327] width 222 height 19
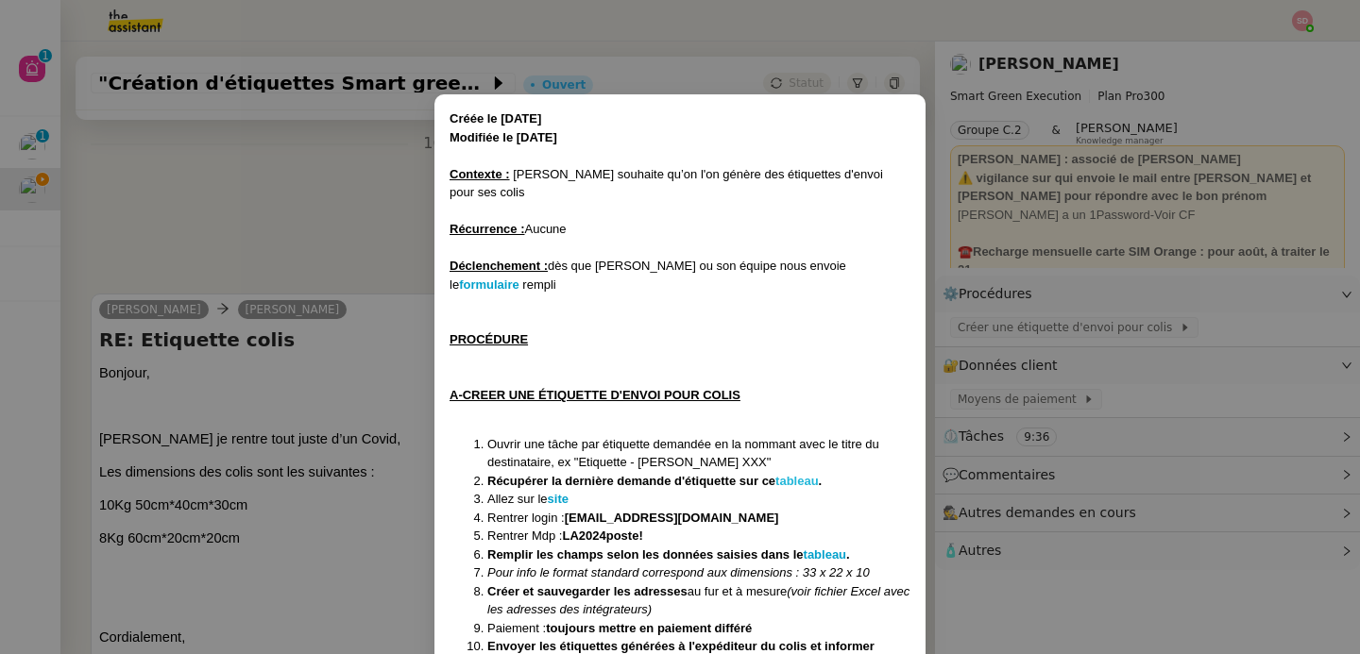
click at [802, 474] on strong "tableau" at bounding box center [796, 481] width 43 height 14
click at [212, 367] on nz-modal-container "Créée le 17/01/2025 Modifiée le 13/02/2025 Contexte : David souhaite qu’on l'on…" at bounding box center [680, 327] width 1360 height 654
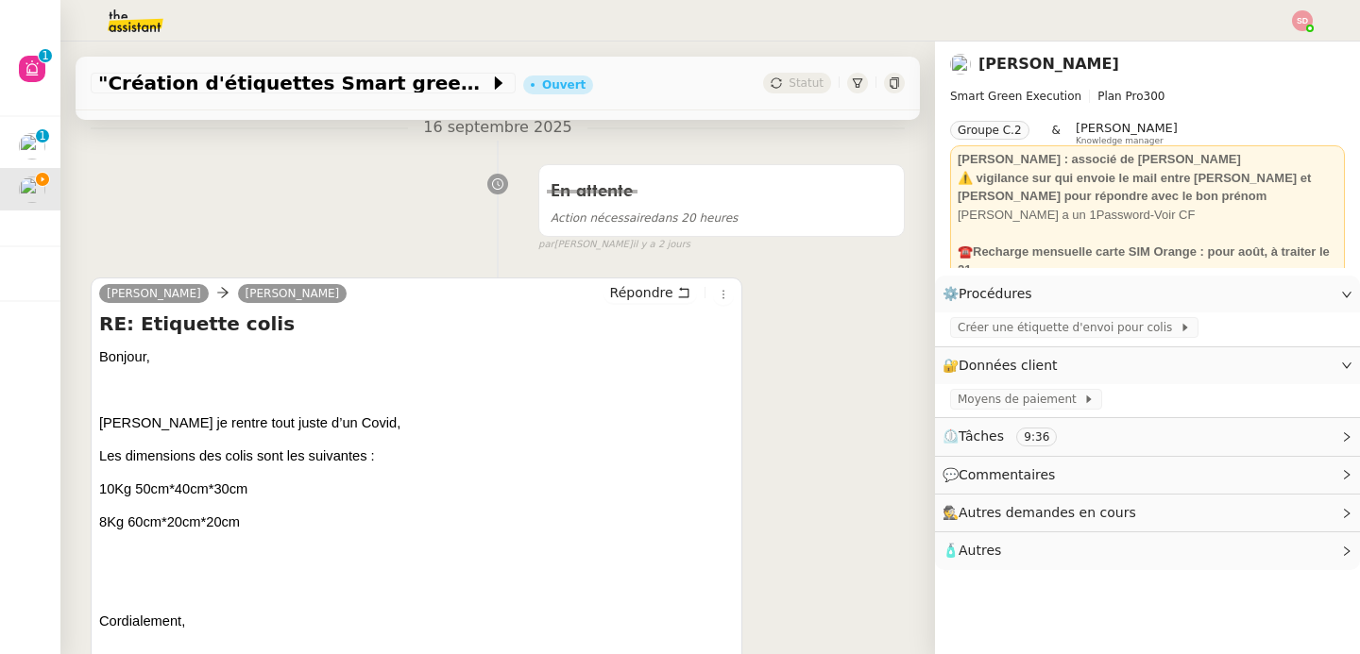
scroll to position [303, 0]
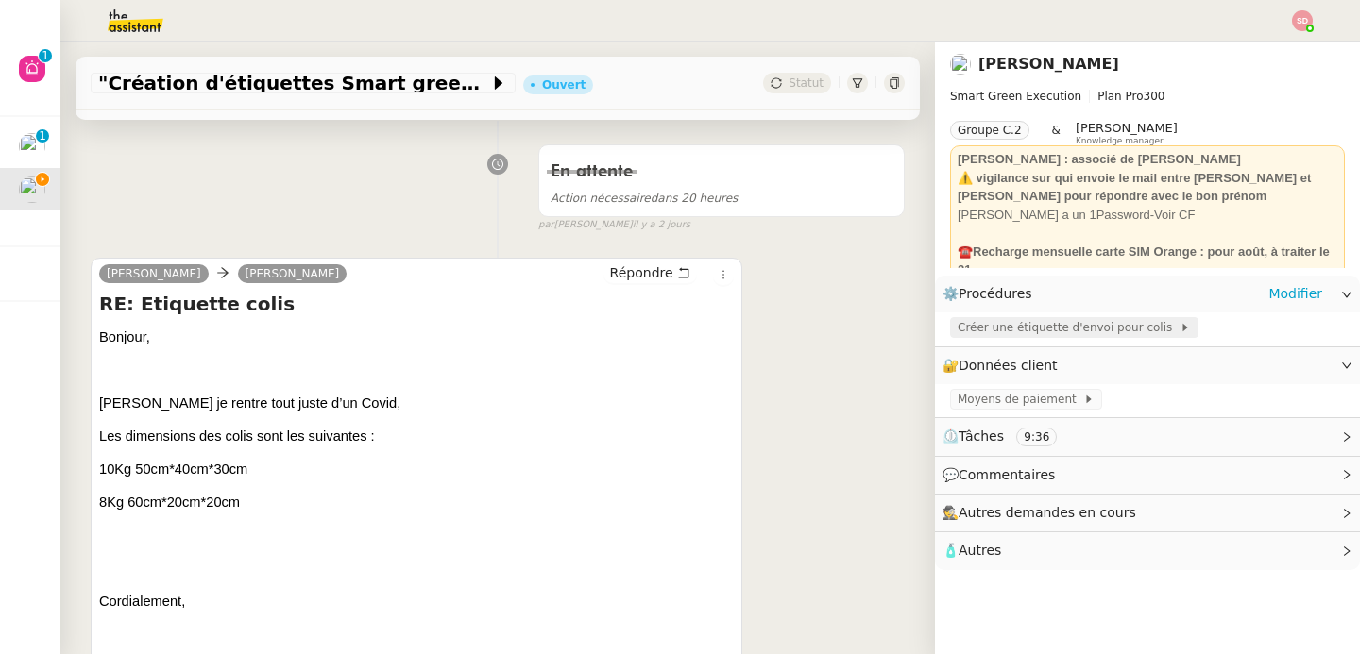
click at [1074, 321] on span "Créer une étiquette d'envoi pour colis" at bounding box center [1068, 327] width 222 height 19
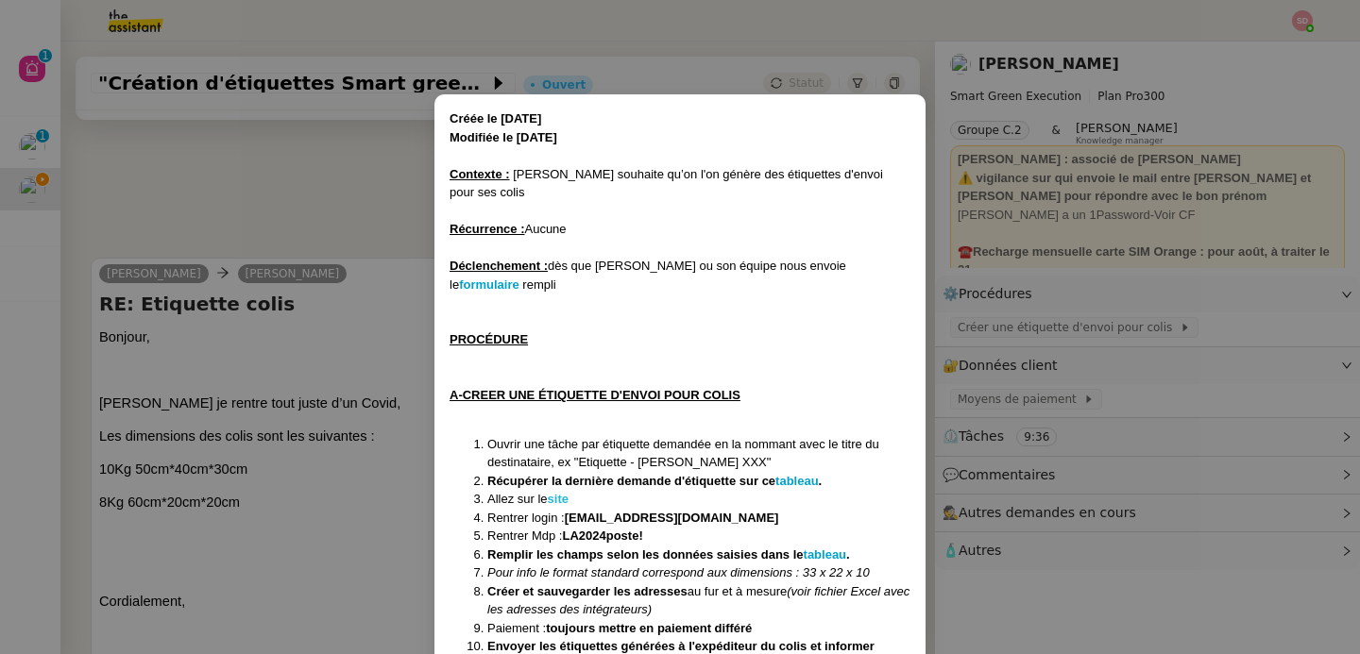
click at [558, 492] on strong "site" at bounding box center [558, 499] width 21 height 14
drag, startPoint x: 567, startPoint y: 499, endPoint x: 676, endPoint y: 494, distance: 109.7
click at [676, 527] on li "Rentrer Mdp : LA2024poste!" at bounding box center [698, 536] width 423 height 19
copy strong "LA2024poste!"
click at [275, 146] on nz-modal-container "Créée le 17/01/2025 Modifiée le 13/02/2025 Contexte : David souhaite qu’on l'on…" at bounding box center [680, 327] width 1360 height 654
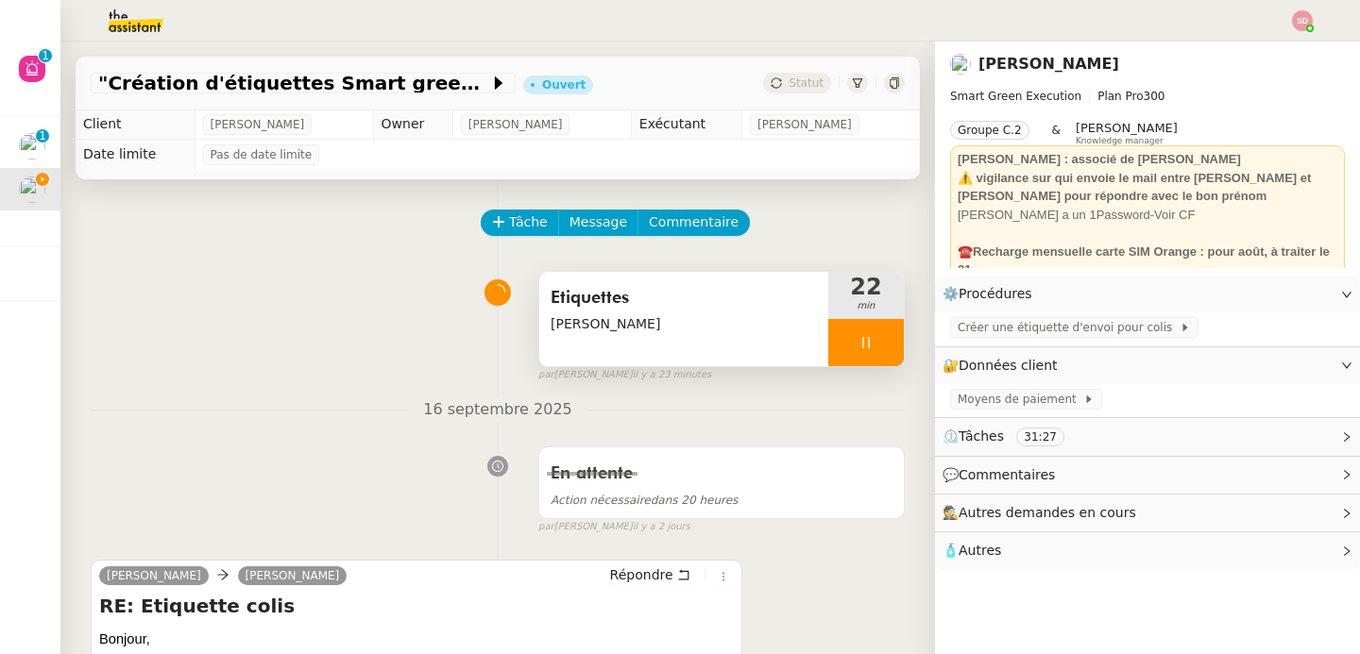
scroll to position [0, 0]
click at [862, 332] on div at bounding box center [866, 343] width 76 height 47
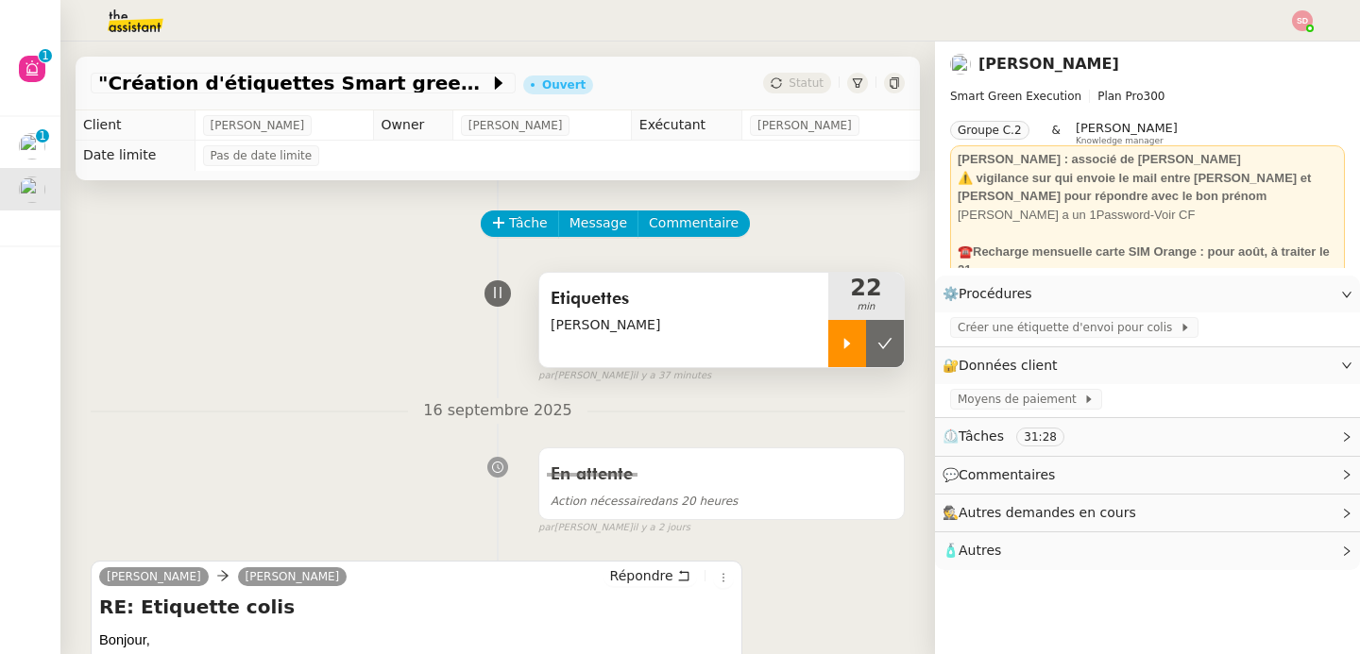
click at [838, 349] on div at bounding box center [847, 343] width 38 height 47
click at [284, 417] on nz-divider "16 septembre 2025" at bounding box center [498, 410] width 814 height 25
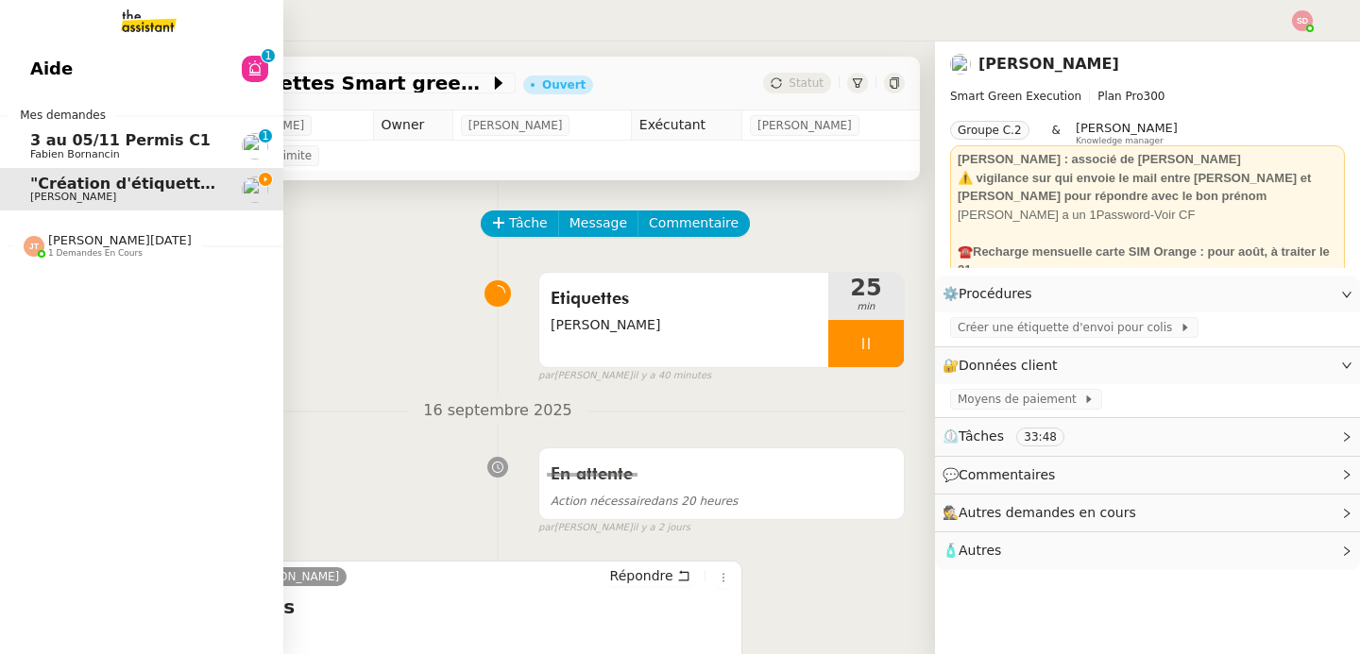
click at [46, 249] on div "Jean-Noël De Tinguy 1 demandes en cours" at bounding box center [108, 245] width 168 height 25
click at [59, 288] on span "Effectuer un pré-recrutement téléphonique" at bounding box center [218, 282] width 376 height 18
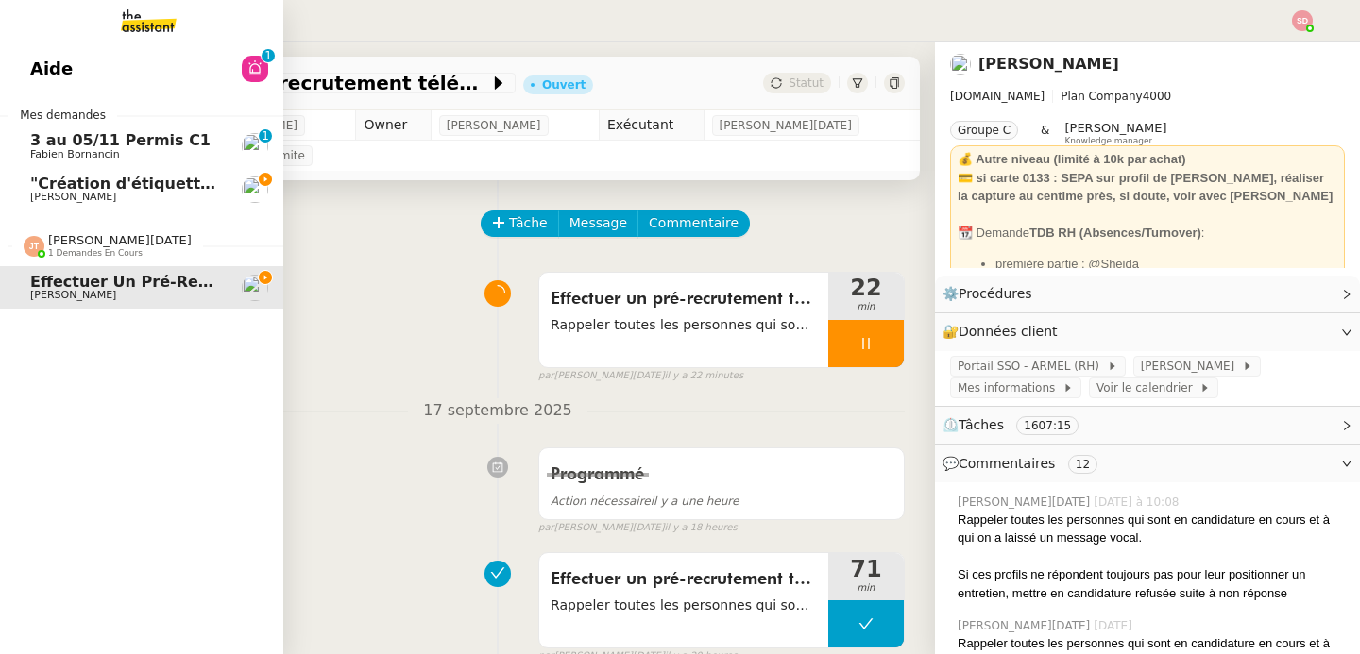
click at [94, 245] on span "[PERSON_NAME][DATE]" at bounding box center [120, 240] width 144 height 14
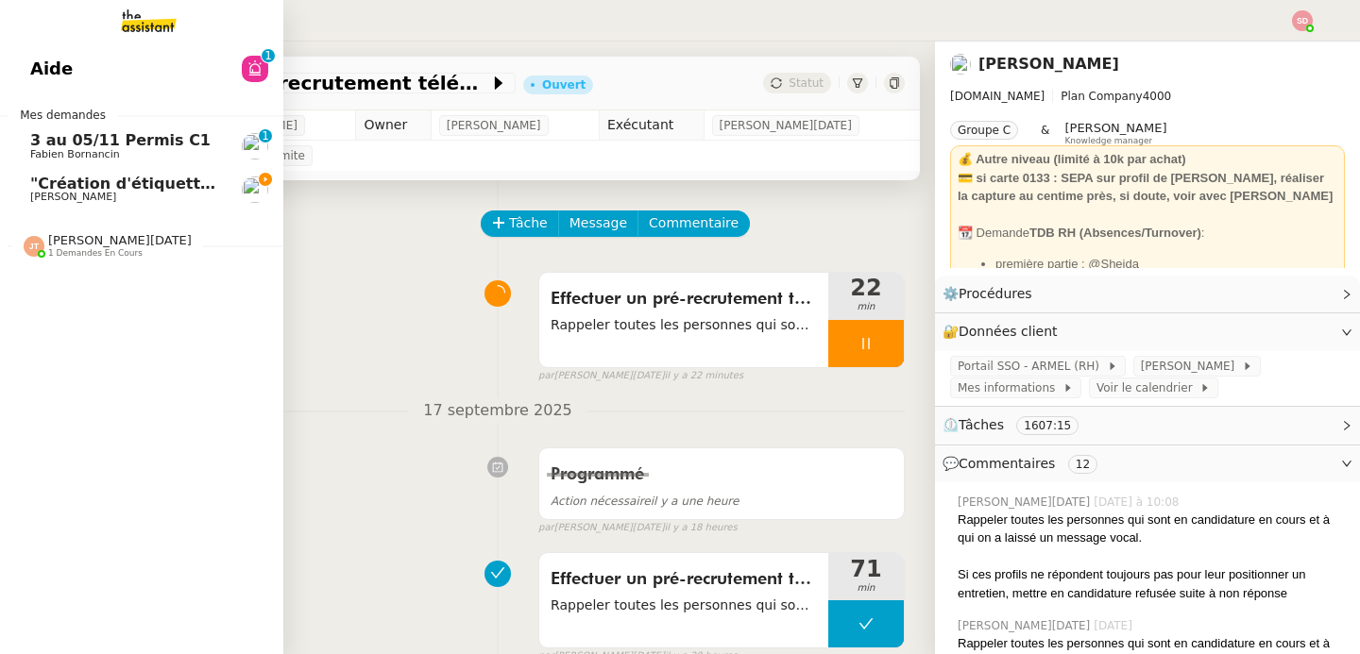
click at [139, 194] on span "[PERSON_NAME]" at bounding box center [125, 197] width 191 height 11
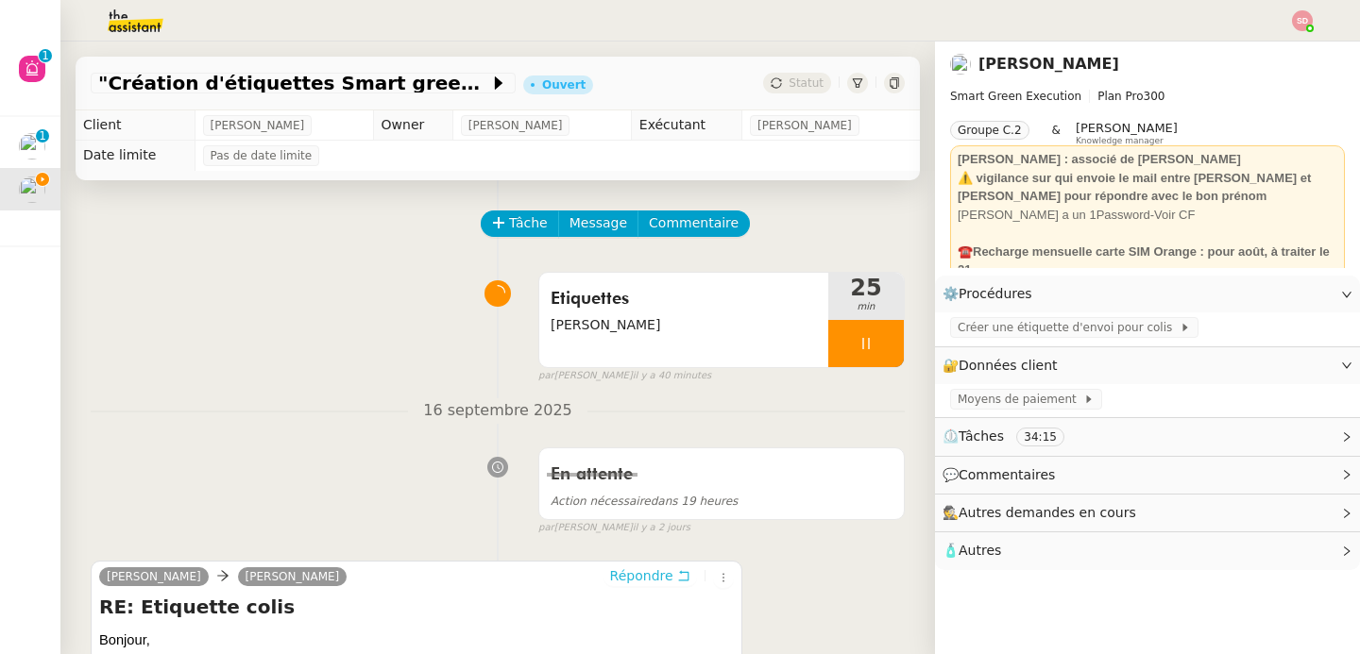
click at [644, 584] on span "Répondre" at bounding box center [641, 576] width 63 height 19
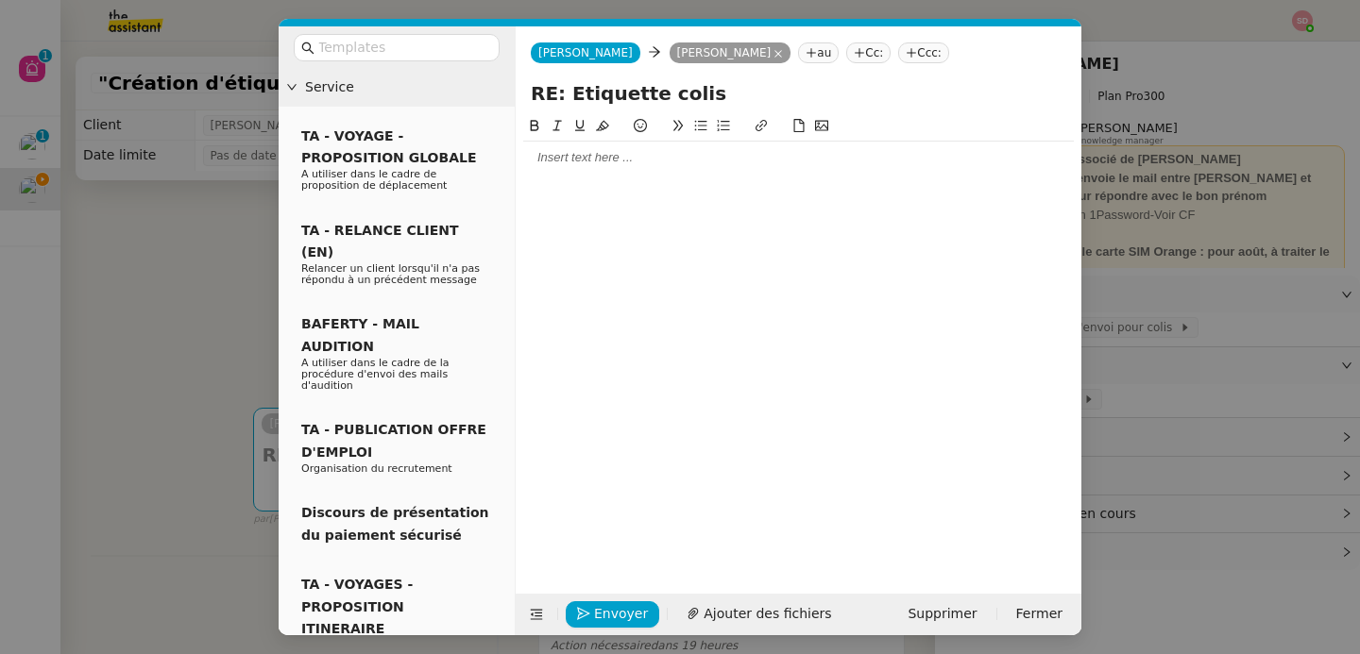
click at [599, 171] on div at bounding box center [798, 158] width 550 height 32
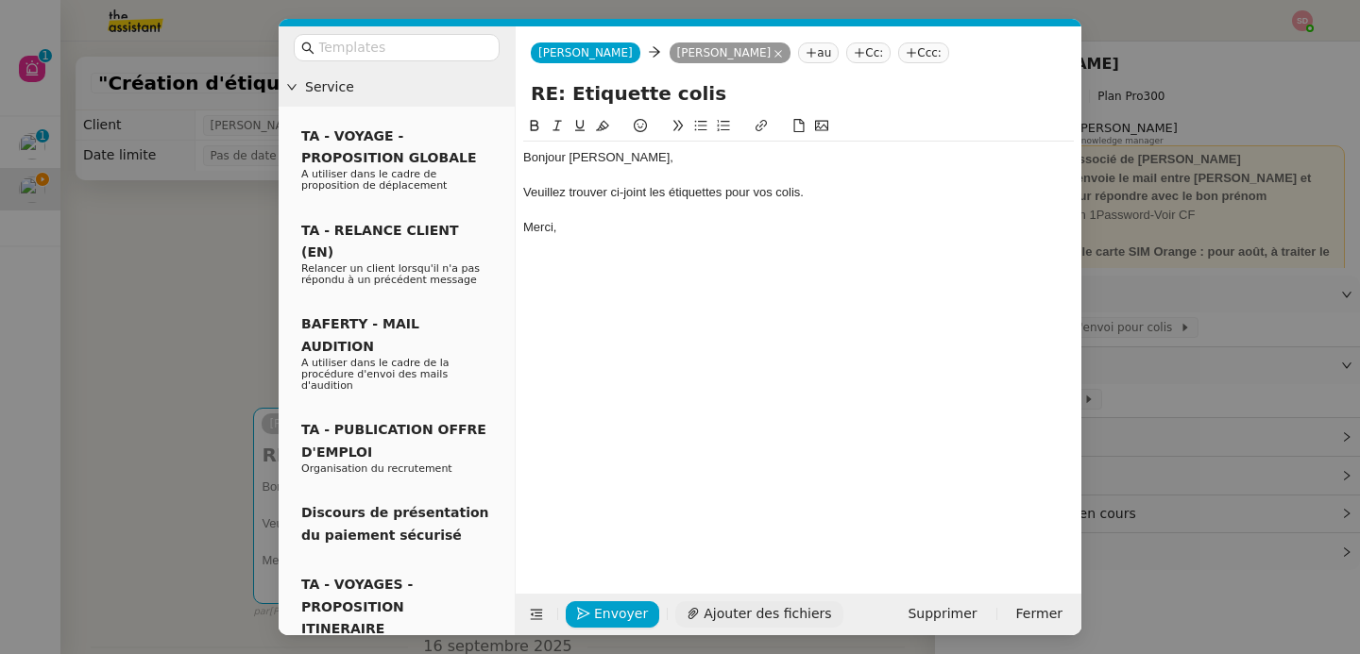
click at [760, 614] on span "Ajouter des fichiers" at bounding box center [766, 614] width 127 height 22
click at [586, 579] on link "Z0102380231.pdf" at bounding box center [784, 583] width 511 height 22
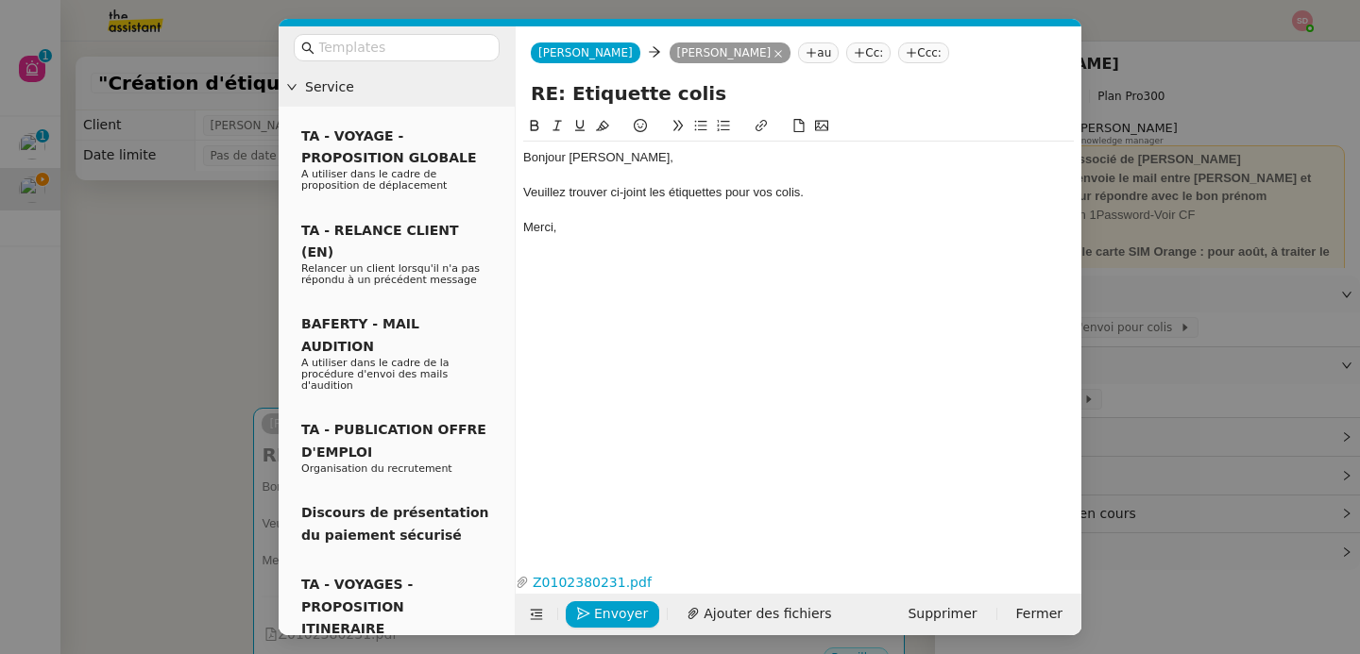
click at [679, 234] on div "Merci," at bounding box center [798, 227] width 550 height 17
click at [587, 619] on icon "button" at bounding box center [583, 613] width 13 height 13
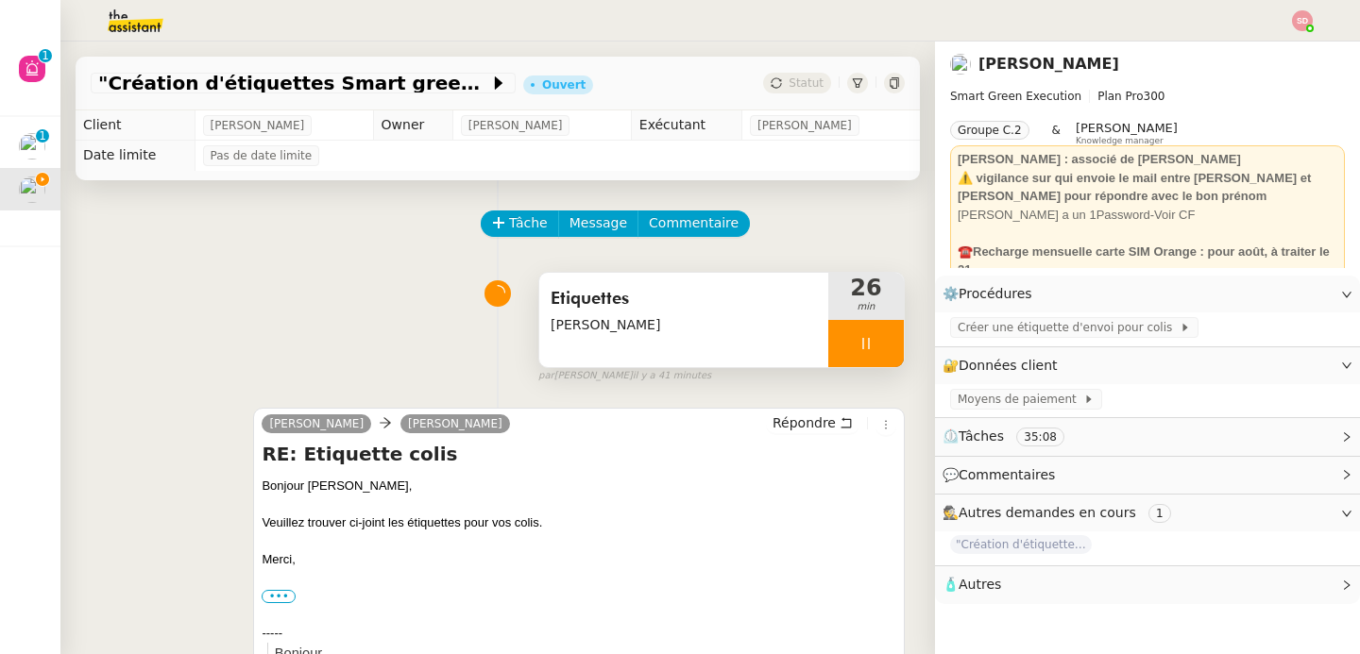
click at [856, 349] on div at bounding box center [866, 343] width 76 height 47
click at [877, 349] on icon at bounding box center [884, 343] width 15 height 15
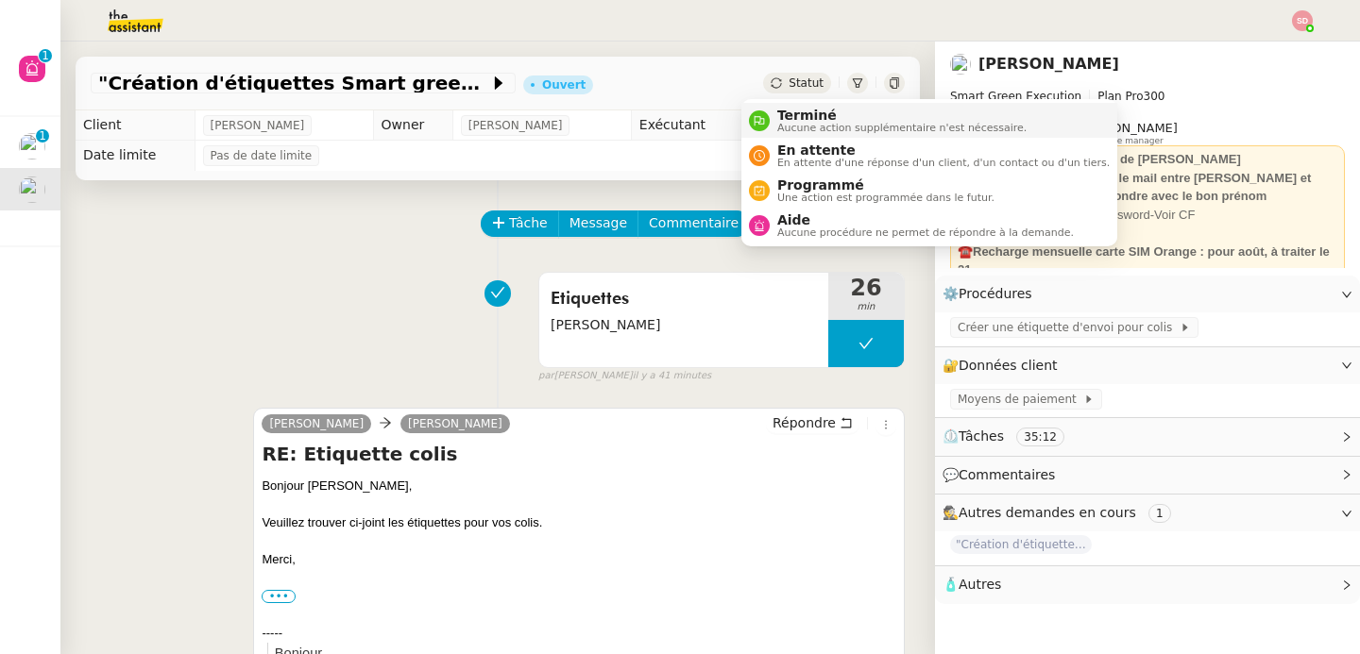
click at [763, 117] on icon at bounding box center [758, 120] width 11 height 11
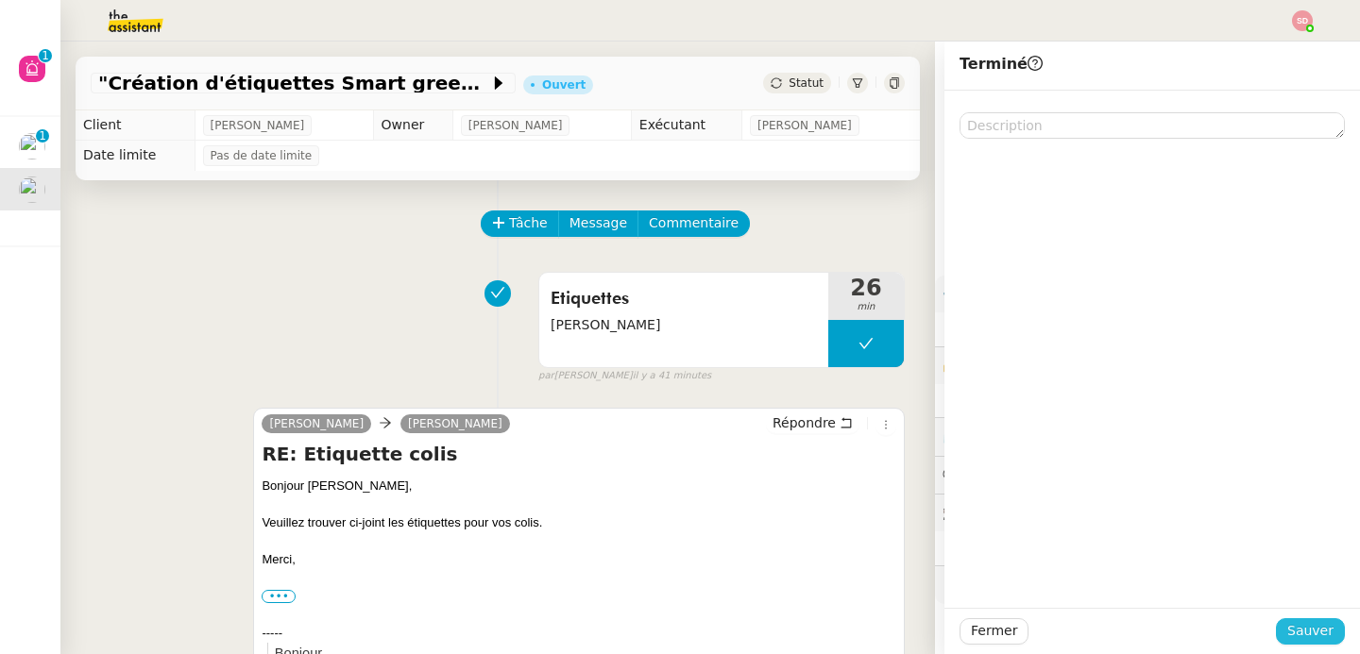
click at [1320, 623] on button "Sauver" at bounding box center [1310, 631] width 69 height 26
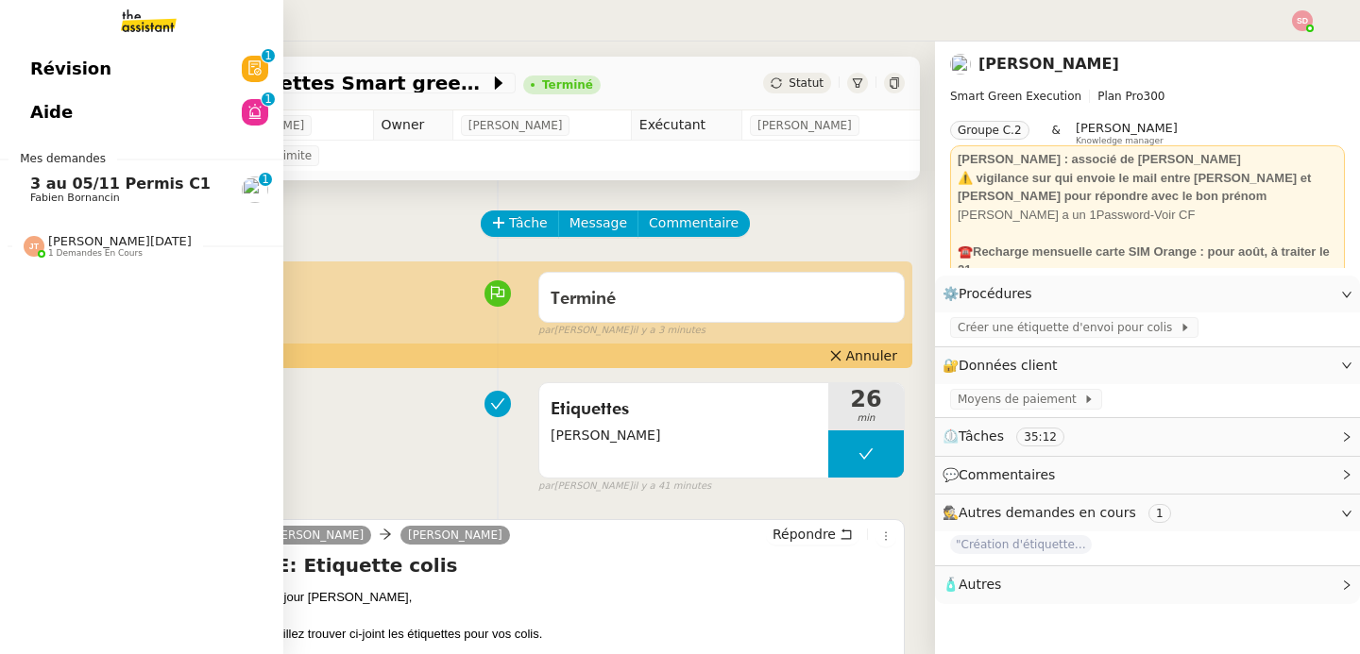
click at [43, 102] on span "Aide" at bounding box center [51, 112] width 42 height 28
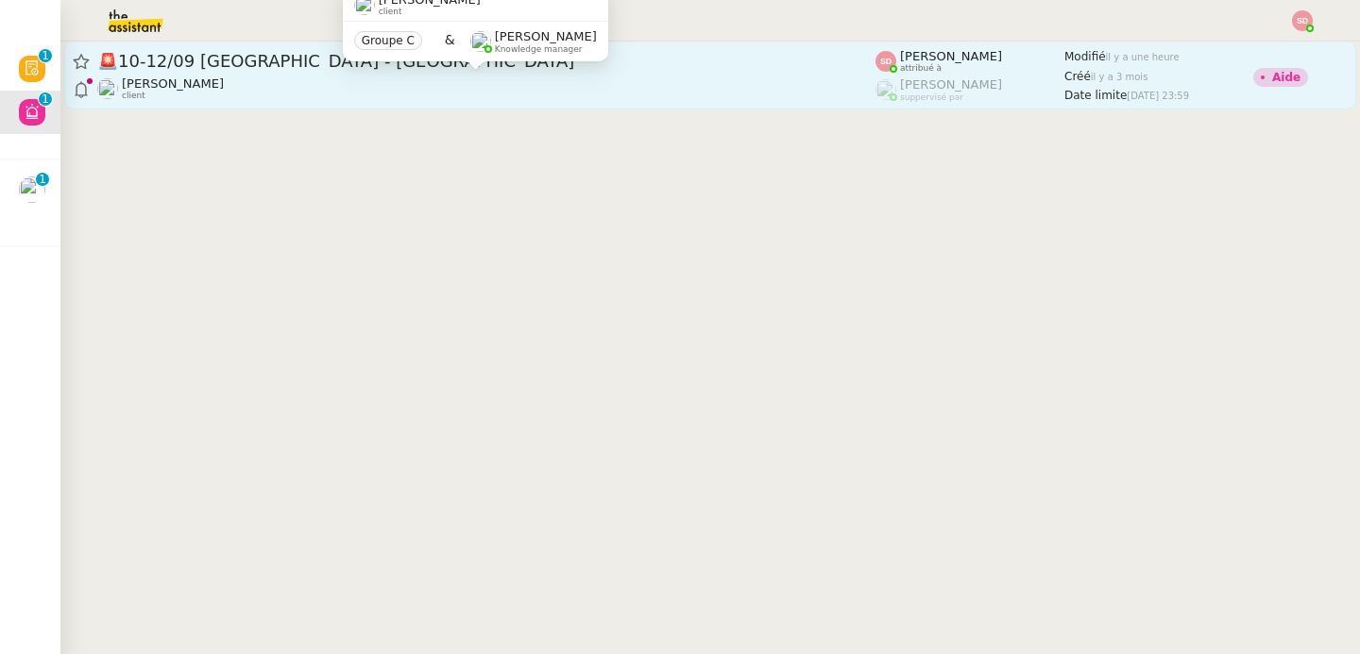
click at [608, 76] on div "Lydie Laulon client" at bounding box center [486, 88] width 778 height 25
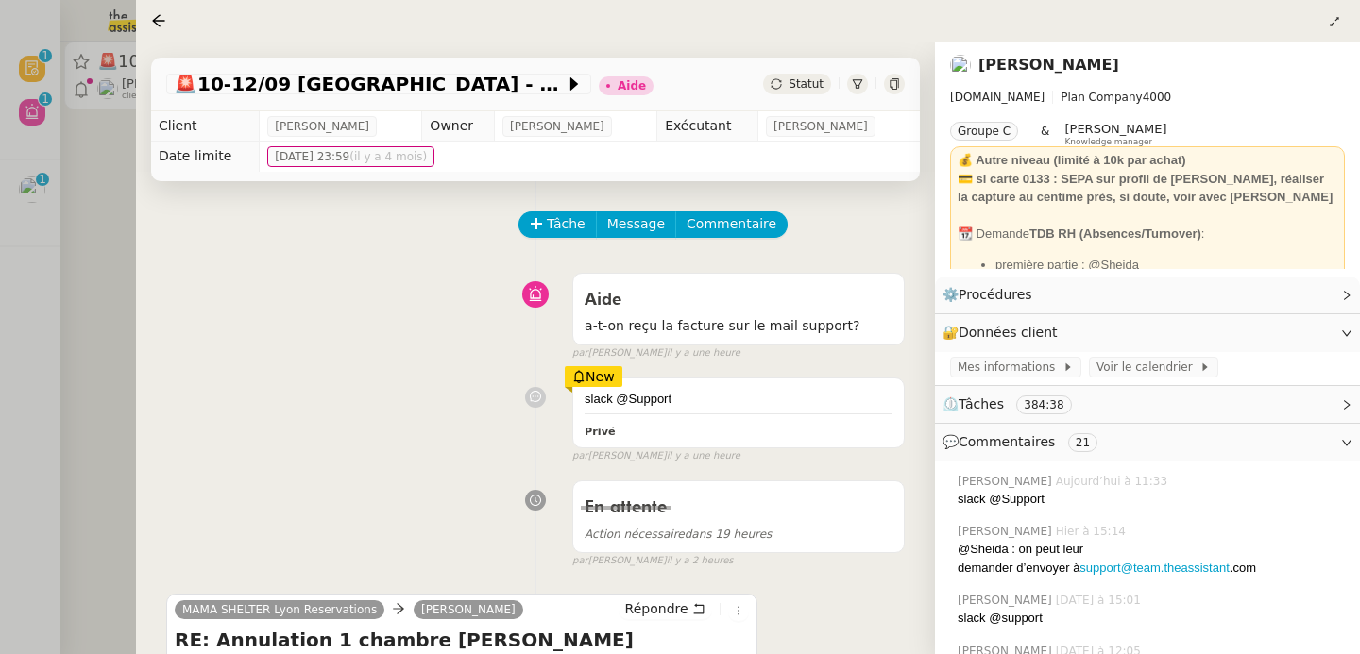
click at [91, 204] on div at bounding box center [680, 327] width 1360 height 654
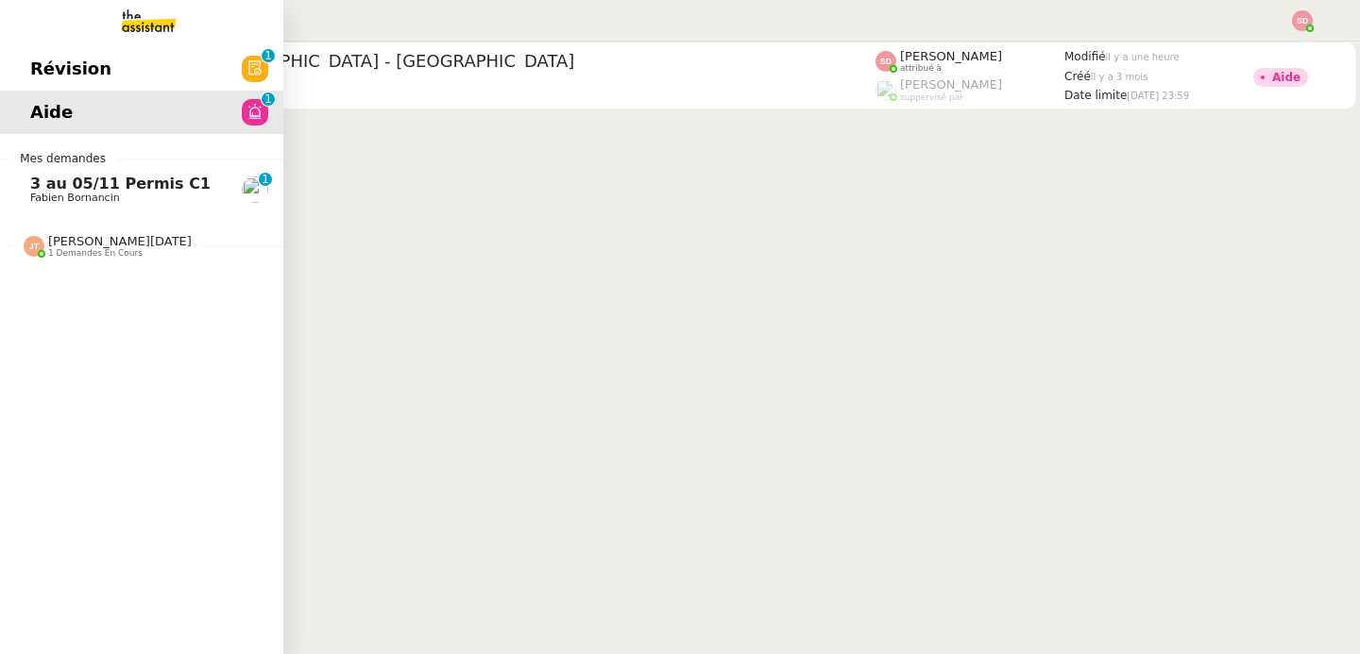
click at [30, 182] on span "3 au 05/11 Permis C1" at bounding box center [120, 184] width 180 height 18
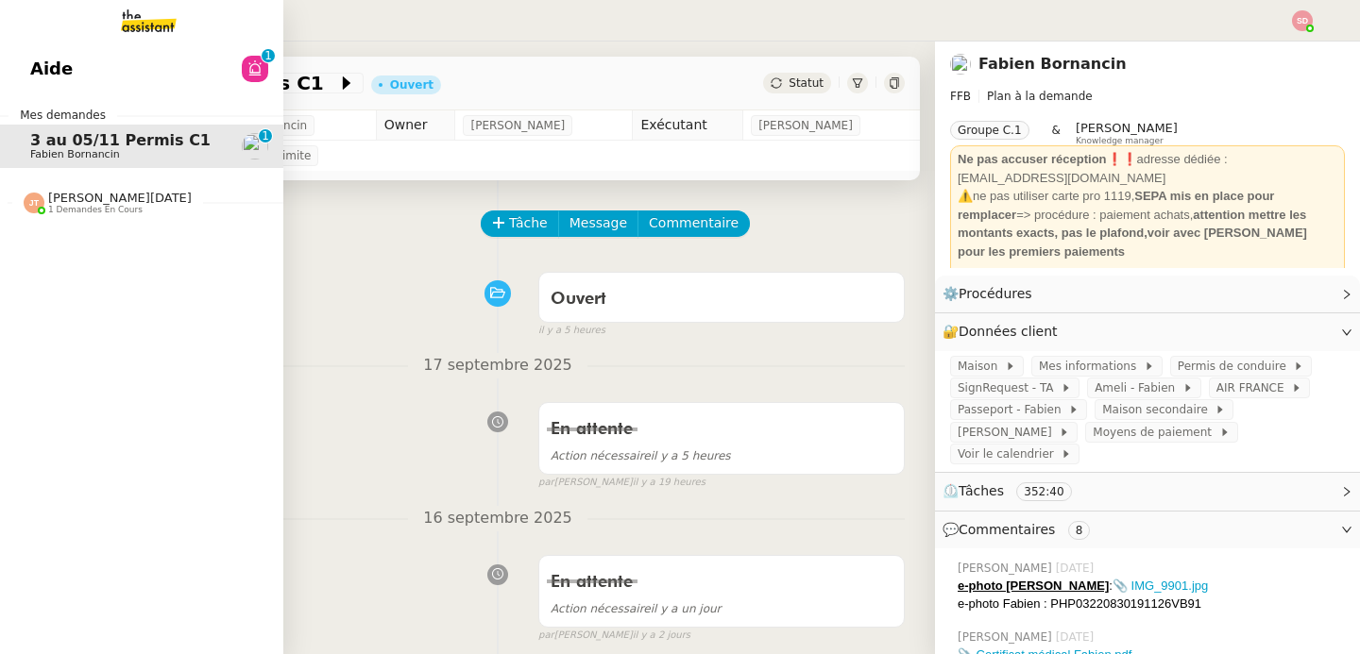
click at [58, 205] on span "1 demandes en cours" at bounding box center [95, 210] width 94 height 10
click at [51, 200] on span "[PERSON_NAME]" at bounding box center [101, 198] width 102 height 14
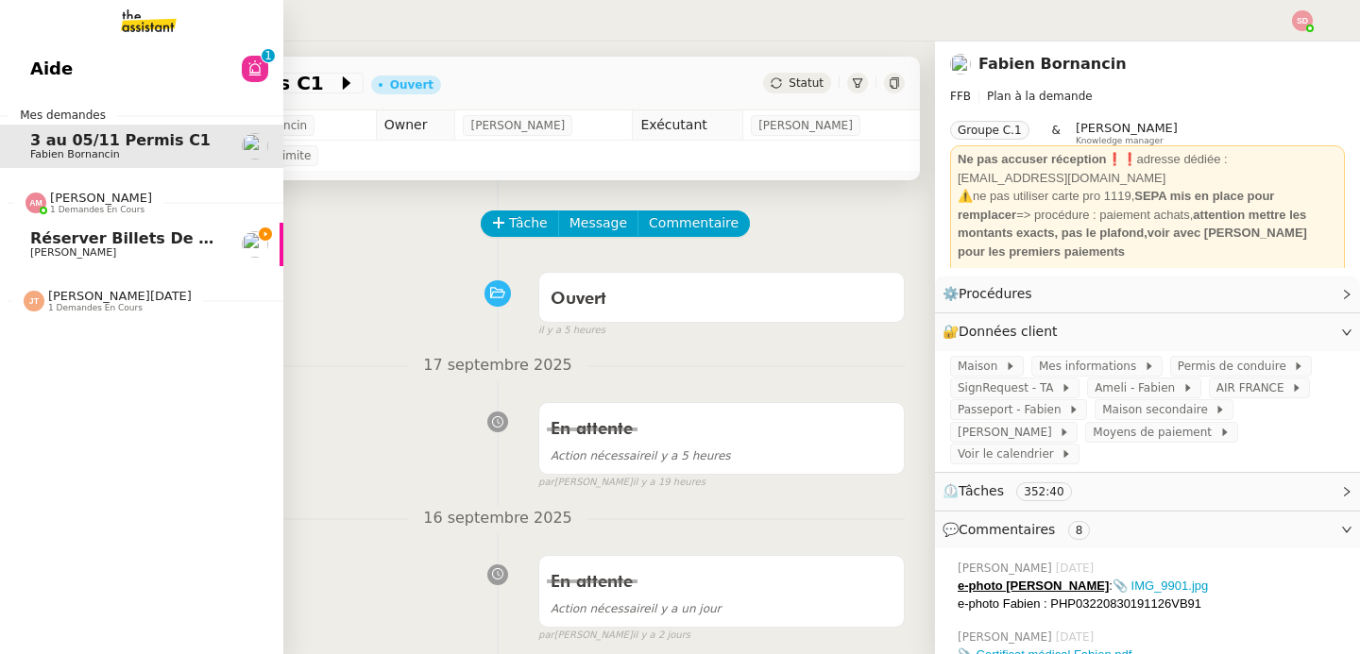
click at [95, 246] on span "Axel BANDIAKY" at bounding box center [73, 252] width 86 height 12
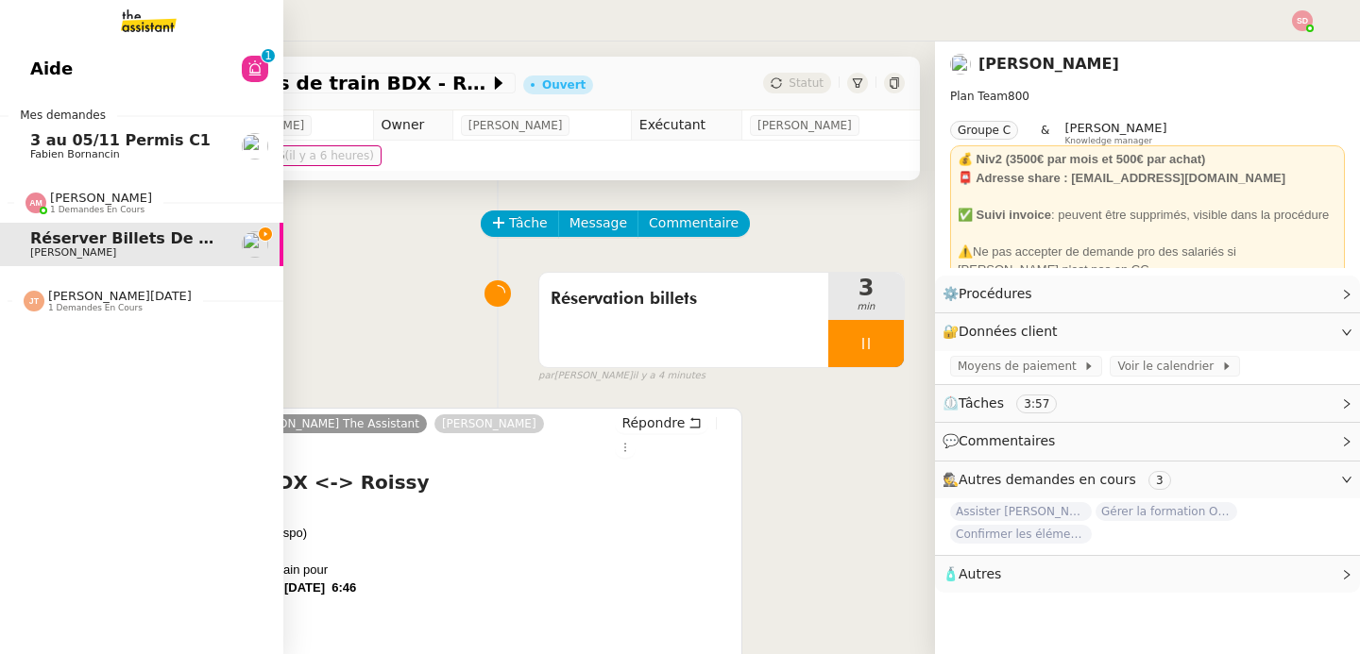
click at [90, 193] on span "[PERSON_NAME]" at bounding box center [101, 198] width 102 height 14
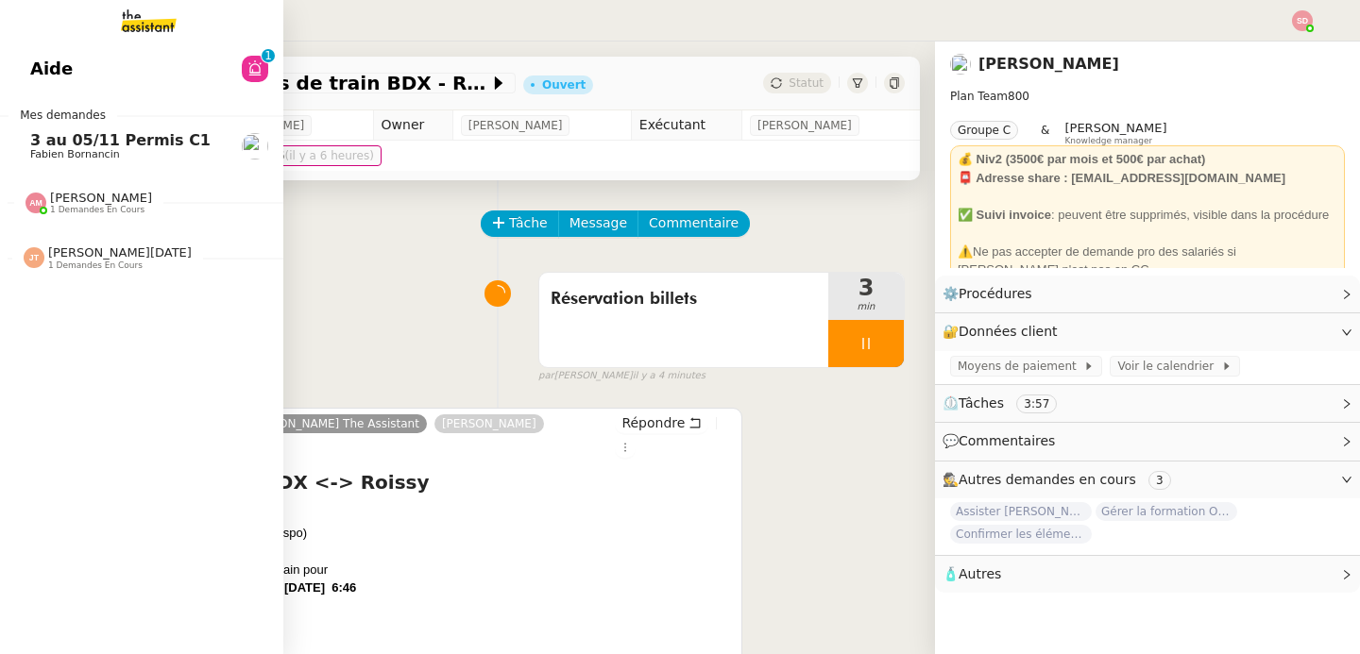
click at [109, 242] on span "Jean-Noël De Tinguy 1 demandes en cours" at bounding box center [149, 250] width 283 height 40
click at [129, 157] on span "Fabien Bornancin" at bounding box center [125, 154] width 191 height 11
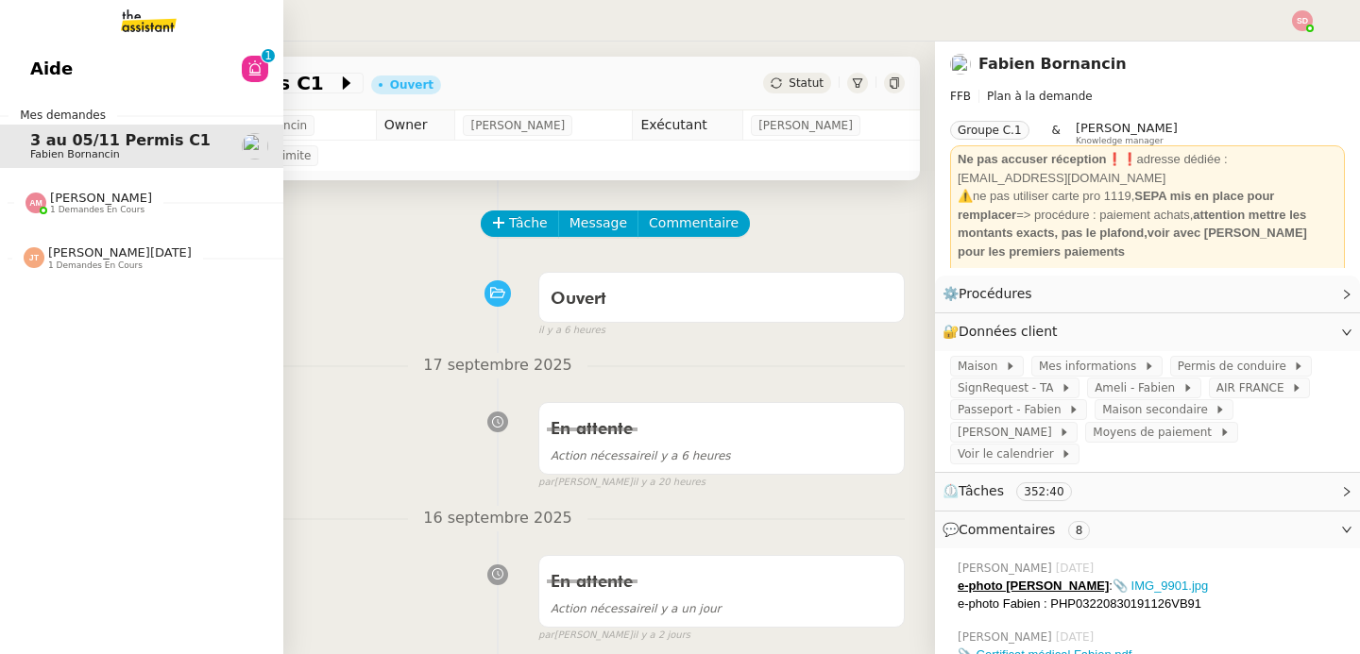
click at [223, 79] on link "Aide 0 1 2 3 4 5 6 7 8 9" at bounding box center [141, 68] width 283 height 43
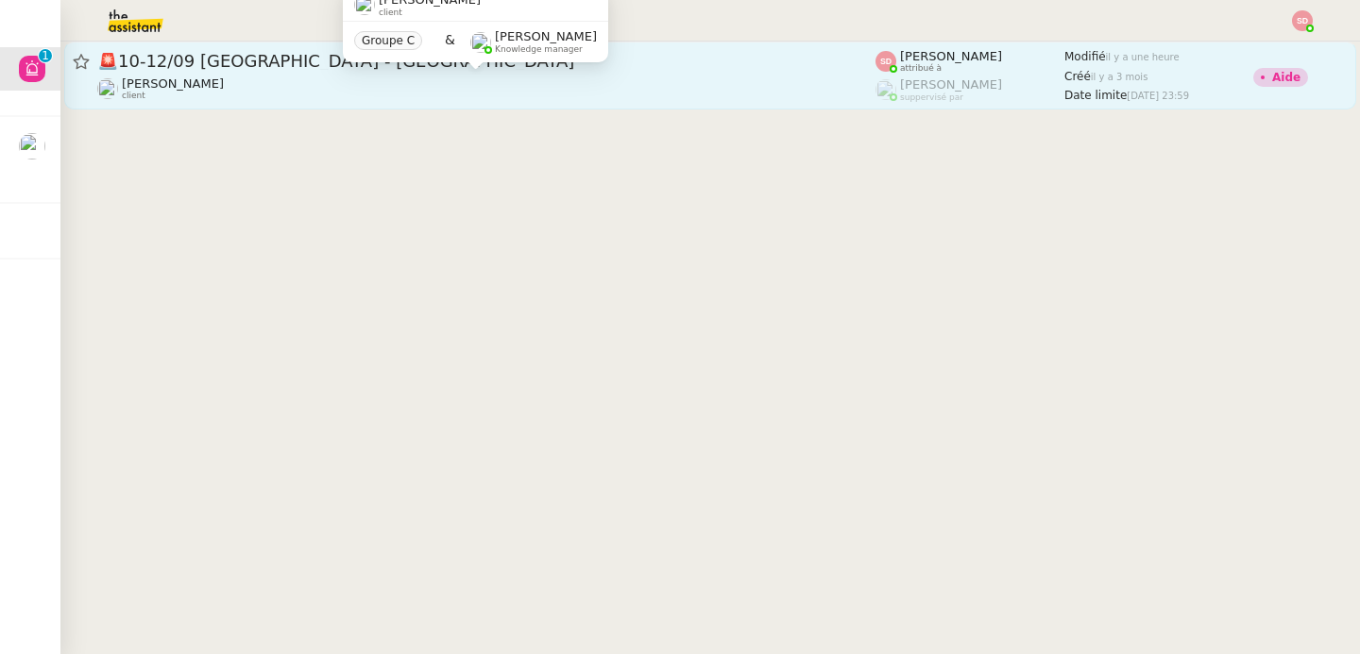
click at [513, 81] on div "Lydie Laulon client" at bounding box center [486, 88] width 778 height 25
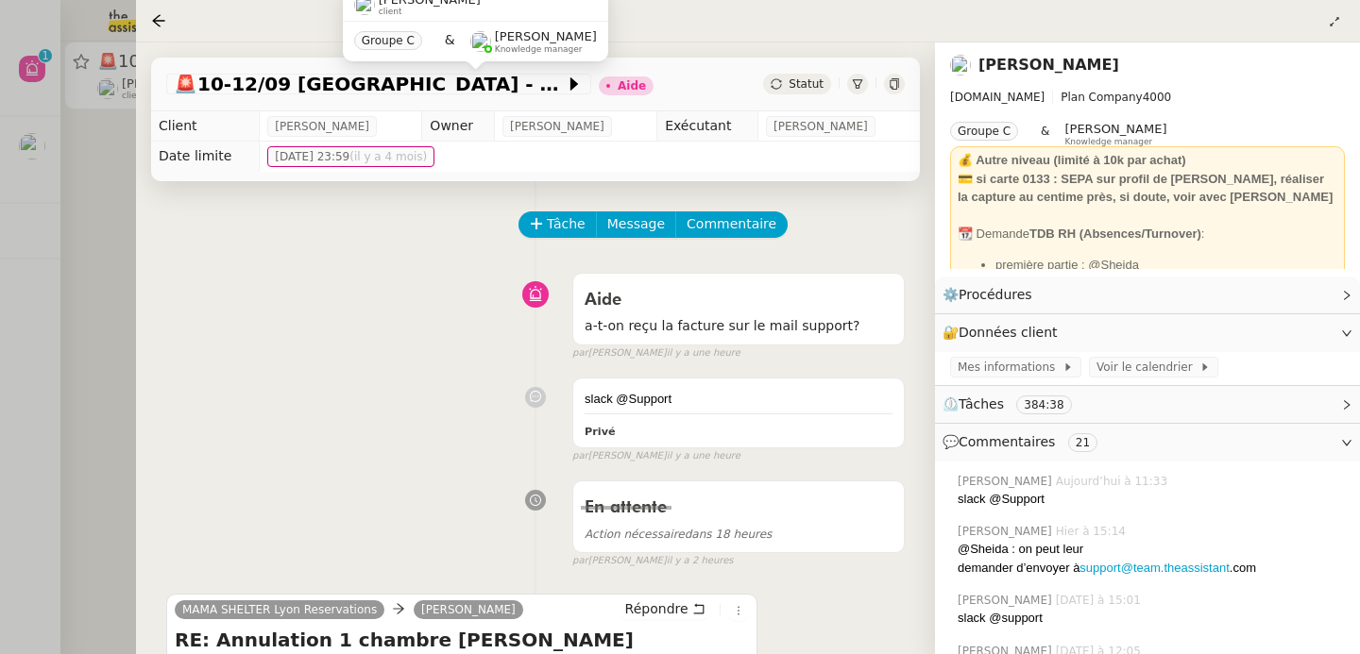
click at [77, 147] on div at bounding box center [680, 327] width 1360 height 654
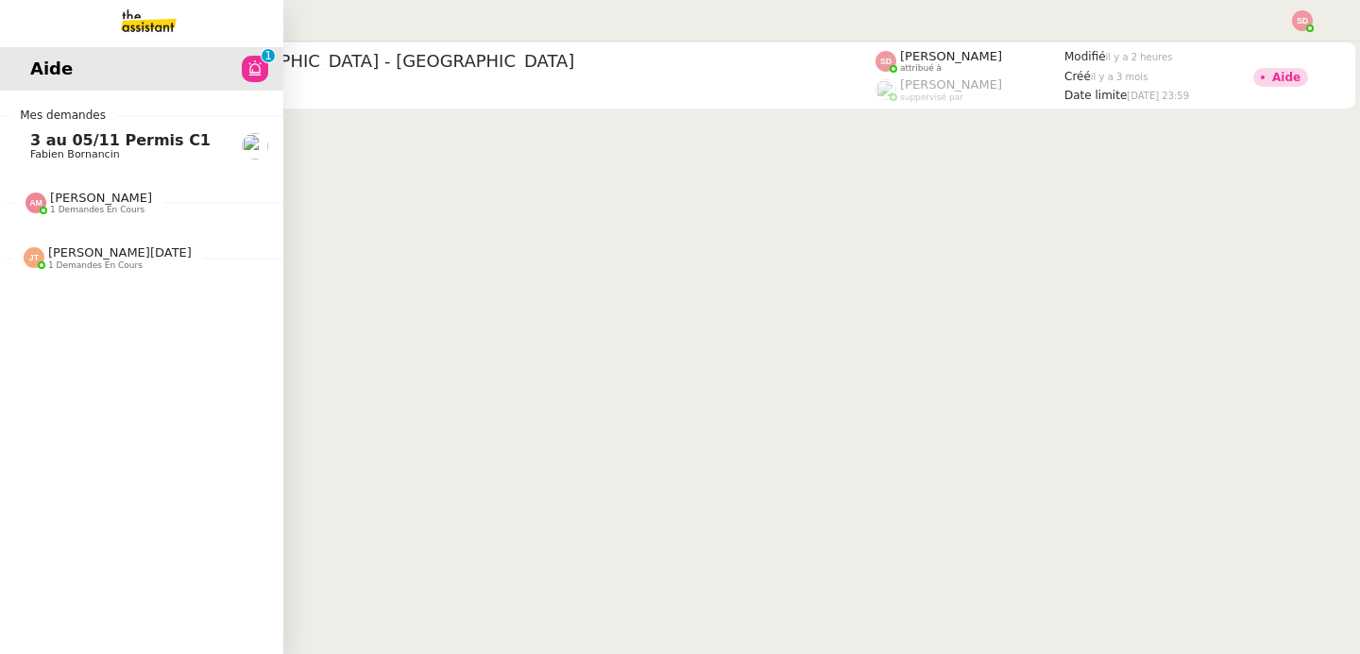
click at [48, 140] on span "3 au 05/11 Permis C1" at bounding box center [120, 140] width 180 height 18
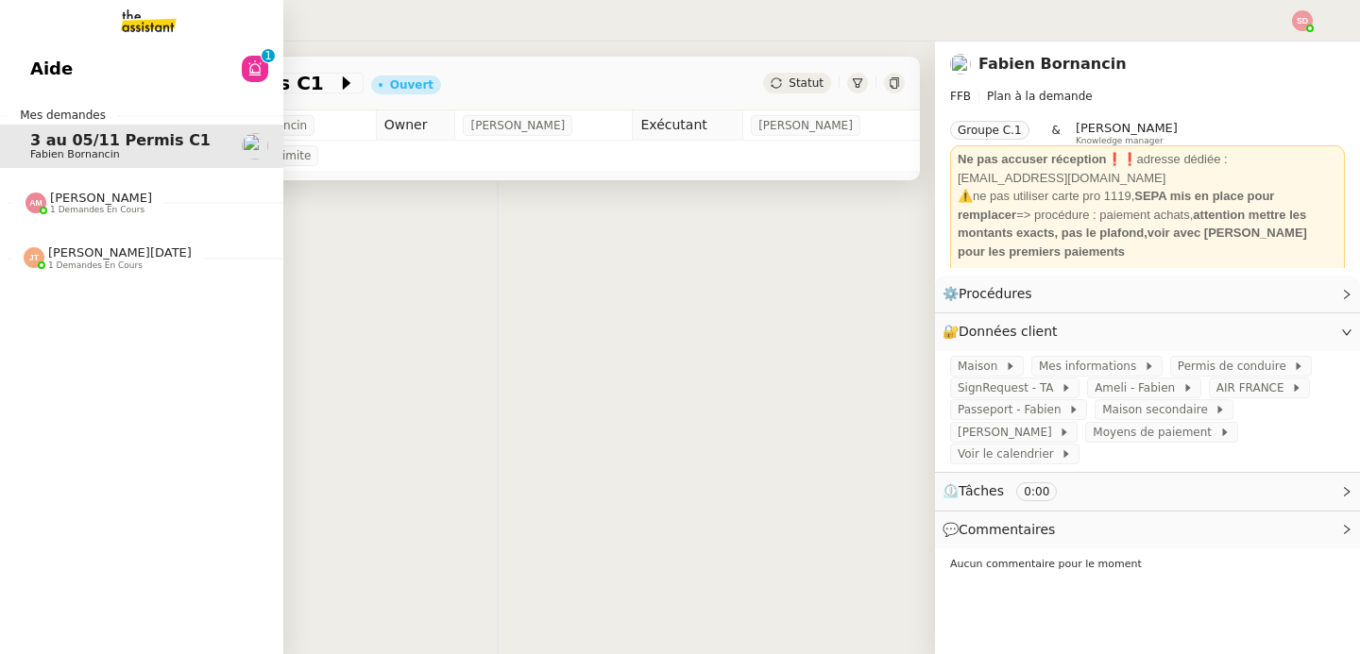
click at [117, 210] on span "1 demandes en cours" at bounding box center [97, 210] width 94 height 10
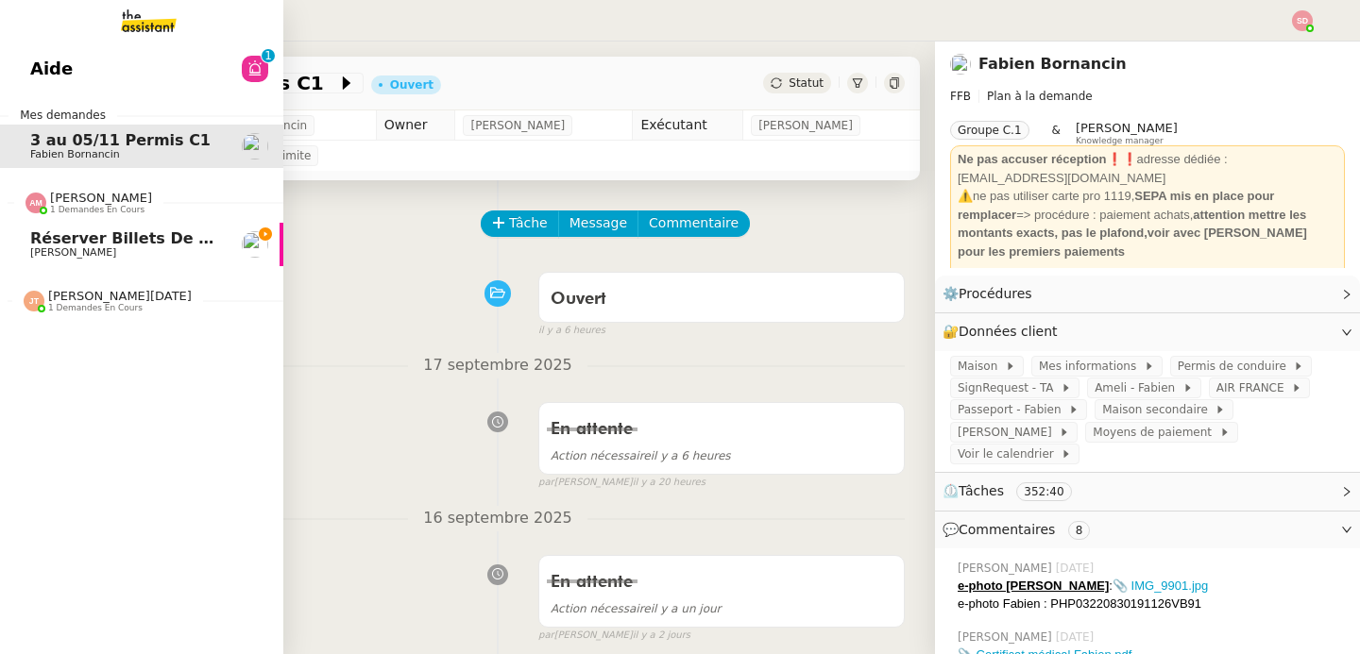
click at [117, 210] on span "1 demandes en cours" at bounding box center [97, 210] width 94 height 10
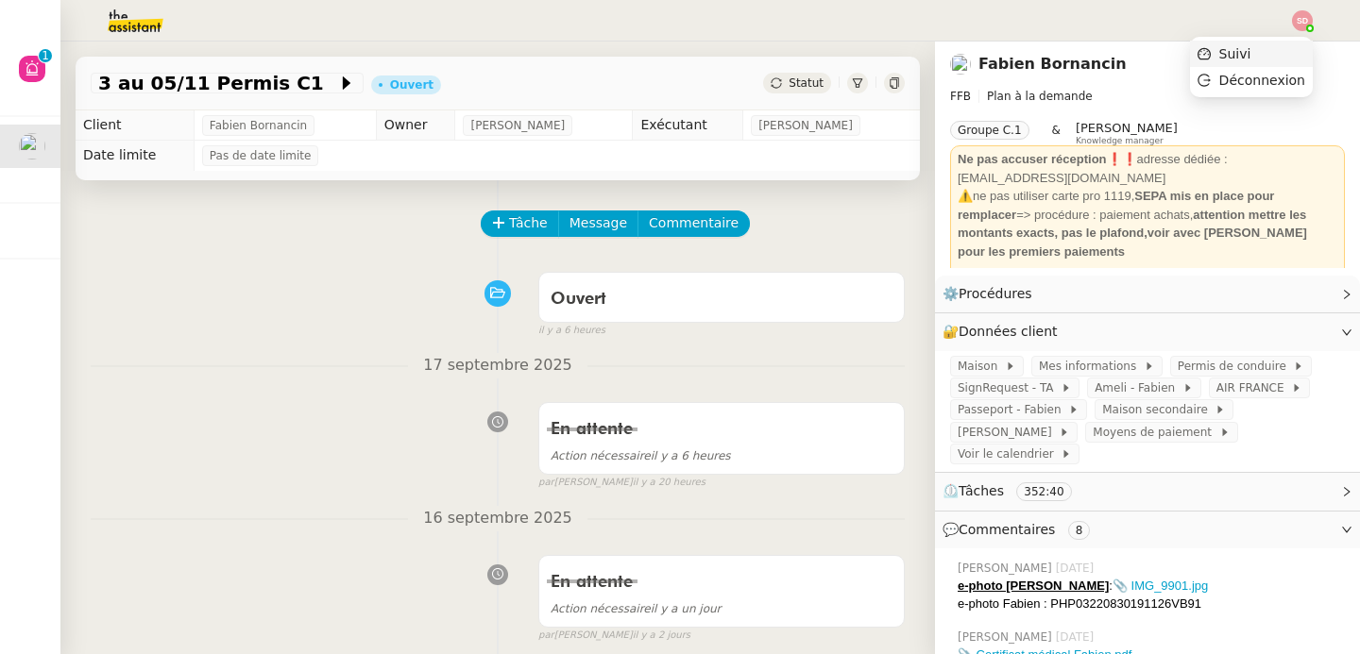
click at [1302, 47] on li "Suivi" at bounding box center [1251, 54] width 123 height 26
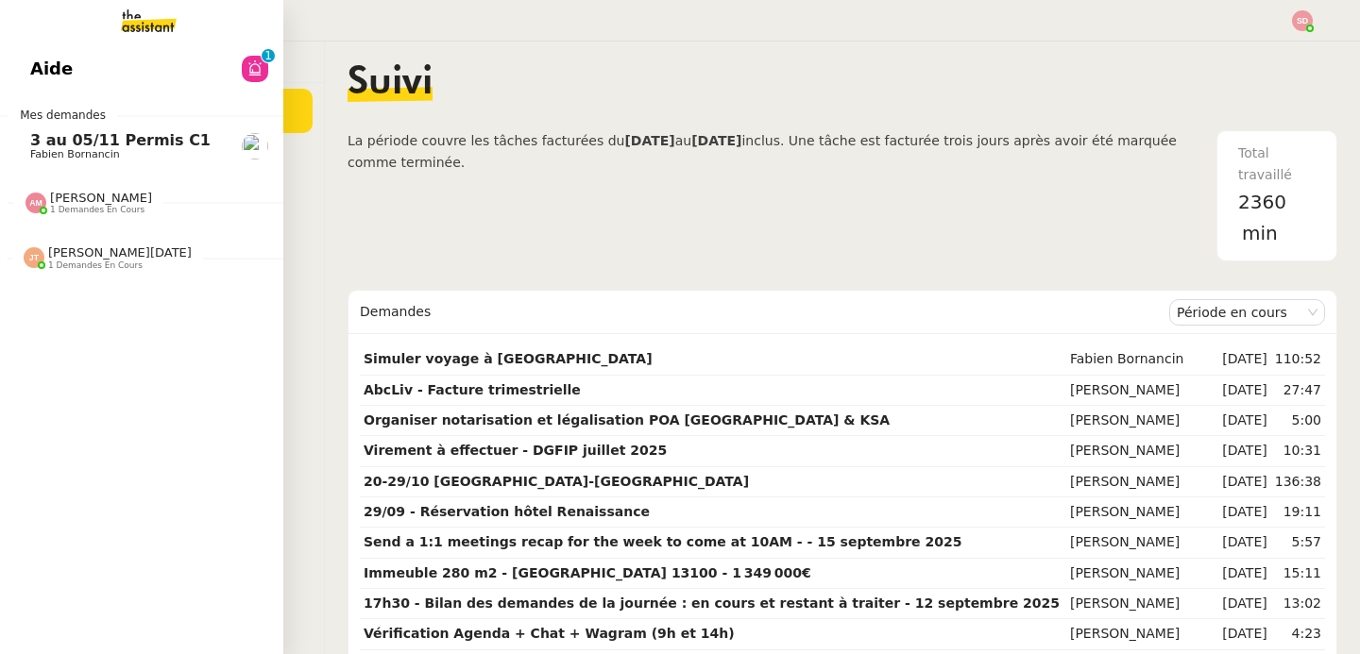
click at [19, 143] on link "3 au 05/11 Permis C1 Fabien Bornancin" at bounding box center [141, 146] width 283 height 43
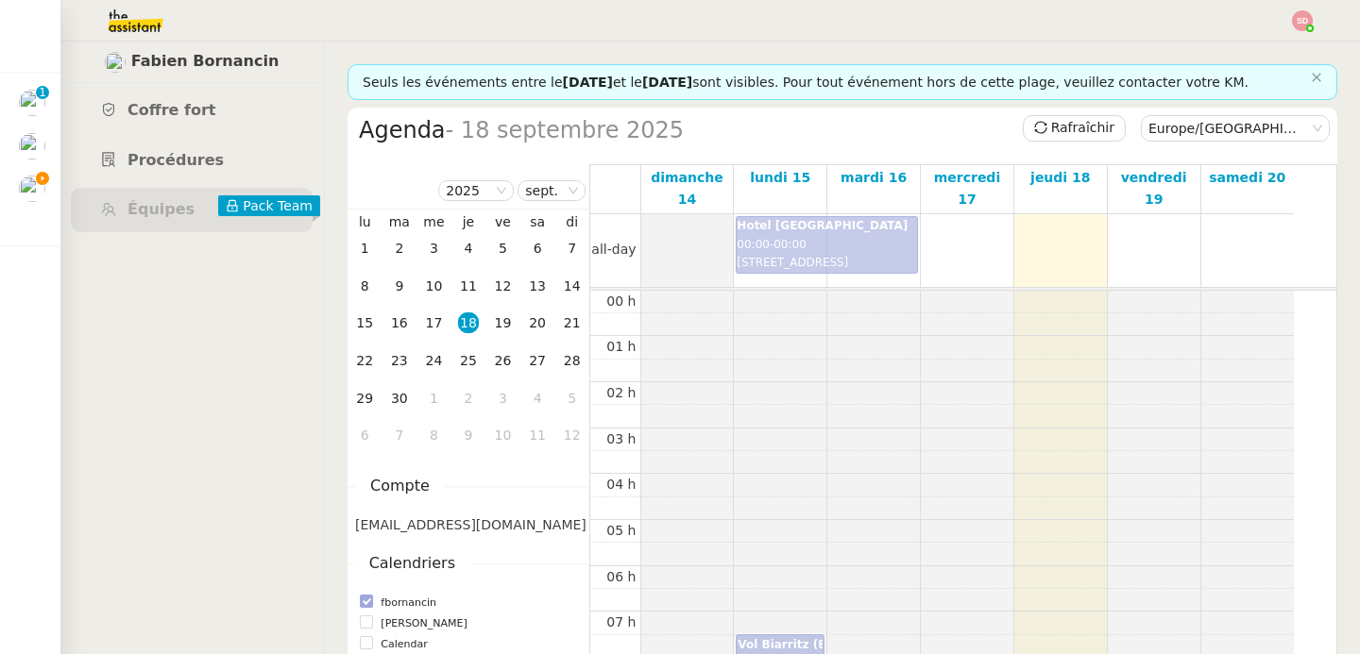
scroll to position [277, 0]
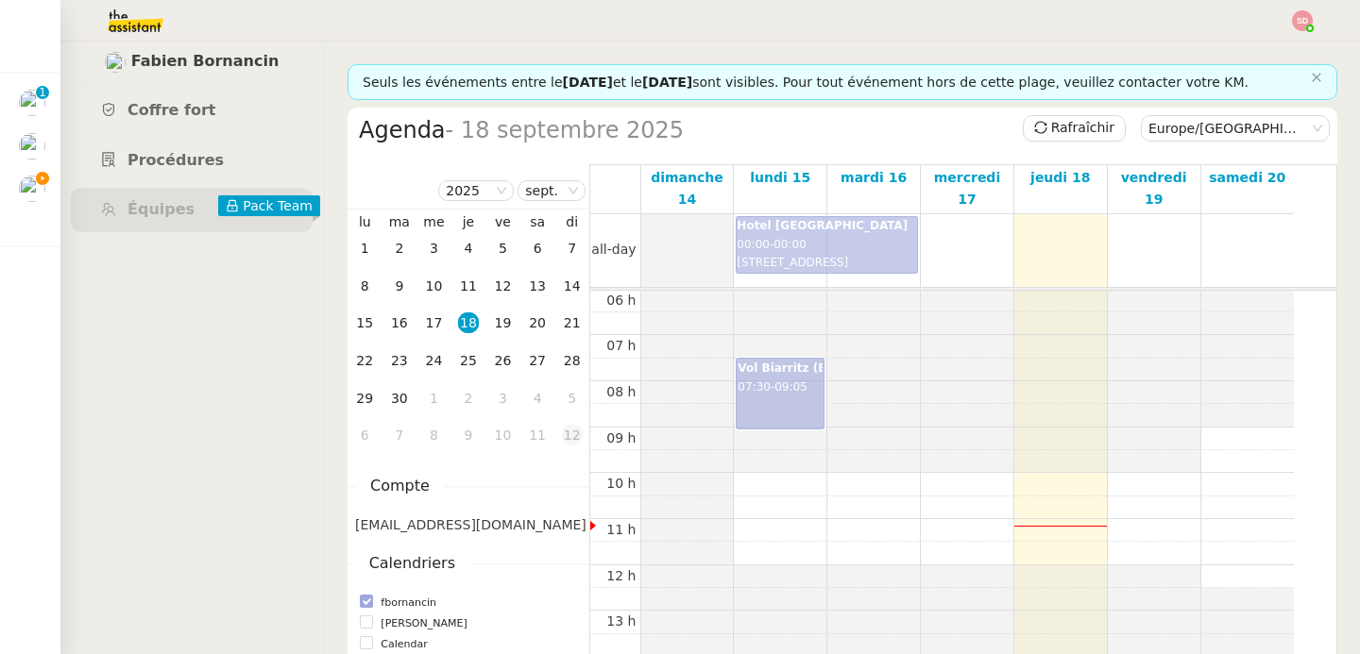
click at [577, 441] on div "12" at bounding box center [572, 435] width 21 height 21
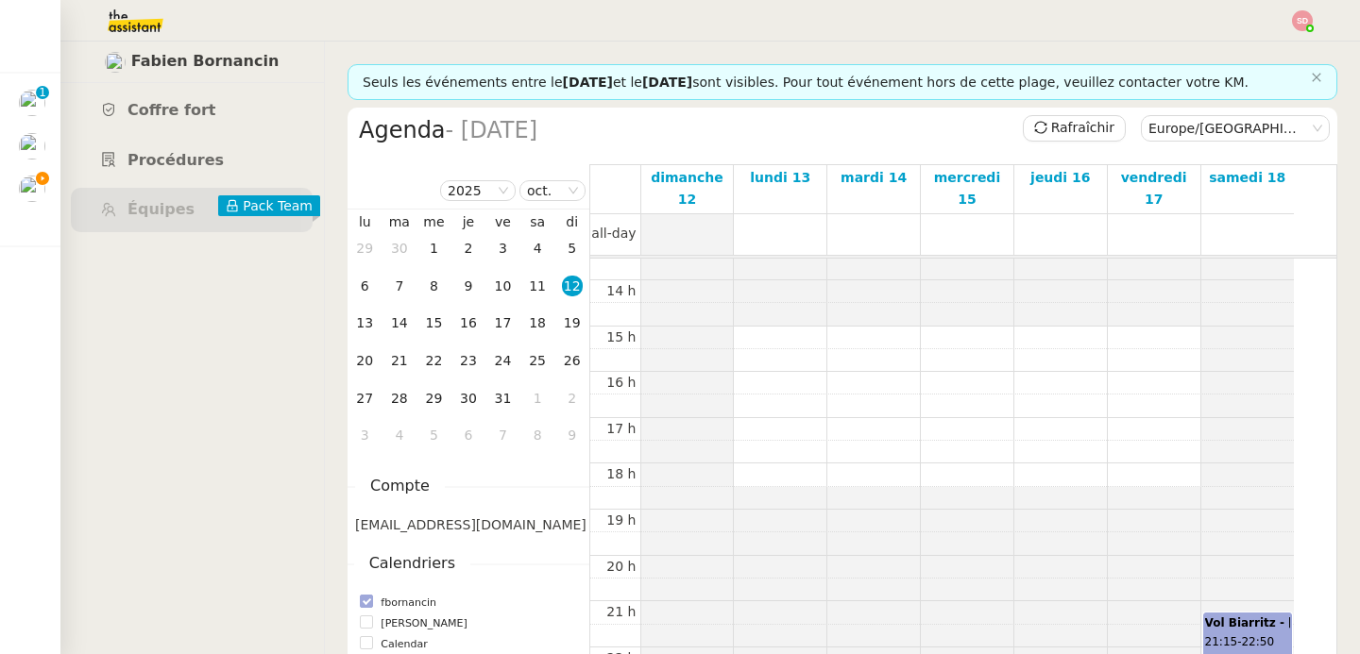
scroll to position [655, 0]
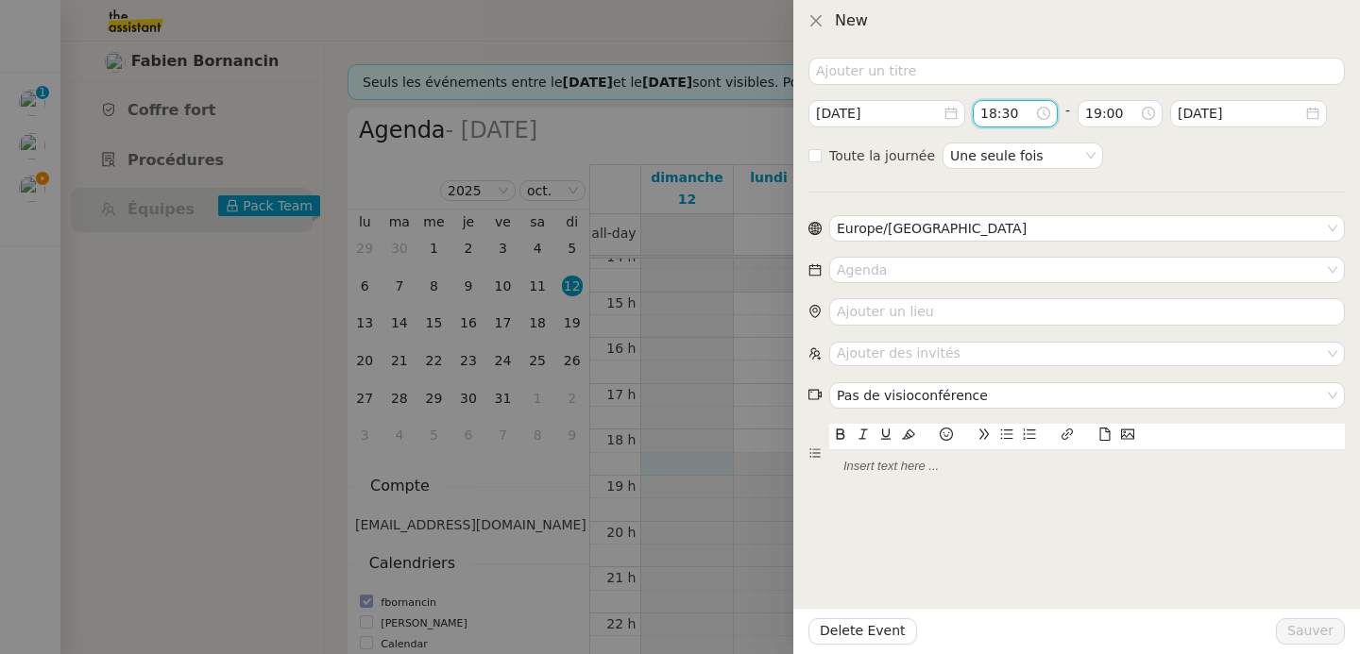
click at [1007, 110] on input "18:30" at bounding box center [1007, 114] width 55 height 22
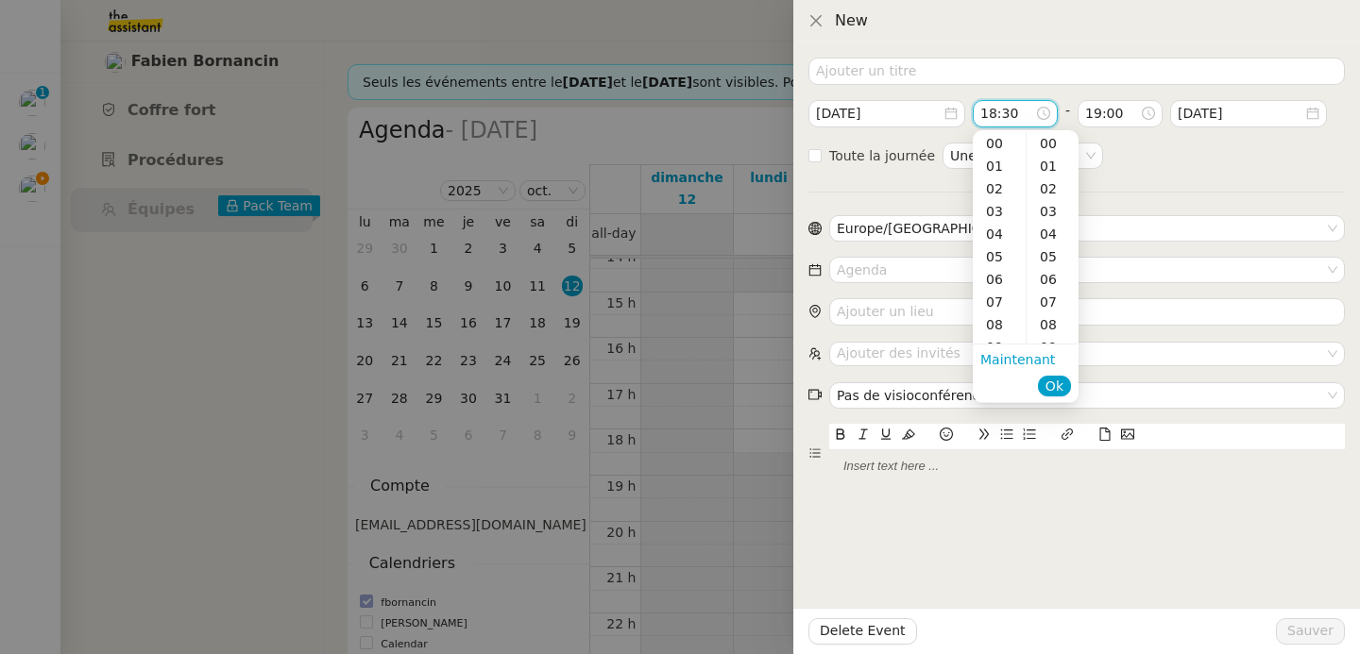
scroll to position [680, 0]
click at [1053, 250] on div "35" at bounding box center [1052, 256] width 52 height 23
type input "18:35"
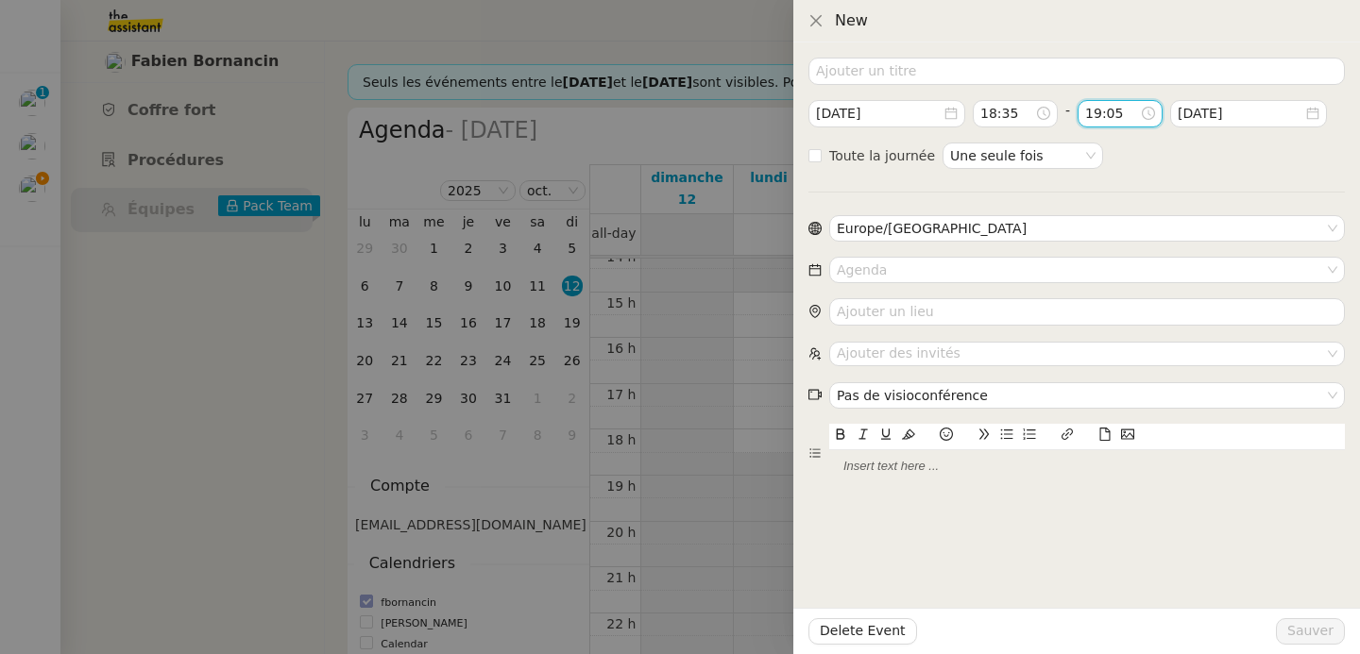
click at [1091, 117] on input "19:05" at bounding box center [1112, 114] width 55 height 22
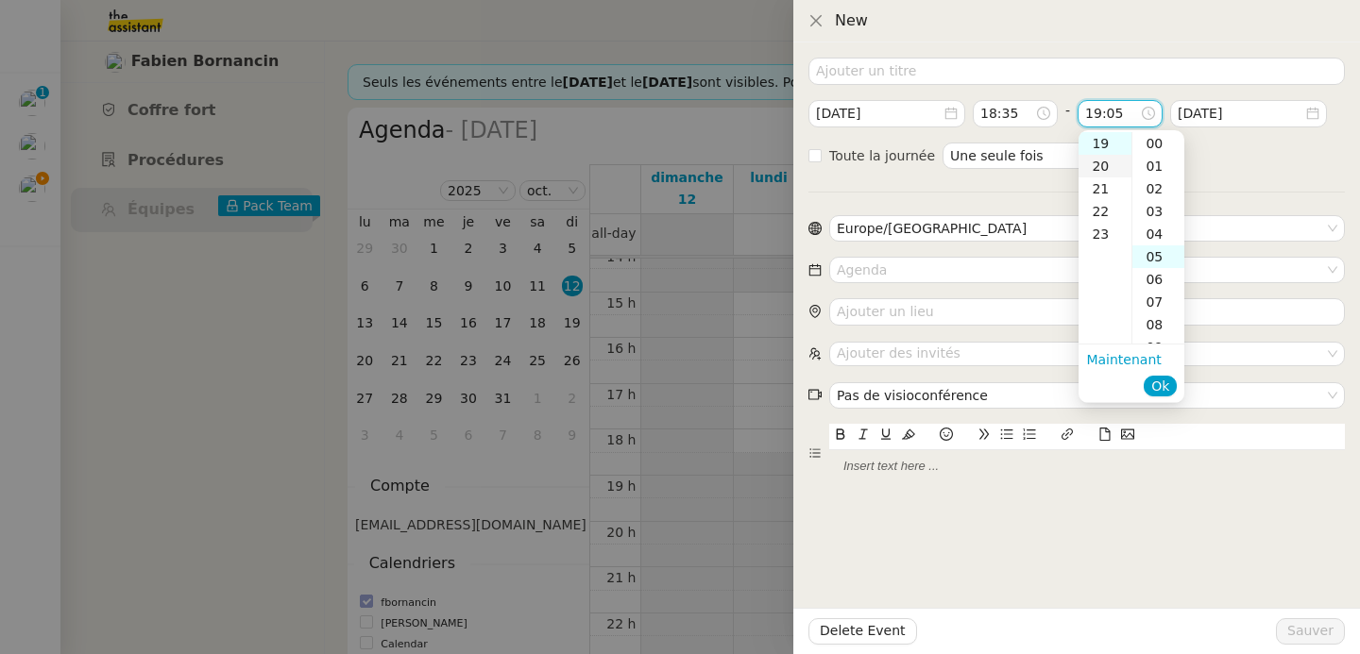
scroll to position [113, 0]
click at [1105, 166] on div "20" at bounding box center [1104, 166] width 53 height 23
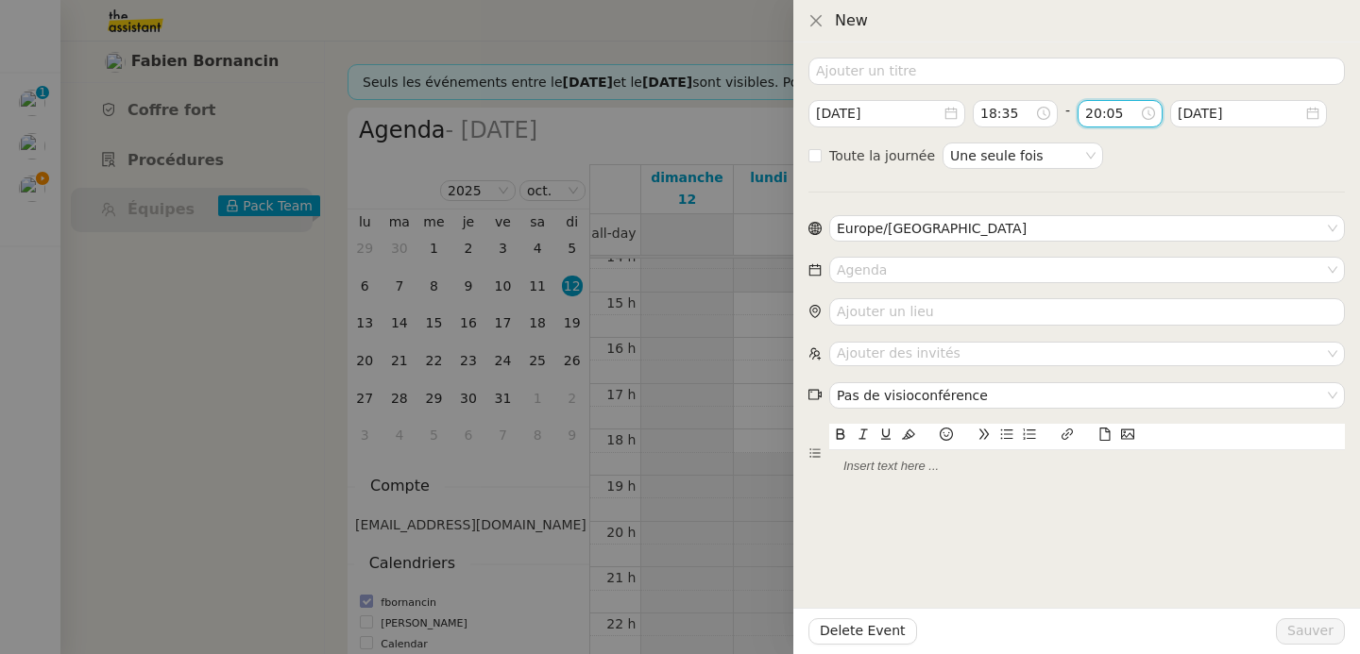
click at [1133, 115] on input "20:05" at bounding box center [1112, 114] width 55 height 22
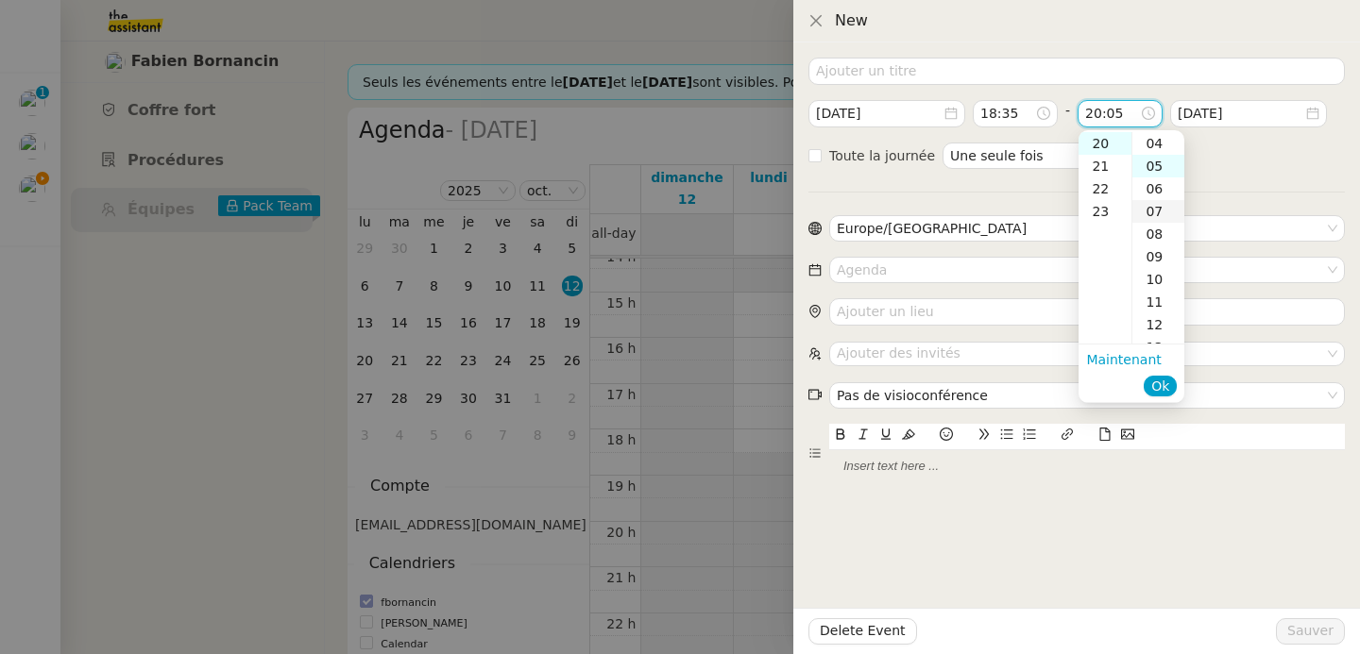
scroll to position [0, 0]
click at [1157, 148] on div "00" at bounding box center [1158, 143] width 52 height 23
type input "20:00"
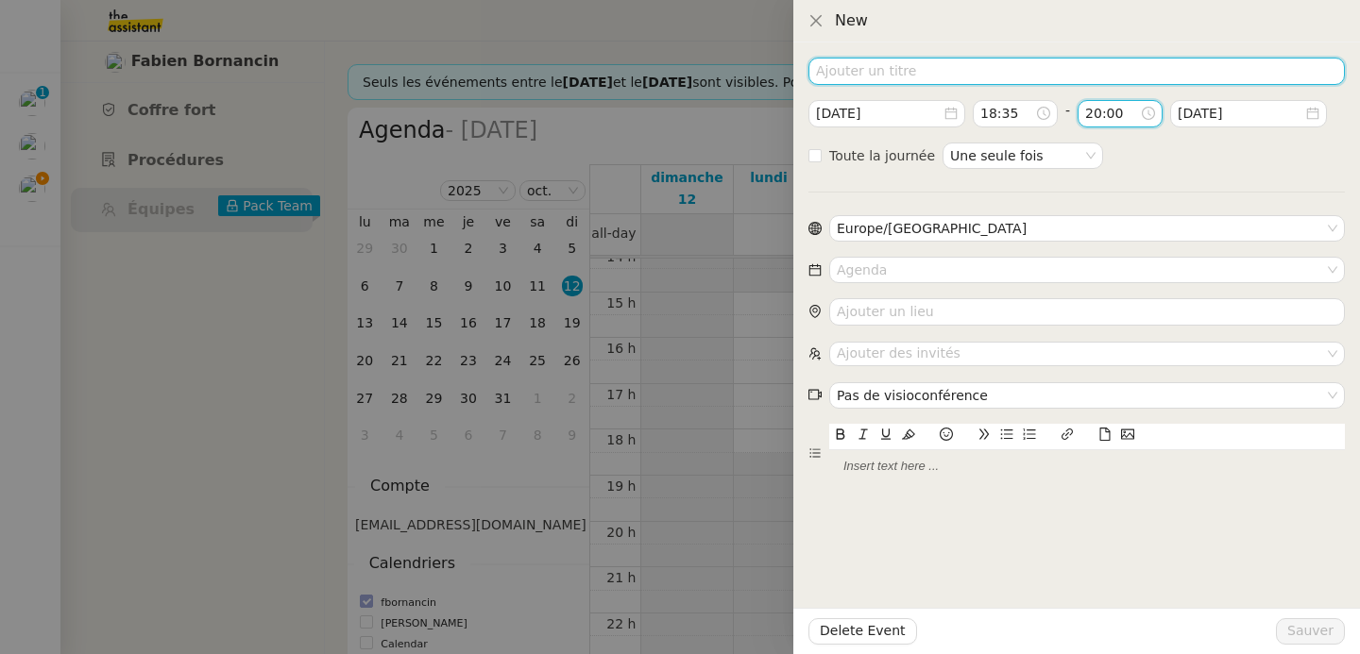
click at [960, 60] on input at bounding box center [1076, 71] width 536 height 27
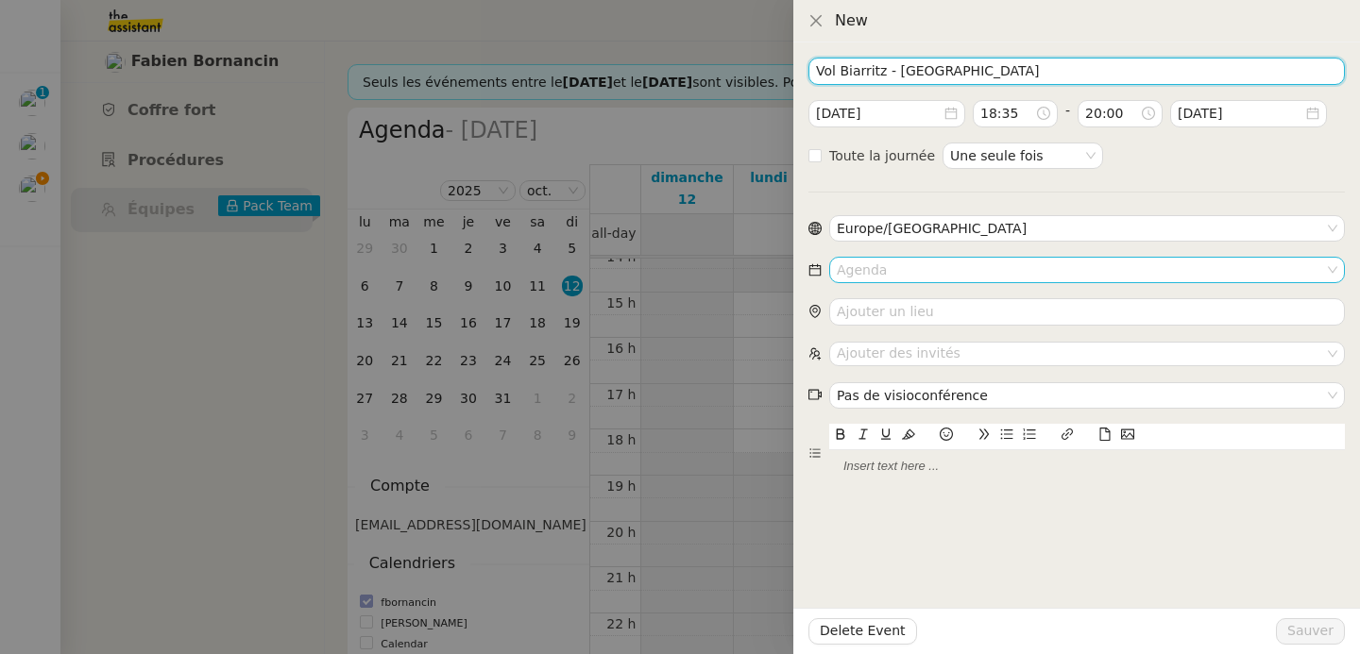
type input "Vol Biarritz - Paris"
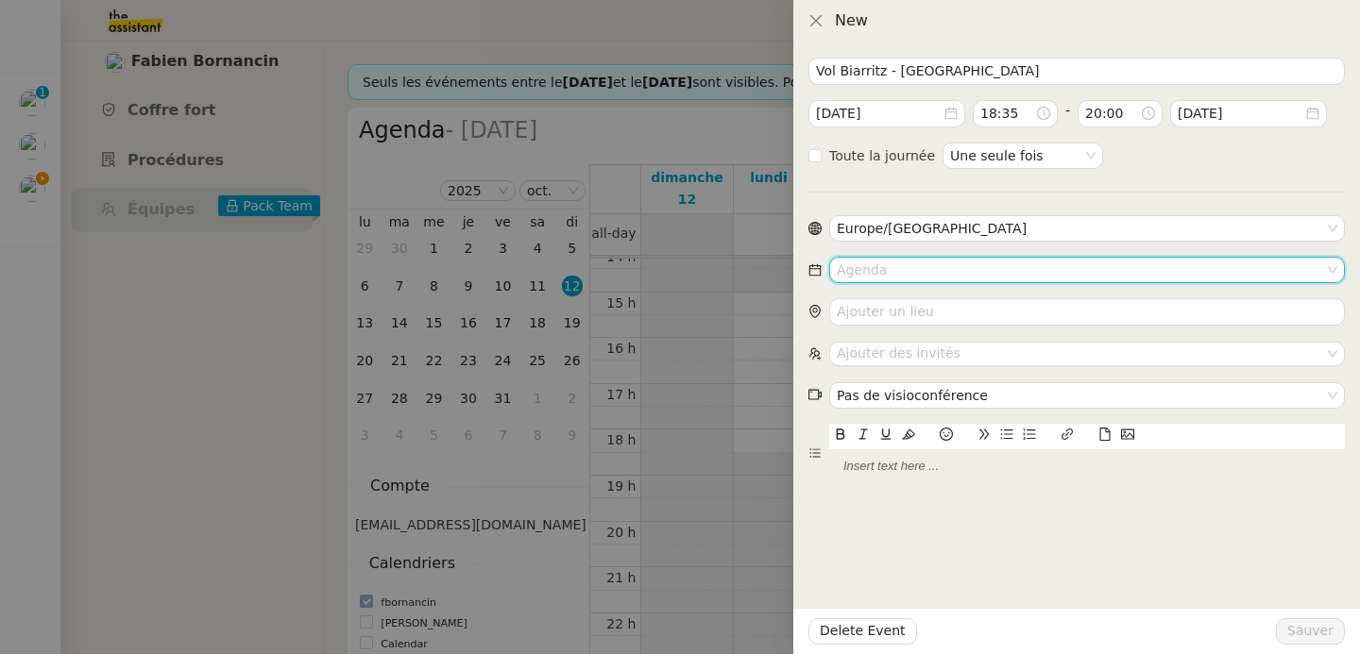
click at [956, 267] on input at bounding box center [1080, 270] width 487 height 25
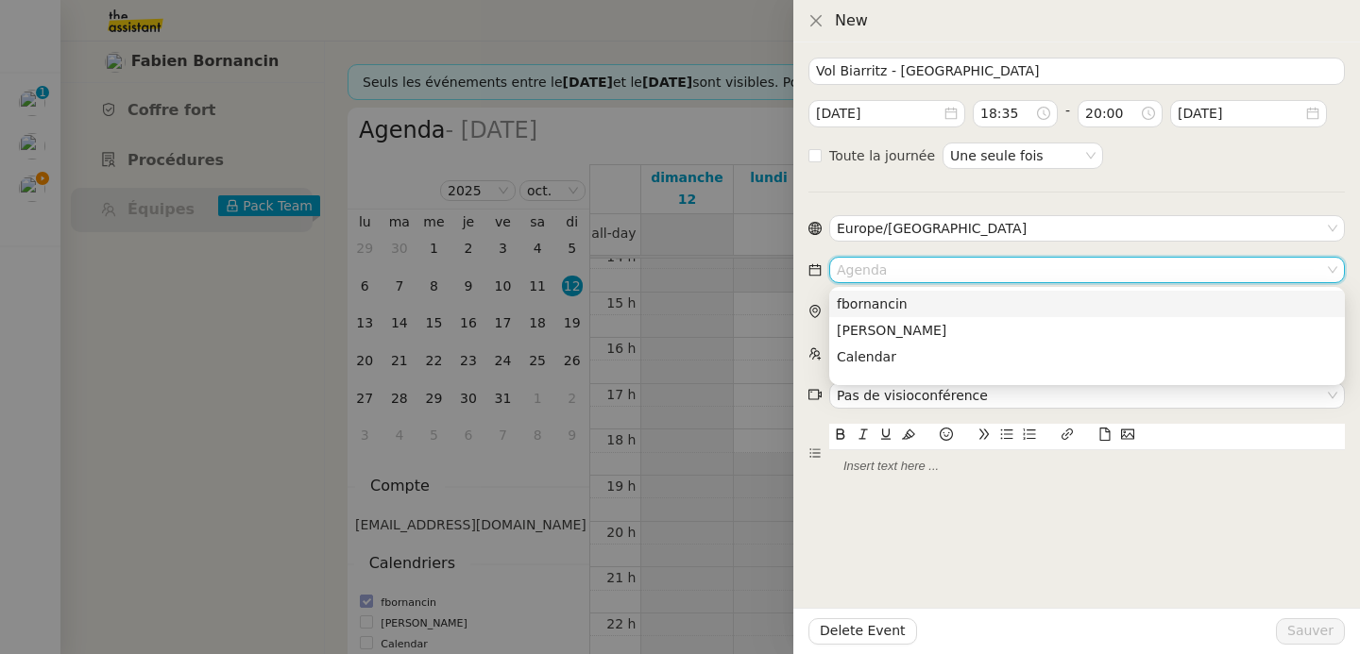
click at [950, 298] on div "fbornancin" at bounding box center [1087, 304] width 500 height 17
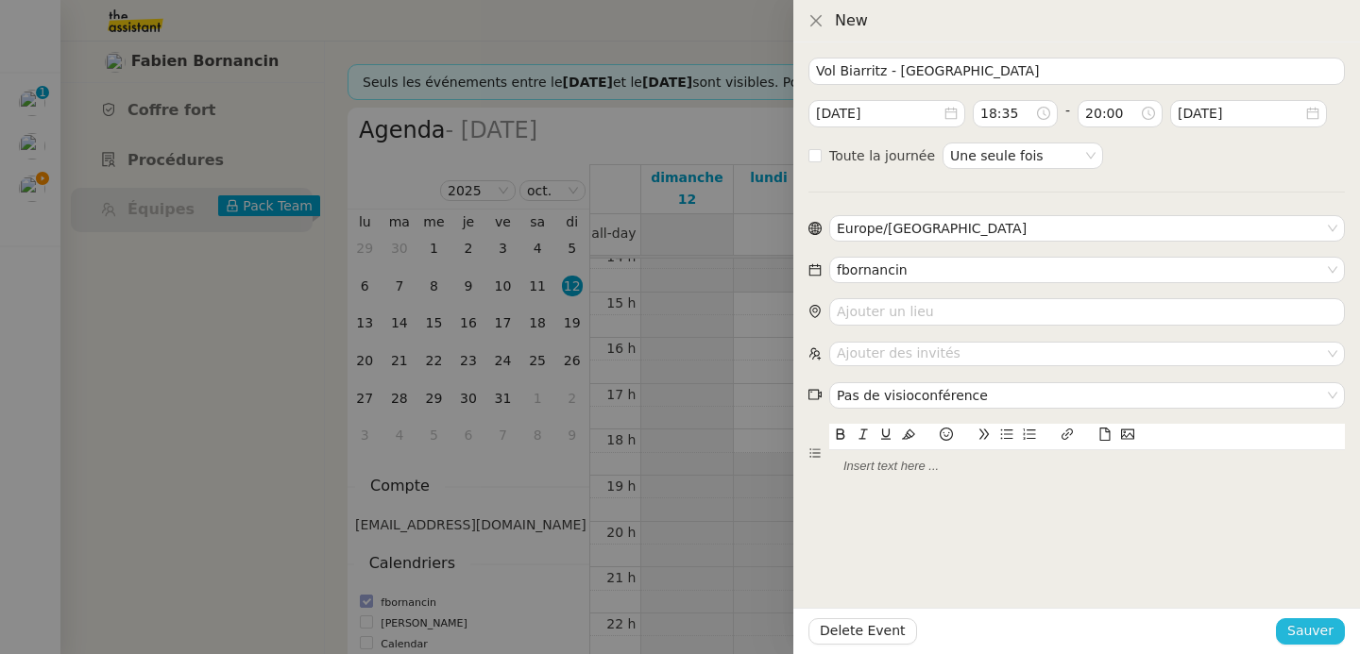
click at [1320, 636] on span "Sauver" at bounding box center [1310, 631] width 46 height 22
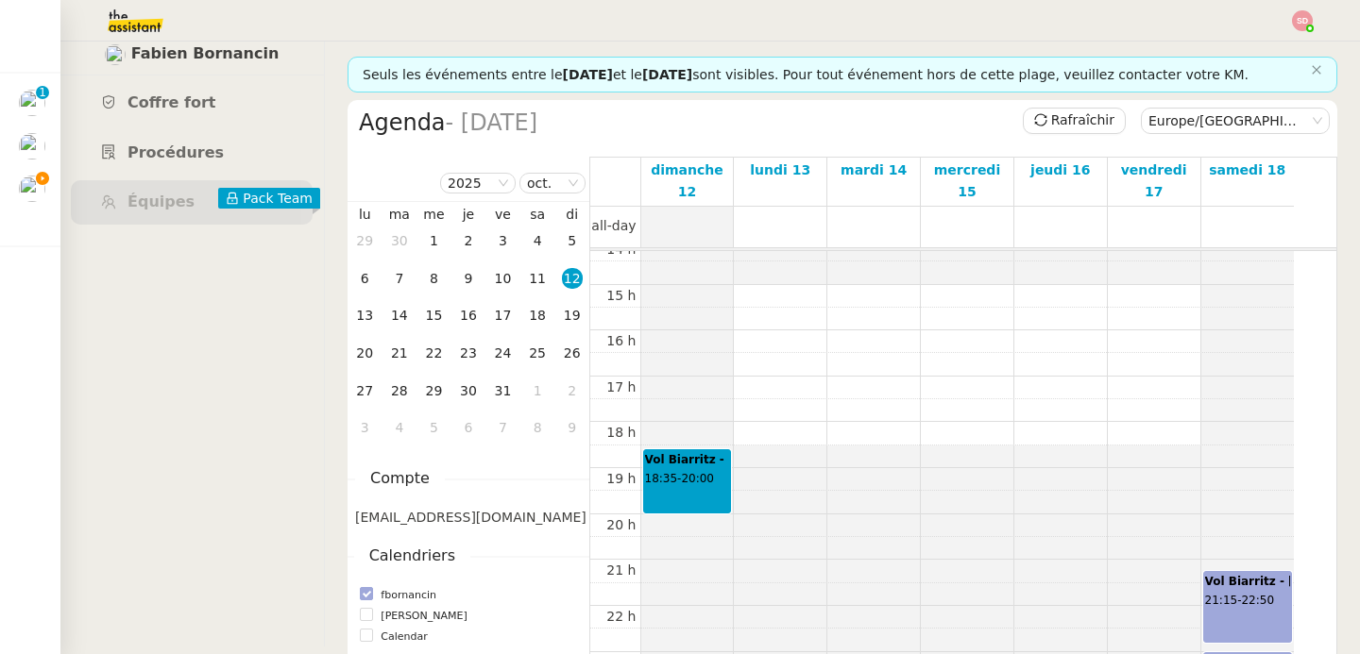
scroll to position [40, 0]
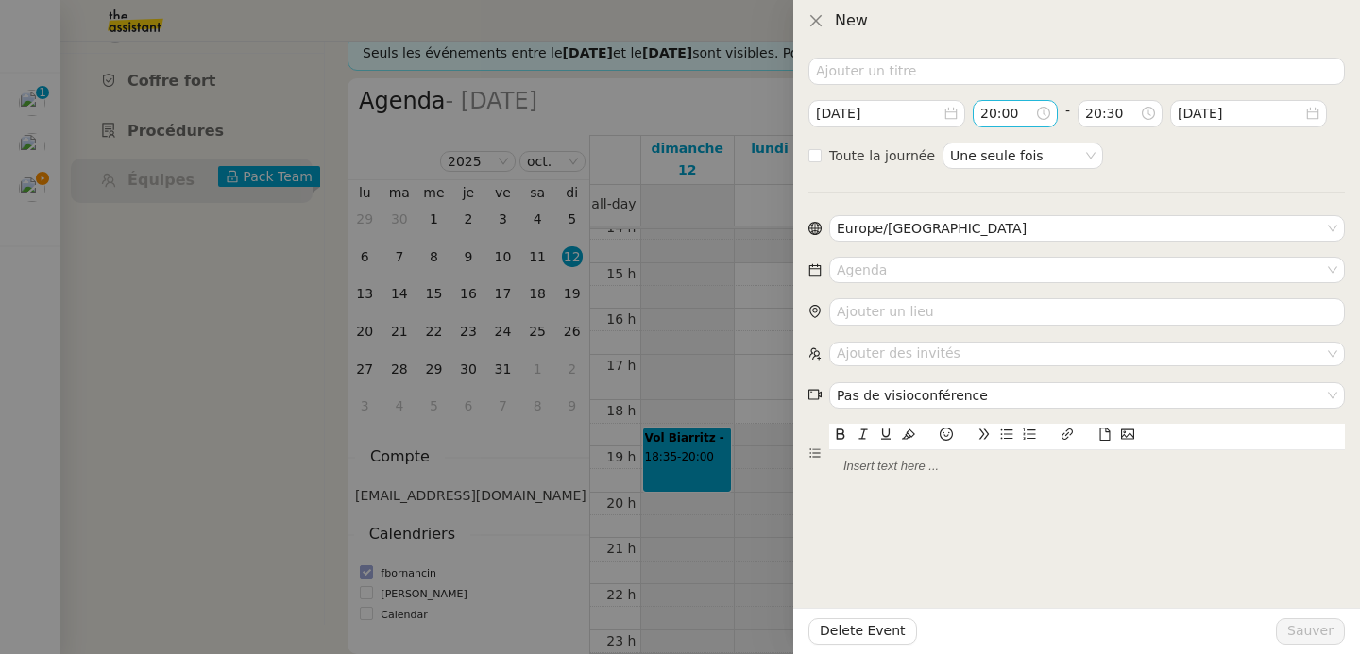
click at [1004, 114] on input "20:00" at bounding box center [1007, 114] width 55 height 22
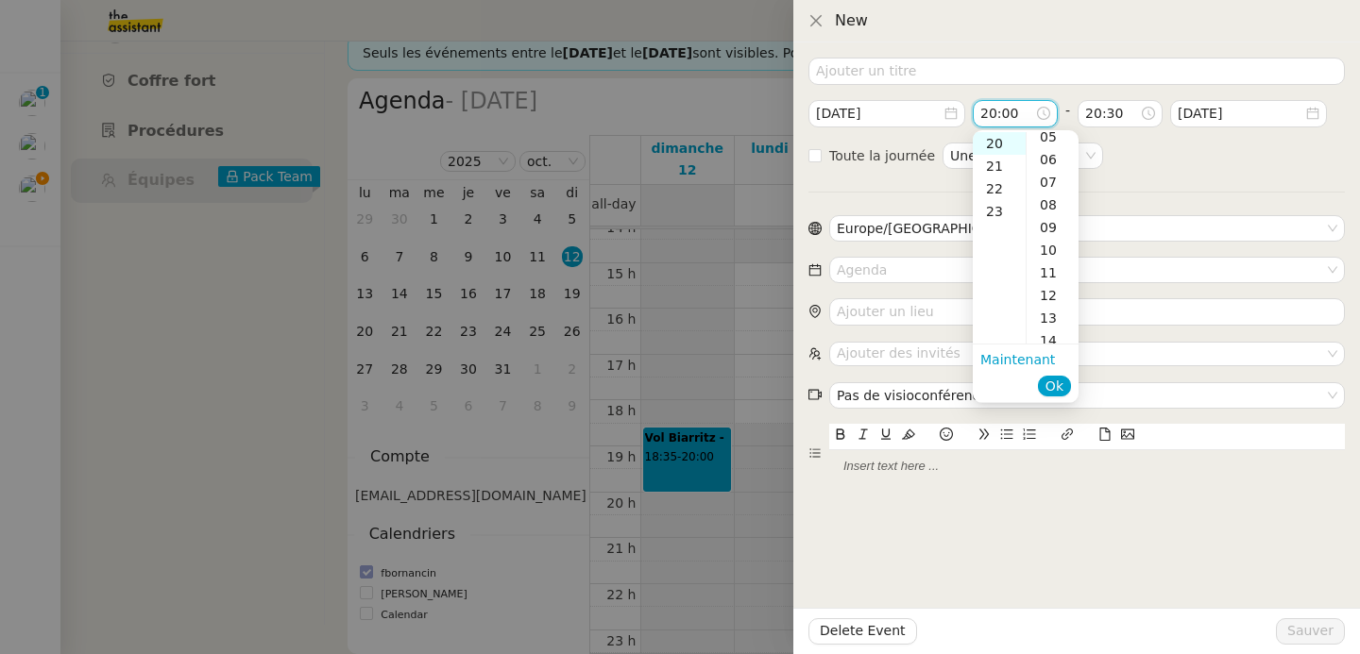
scroll to position [294, 0]
click at [1048, 308] on div "20" at bounding box center [1052, 303] width 52 height 23
type input "20:20"
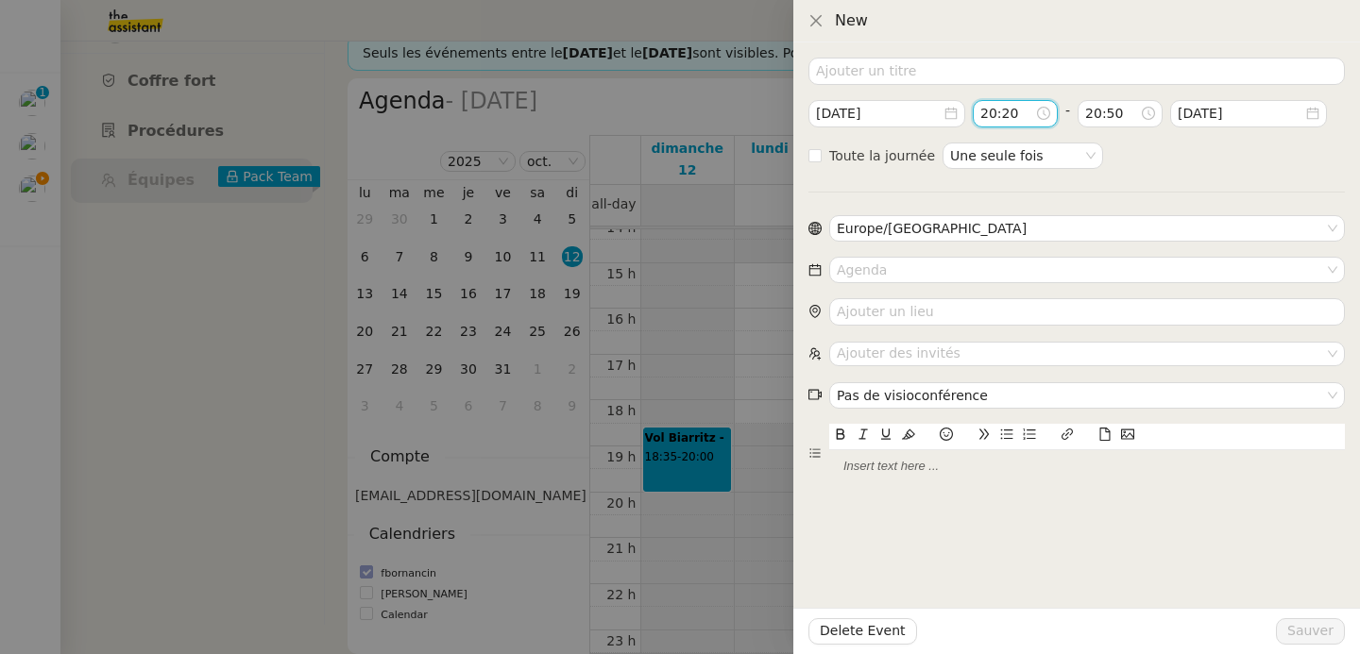
click at [1077, 115] on nz-space "2025-oct.-14 20:20 - 20:50 2025-oct.-14" at bounding box center [1067, 113] width 518 height 26
click at [1090, 113] on input "20:50" at bounding box center [1112, 114] width 55 height 22
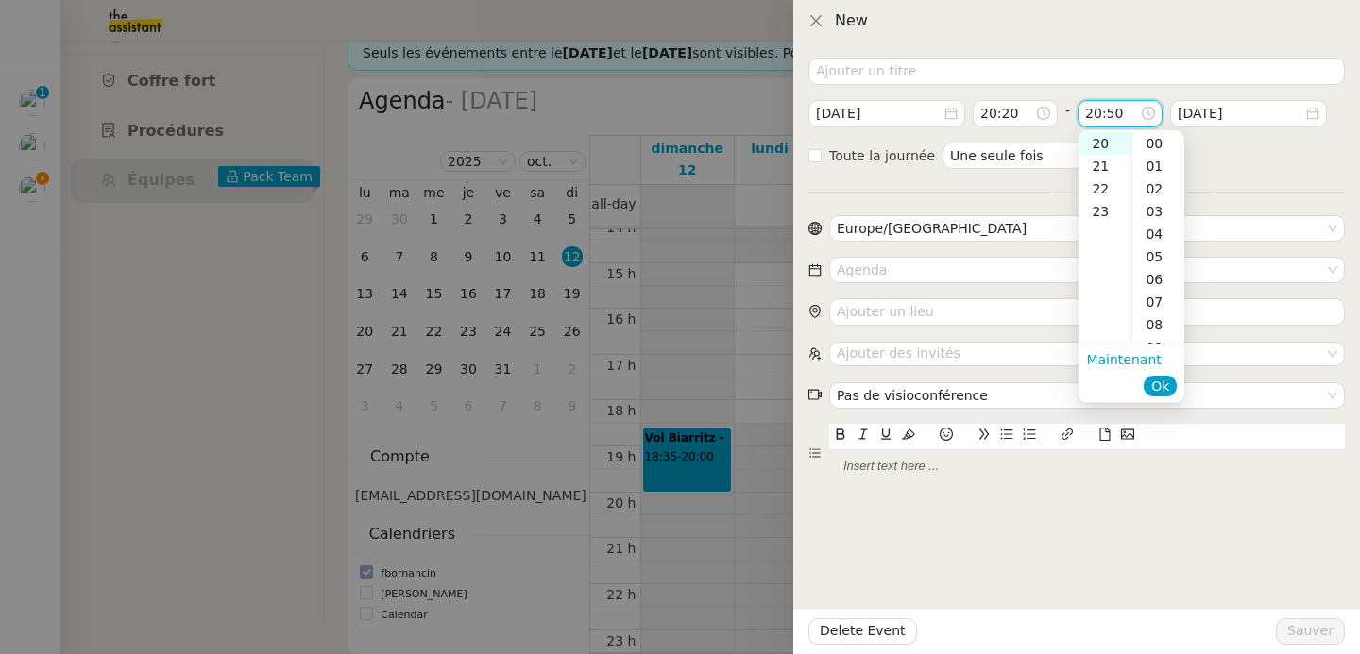
scroll to position [1133, 0]
click at [1104, 159] on div "21" at bounding box center [1104, 166] width 53 height 23
type input "21:50"
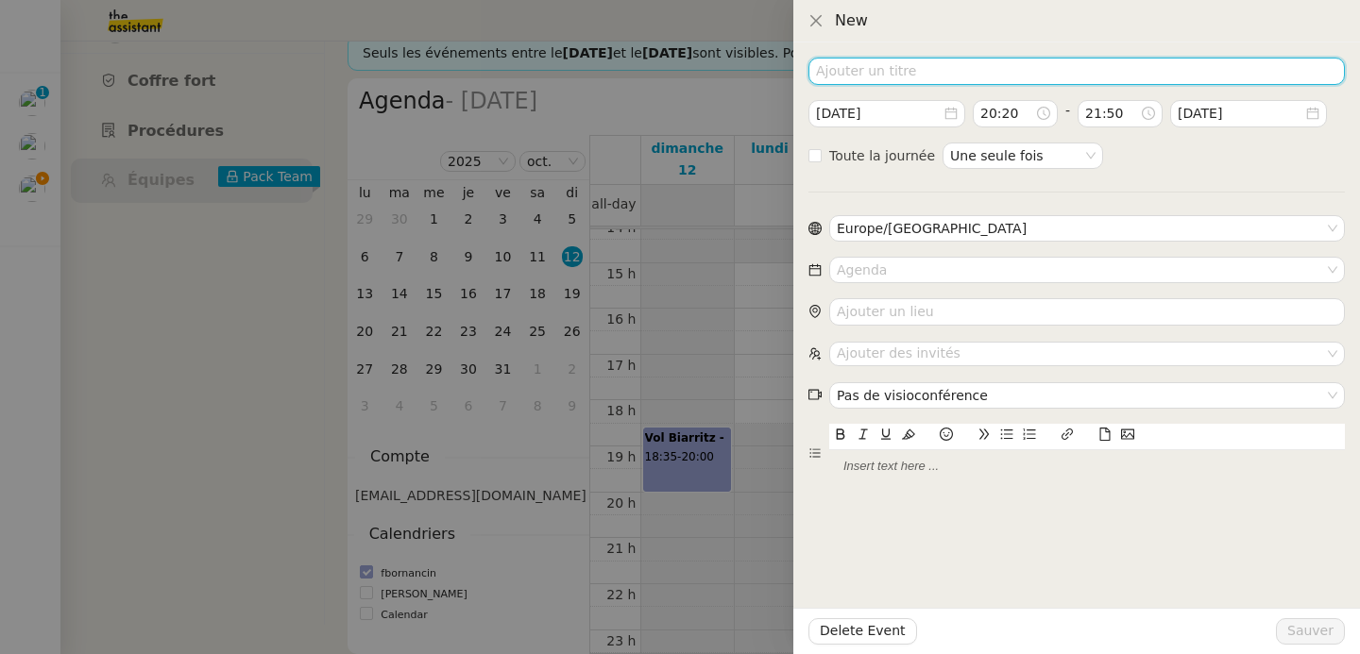
click at [924, 77] on input at bounding box center [1076, 71] width 536 height 27
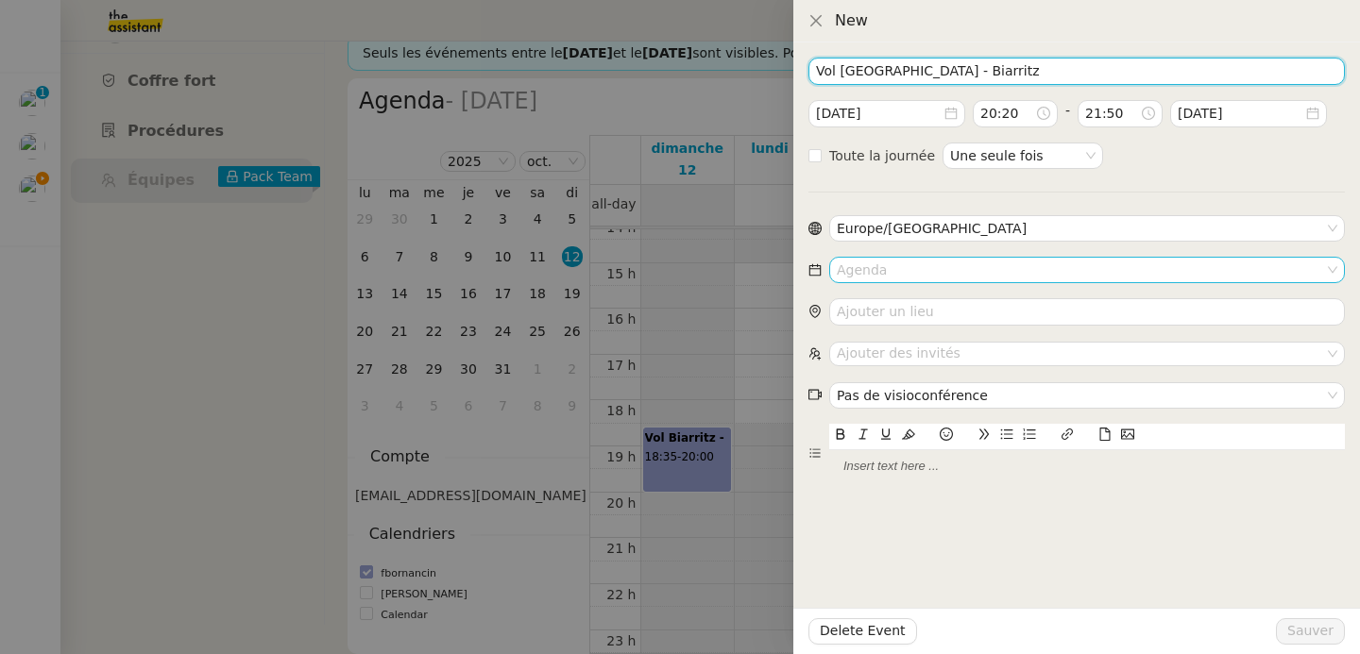
type input "Vol Paris - Biarritz"
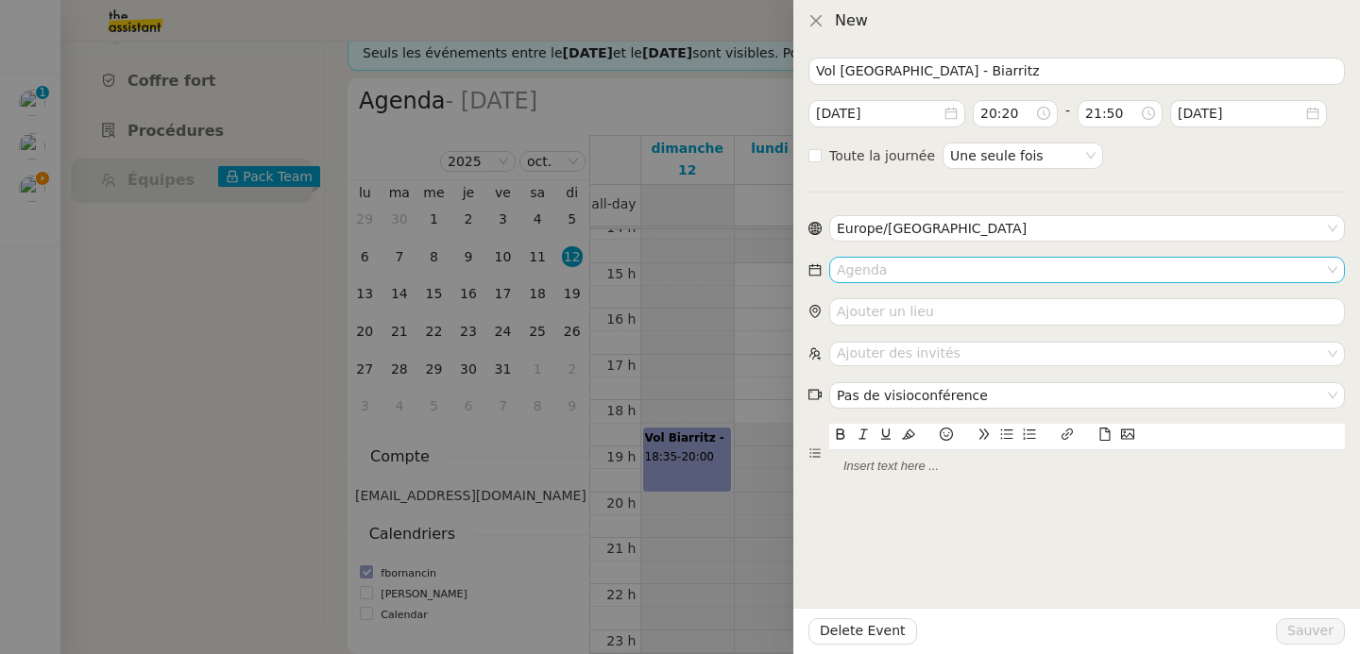
click at [905, 271] on input at bounding box center [1080, 270] width 487 height 25
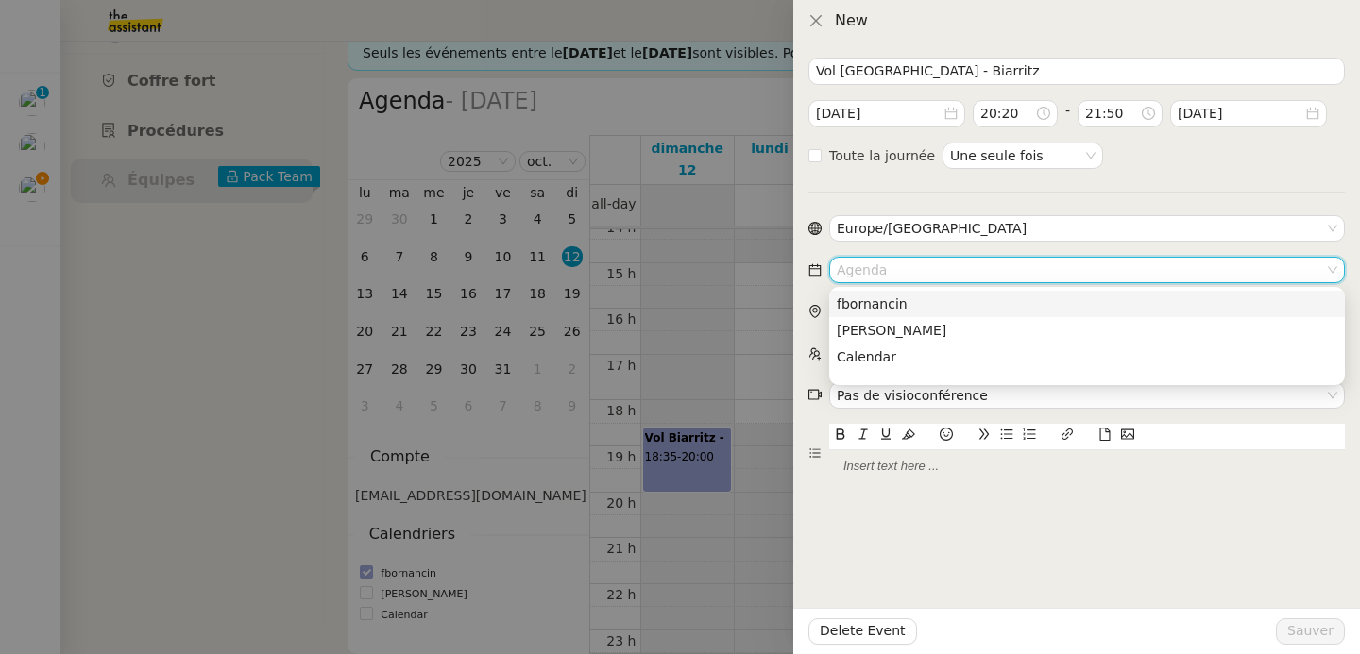
click at [903, 302] on div "fbornancin" at bounding box center [1087, 304] width 500 height 17
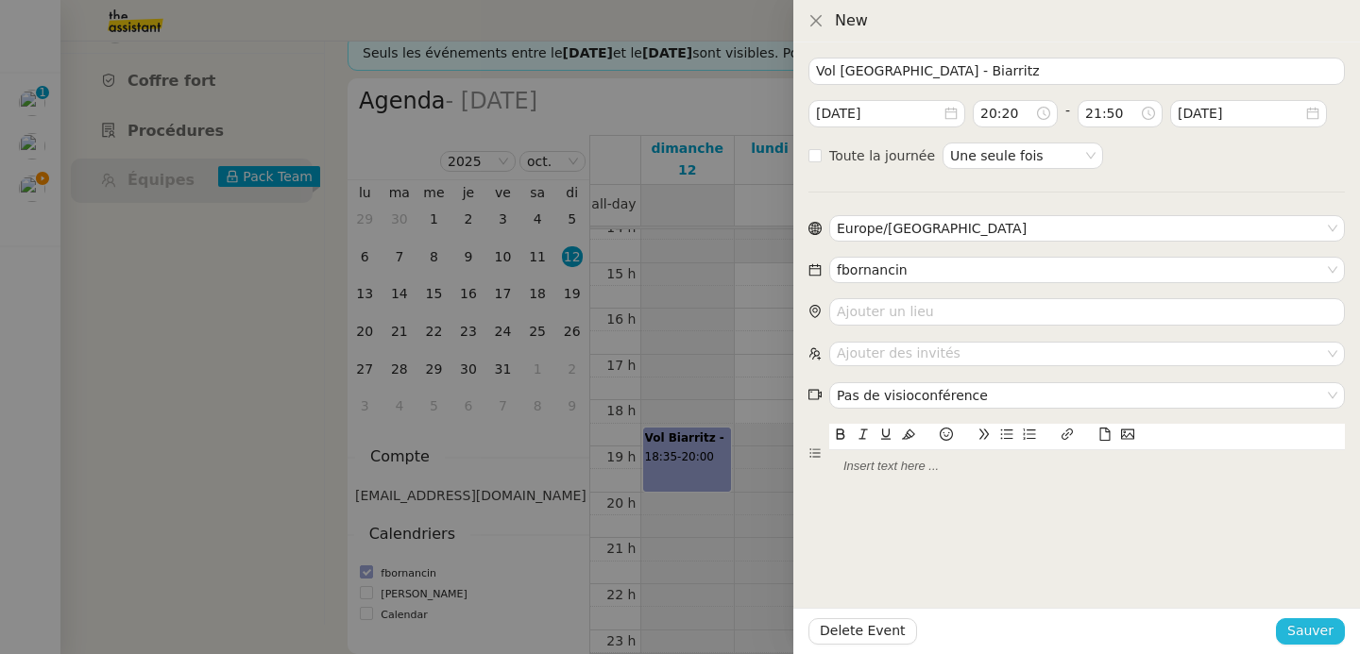
click at [1320, 627] on span "Sauver" at bounding box center [1310, 631] width 46 height 22
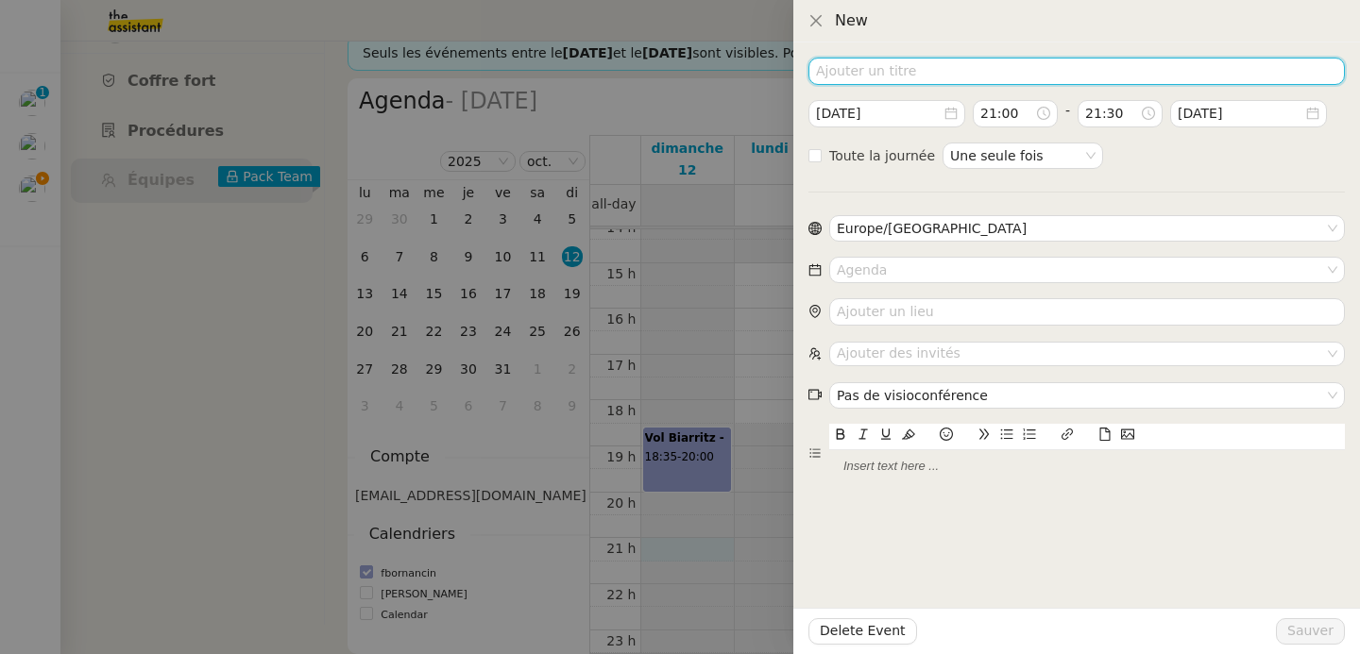
click at [904, 79] on input at bounding box center [1076, 71] width 536 height 27
type input "Stay at Chateau Voltaire"
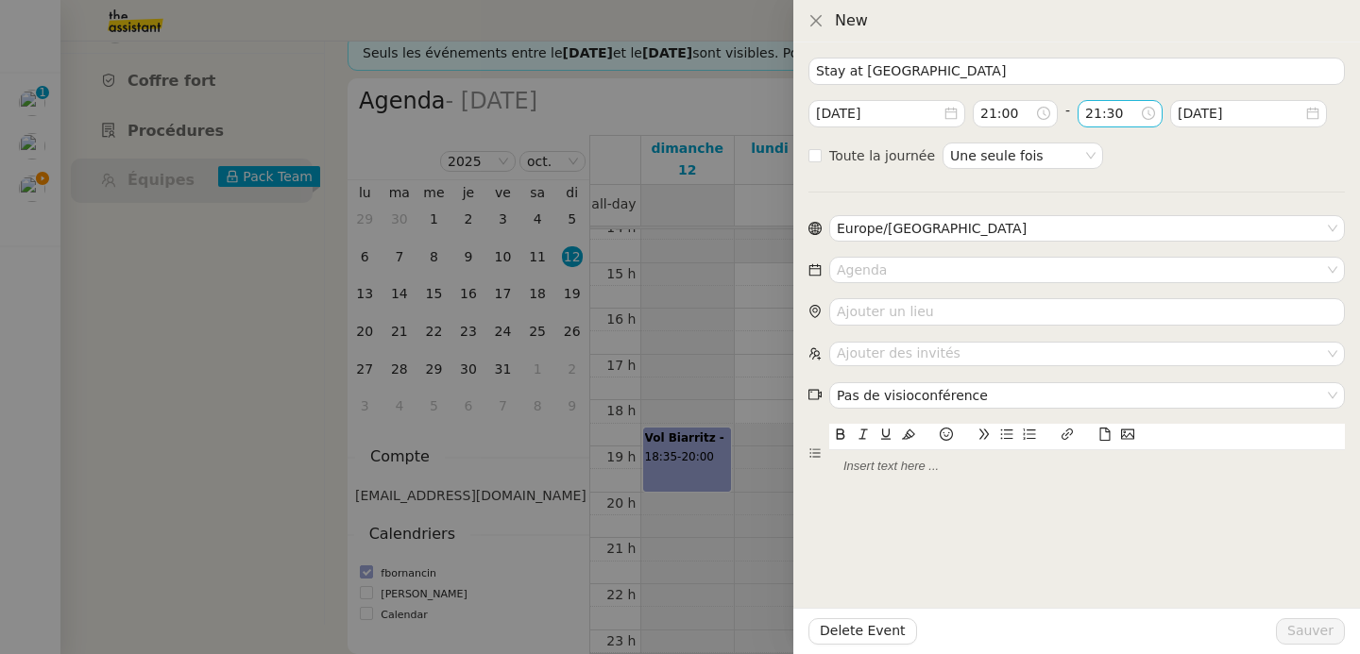
click at [1111, 117] on input "21:30" at bounding box center [1112, 114] width 55 height 22
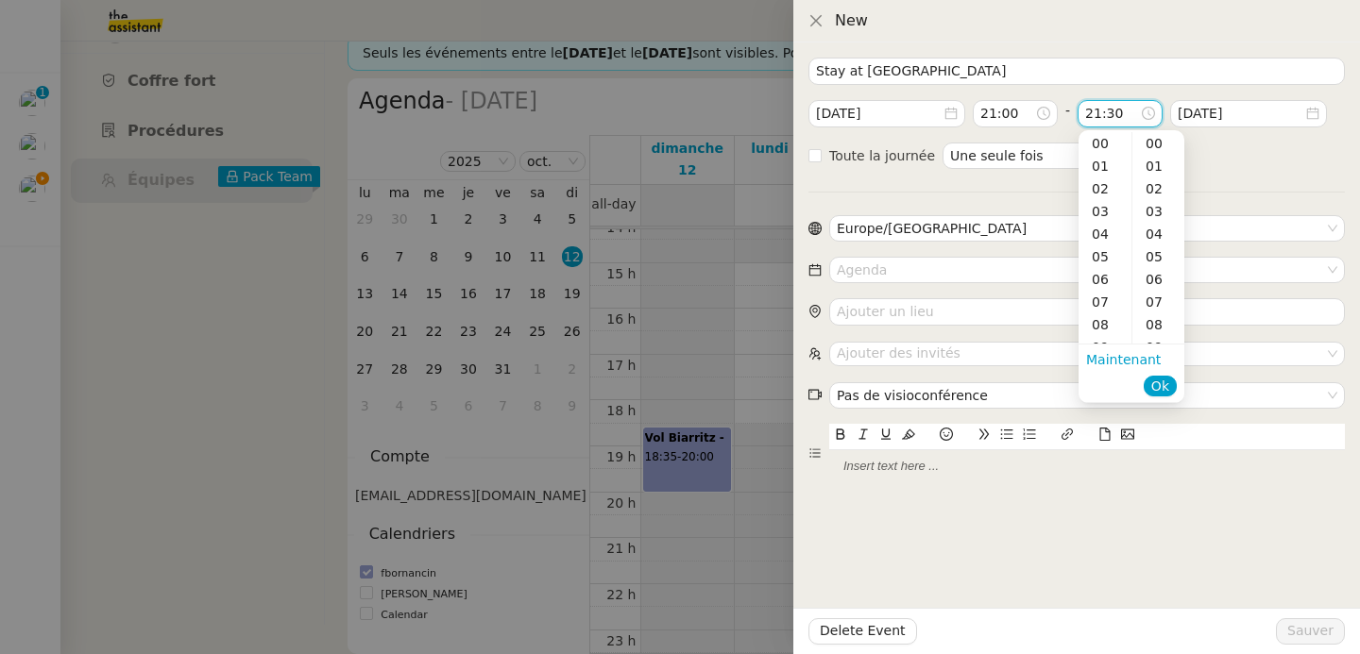
scroll to position [680, 0]
click at [1102, 181] on div "23" at bounding box center [1104, 189] width 53 height 23
type input "23:30"
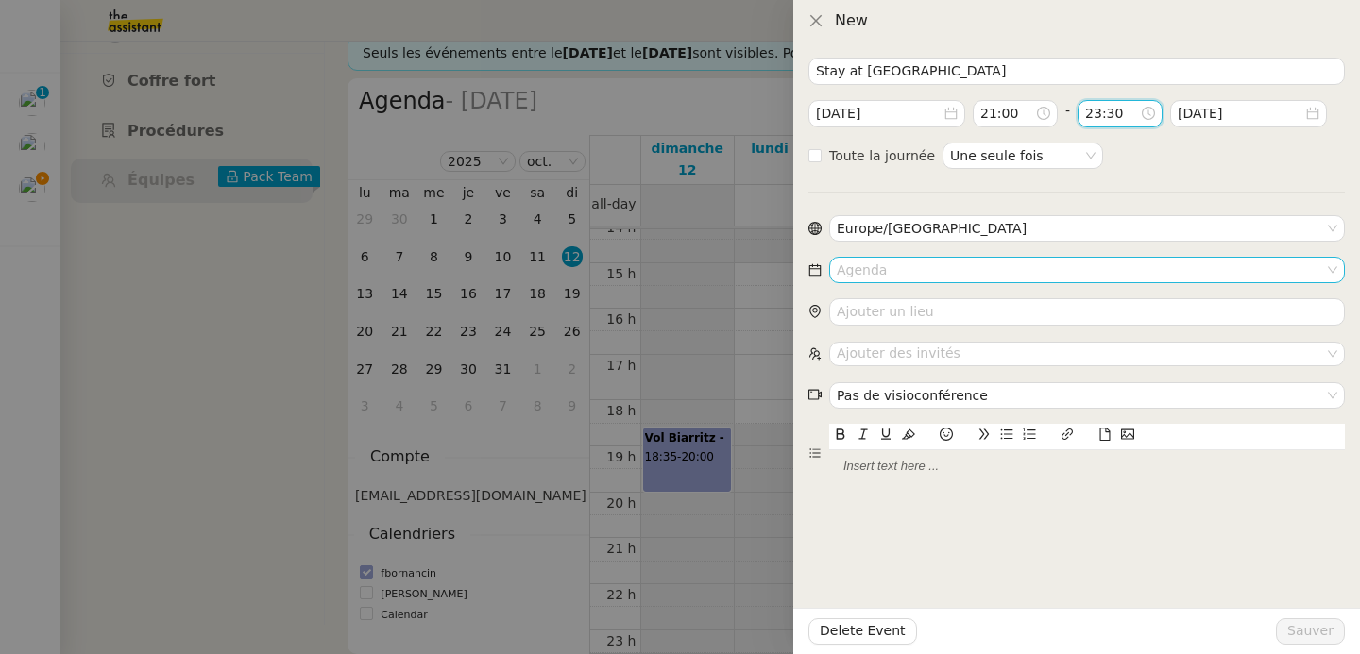
click at [945, 262] on input at bounding box center [1080, 270] width 487 height 25
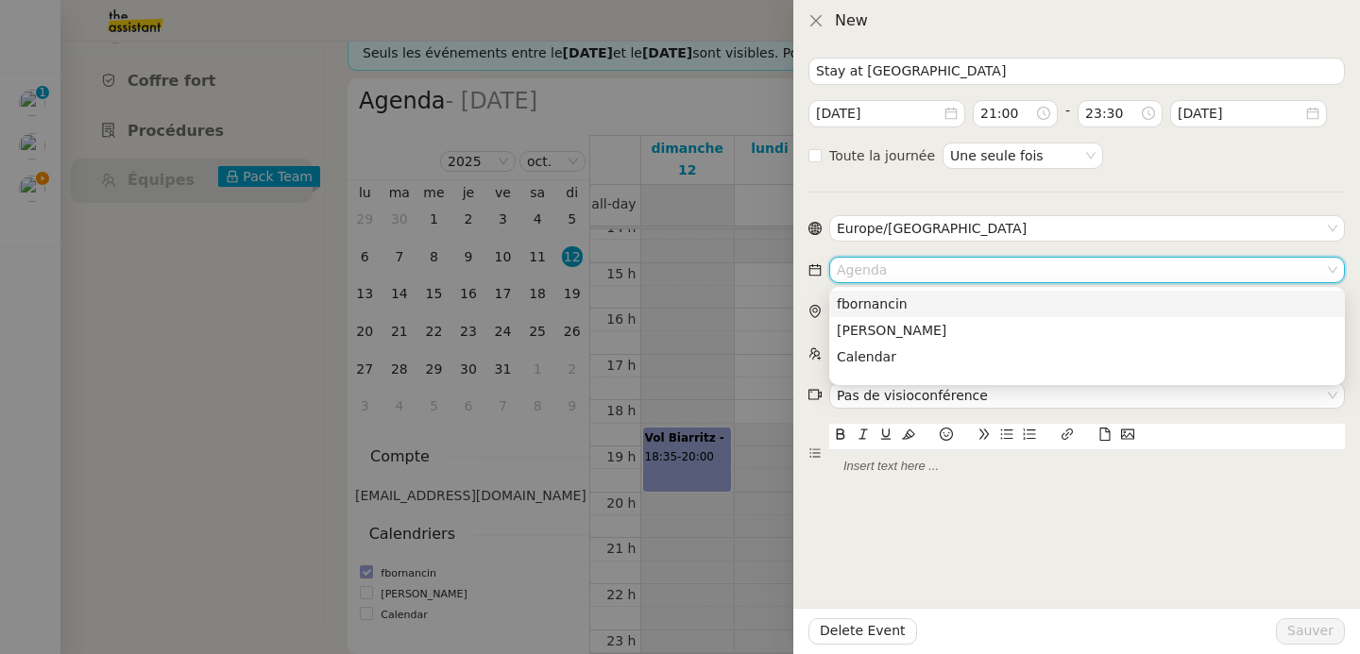
click at [929, 298] on div "fbornancin" at bounding box center [1087, 304] width 500 height 17
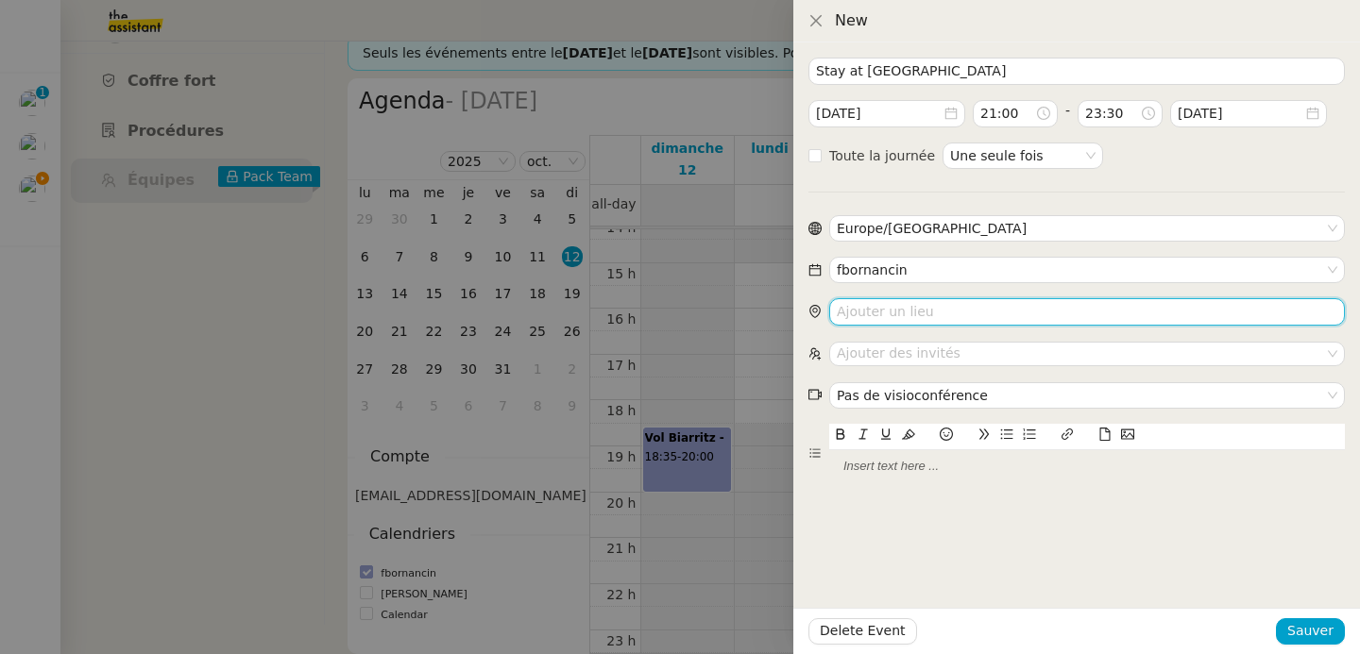
click at [925, 316] on input "search" at bounding box center [1087, 311] width 516 height 27
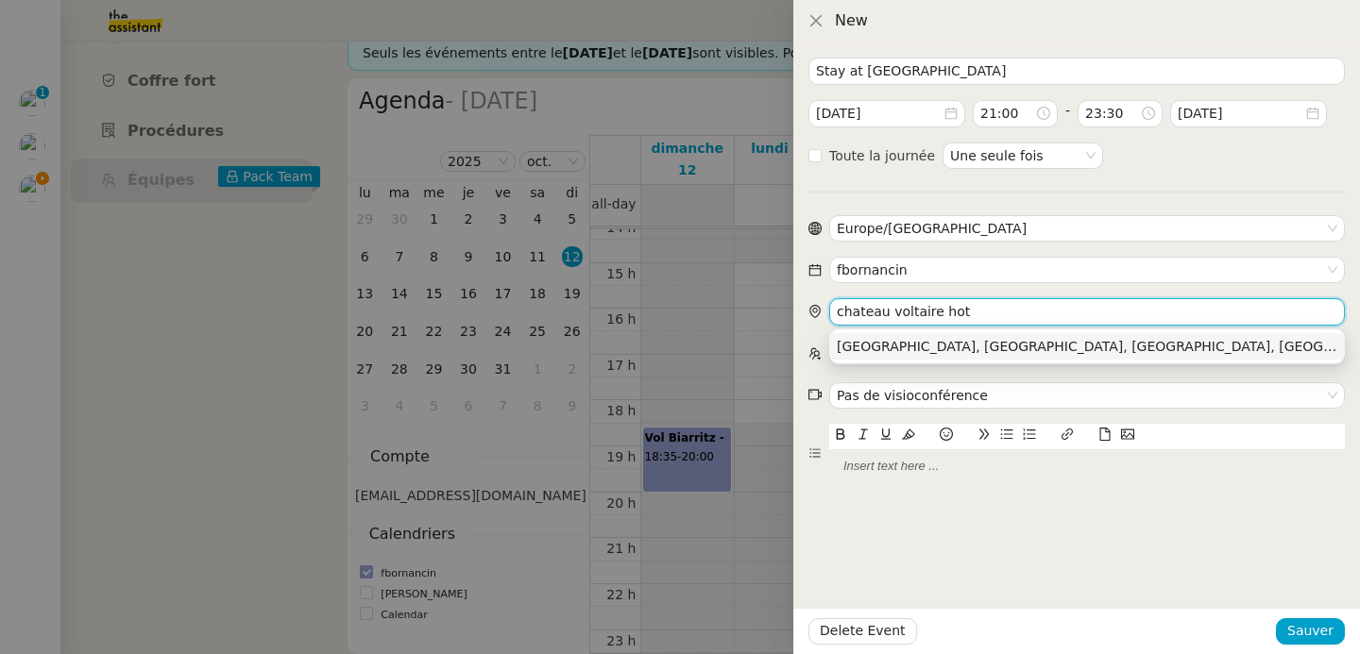
click at [935, 354] on div "Château Voltaire, Rue Saint-Roch, Paris, France" at bounding box center [1087, 346] width 500 height 17
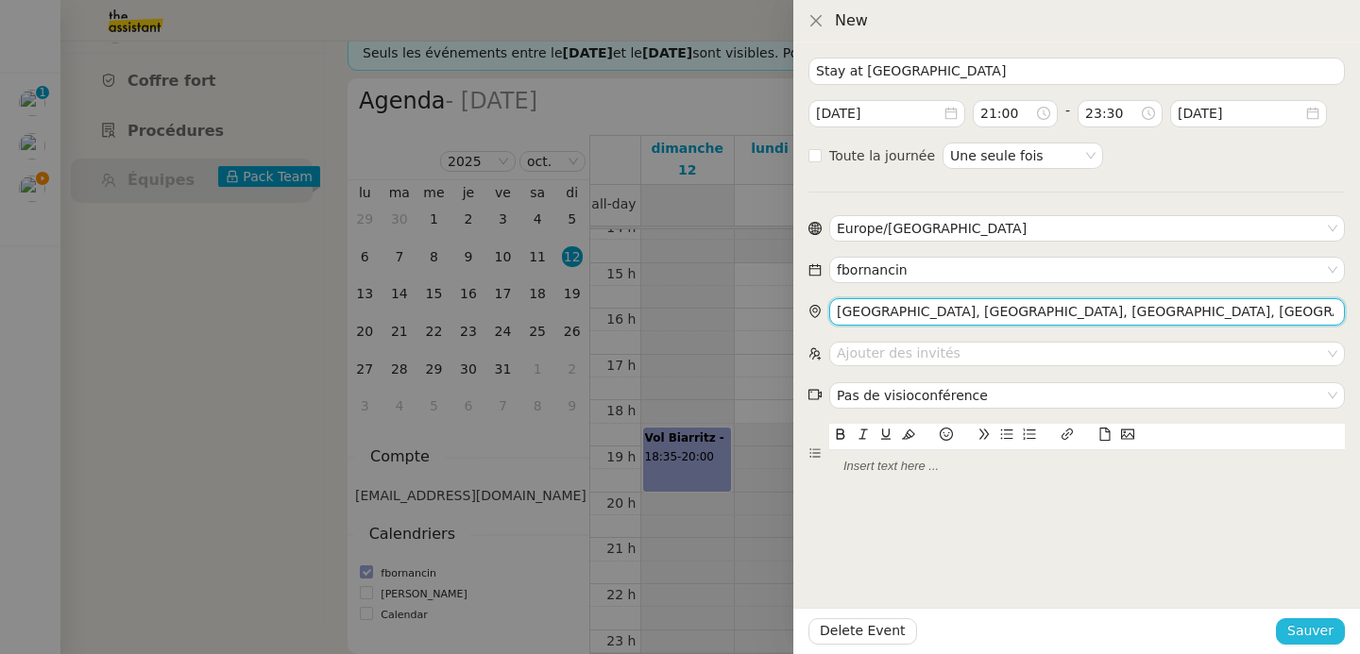
type input "Château Voltaire, Rue Saint-Roch, Paris, France"
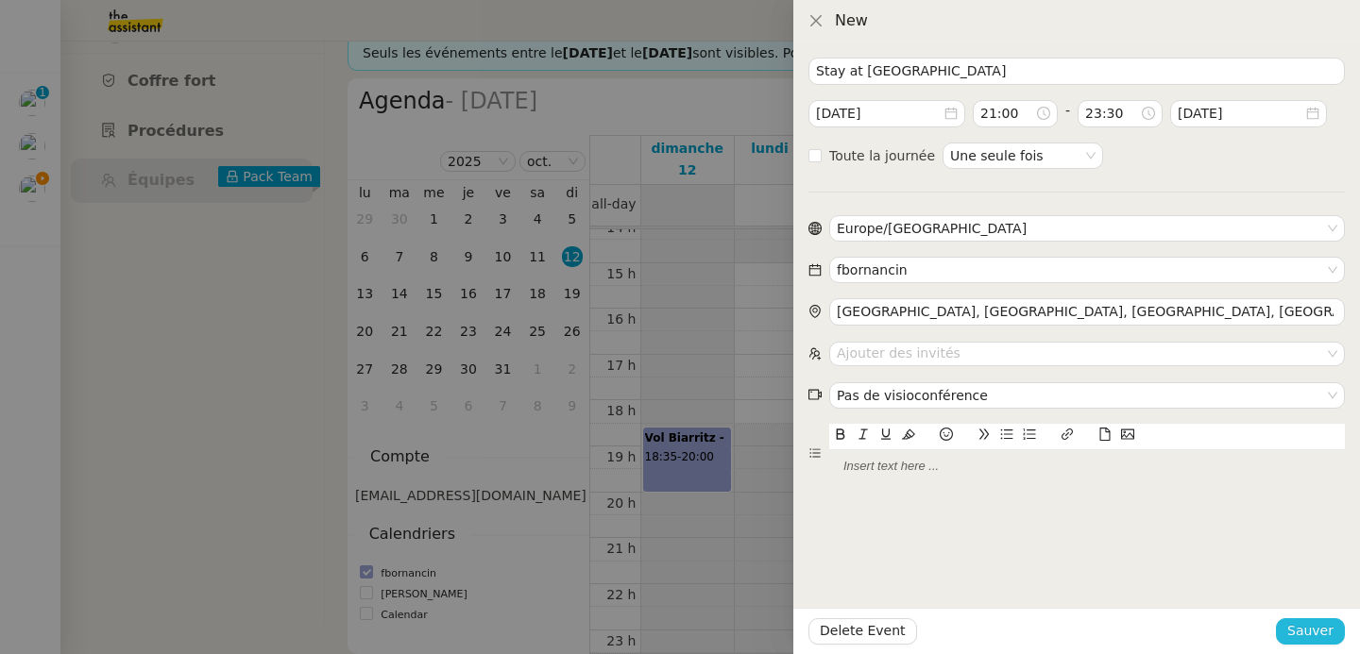
click at [1320, 634] on span "Sauver" at bounding box center [1310, 631] width 46 height 22
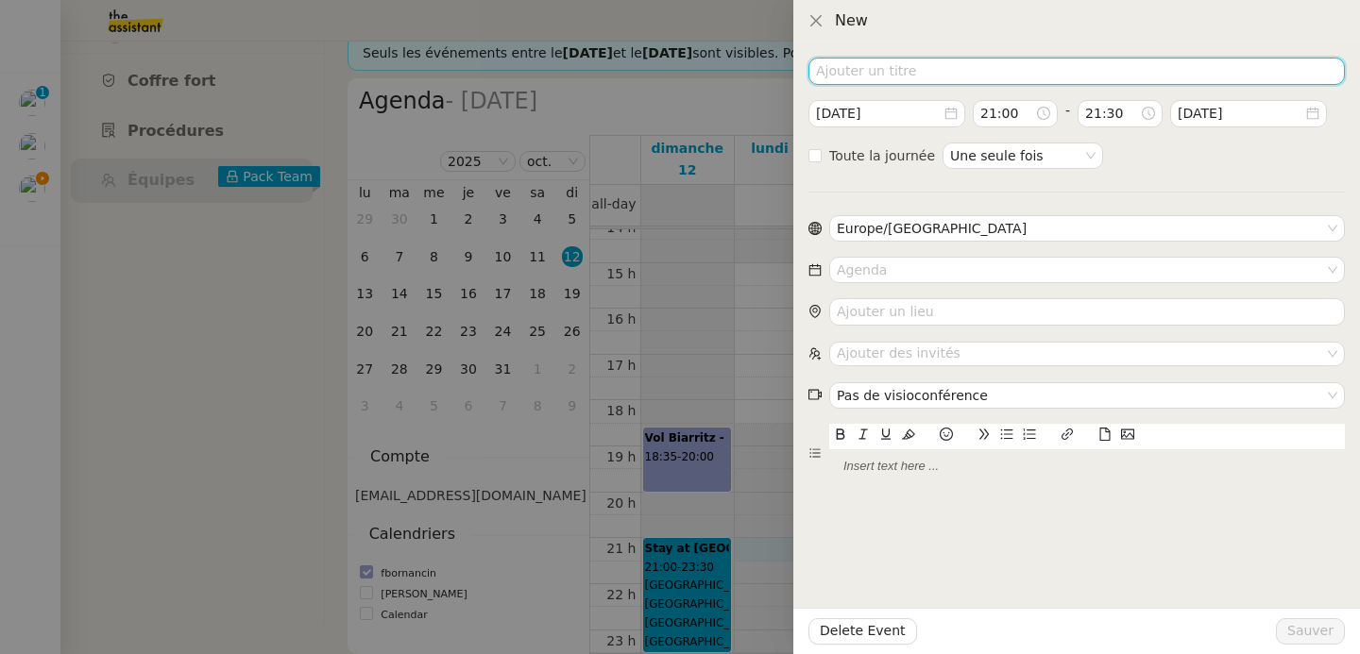
click at [917, 70] on input at bounding box center [1076, 71] width 536 height 27
type input "Stay at Chateau Voltaire"
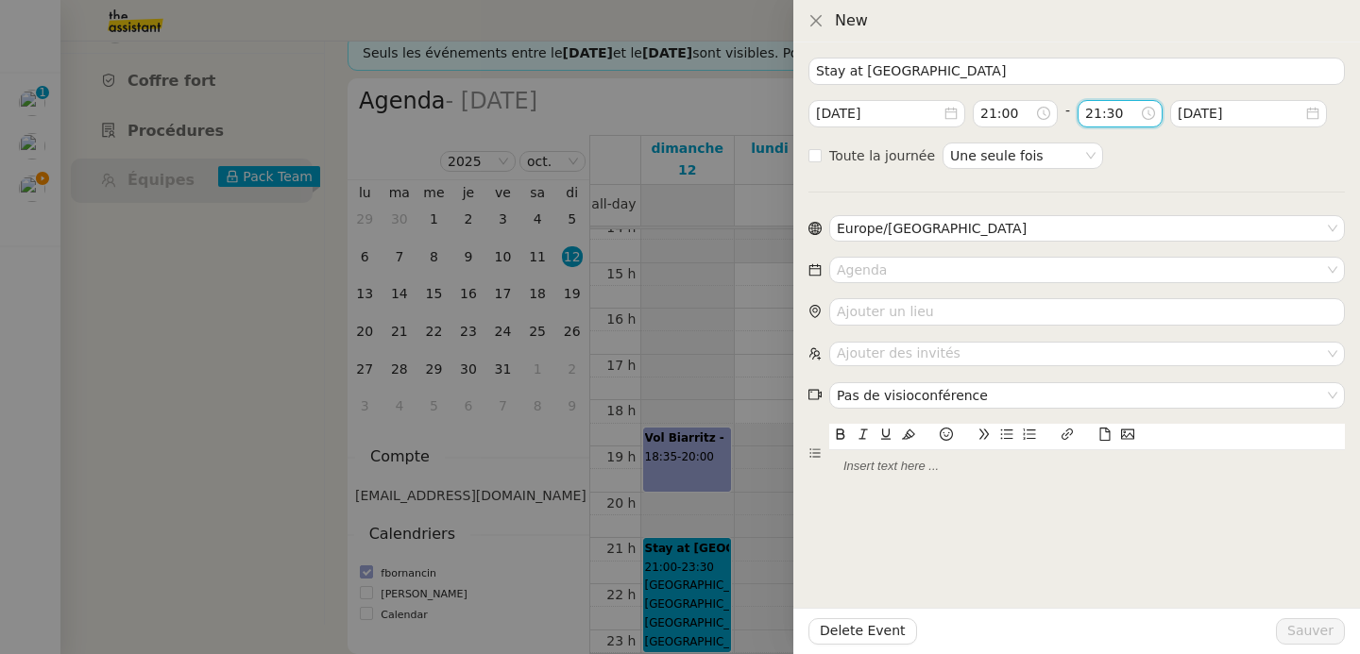
click at [1090, 118] on input "21:30" at bounding box center [1112, 114] width 55 height 22
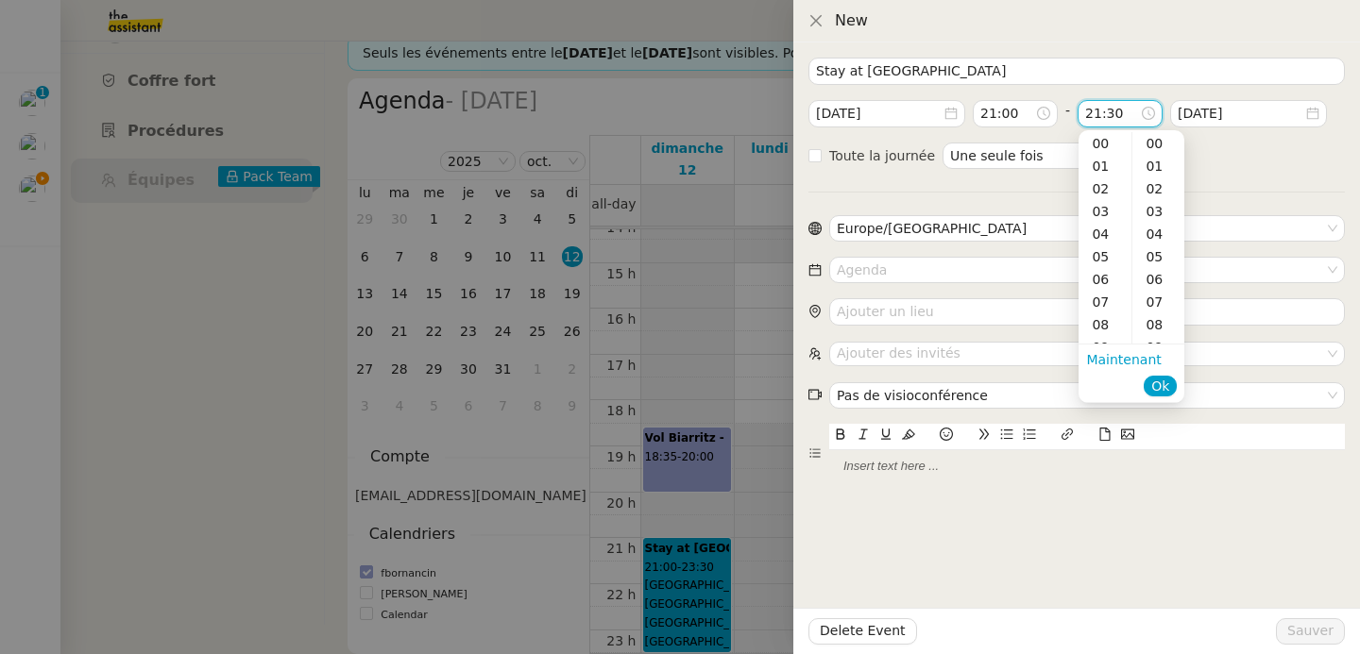
scroll to position [680, 0]
click at [1097, 188] on div "23" at bounding box center [1104, 189] width 53 height 23
type input "23:30"
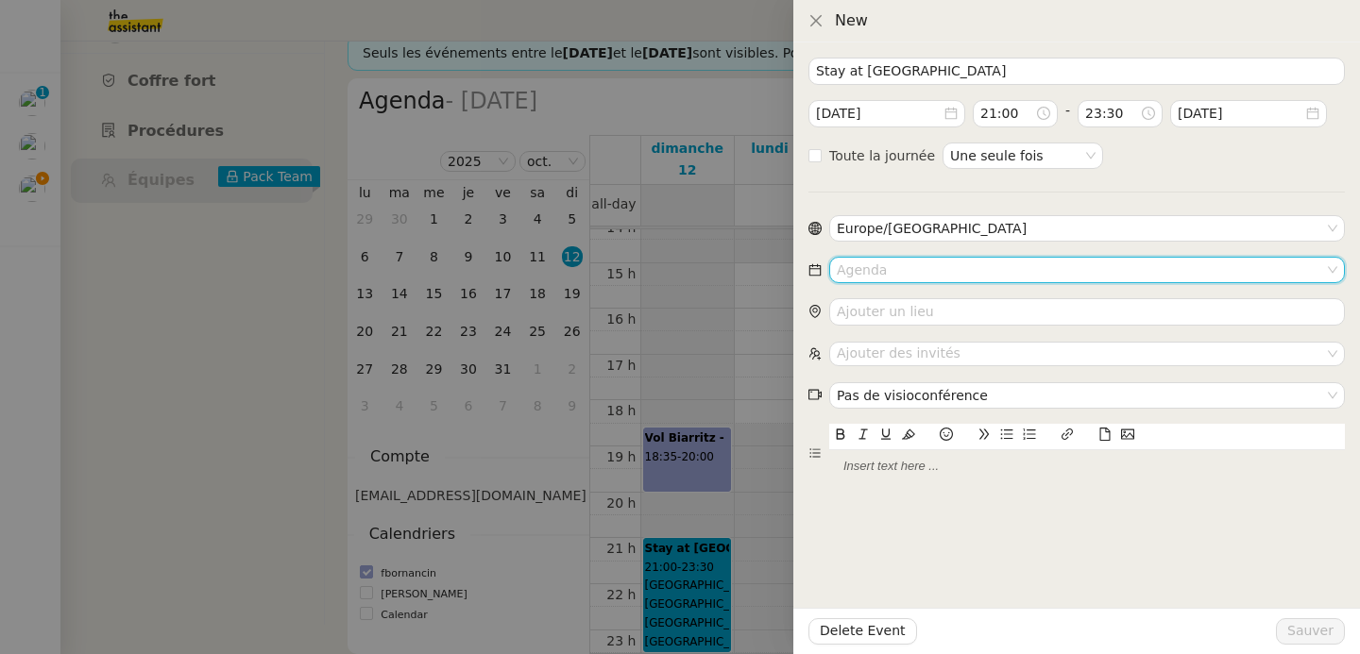
click at [936, 271] on input at bounding box center [1080, 270] width 487 height 25
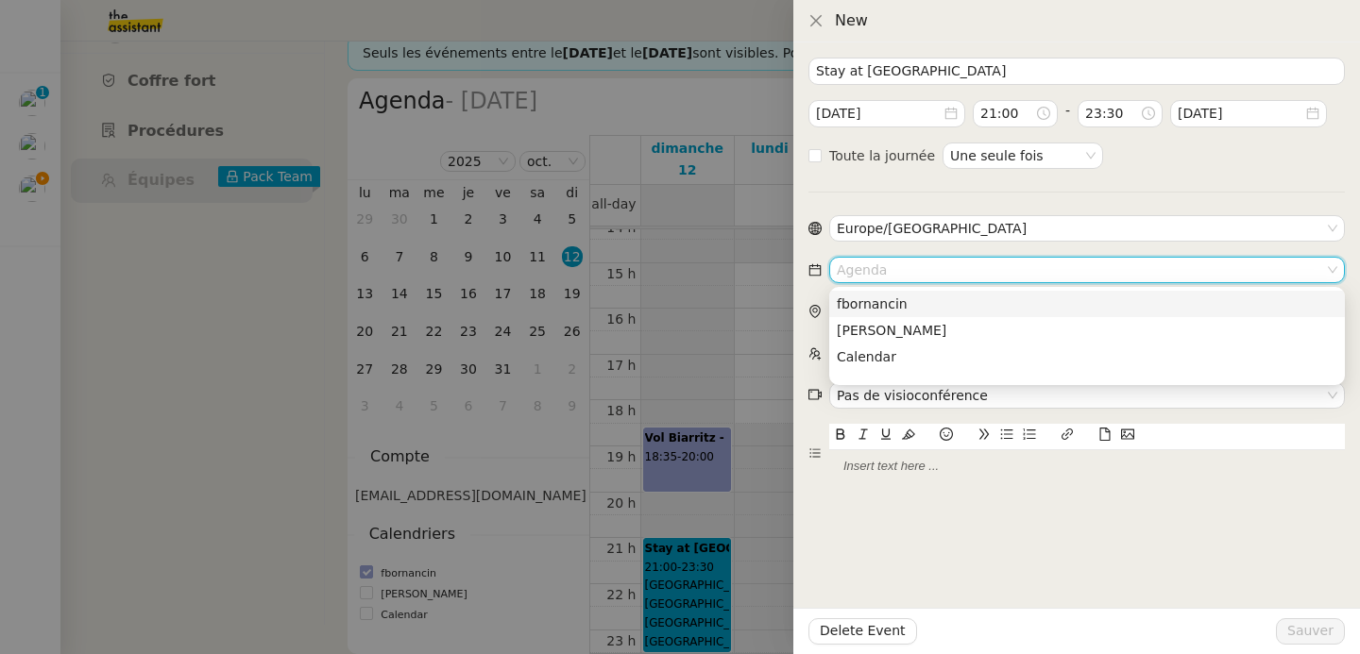
click at [939, 305] on div "fbornancin" at bounding box center [1087, 304] width 500 height 17
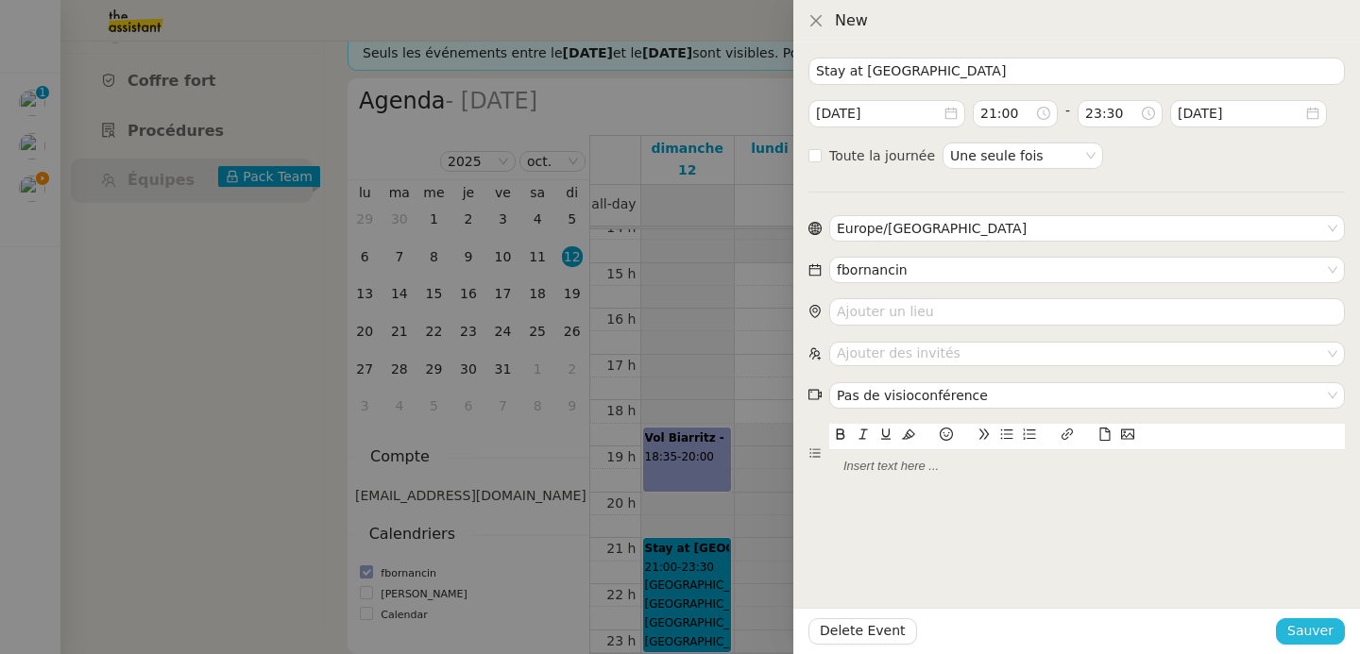
click at [1308, 633] on span "Sauver" at bounding box center [1310, 631] width 46 height 22
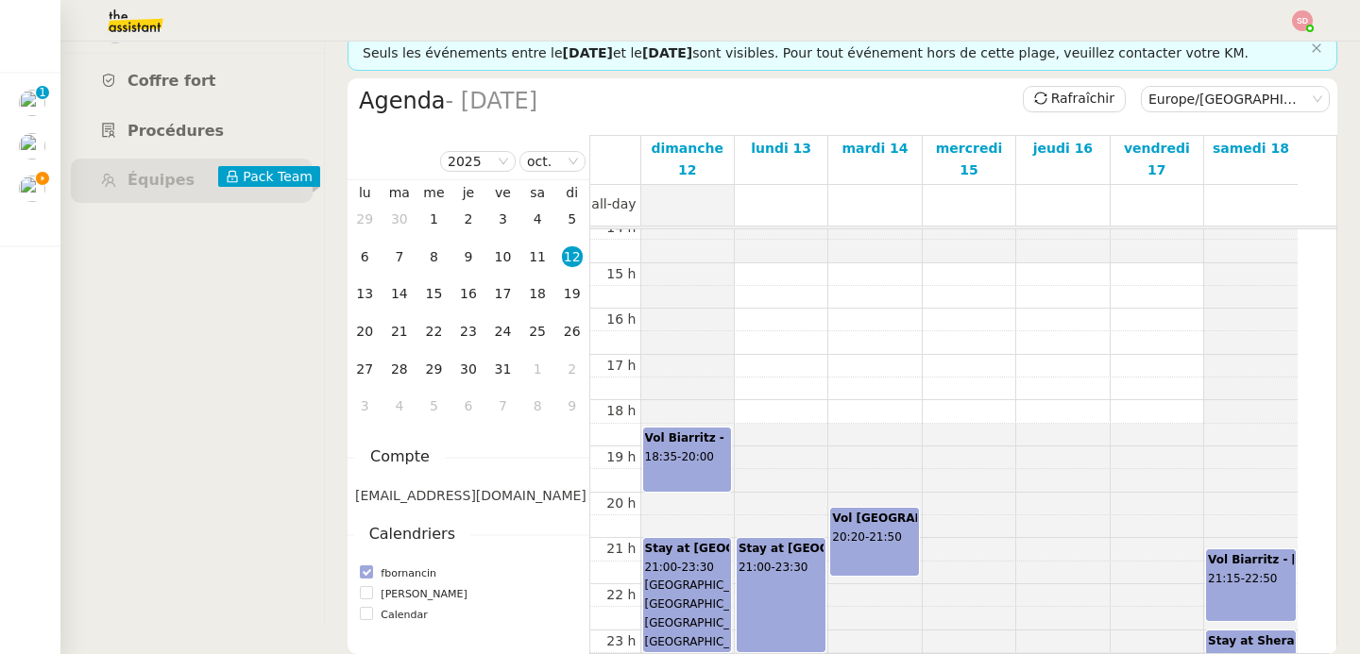
click at [811, 567] on div "Stay at Chateau Voltaire 21:00 - 23:30" at bounding box center [780, 595] width 87 height 112
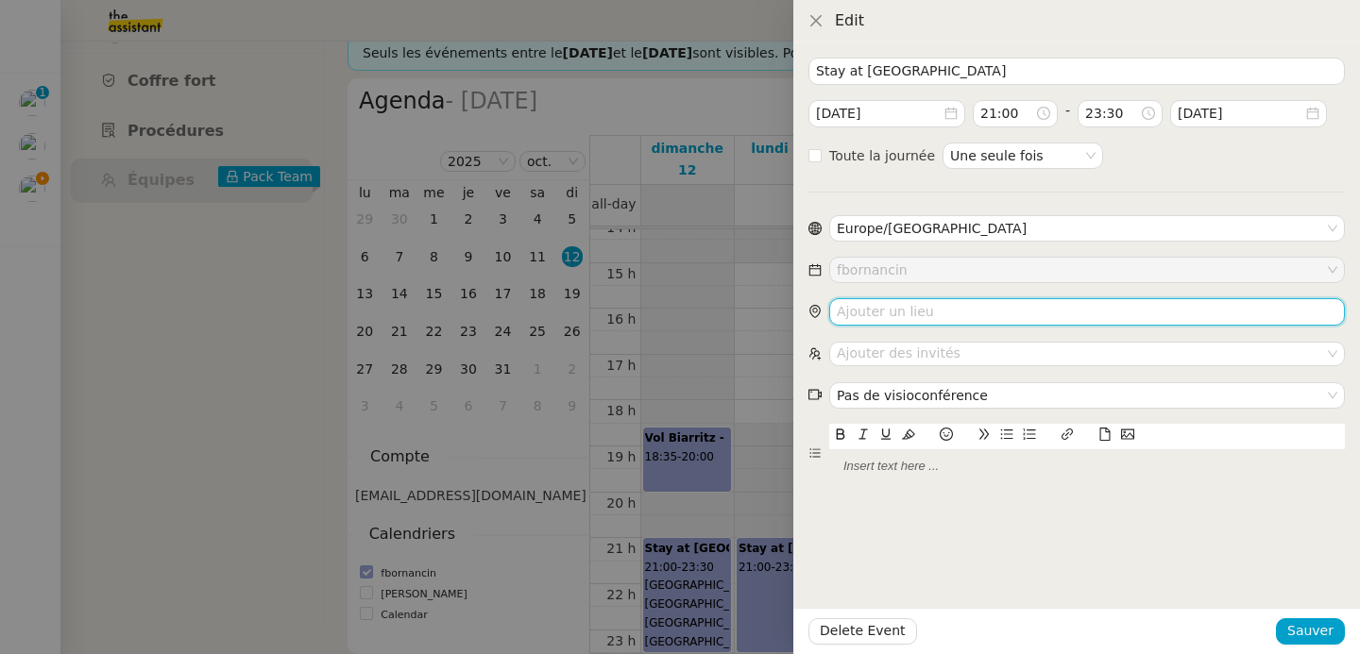
click at [899, 319] on input "search" at bounding box center [1087, 311] width 516 height 27
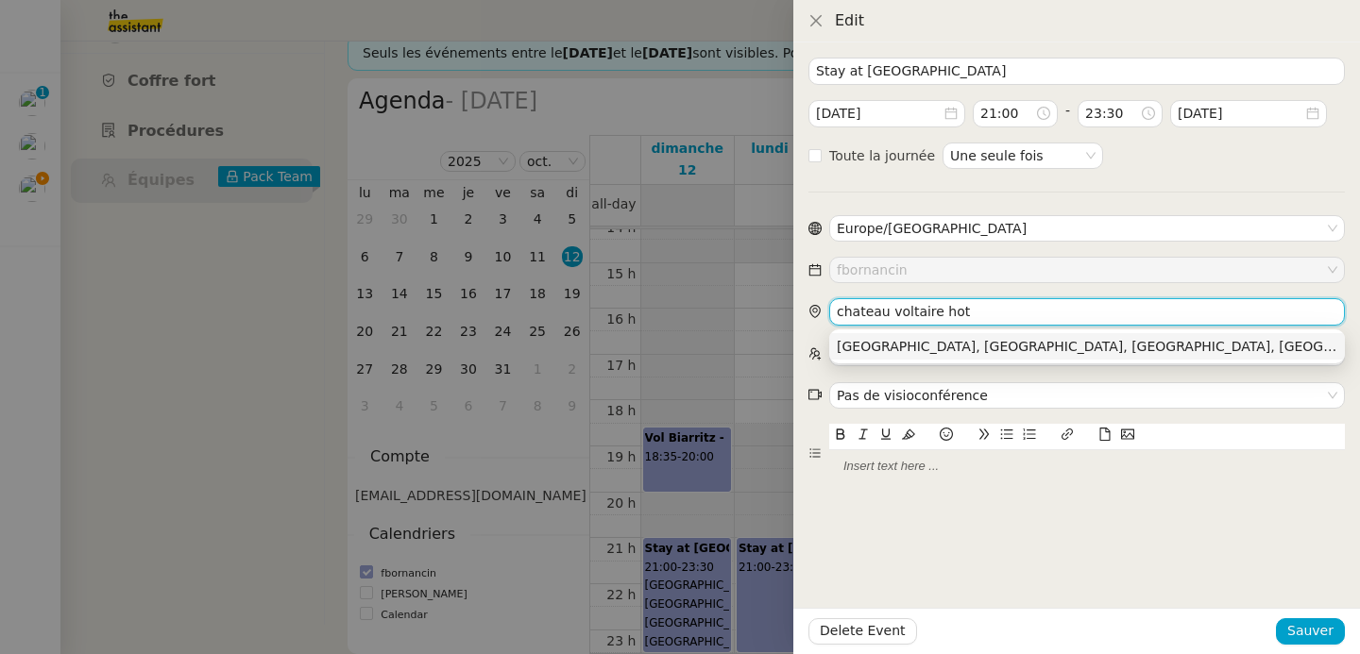
click at [918, 344] on div "Château Voltaire, Rue Saint-Roch, Paris, France" at bounding box center [1087, 346] width 500 height 17
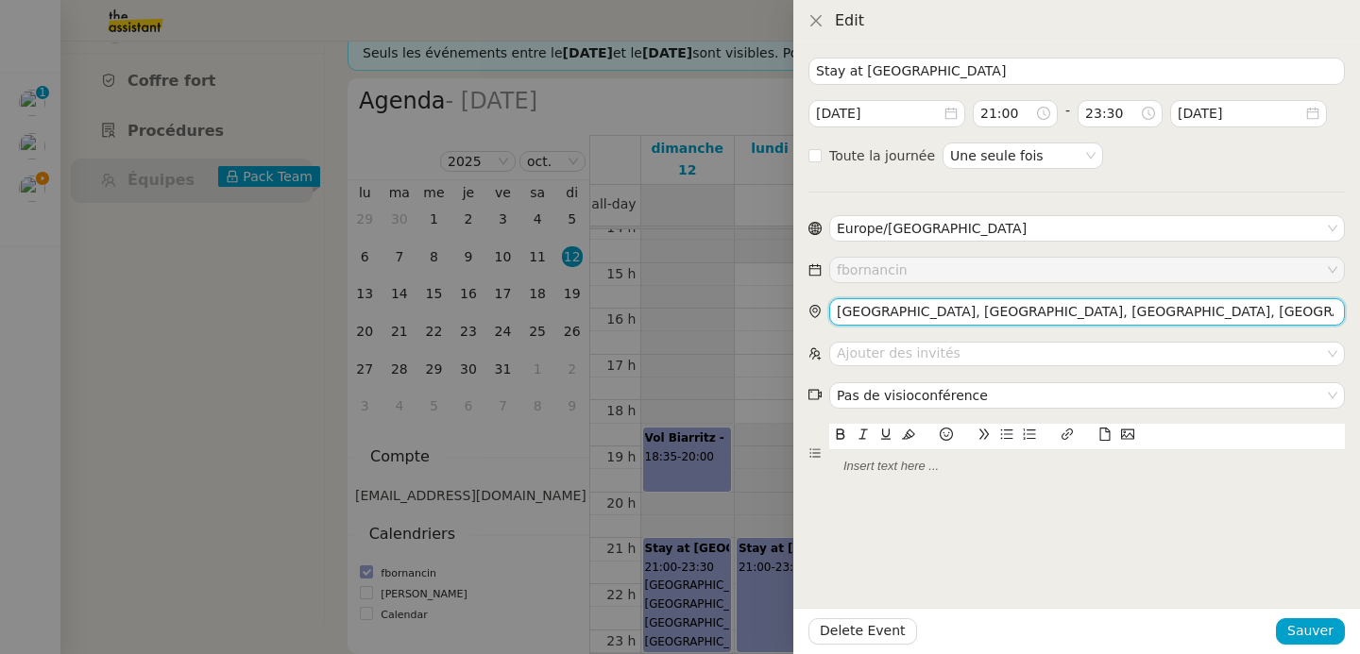
type input "Château Voltaire, Rue Saint-Roch, Paris, France"
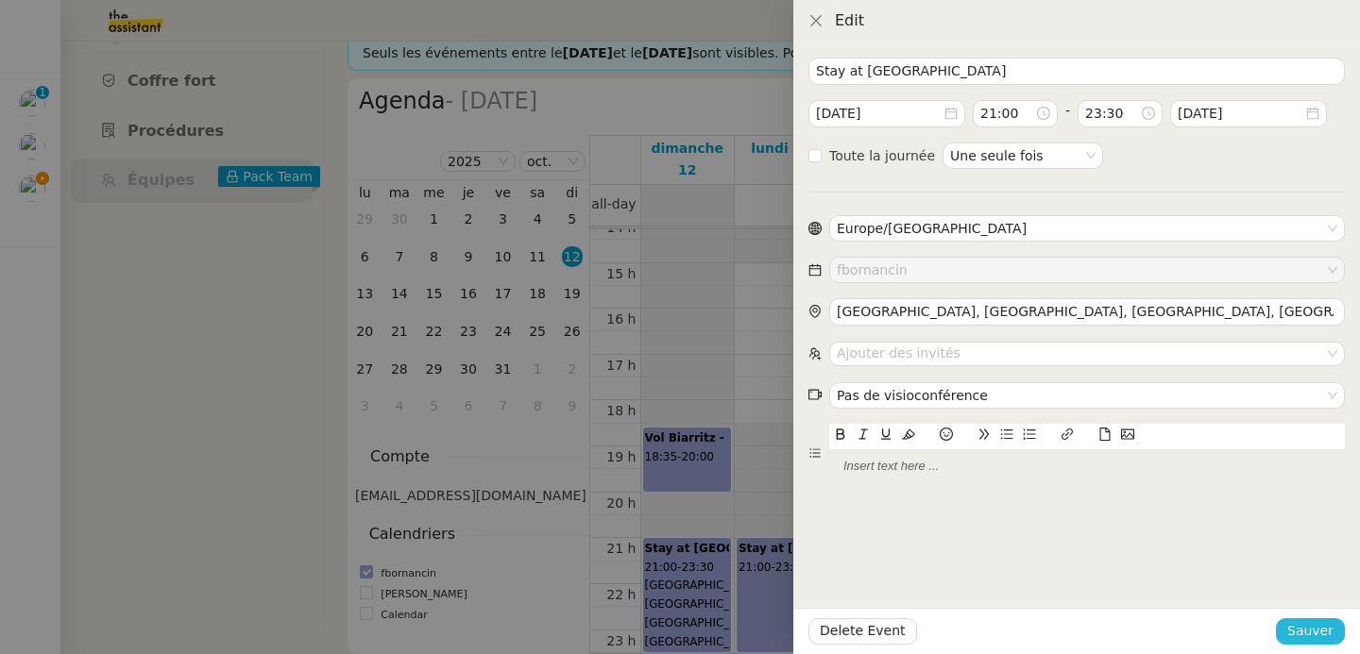
click at [1302, 632] on span "Sauver" at bounding box center [1310, 631] width 46 height 22
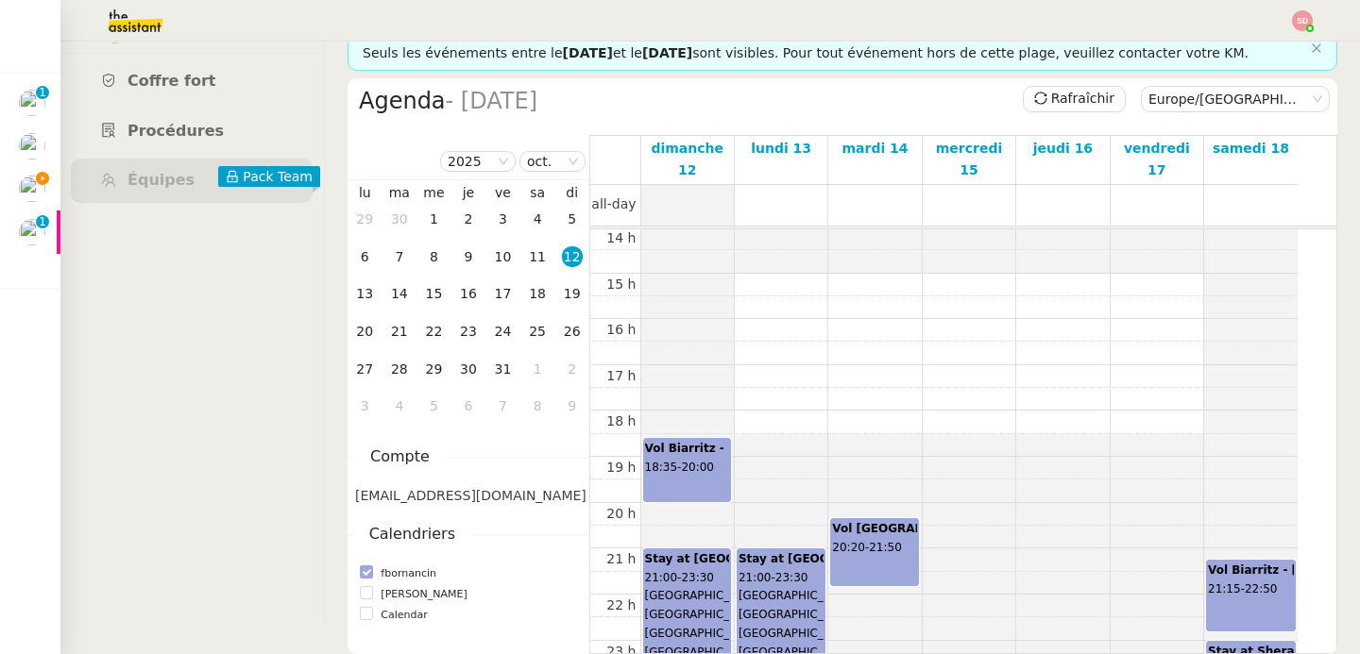
scroll to position [655, 0]
